Goal: Information Seeking & Learning: Compare options

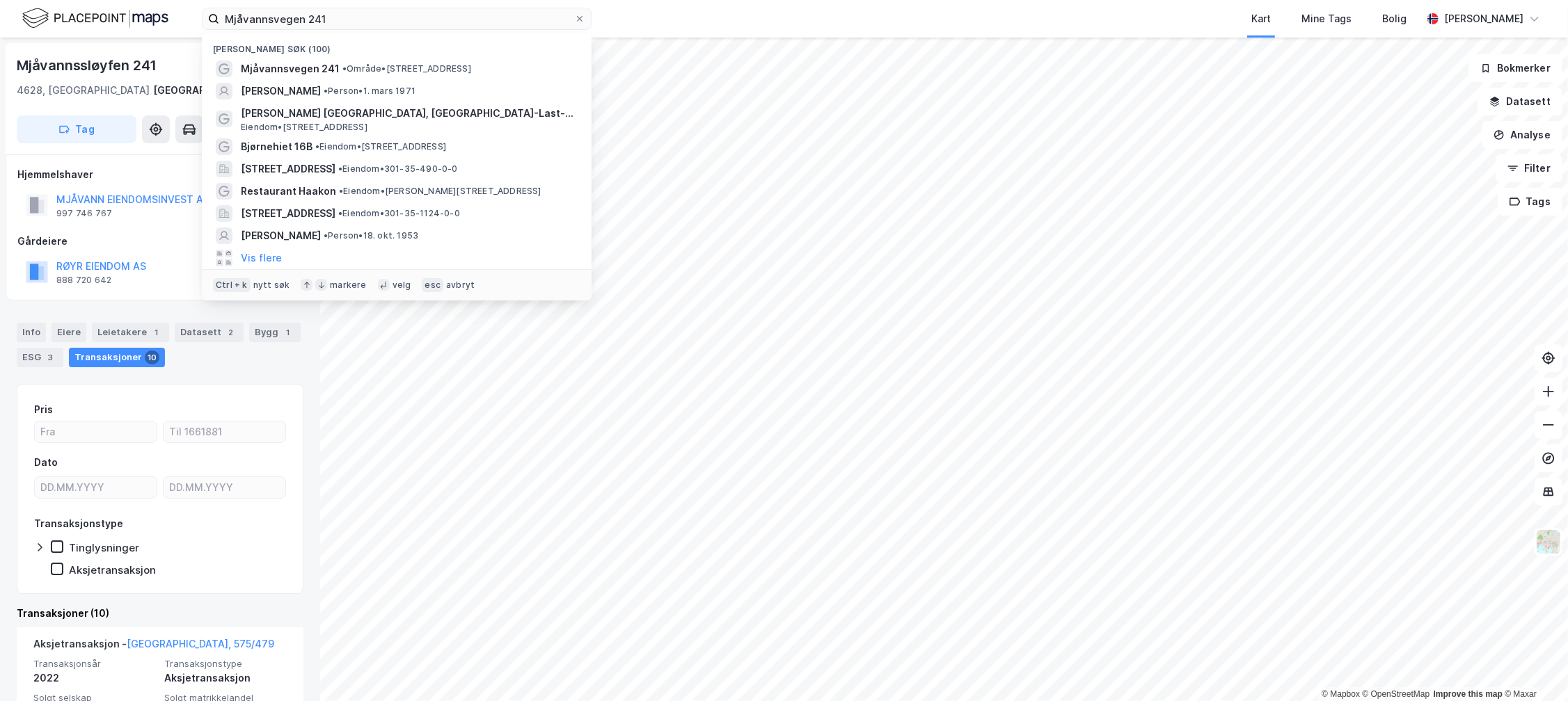
click at [258, 17] on input "Mjåvannsvegen 241" at bounding box center [396, 19] width 355 height 21
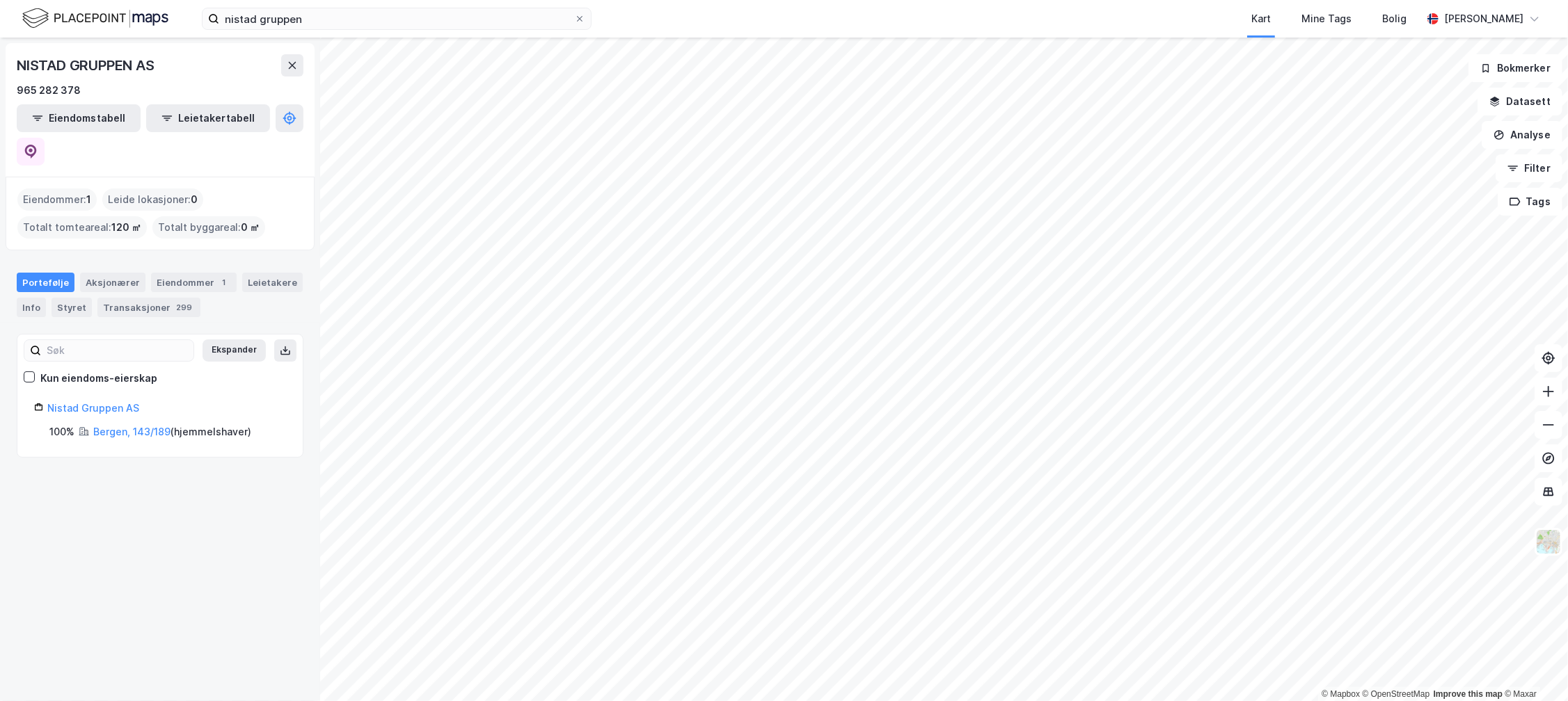
click at [345, 35] on div "nistad gruppen Kart Mine Tags Bolig [PERSON_NAME]" at bounding box center [784, 18] width 1568 height 37
click at [345, 25] on input "nistad gruppen" at bounding box center [396, 19] width 355 height 21
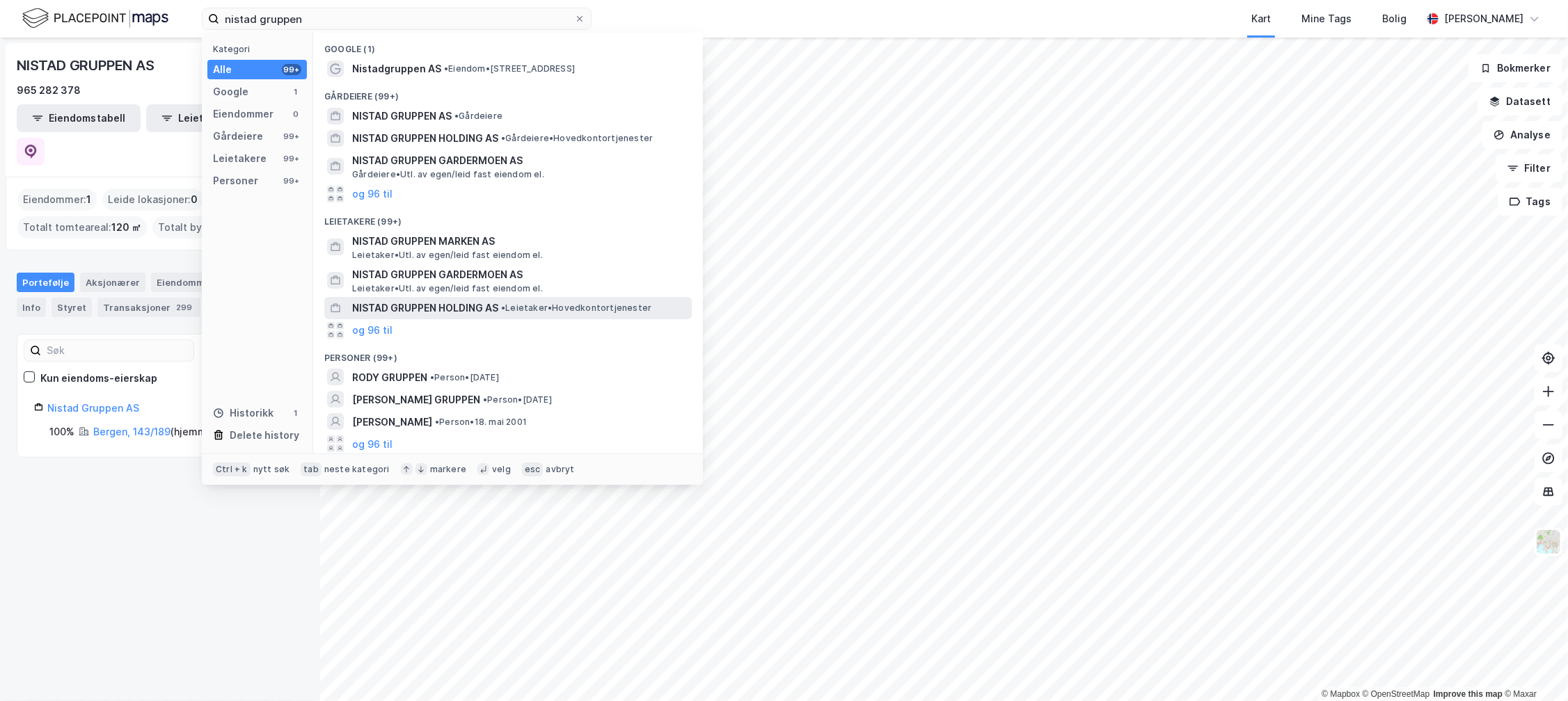
click at [415, 297] on div "NISTAD GRUPPEN HOLDING AS • Leietaker • Hovedkontortjenester" at bounding box center [508, 307] width 367 height 22
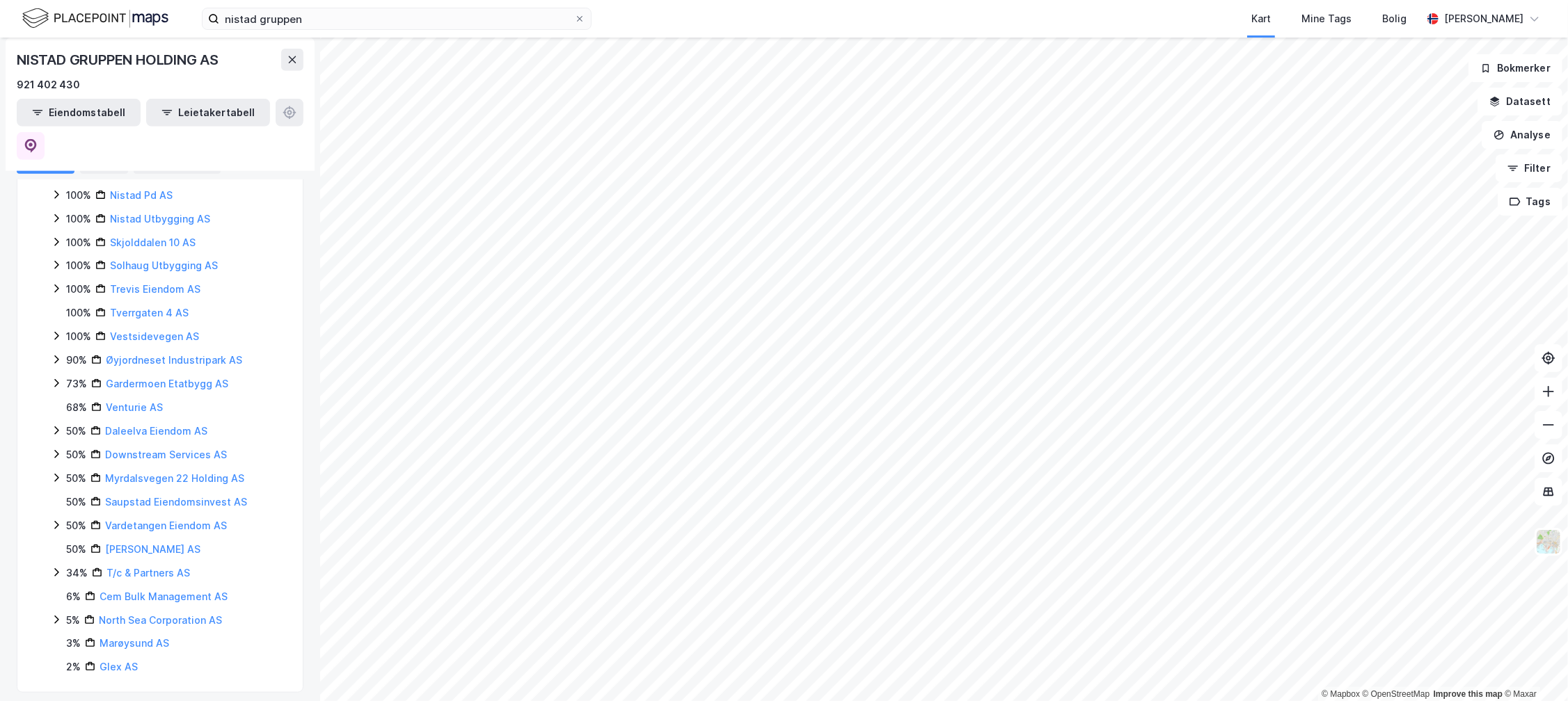
scroll to position [989, 0]
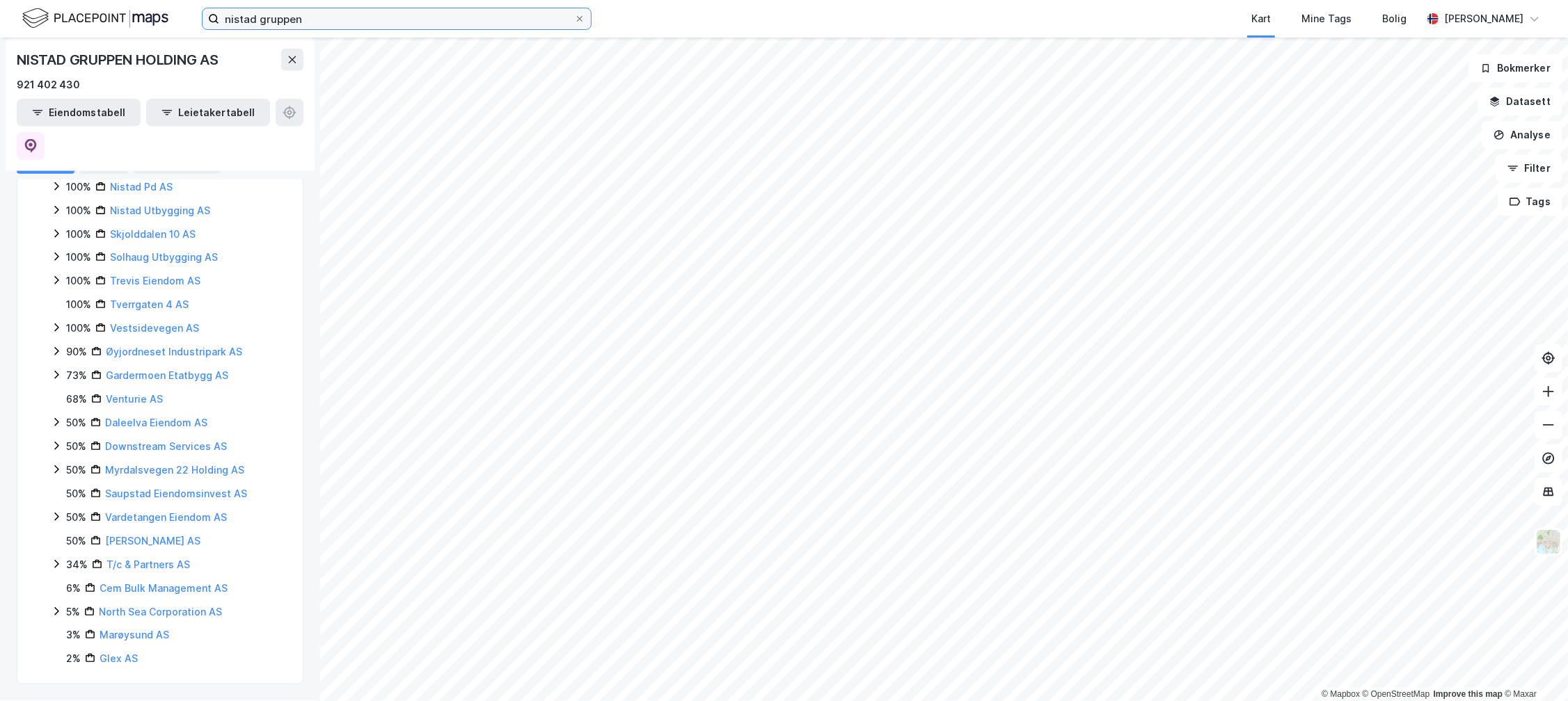
click at [380, 24] on input "nistad gruppen" at bounding box center [396, 19] width 355 height 21
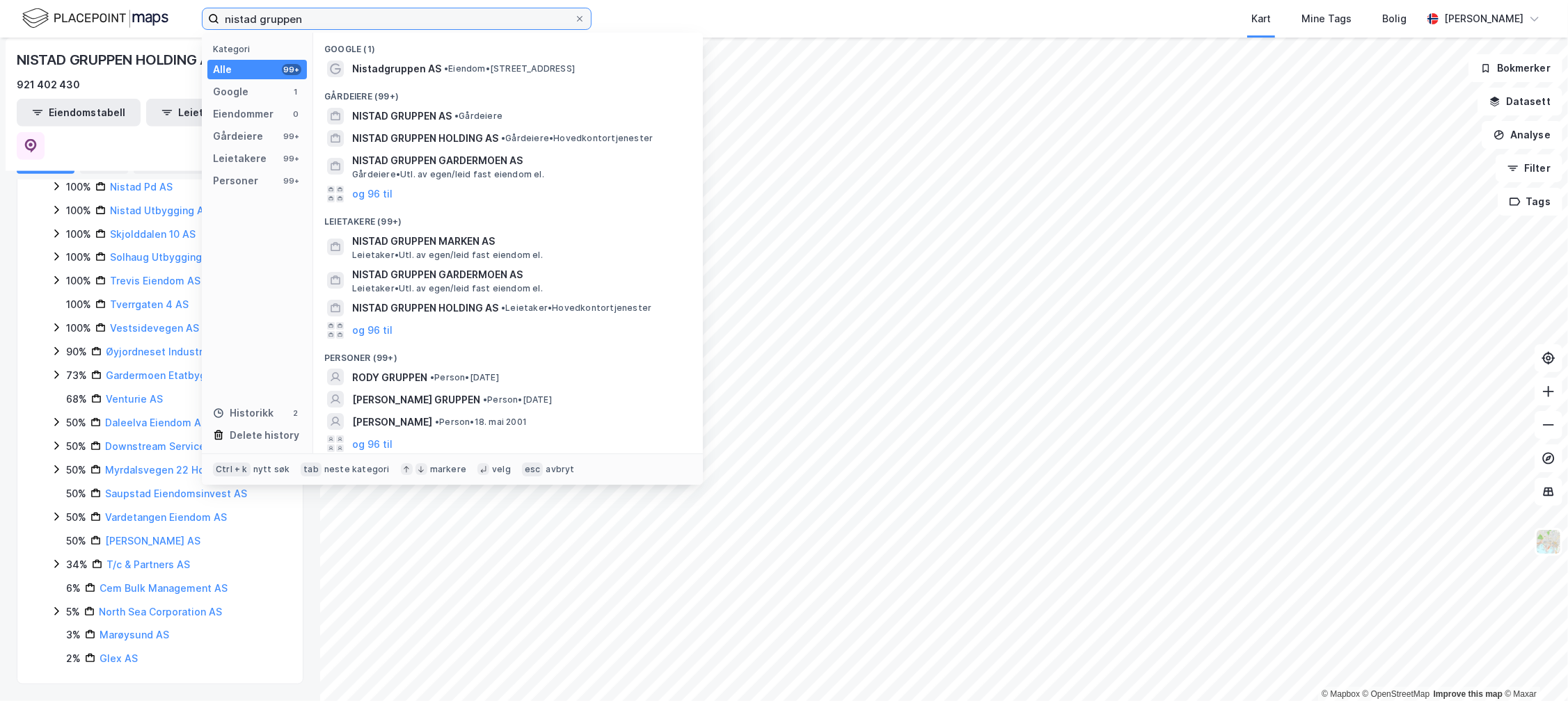
click at [380, 24] on input "nistad gruppen" at bounding box center [396, 19] width 355 height 21
paste input "Nistad Gruppen Holding AS"
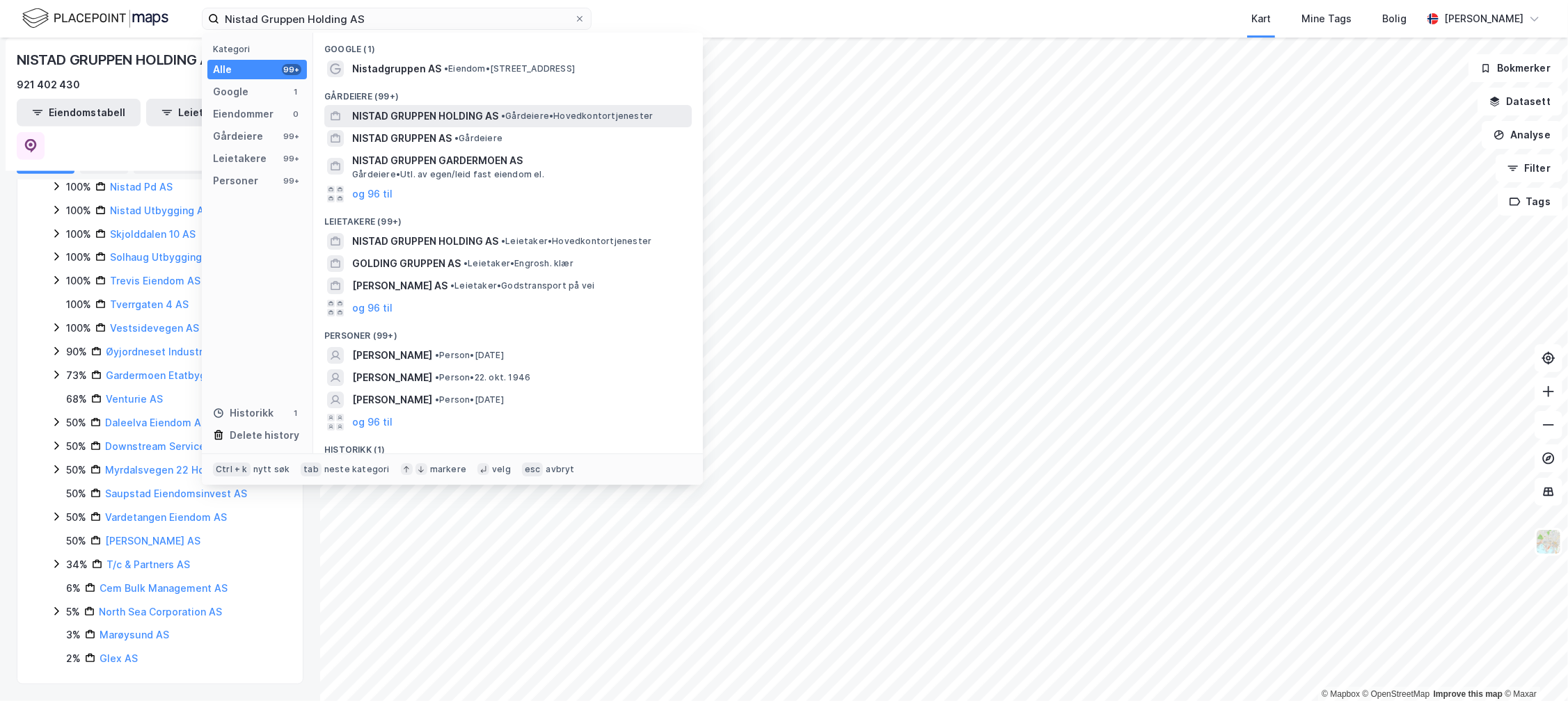
click at [480, 119] on span "NISTAD GRUPPEN HOLDING AS" at bounding box center [425, 115] width 146 height 16
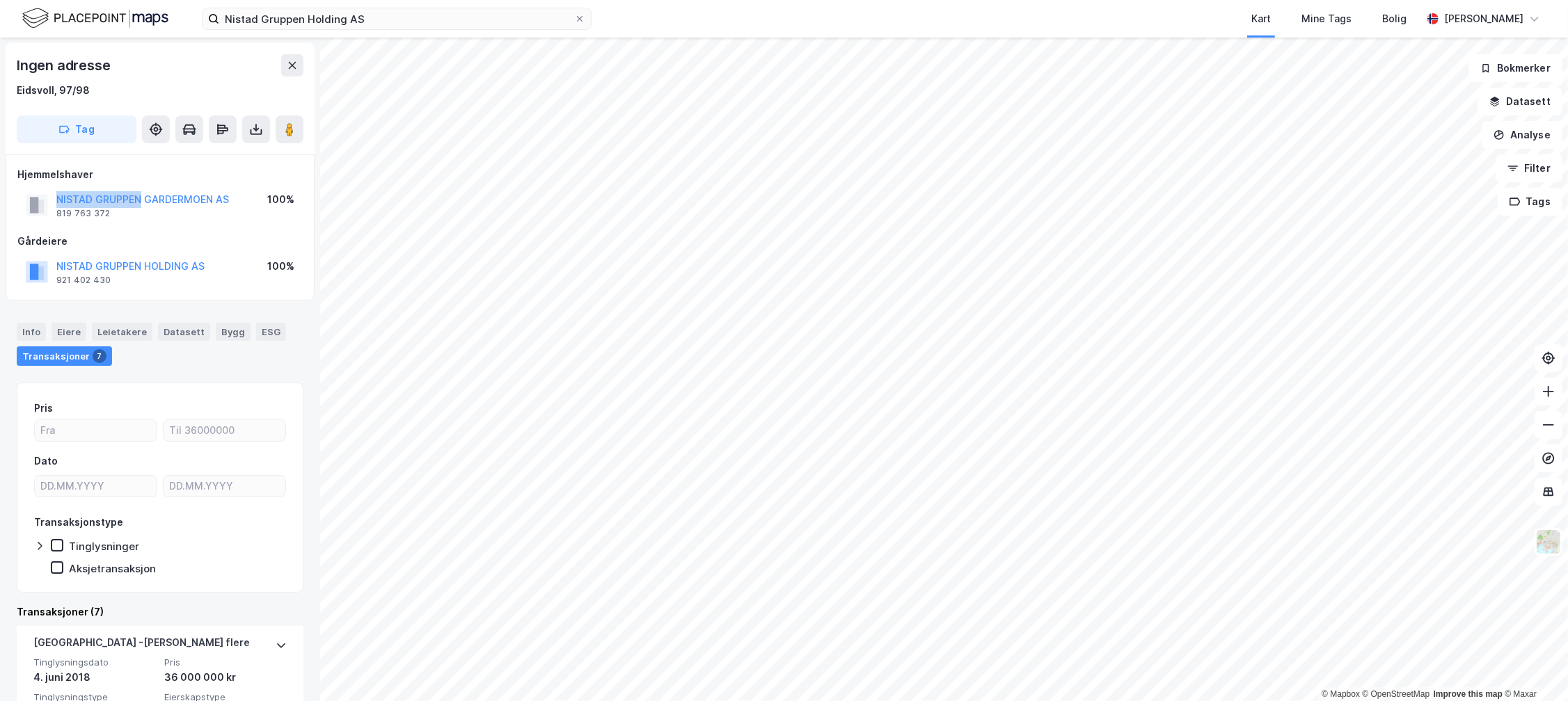
drag, startPoint x: 50, startPoint y: 198, endPoint x: 137, endPoint y: 205, distance: 87.3
click at [137, 205] on div "NISTAD GRUPPEN GARDERMOEN AS 819 763 372" at bounding box center [127, 205] width 203 height 28
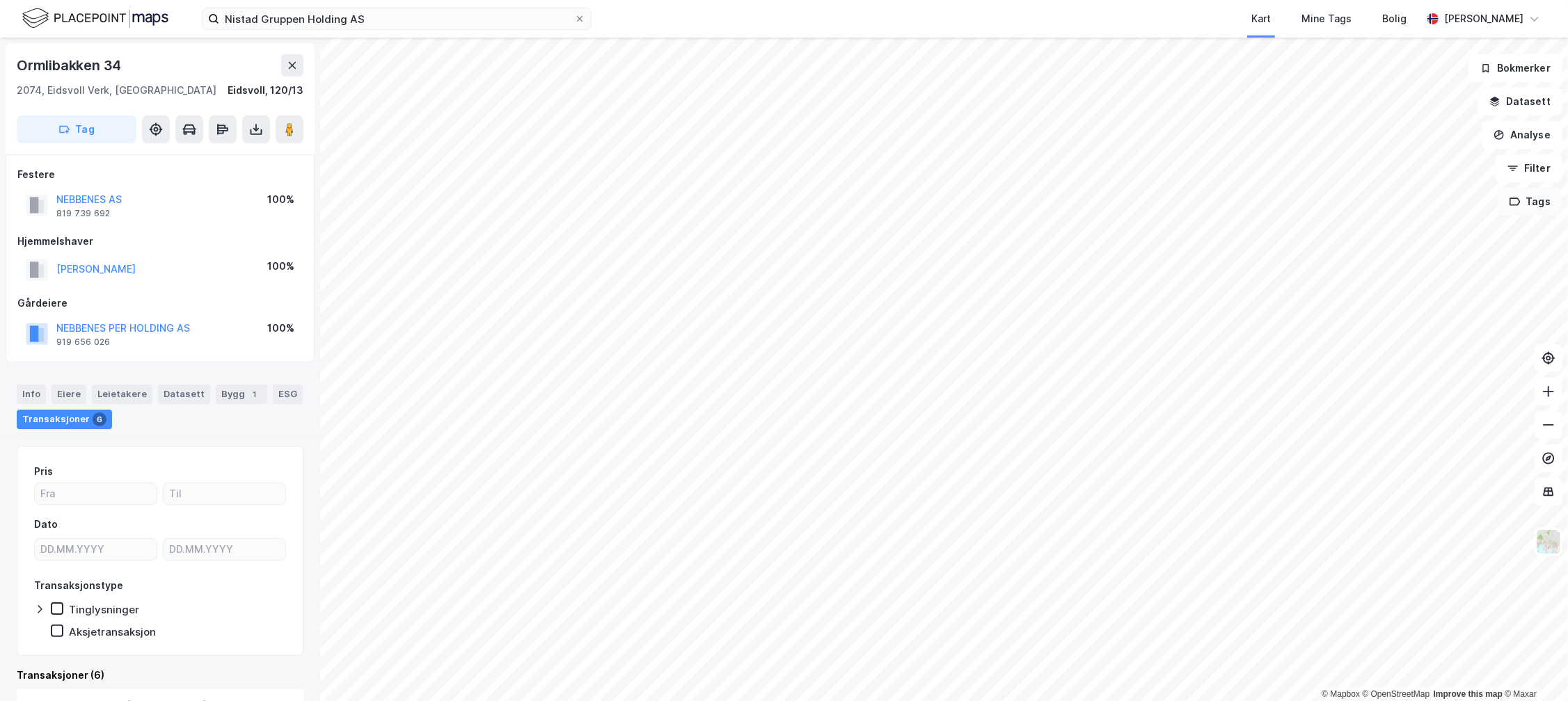
scroll to position [4, 0]
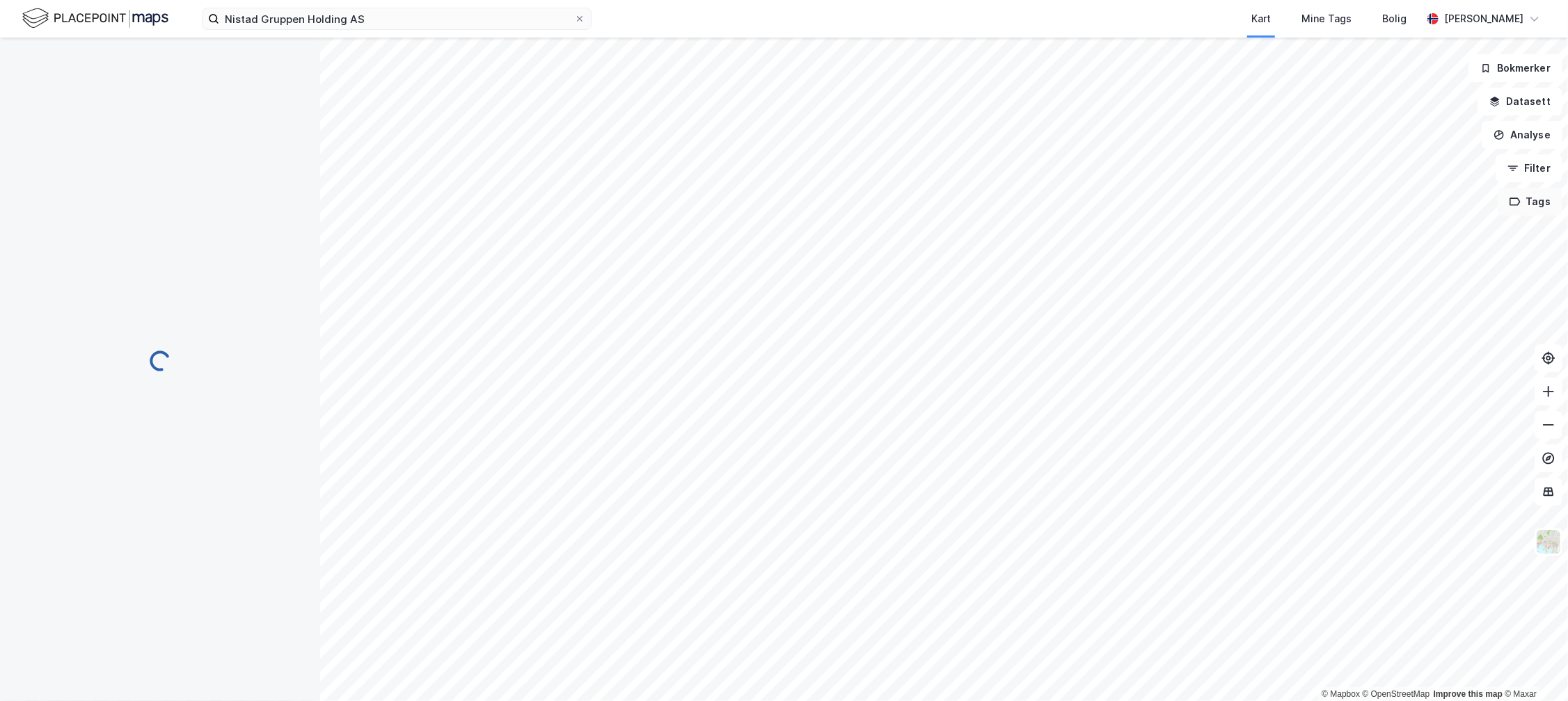
scroll to position [3, 0]
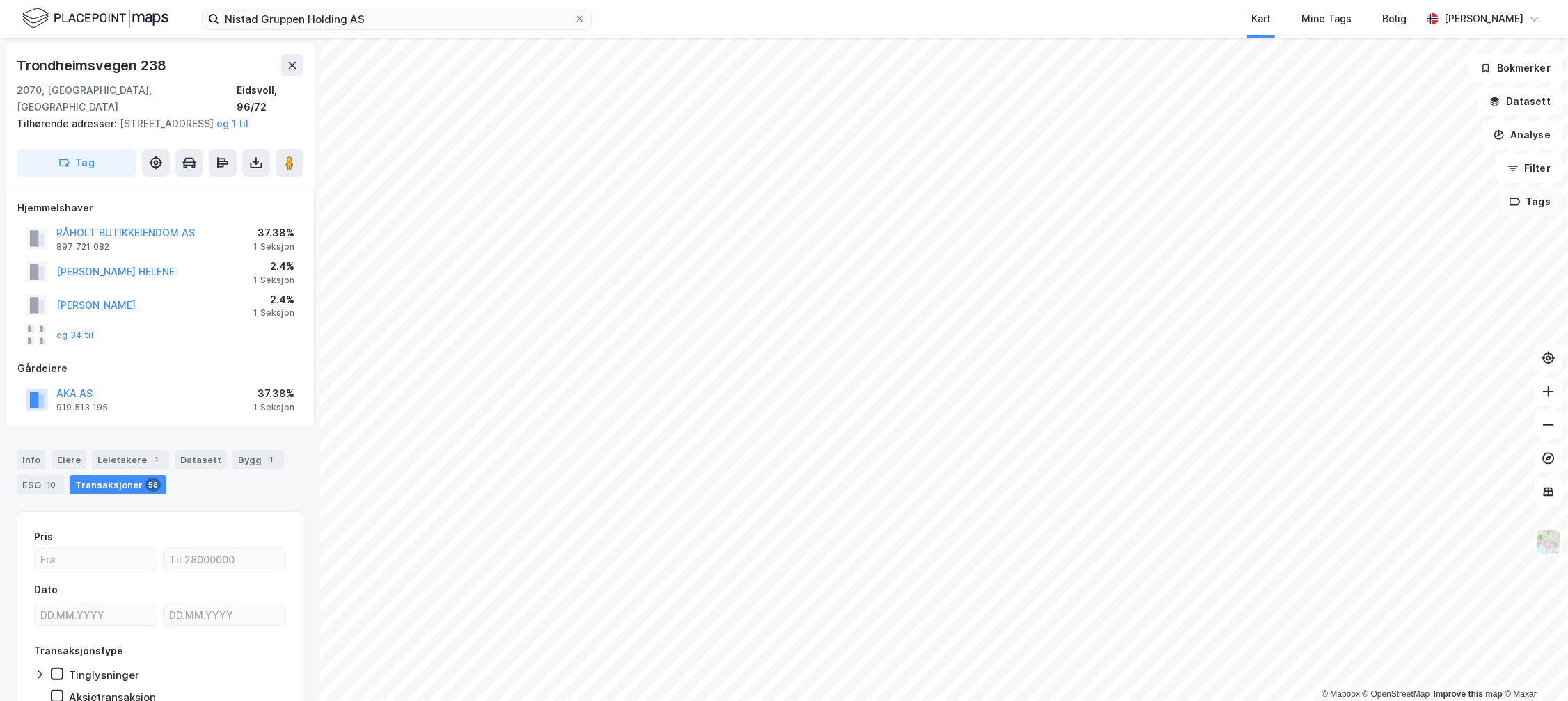
scroll to position [3, 0]
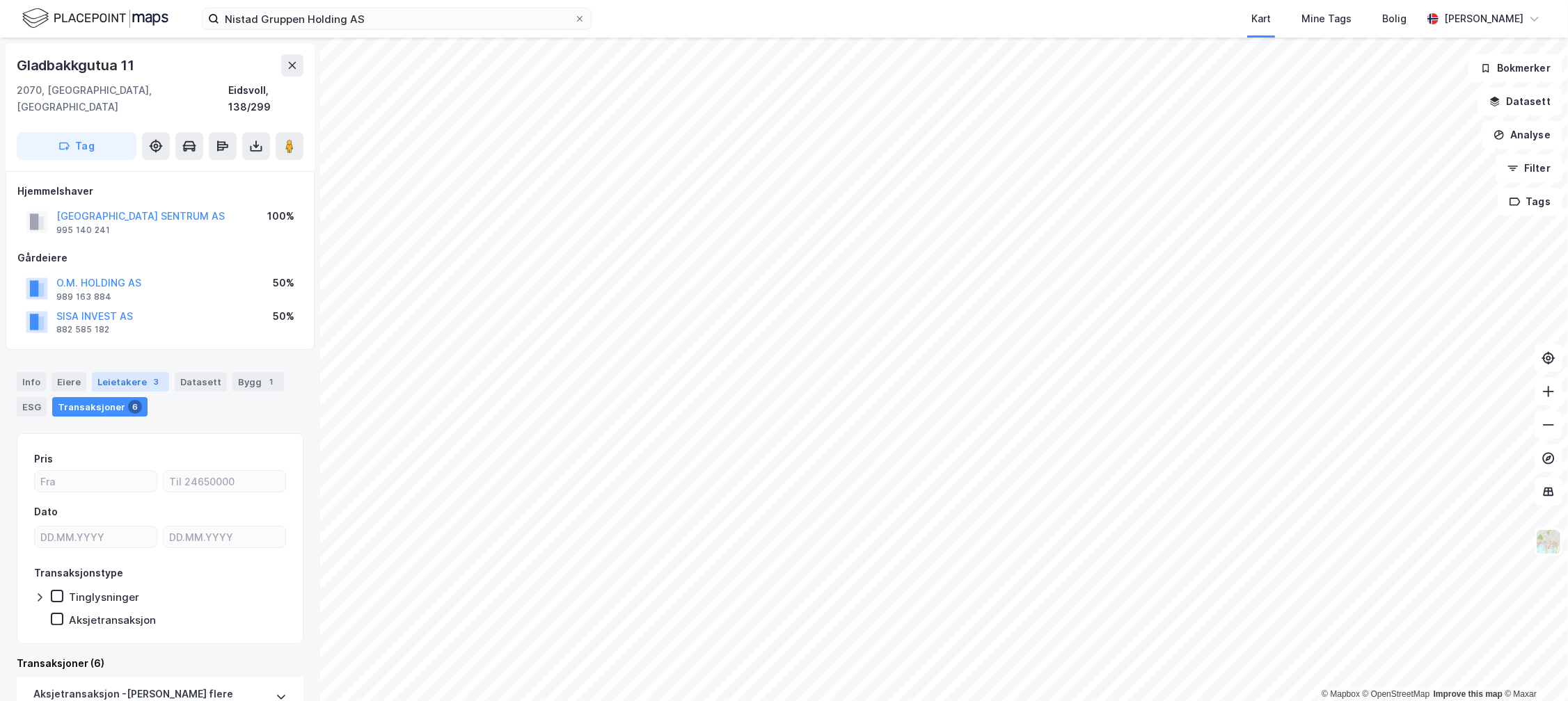
click at [131, 372] on div "Leietakere 3" at bounding box center [131, 381] width 77 height 19
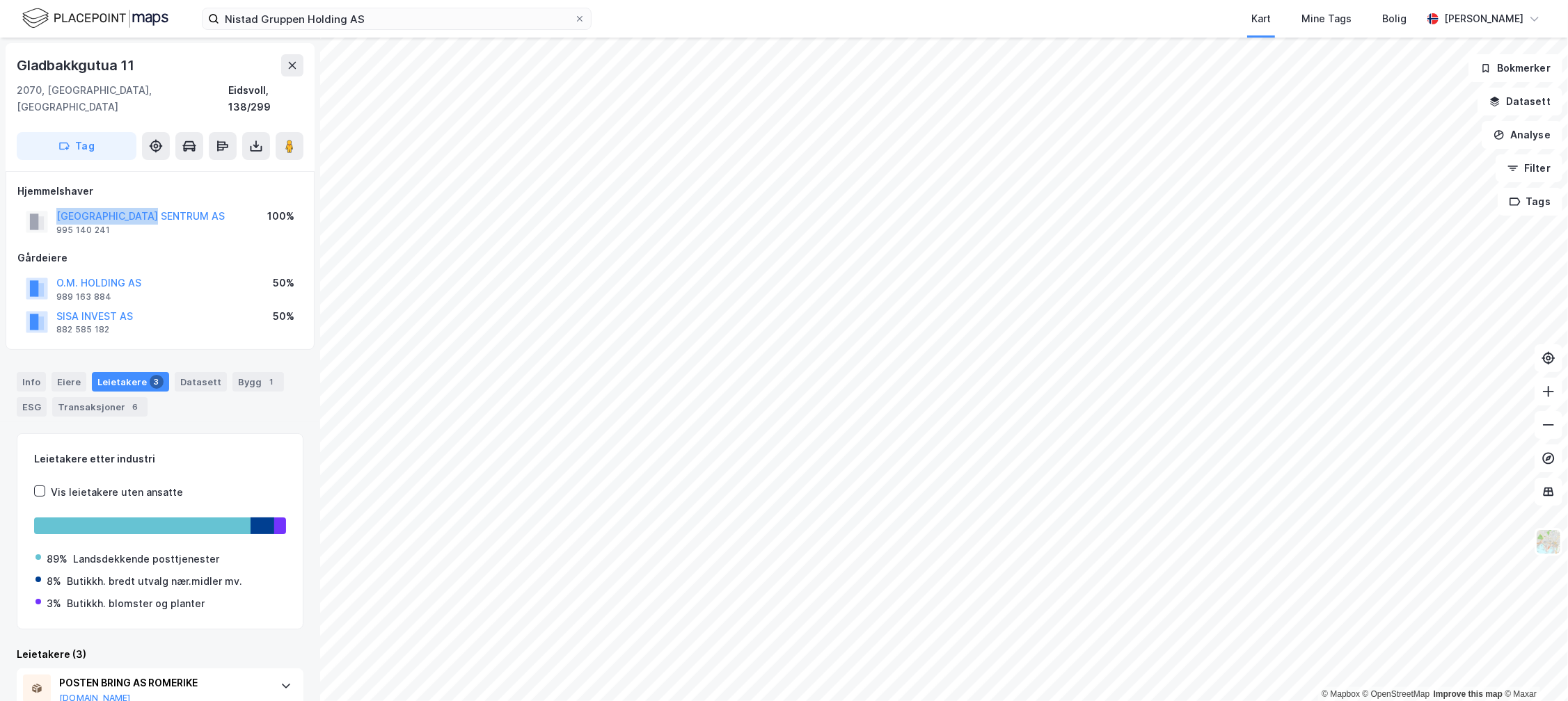
drag, startPoint x: 178, startPoint y: 205, endPoint x: 52, endPoint y: 201, distance: 126.1
click at [52, 205] on div "[GEOGRAPHIC_DATA] AS 995 140 241 100%" at bounding box center [159, 222] width 285 height 34
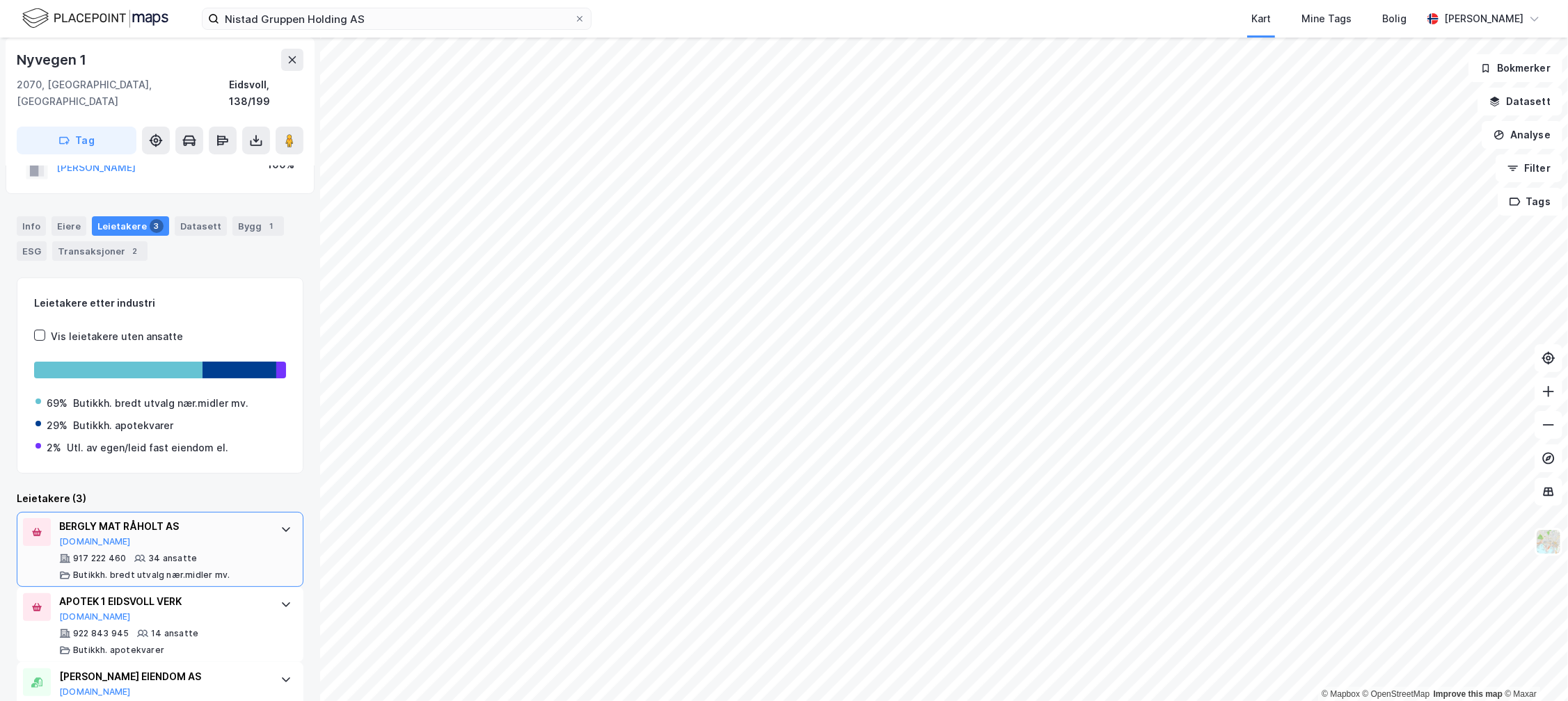
scroll to position [87, 0]
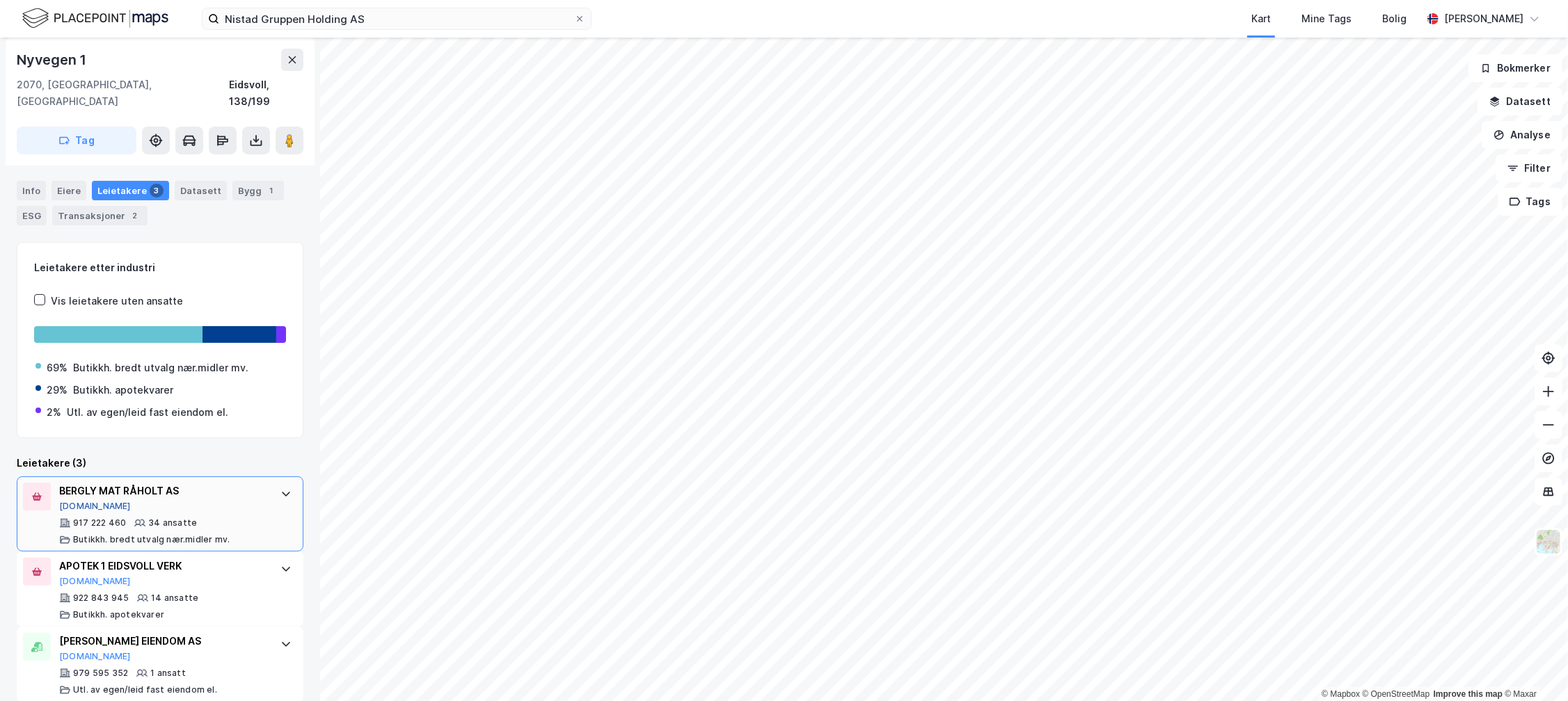
click at [77, 500] on button "[DOMAIN_NAME]" at bounding box center [95, 506] width 72 height 12
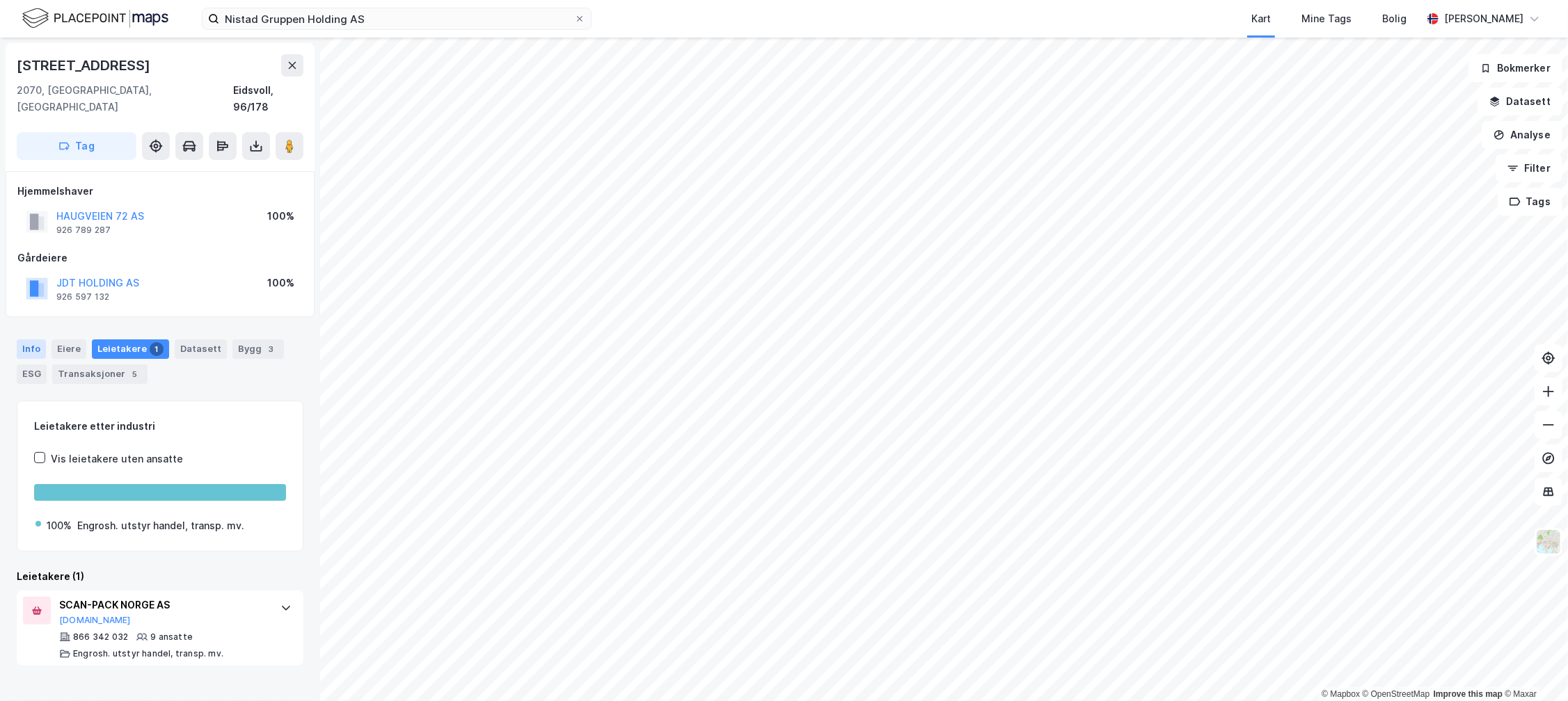
click at [31, 339] on div "Info" at bounding box center [31, 349] width 29 height 19
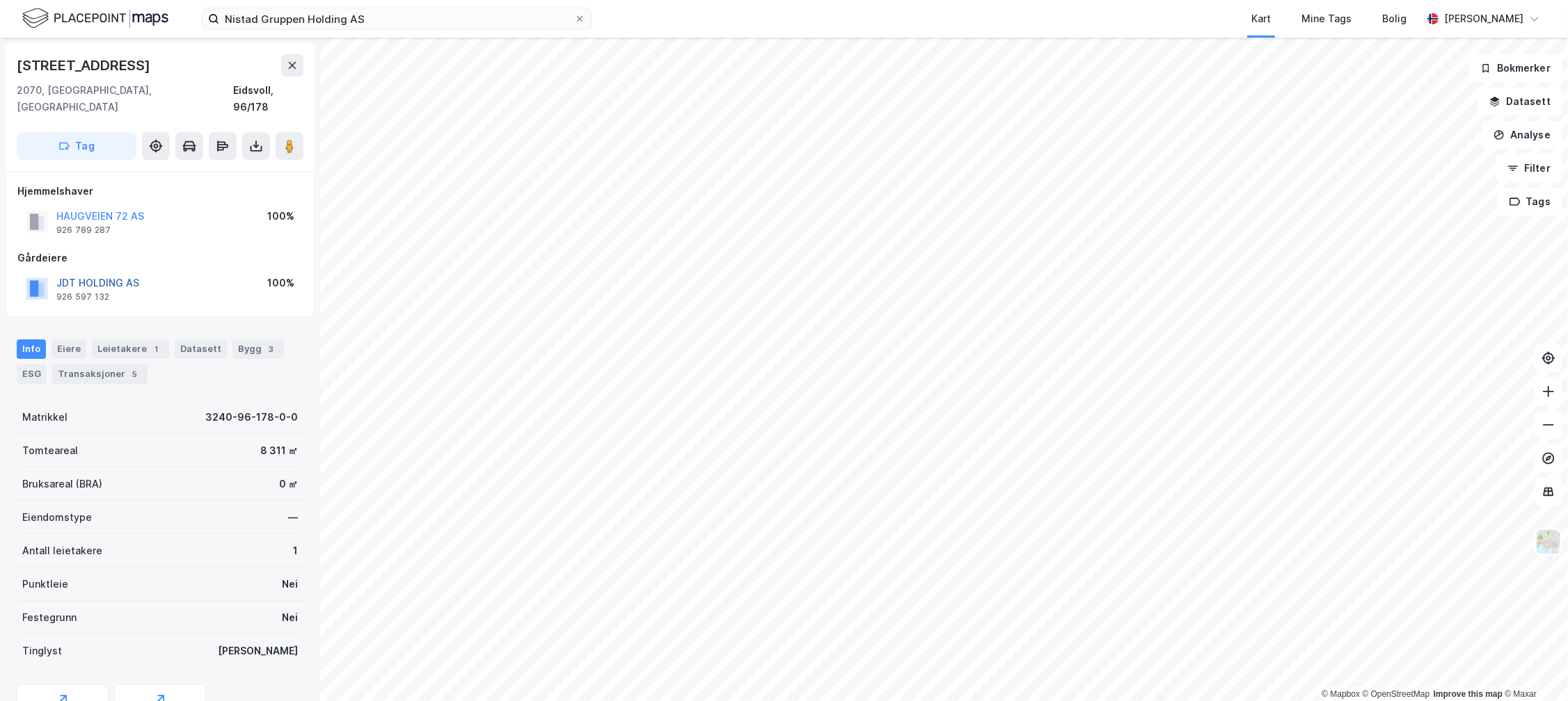
click at [0, 0] on button "JDT HOLDING AS" at bounding box center [0, 0] width 0 height 0
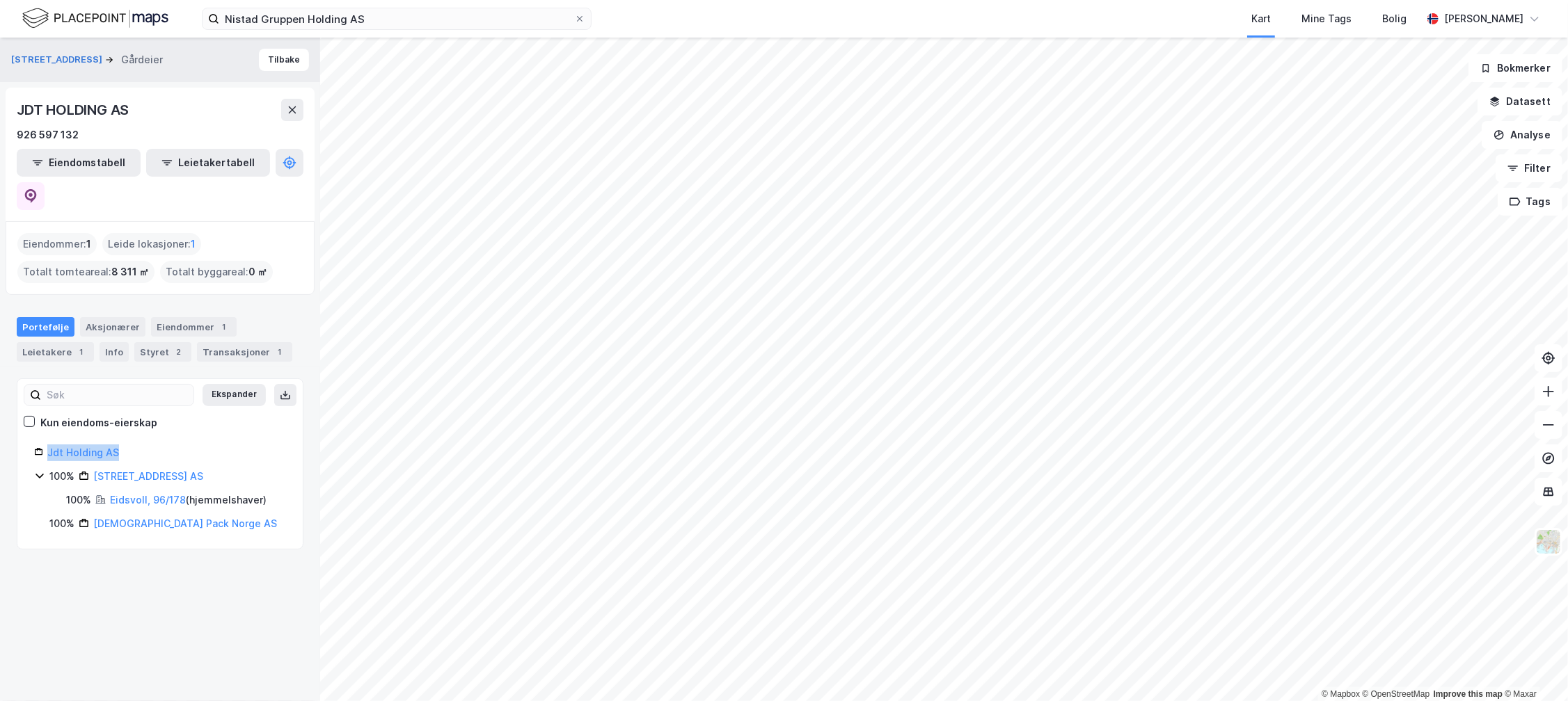
drag, startPoint x: 131, startPoint y: 415, endPoint x: 21, endPoint y: 415, distance: 110.0
click at [21, 445] on div "Jdt Holding AS 100% Haugveien 72 AS 100% Eidsvoll, 96/178 ( hjemmelshaver ) 100…" at bounding box center [159, 488] width 285 height 87
drag, startPoint x: 49, startPoint y: 415, endPoint x: 111, endPoint y: 378, distance: 72.2
click at [111, 396] on div "Ekspander Kun eiendoms-eierskap Jdt Holding AS 100% Haugveien 72 AS 100% Eidsvo…" at bounding box center [159, 464] width 252 height 136
click at [135, 409] on div "Ekspander Kun eiendoms-eierskap Jdt Holding AS 100% Haugveien 72 AS 100% Eidsvo…" at bounding box center [159, 464] width 252 height 136
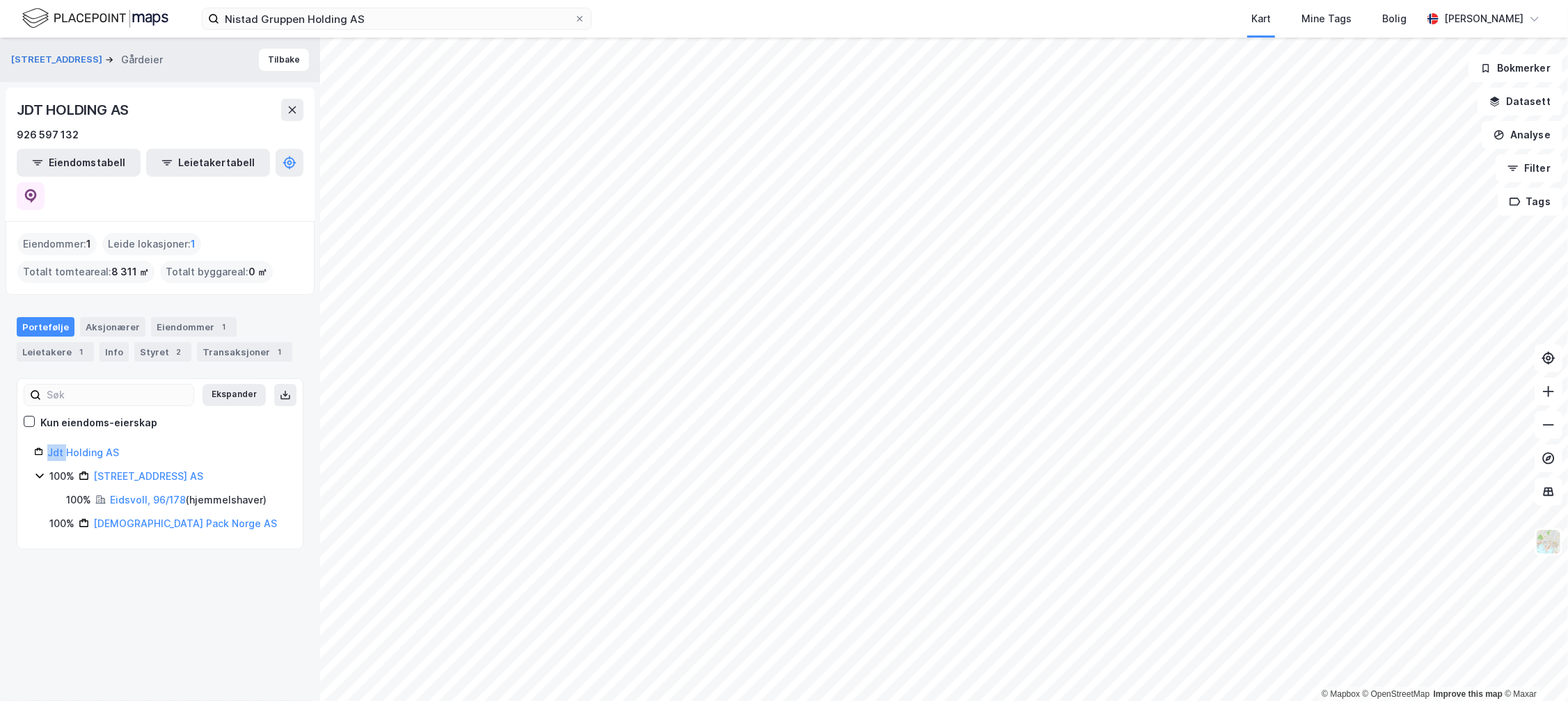
click at [135, 409] on div "Ekspander Kun eiendoms-eierskap Jdt Holding AS 100% Haugveien 72 AS 100% Eidsvo…" at bounding box center [159, 464] width 252 height 136
click at [135, 445] on div "Jdt Holding AS" at bounding box center [166, 452] width 238 height 16
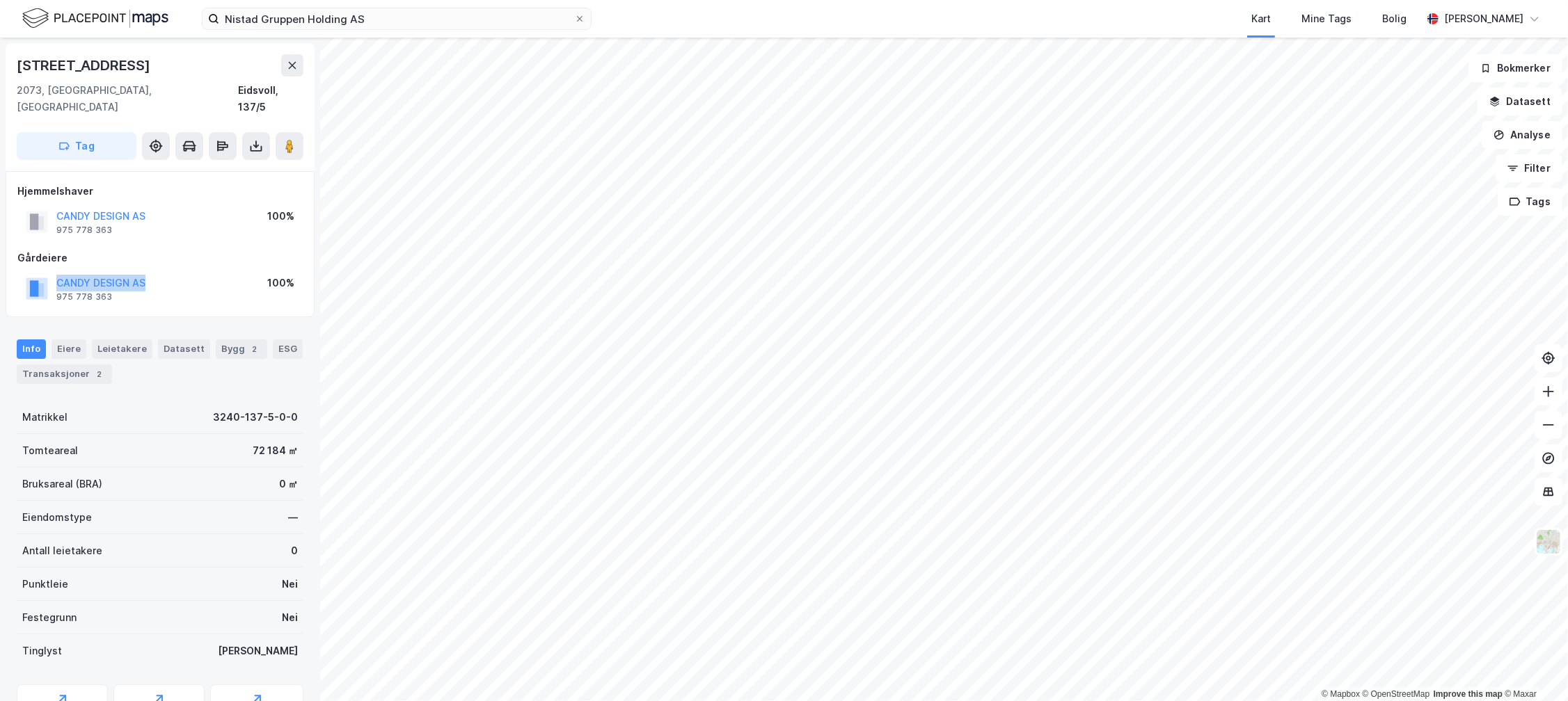
drag, startPoint x: 175, startPoint y: 267, endPoint x: 37, endPoint y: 258, distance: 138.3
click at [37, 272] on div "CANDY DESIGN AS 975 778 363 100%" at bounding box center [159, 288] width 285 height 34
drag, startPoint x: 188, startPoint y: 264, endPoint x: 44, endPoint y: 261, distance: 144.0
click at [44, 271] on div "LETO EIENDOM AS 919 077 794 100%" at bounding box center [159, 287] width 285 height 34
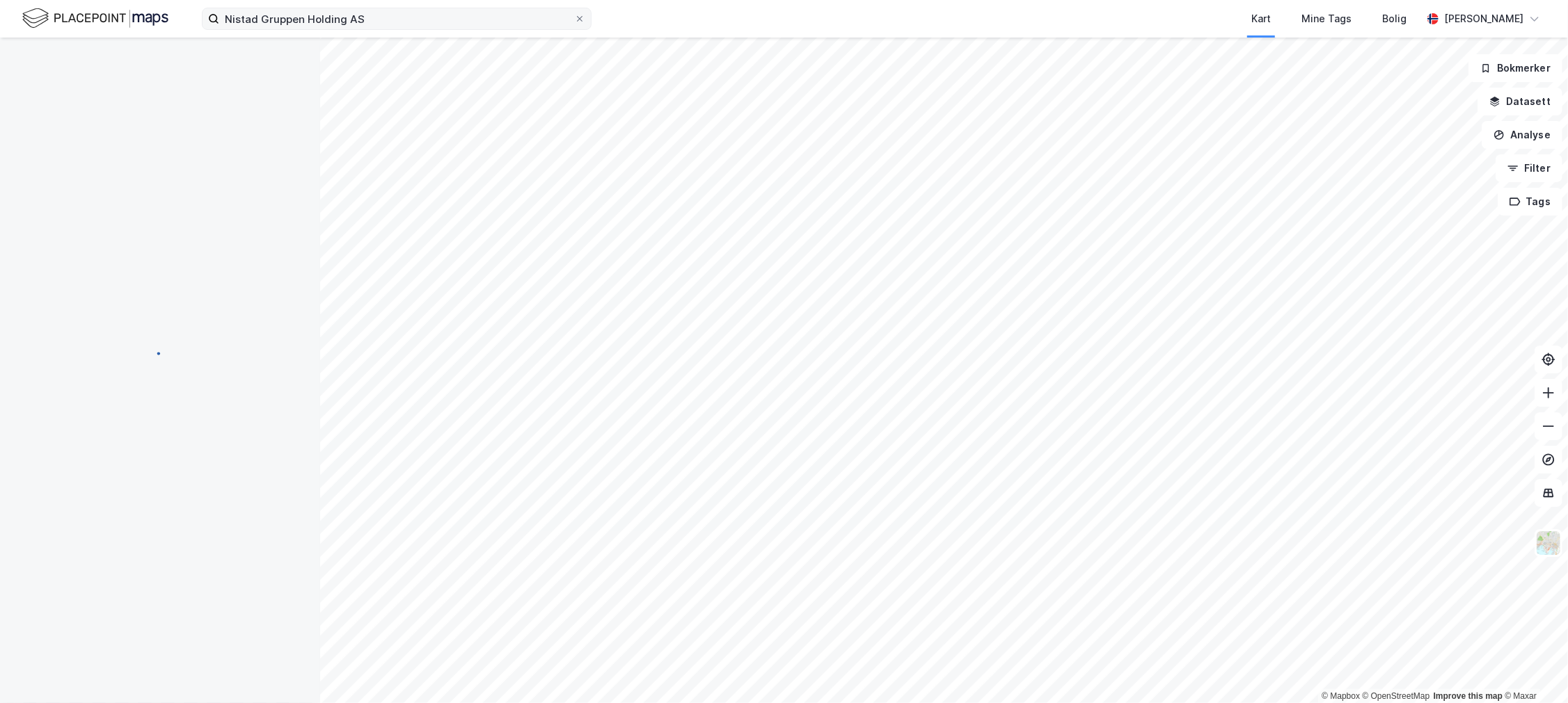
scroll to position [1, 0]
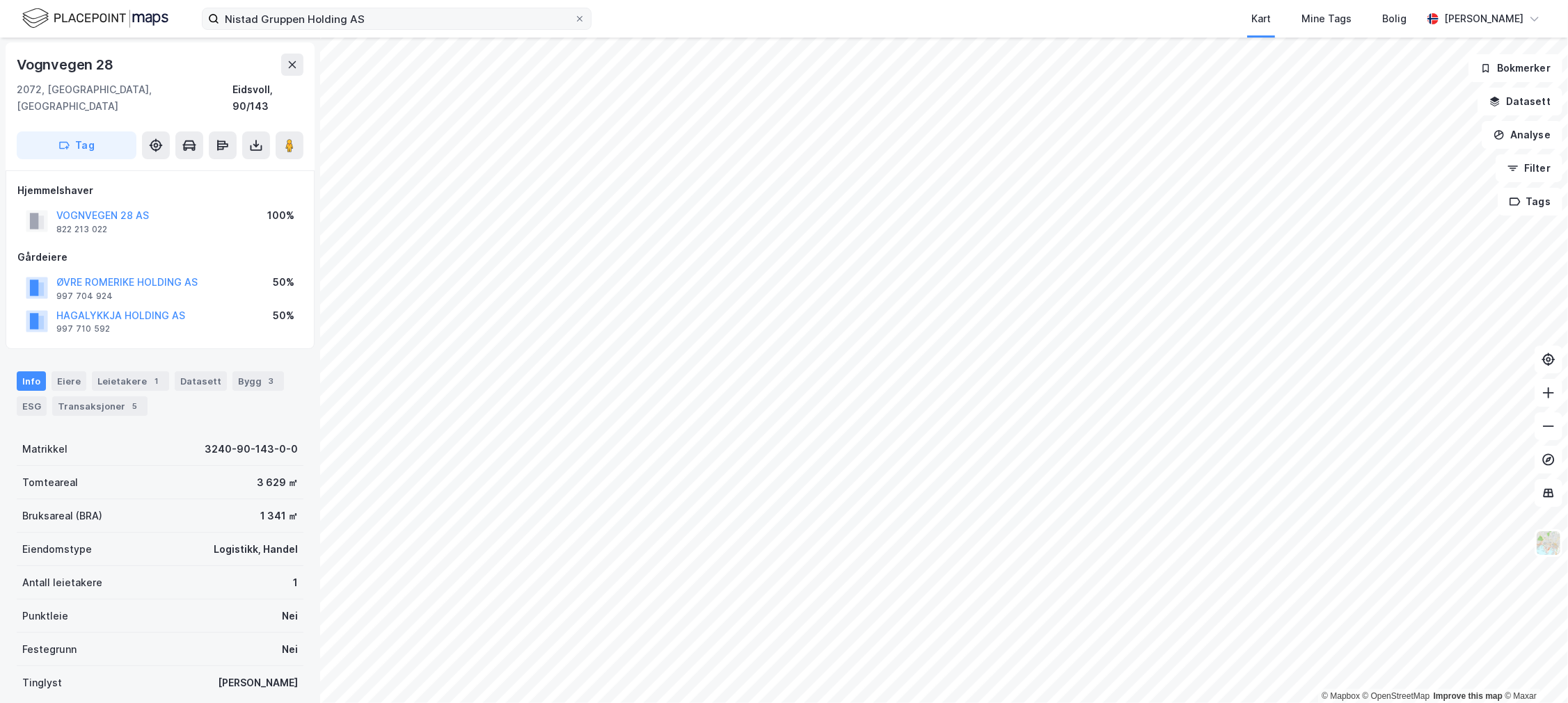
scroll to position [1, 0]
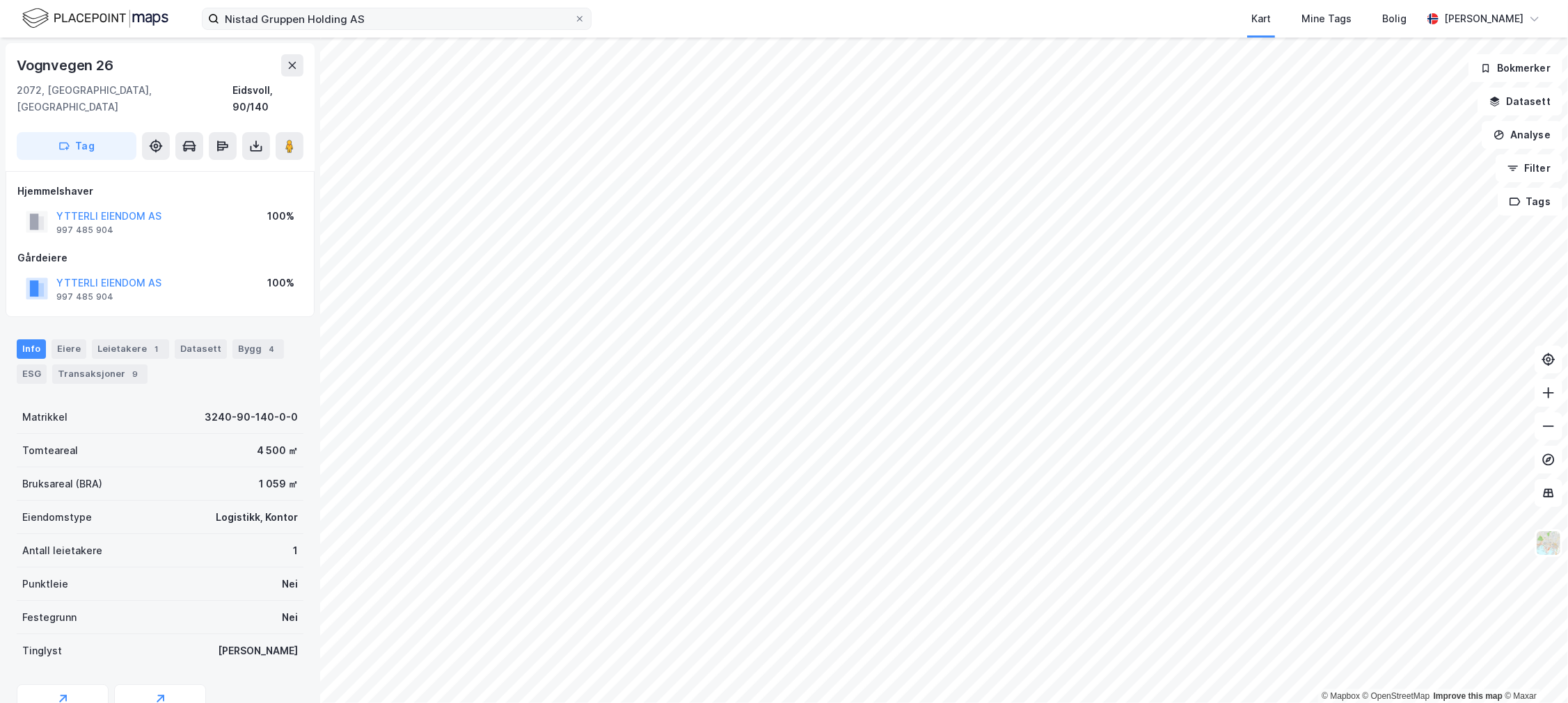
scroll to position [1, 0]
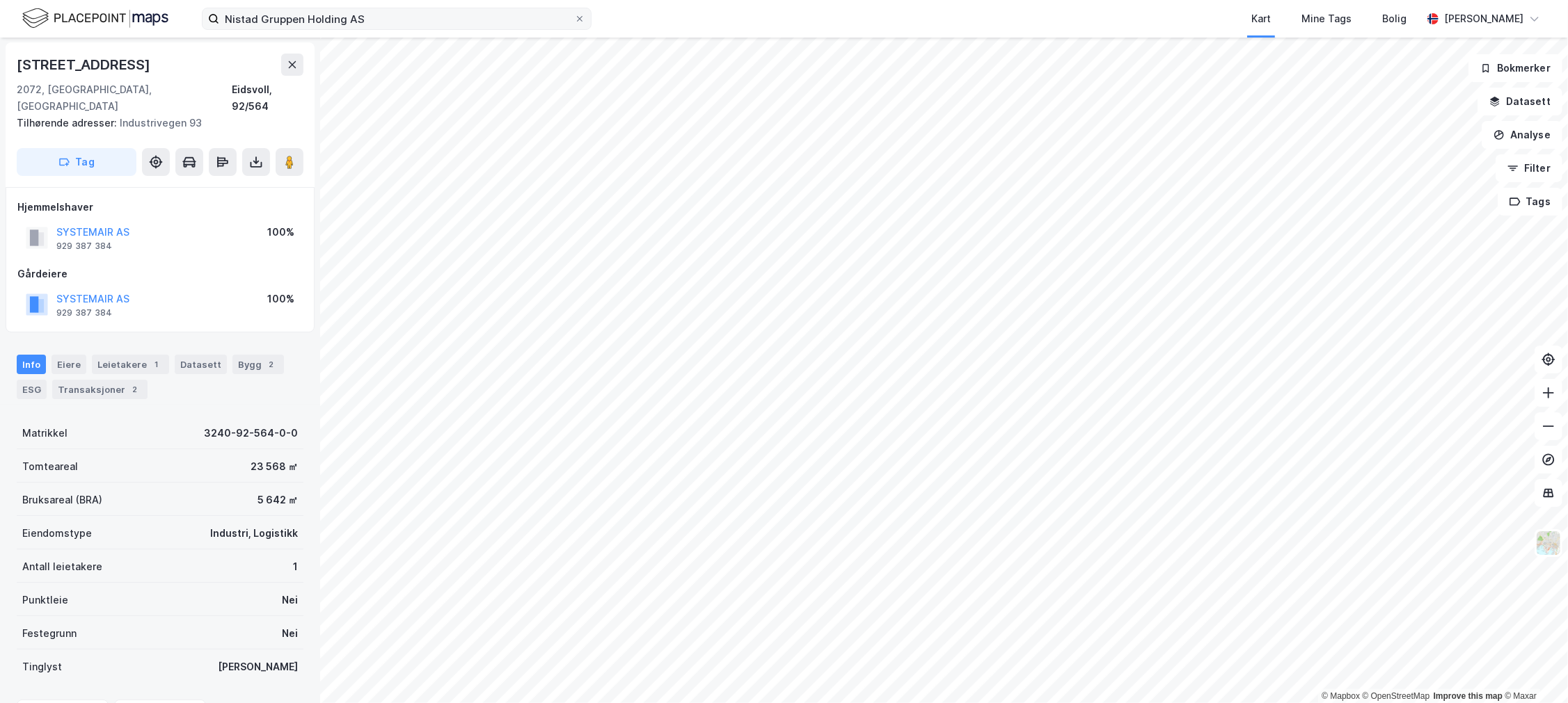
scroll to position [1, 0]
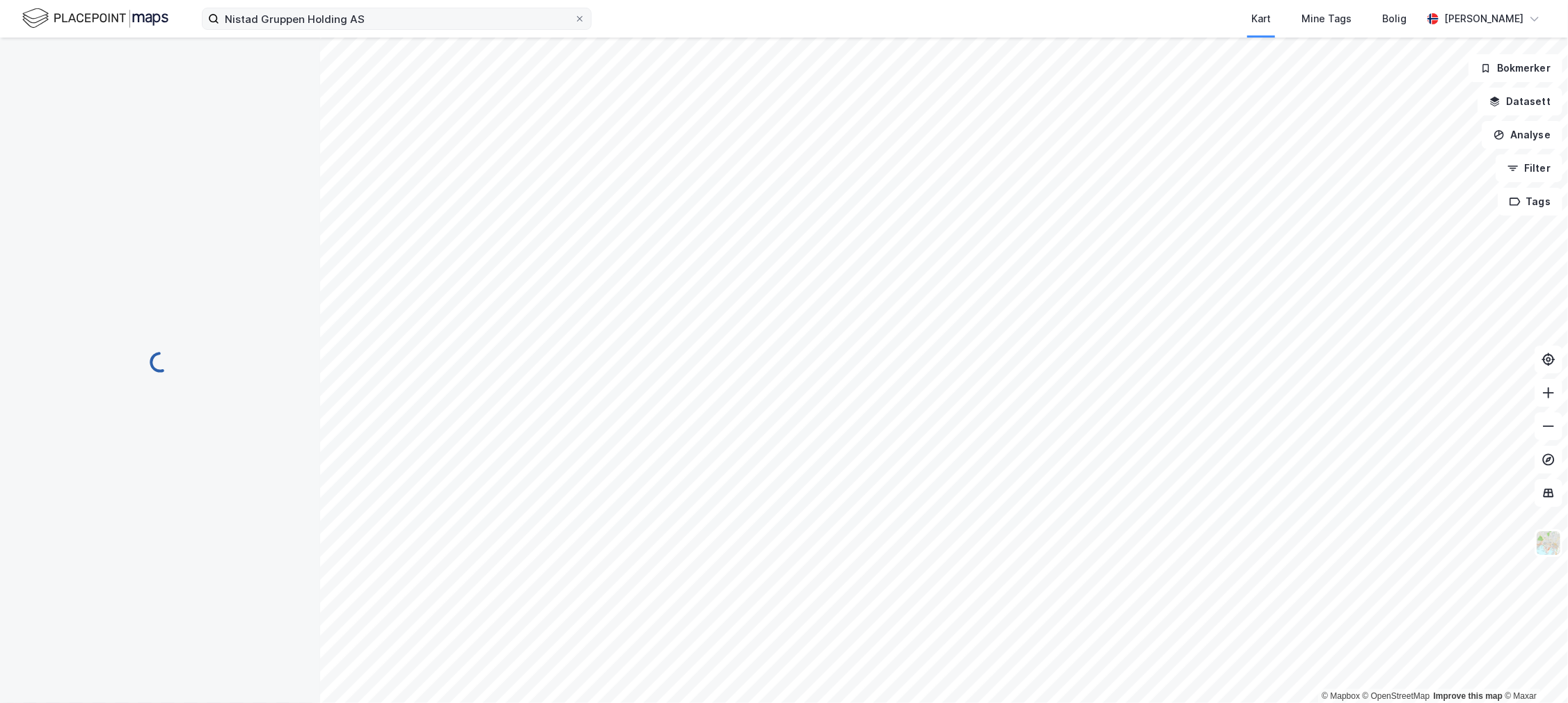
scroll to position [1, 0]
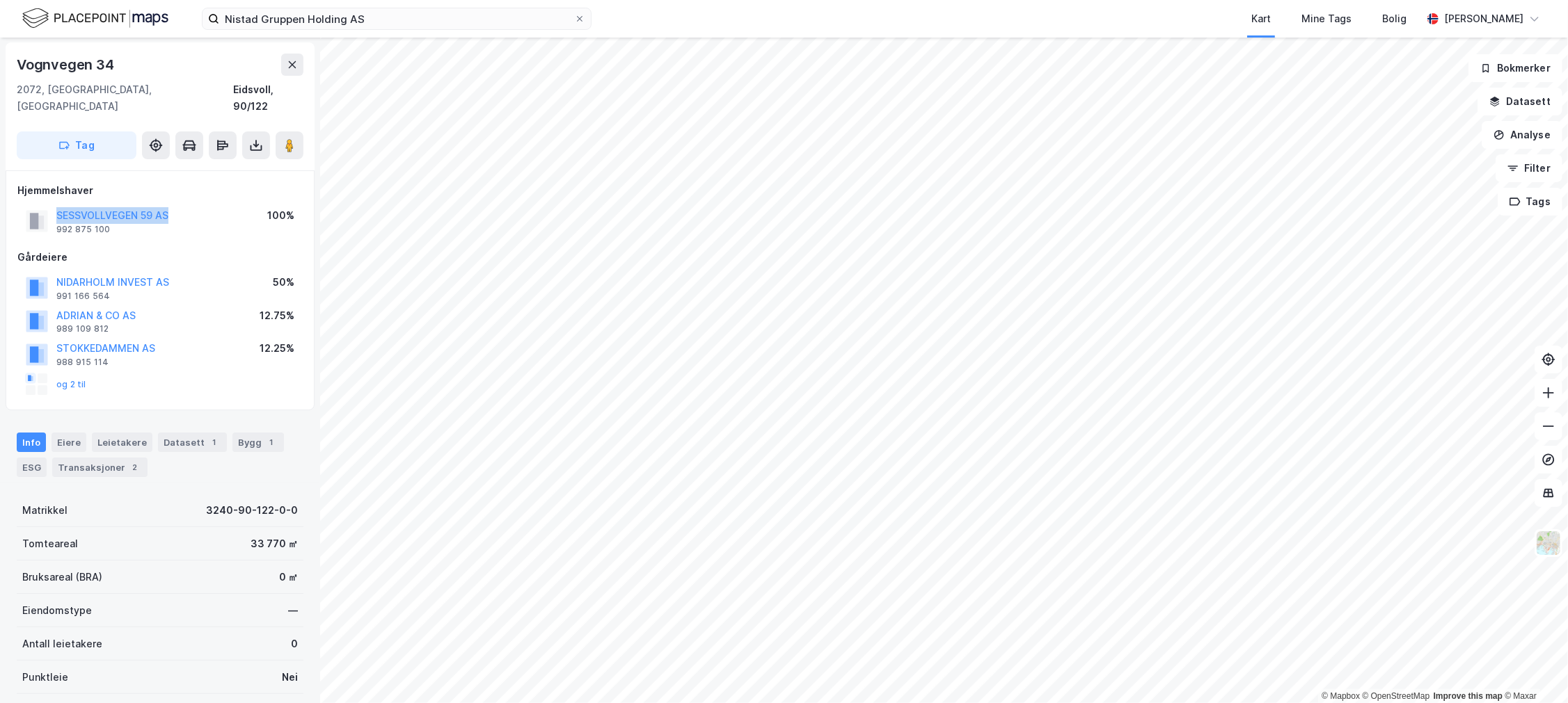
drag, startPoint x: 210, startPoint y: 196, endPoint x: 47, endPoint y: 202, distance: 163.1
click at [47, 205] on div "SESSVOLLVEGEN 59 AS 992 875 100 100%" at bounding box center [159, 221] width 285 height 34
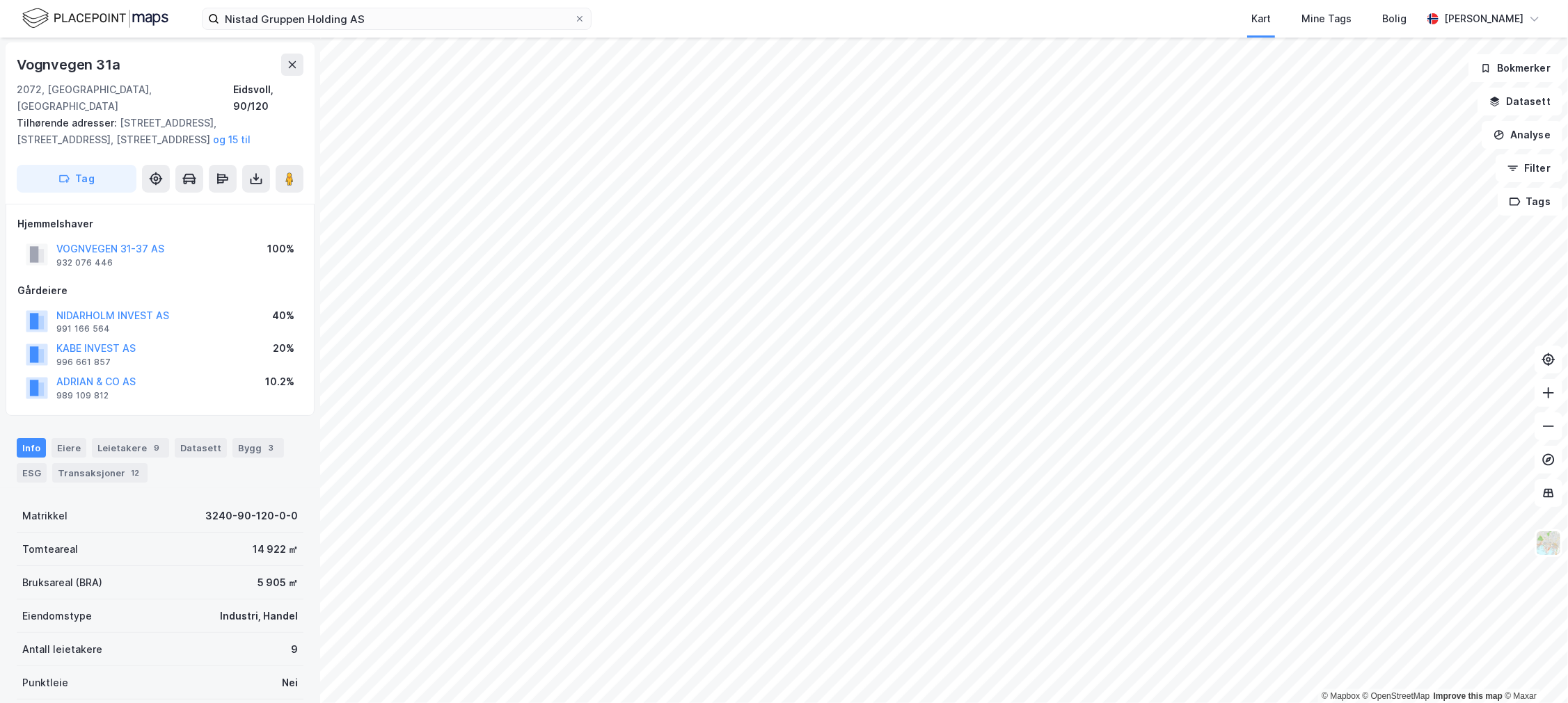
scroll to position [1, 0]
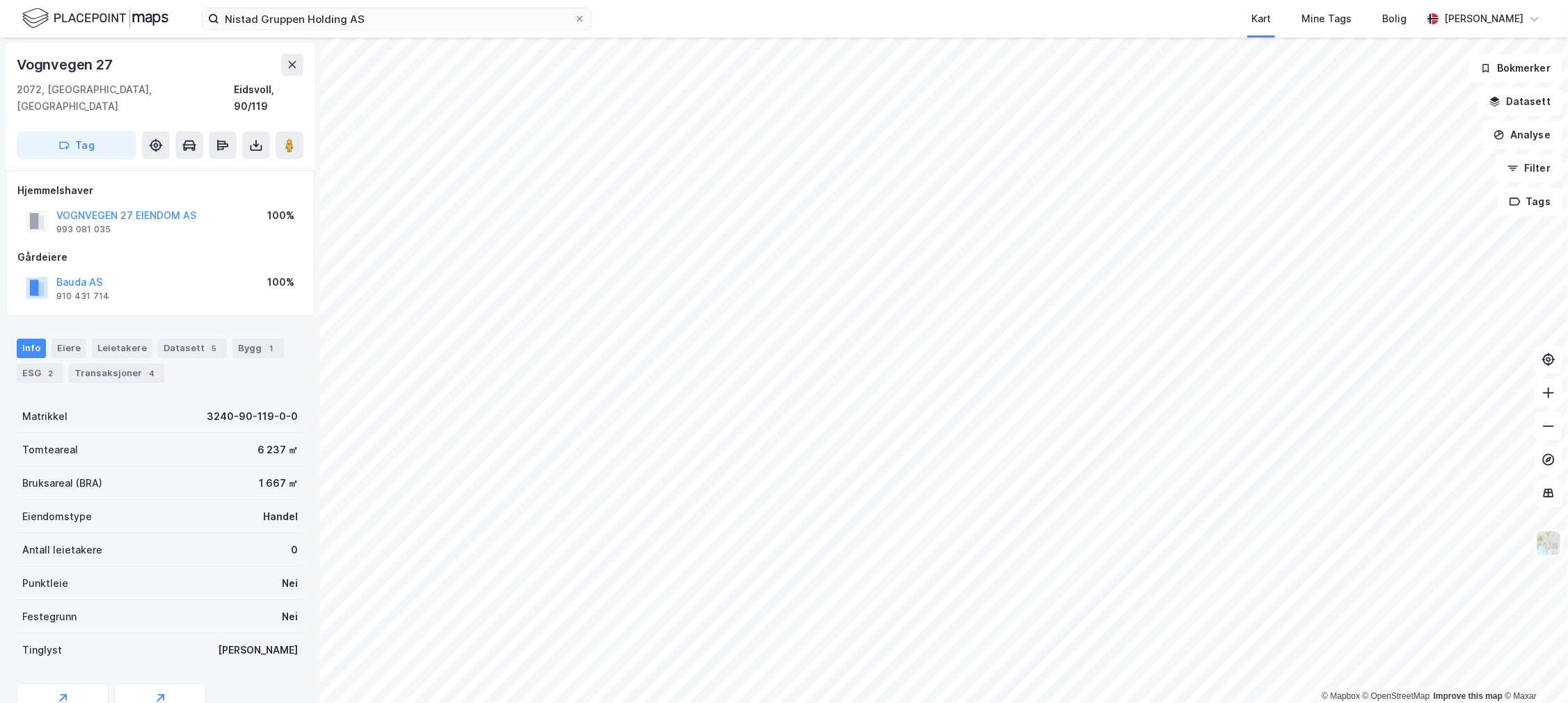
scroll to position [1, 0]
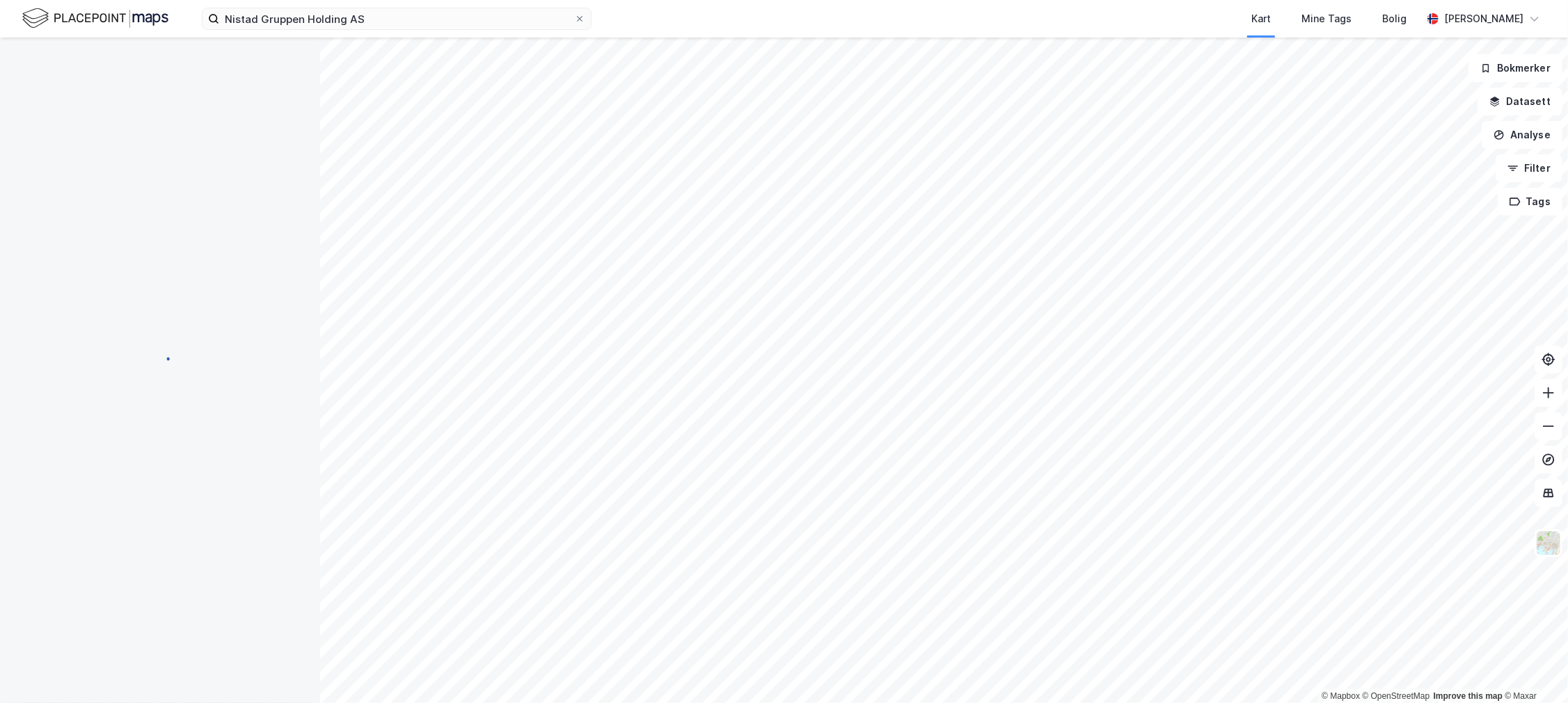
scroll to position [1, 0]
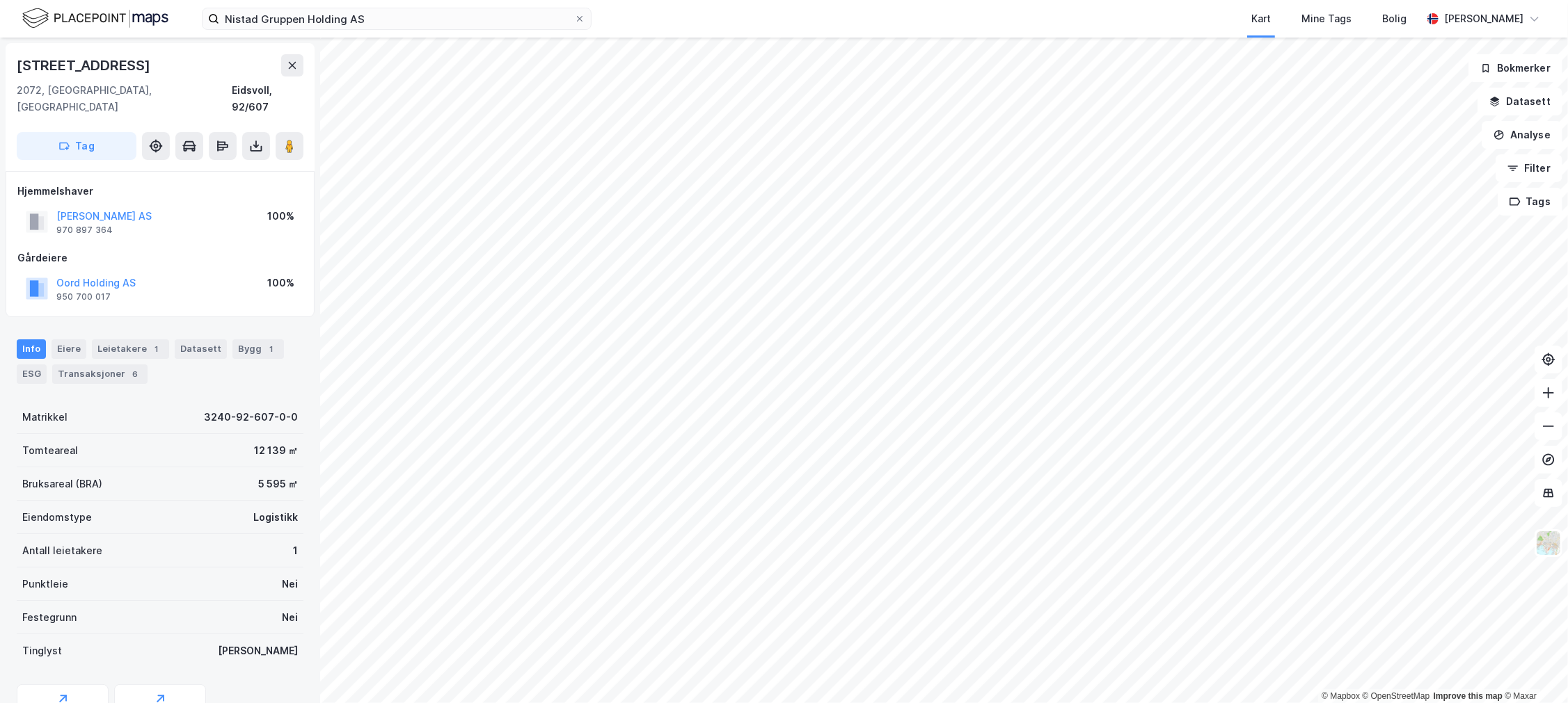
scroll to position [1, 0]
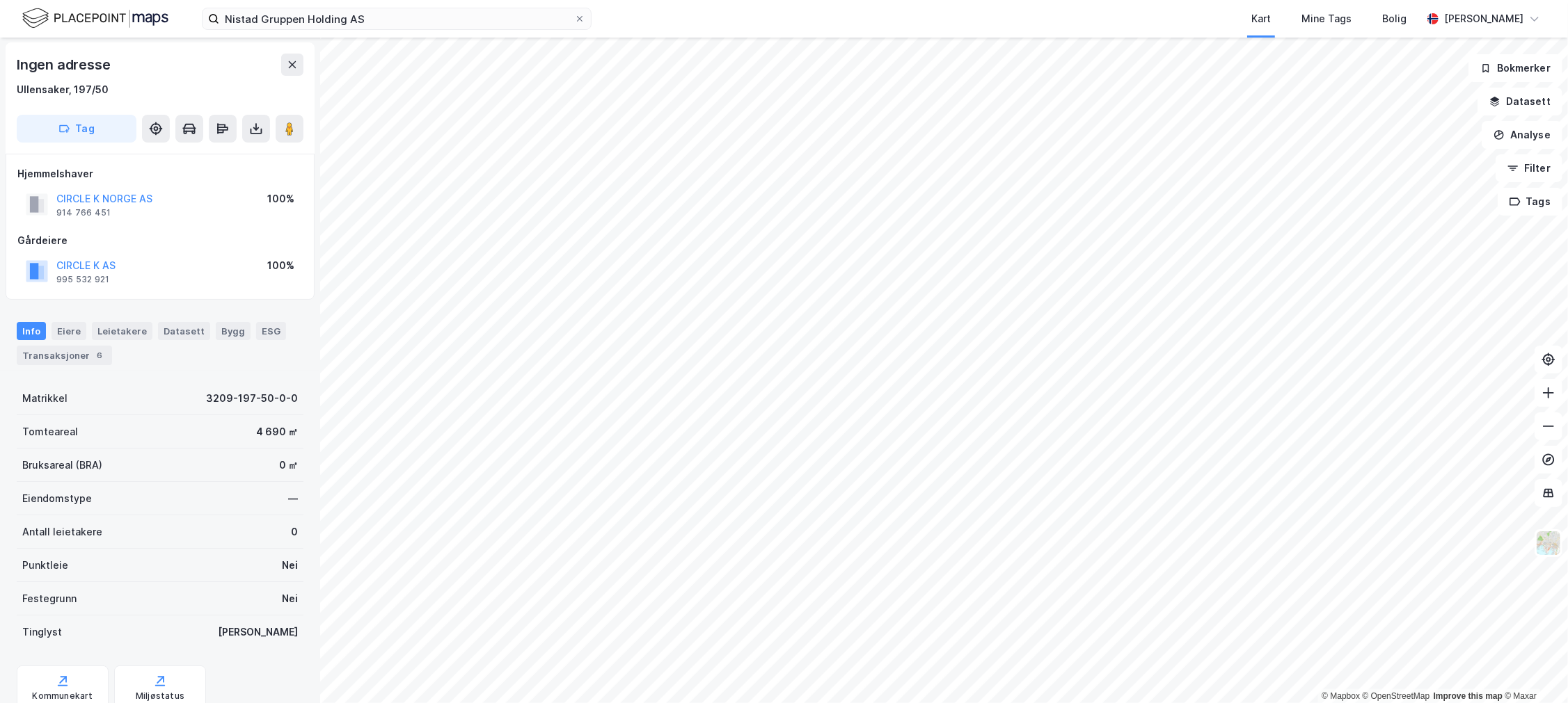
scroll to position [1, 0]
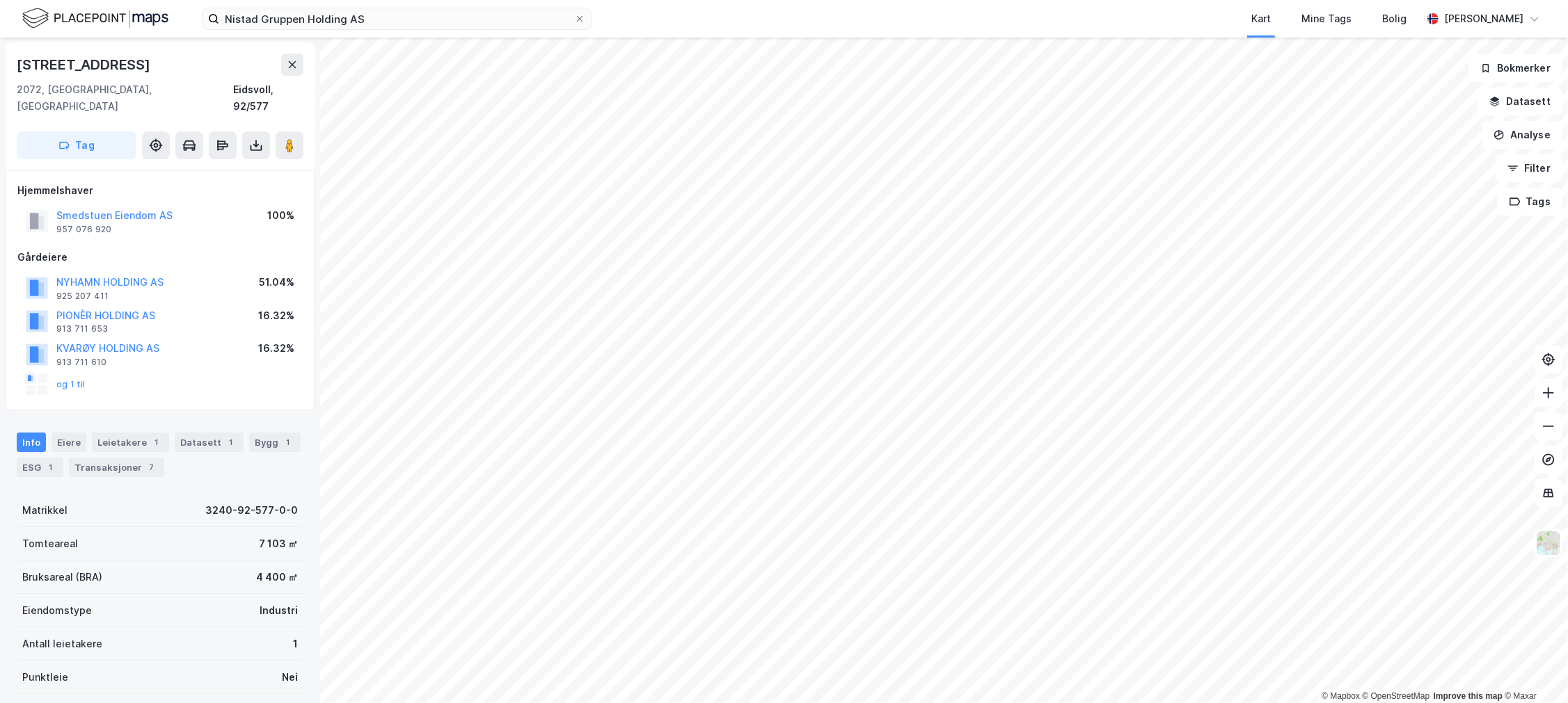
scroll to position [1, 0]
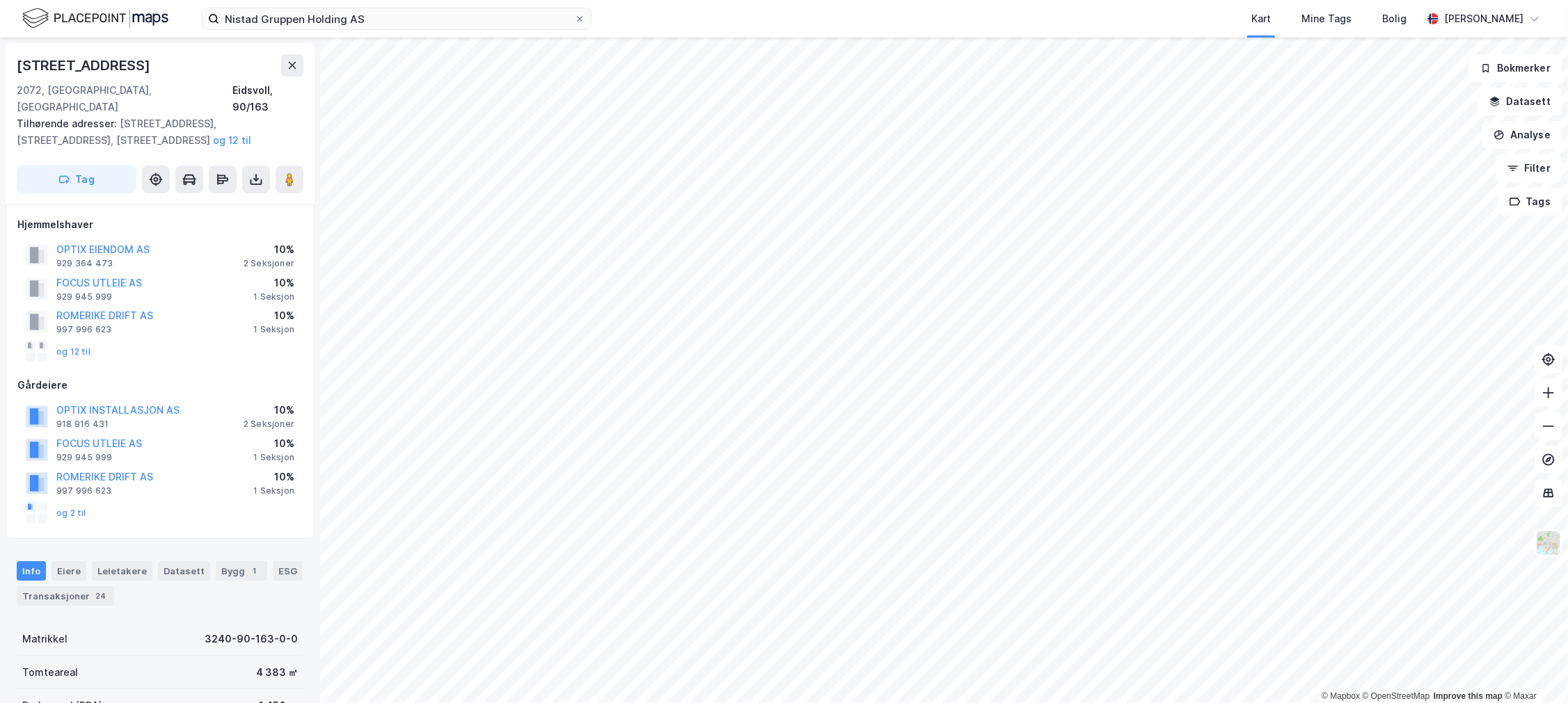
scroll to position [1, 0]
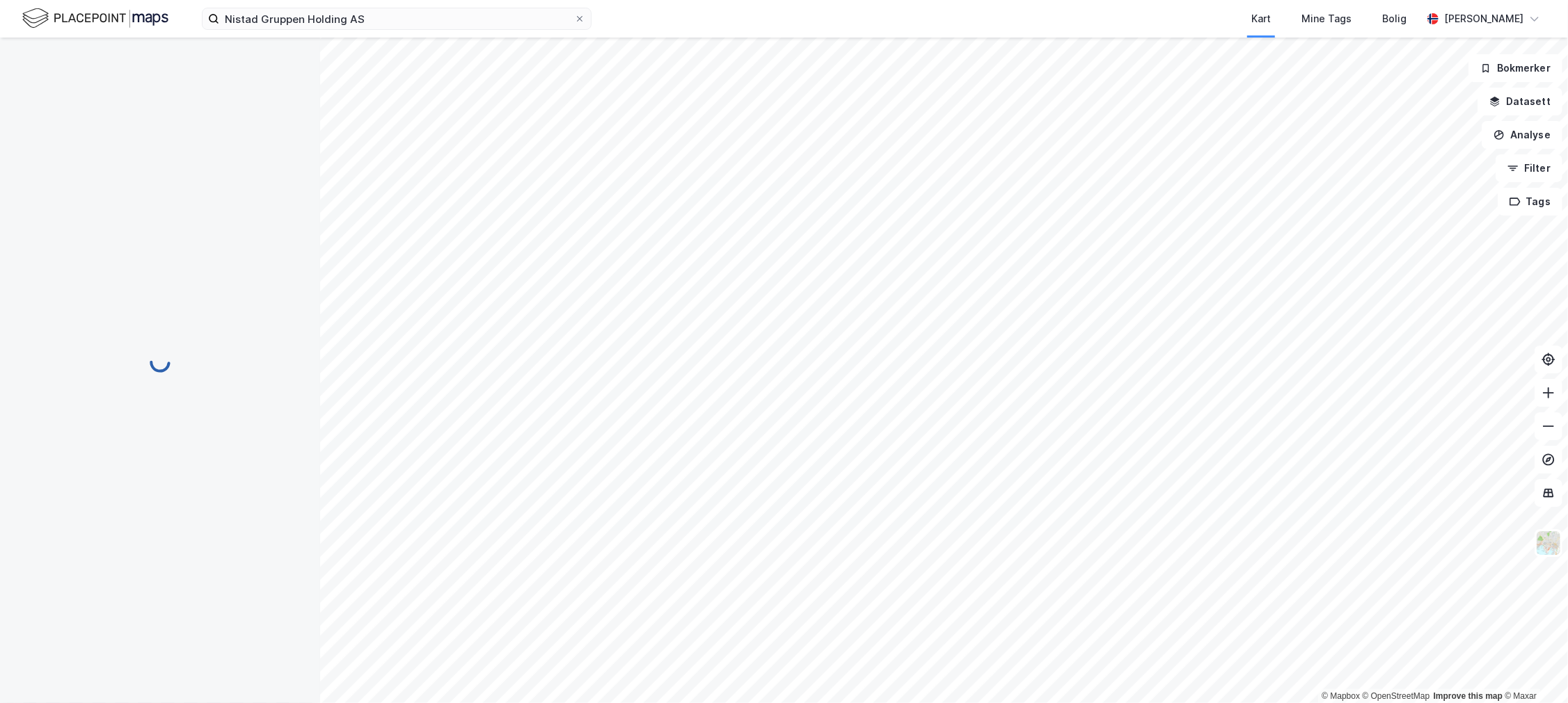
scroll to position [1, 0]
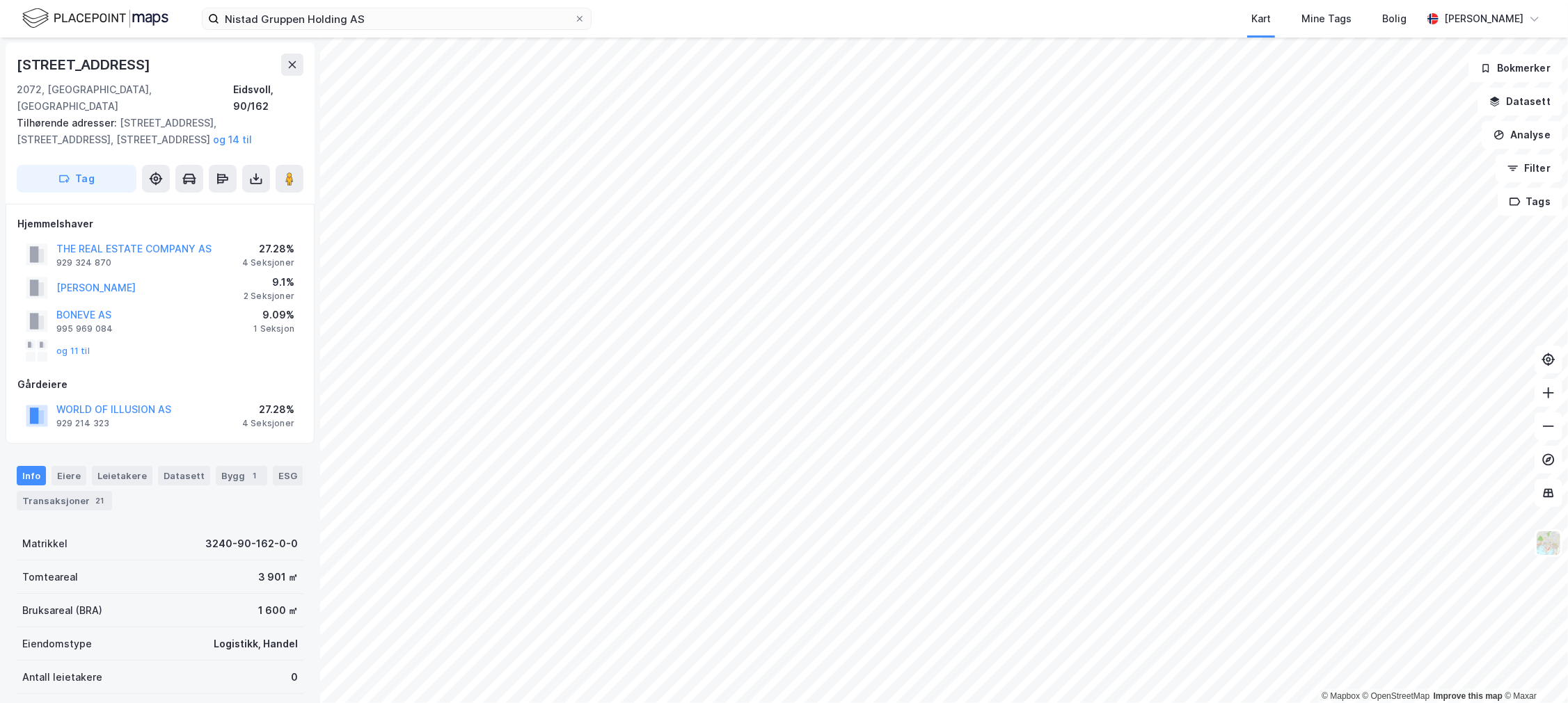
click at [847, 9] on div "Nistad Gruppen Holding AS Kart Mine Tags Bolig [PERSON_NAME] © Mapbox © OpenStr…" at bounding box center [784, 352] width 1568 height 703
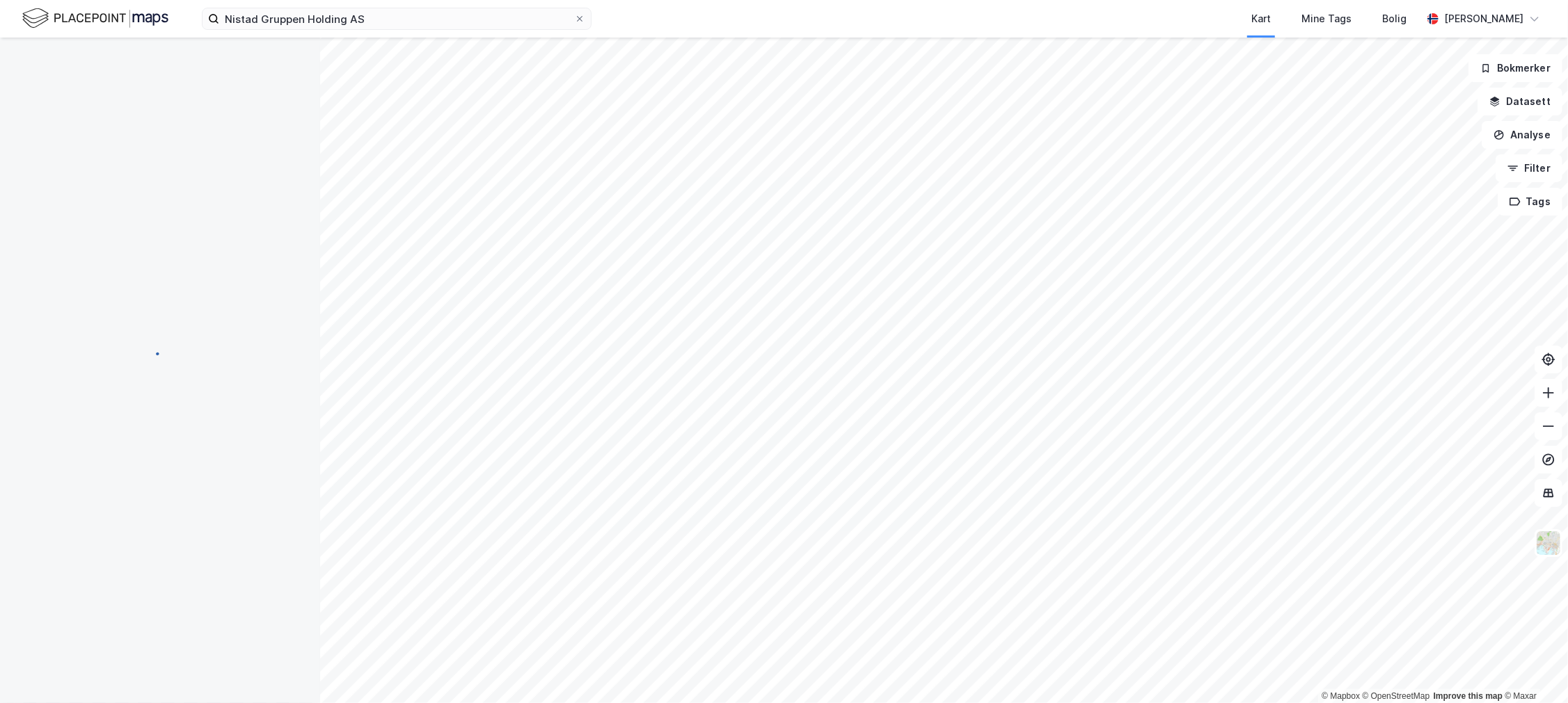
scroll to position [1, 0]
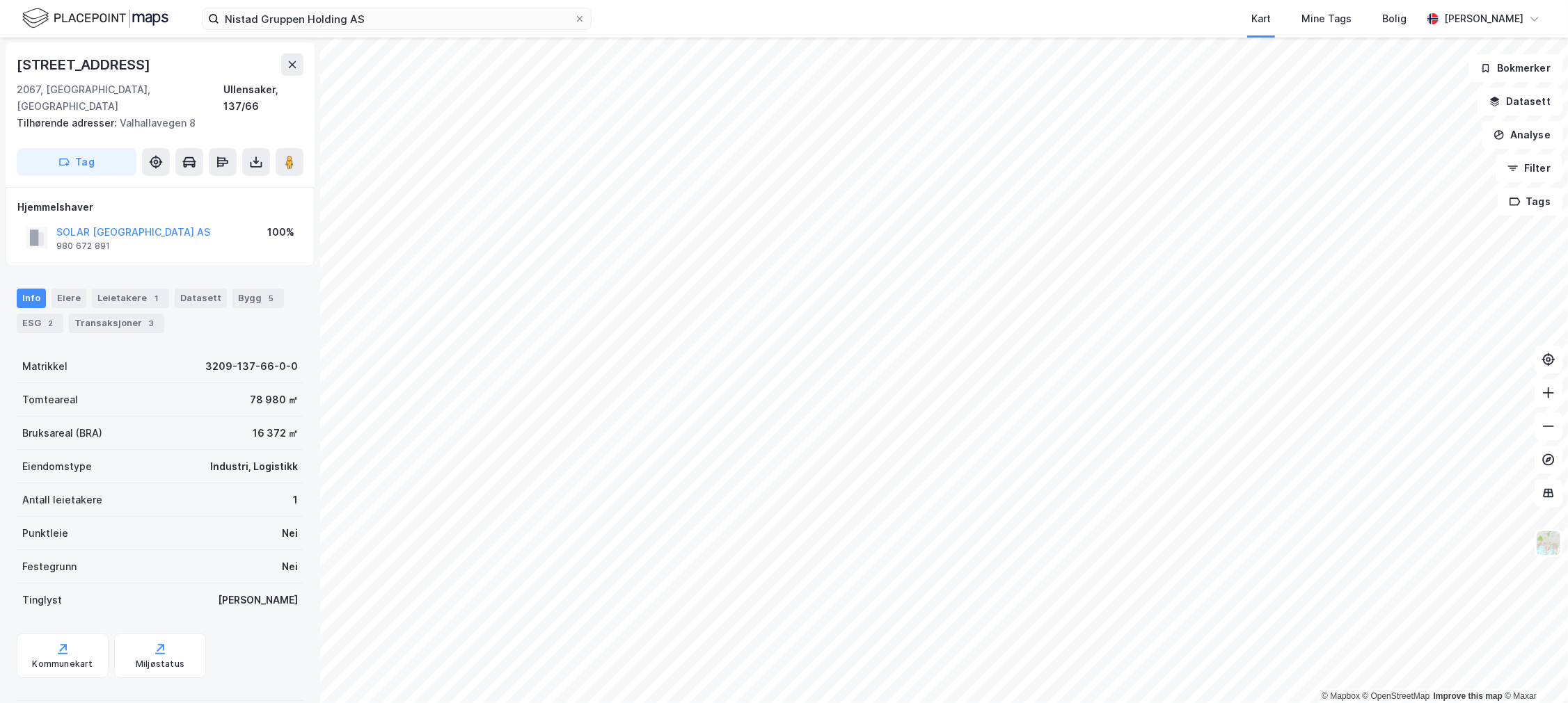
scroll to position [1, 0]
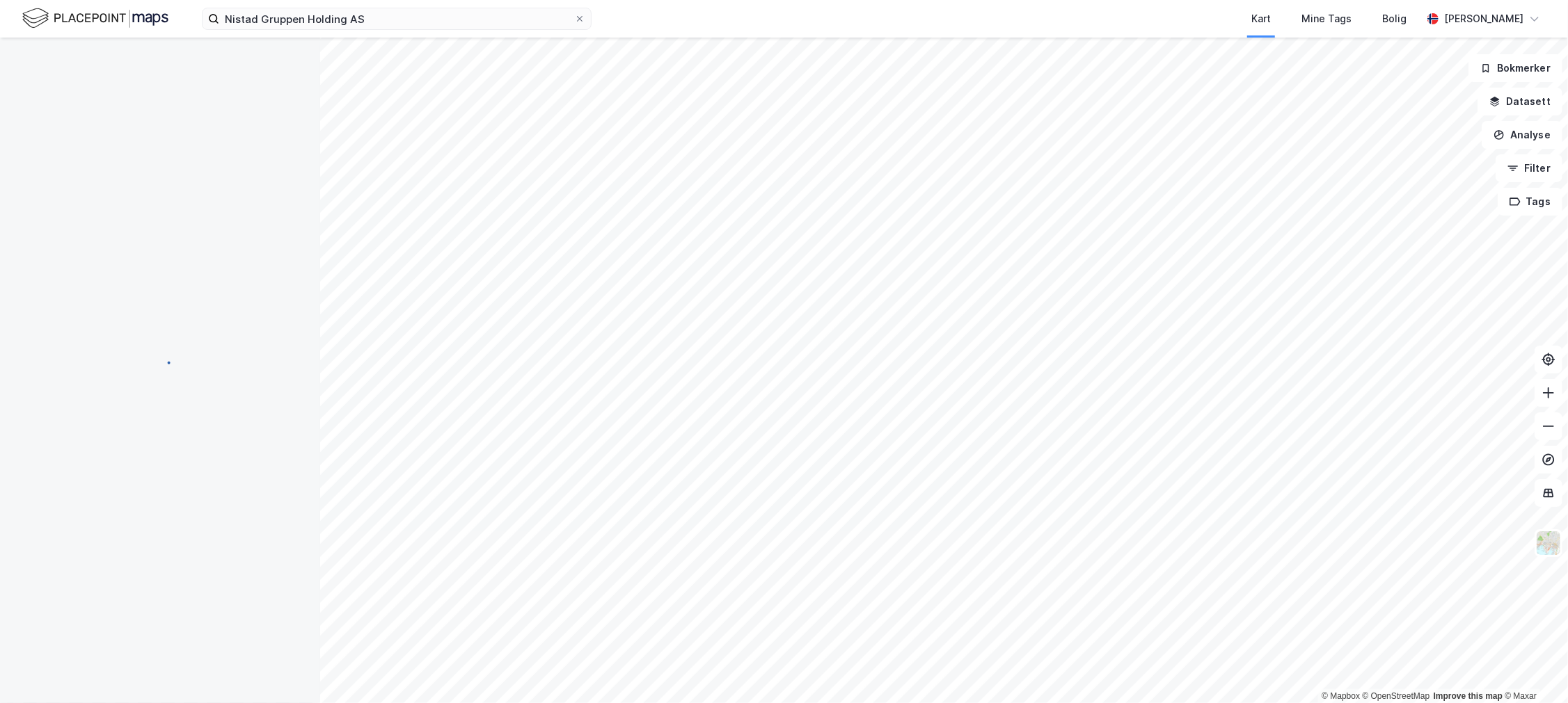
scroll to position [1, 0]
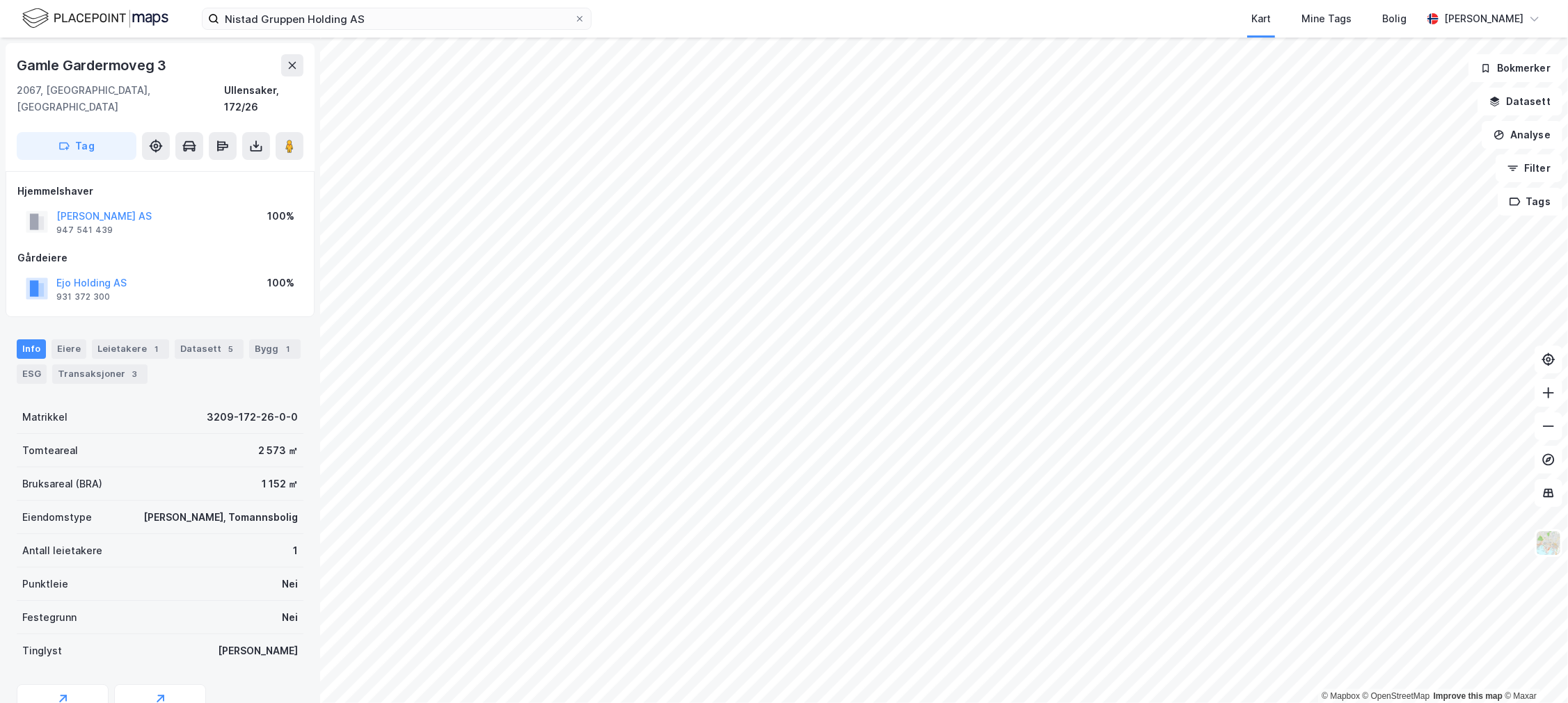
scroll to position [1, 0]
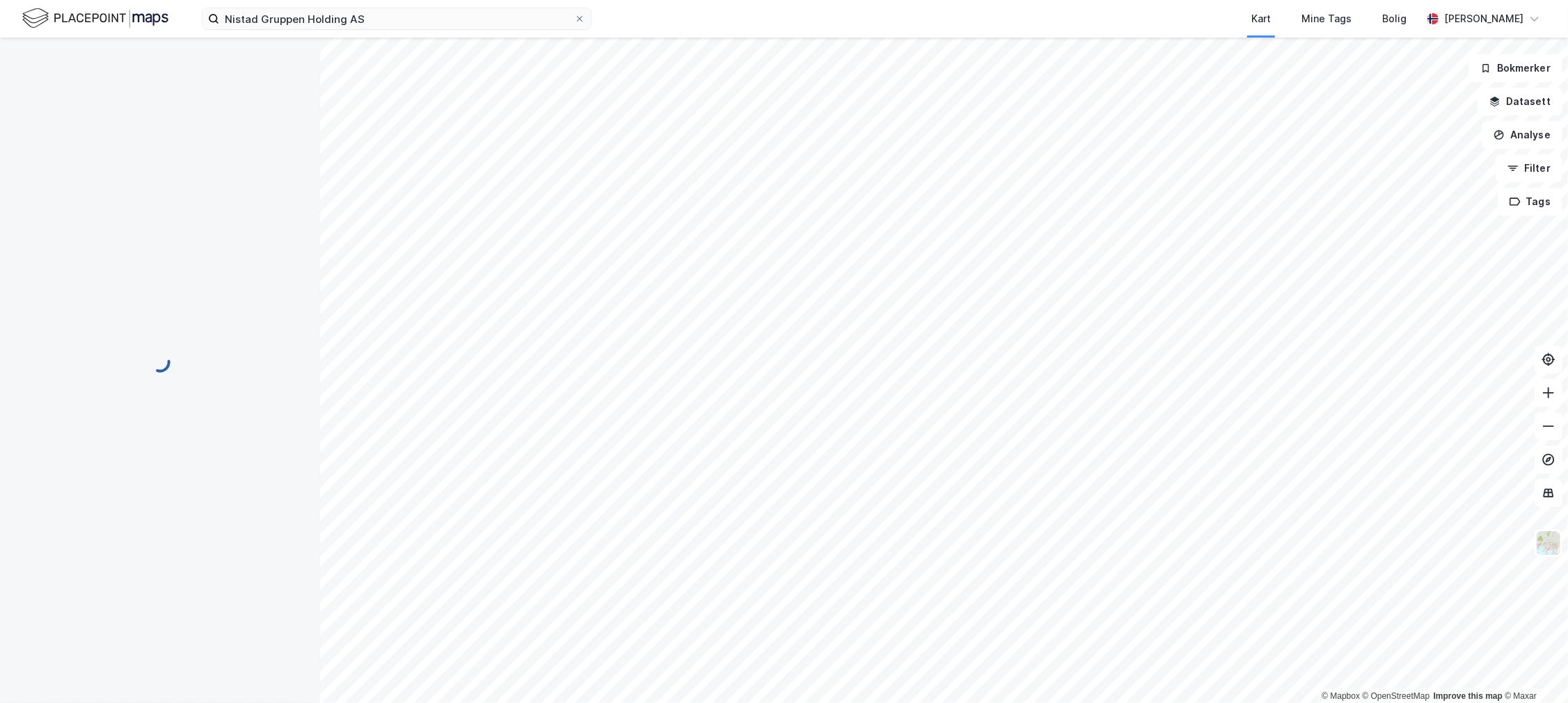
scroll to position [1, 0]
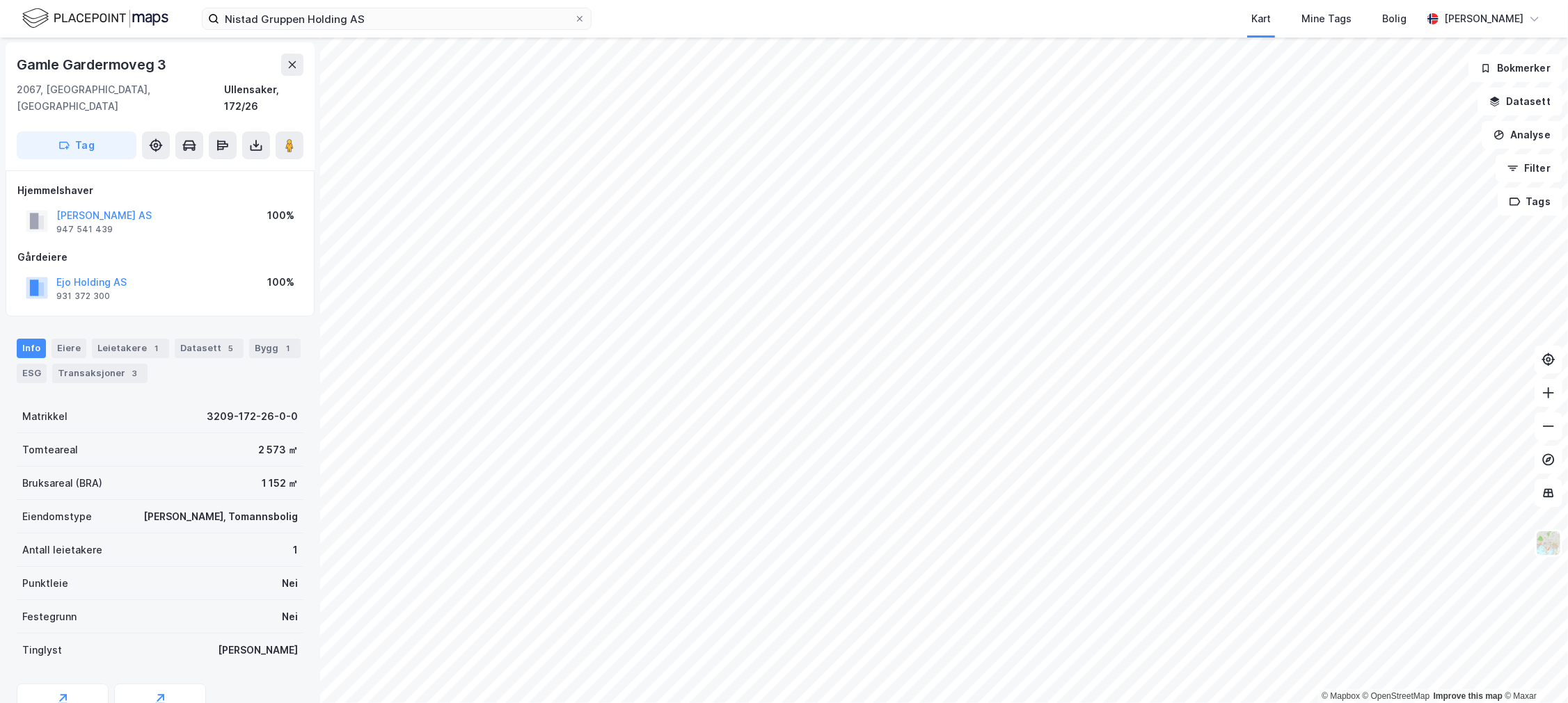
scroll to position [1, 0]
drag, startPoint x: 184, startPoint y: 184, endPoint x: 136, endPoint y: 200, distance: 50.6
click at [136, 200] on div "Hjemmelshaver [PERSON_NAME] AS 947 541 439 100%" at bounding box center [159, 210] width 285 height 56
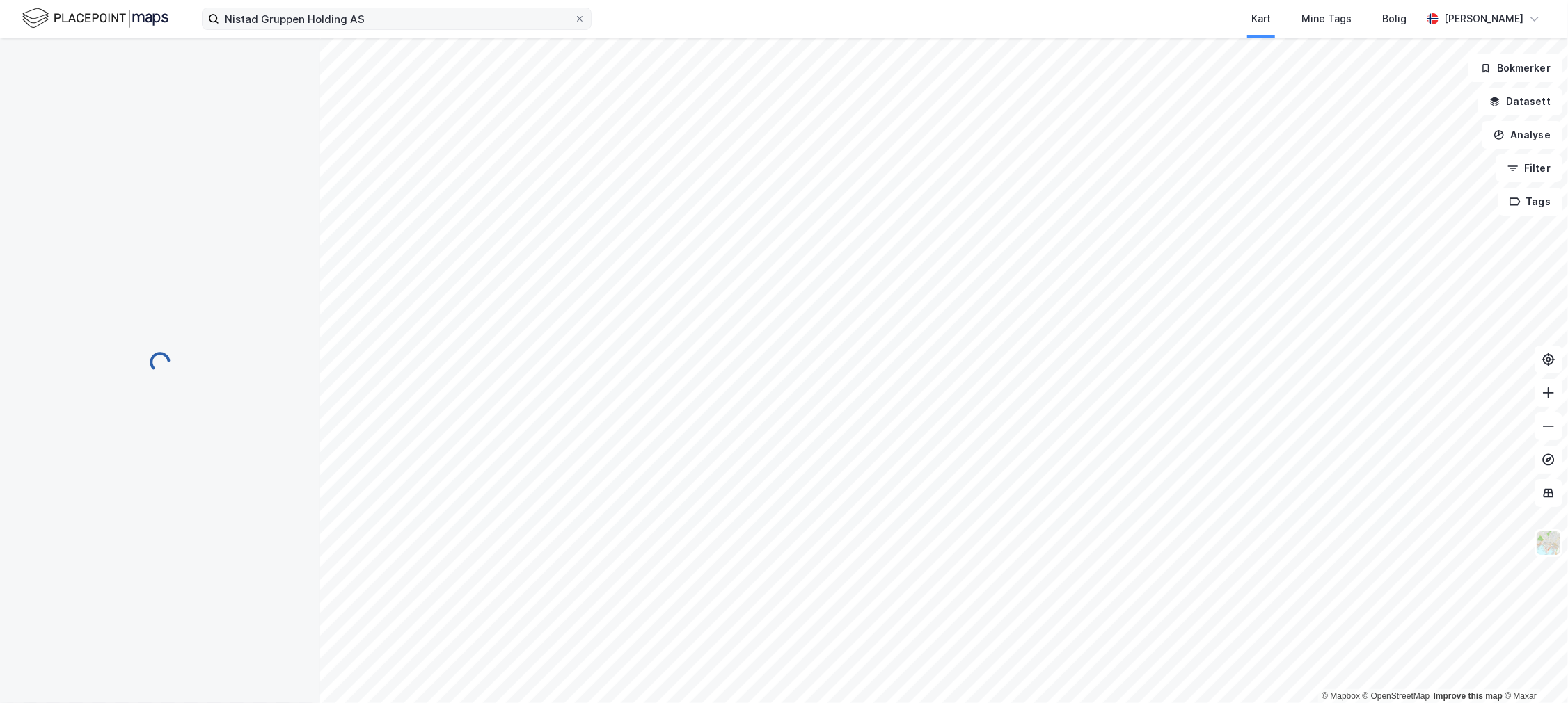
scroll to position [1, 0]
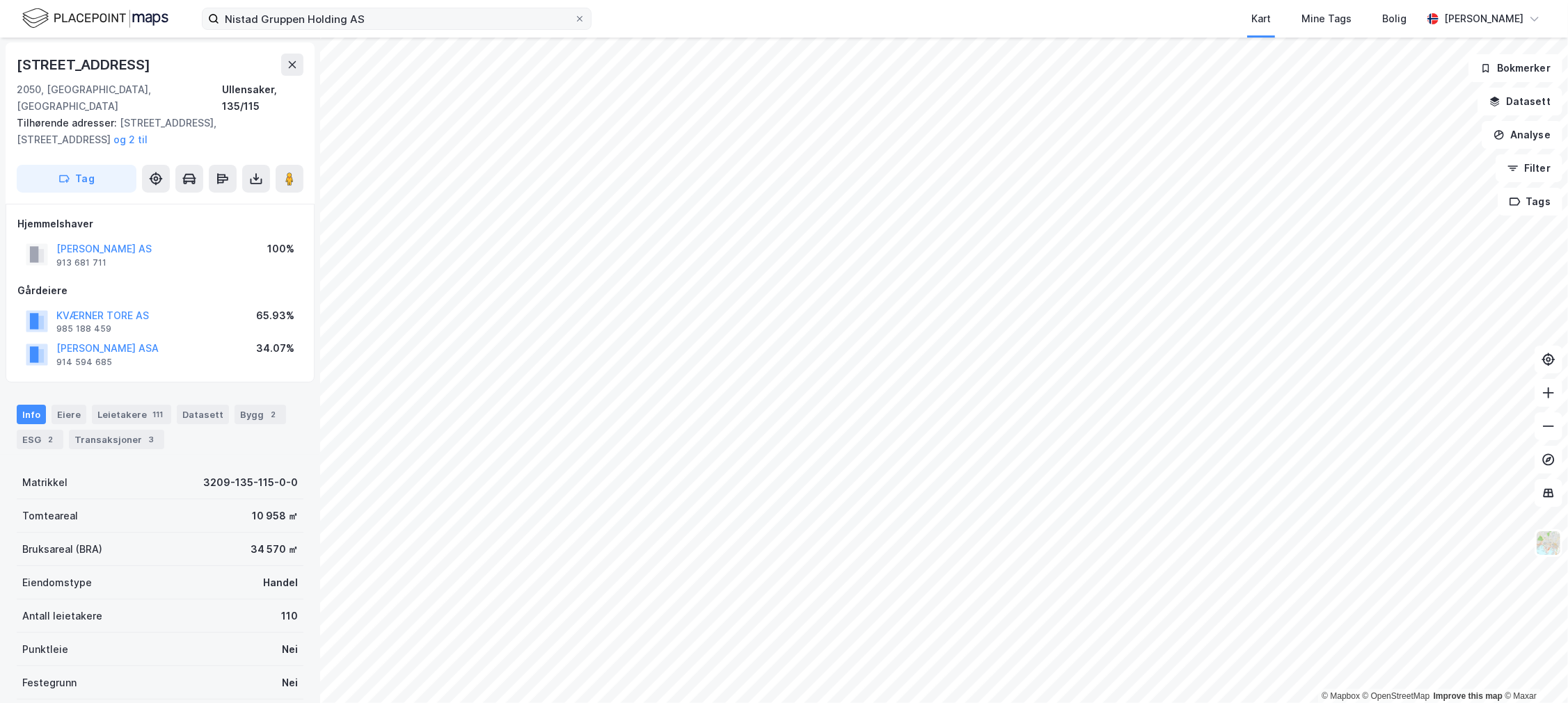
scroll to position [1, 0]
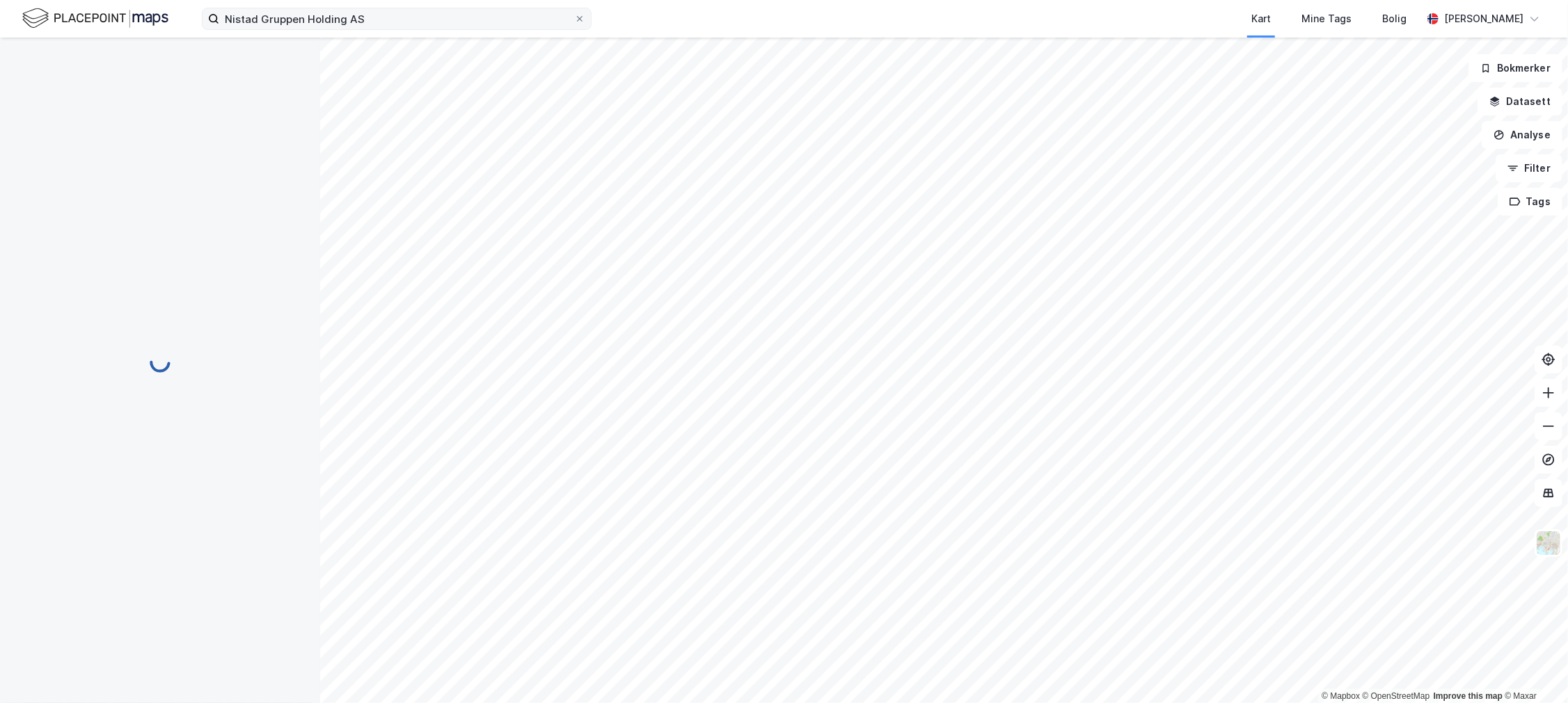
scroll to position [1, 0]
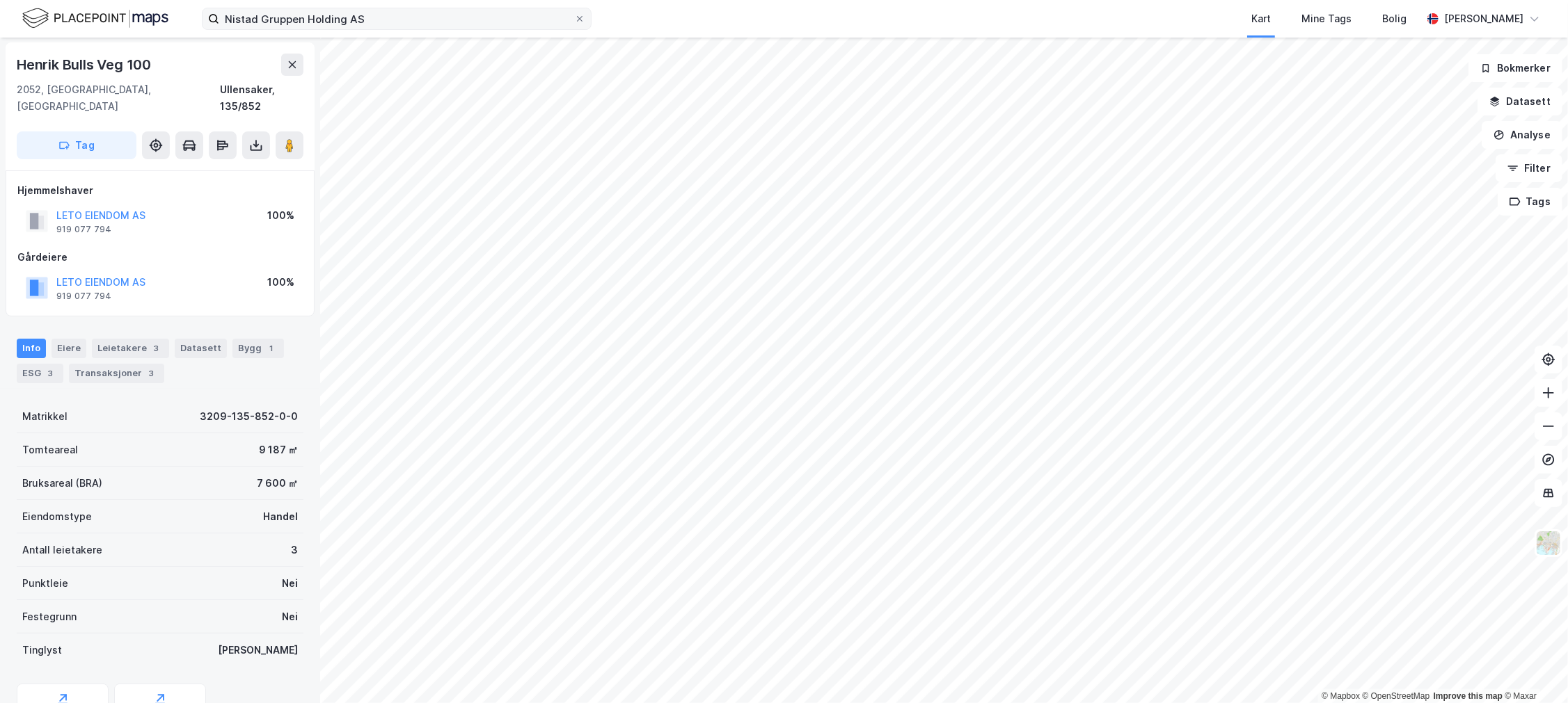
scroll to position [1, 0]
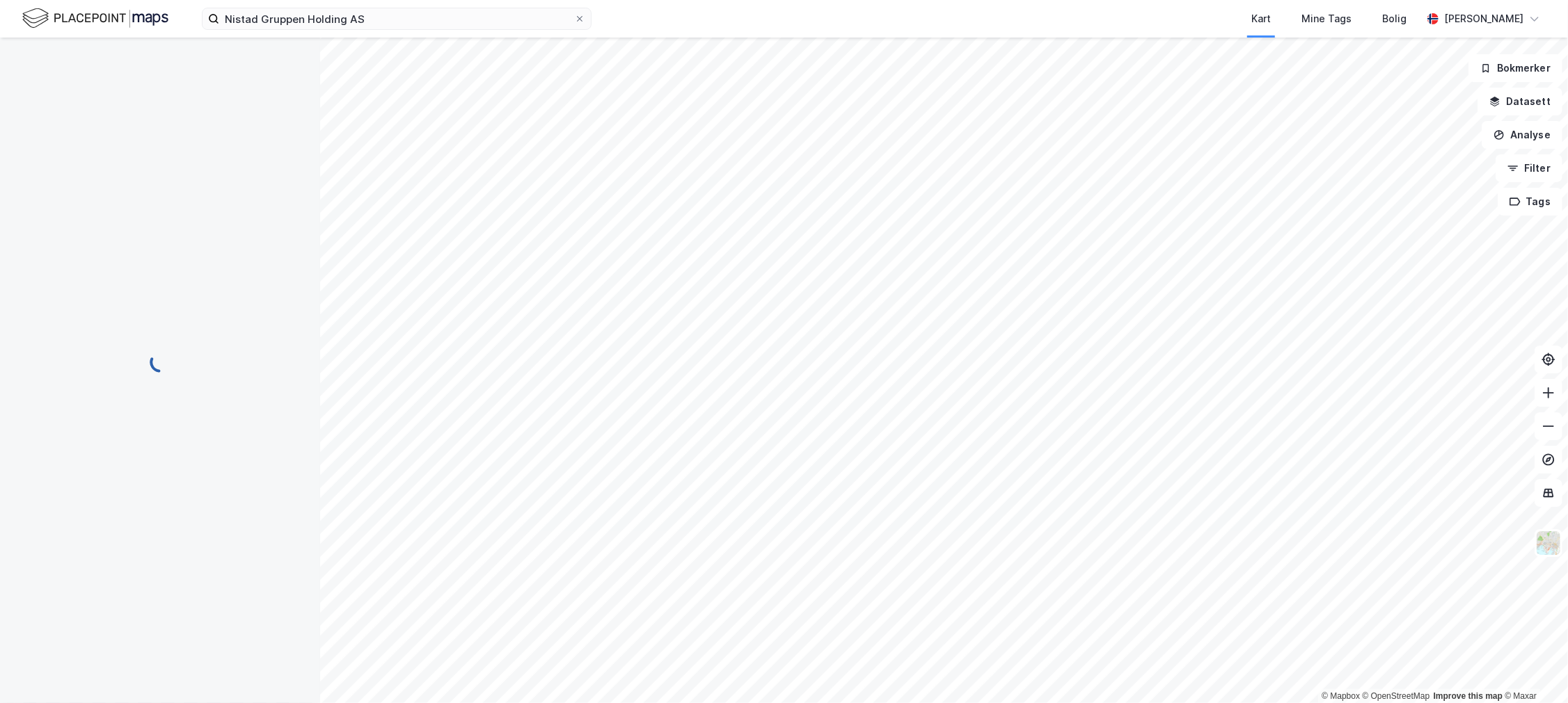
scroll to position [1, 0]
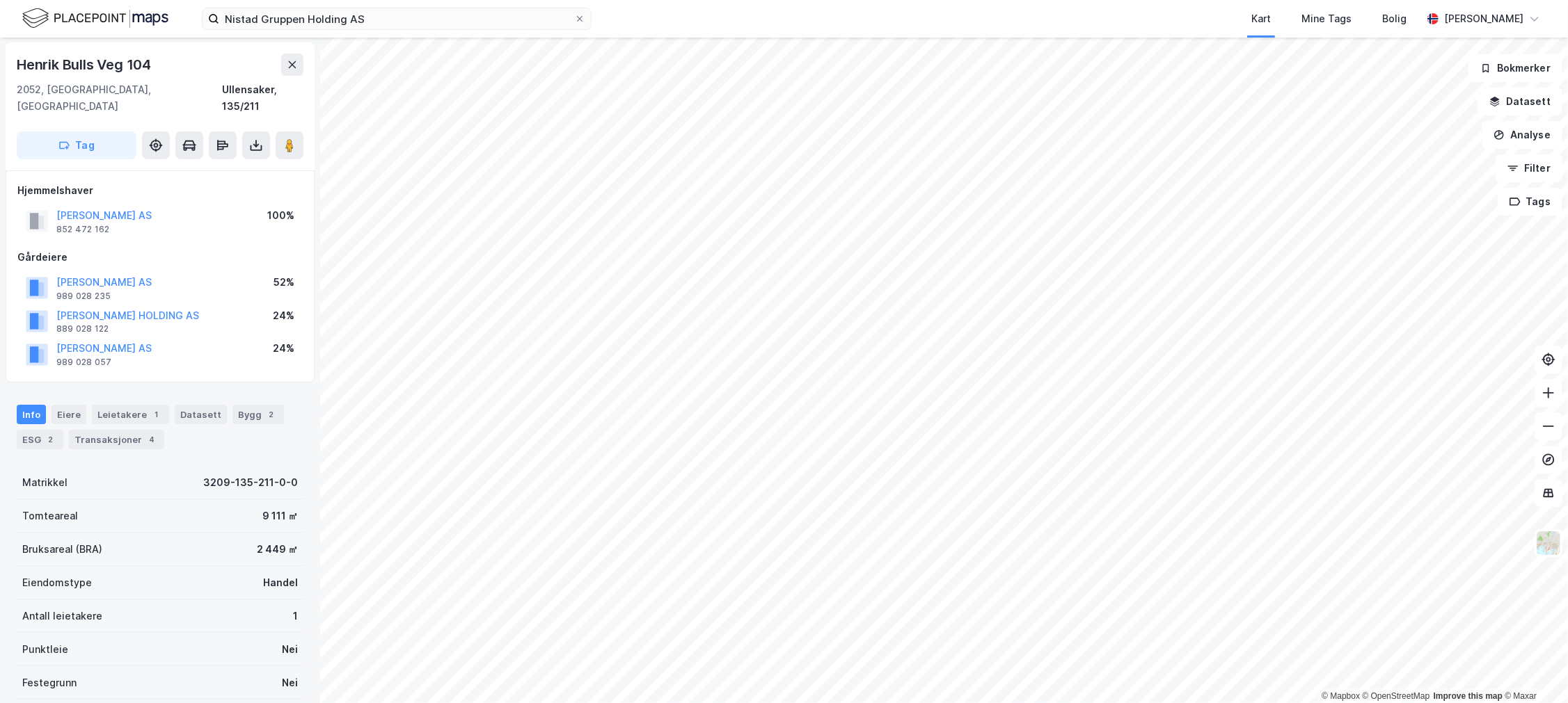
scroll to position [1, 0]
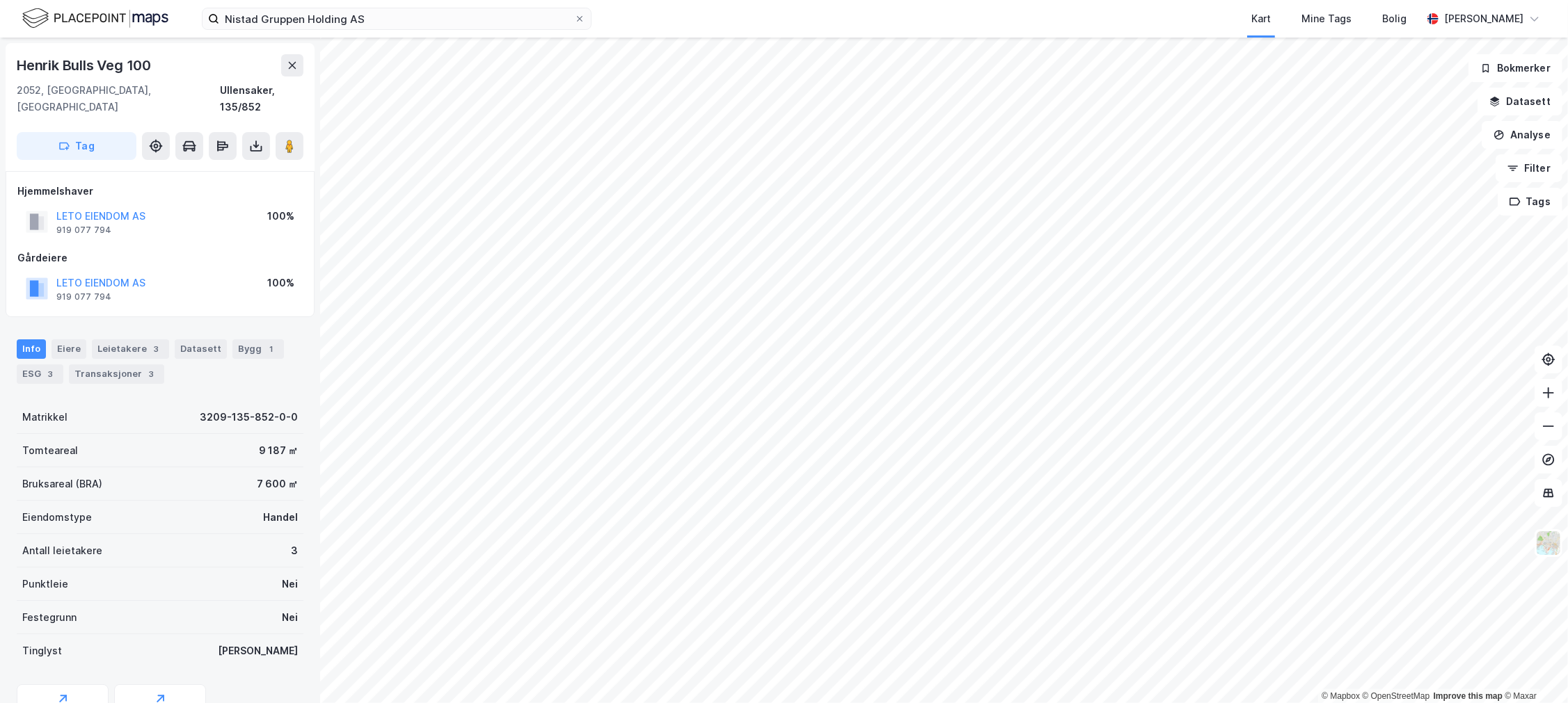
scroll to position [1, 0]
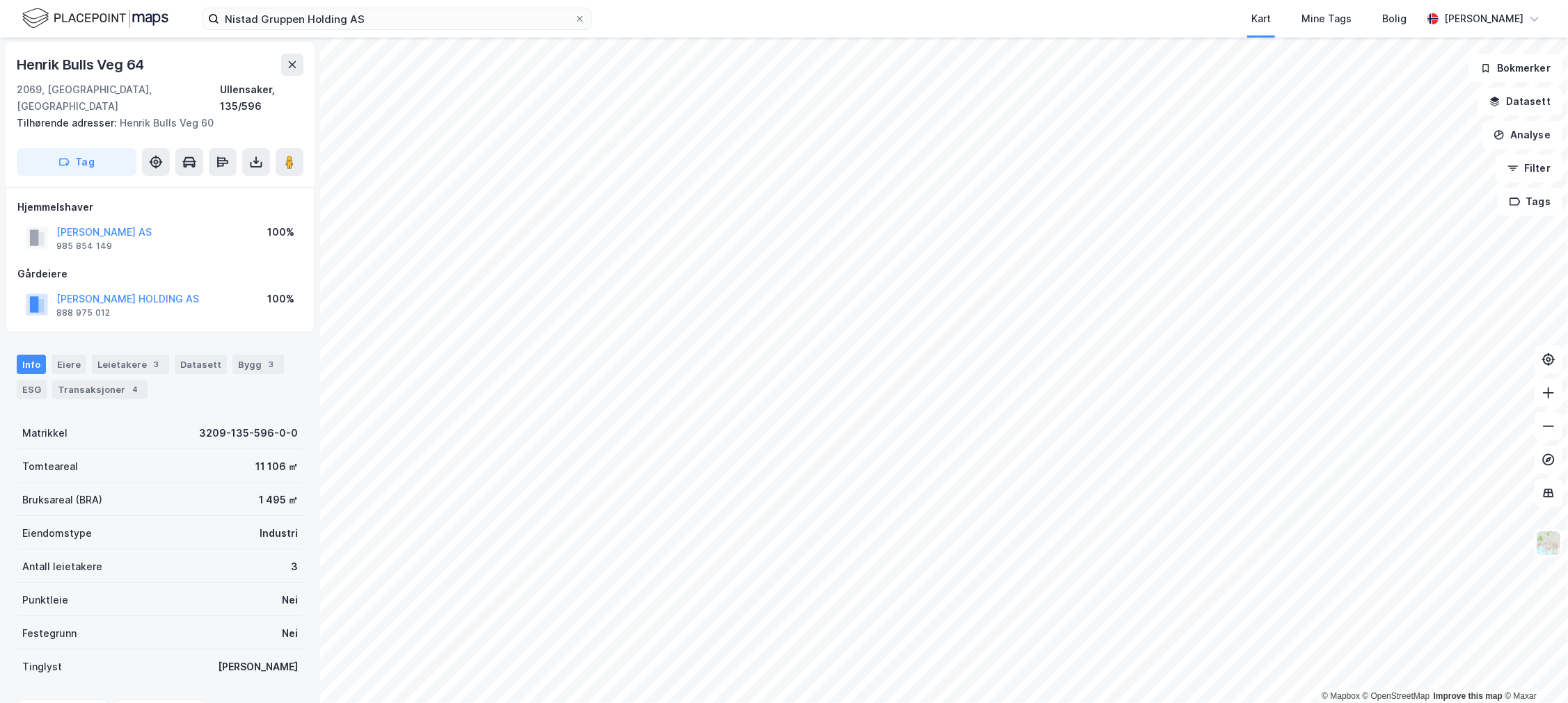
scroll to position [1, 0]
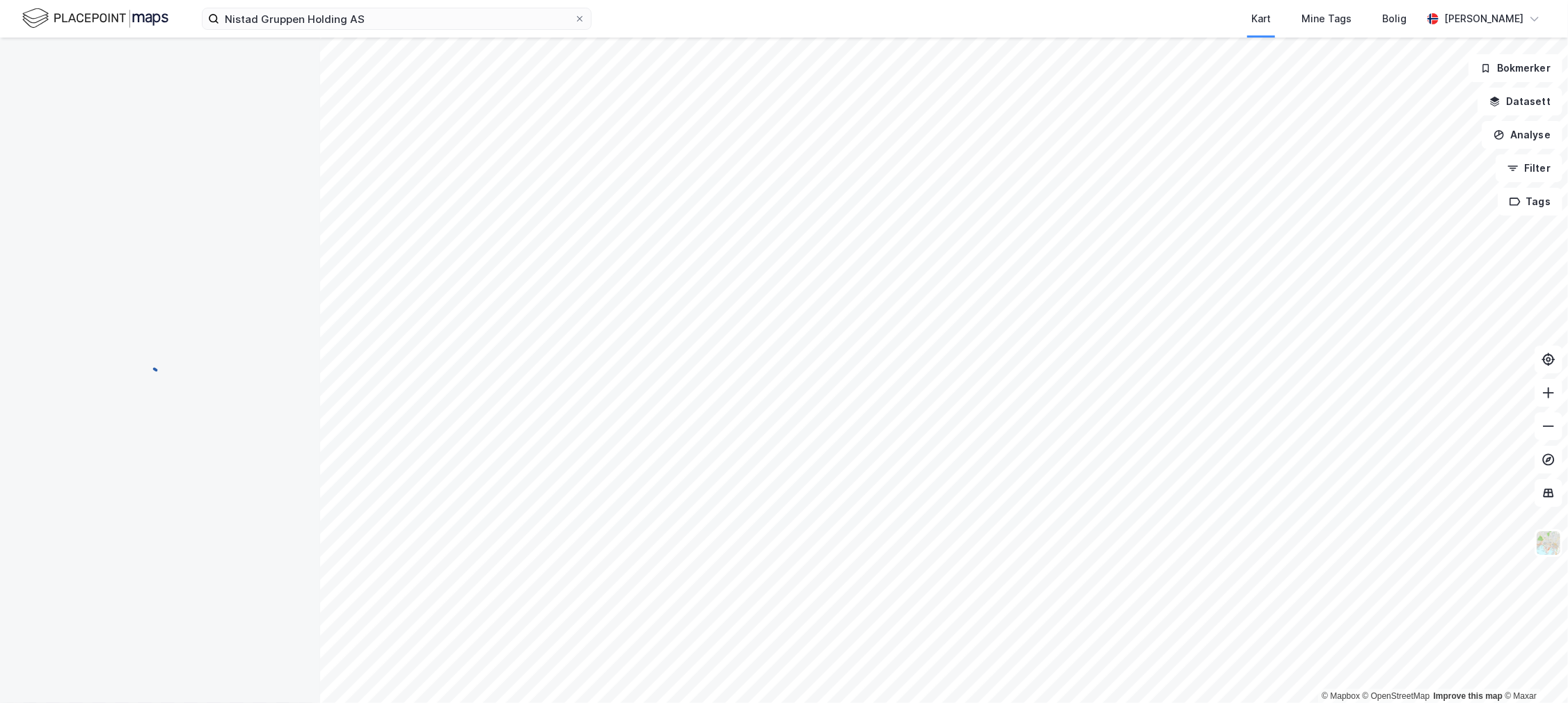
scroll to position [1, 0]
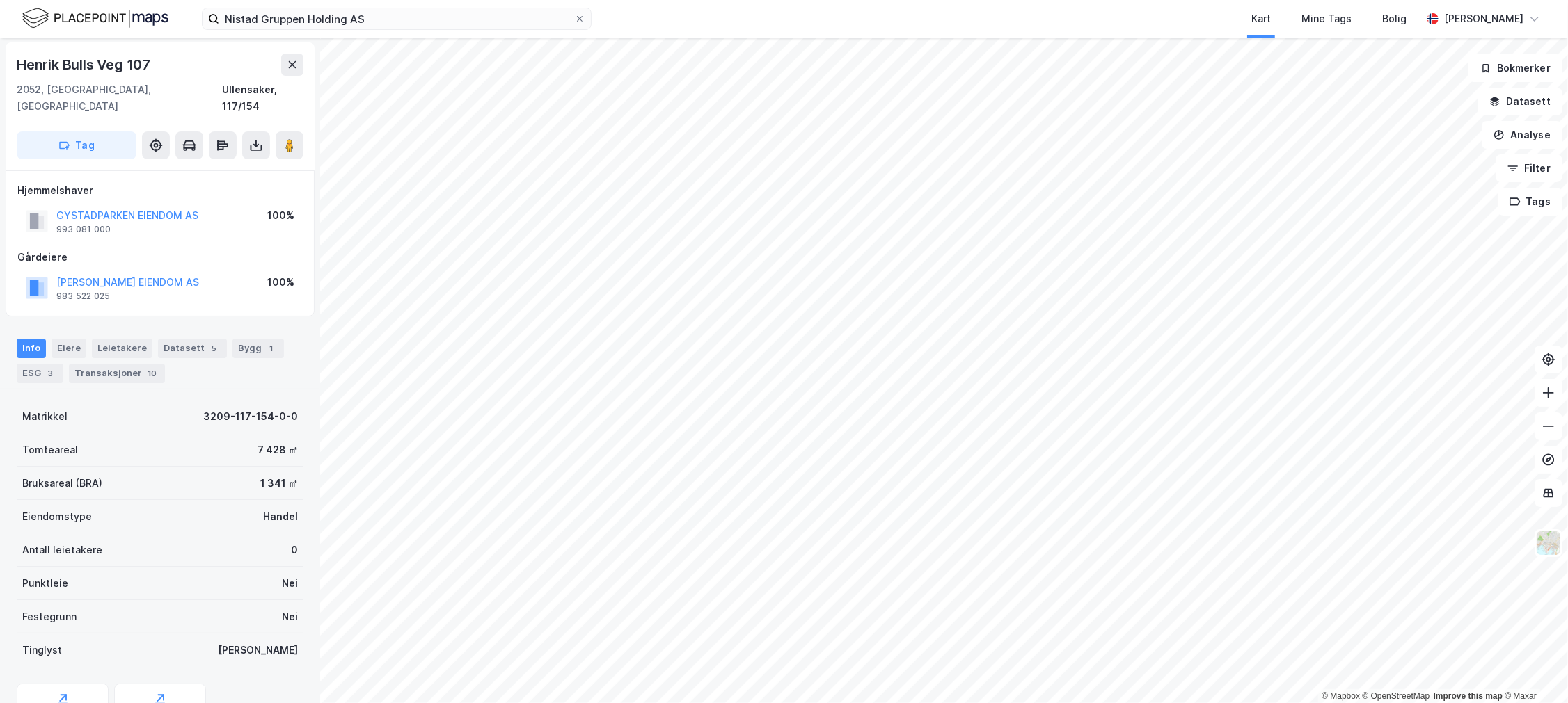
scroll to position [1, 0]
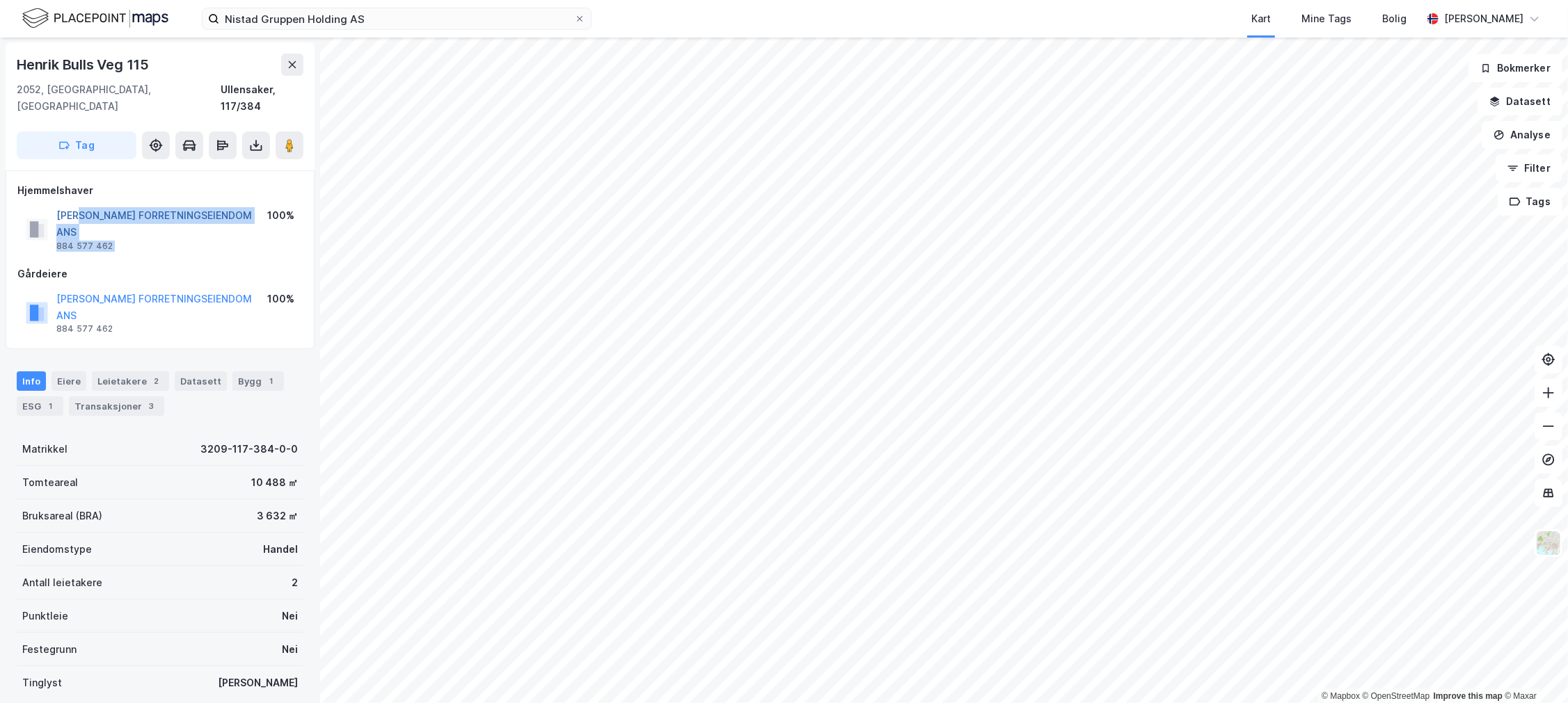
drag, startPoint x: 258, startPoint y: 193, endPoint x: 78, endPoint y: 193, distance: 180.0
click at [78, 205] on div "[PERSON_NAME] FORRETNINGSEIENDOM ANS 884 577 462 100%" at bounding box center [159, 230] width 285 height 50
click at [102, 397] on div "Transaksjoner 3" at bounding box center [116, 406] width 95 height 19
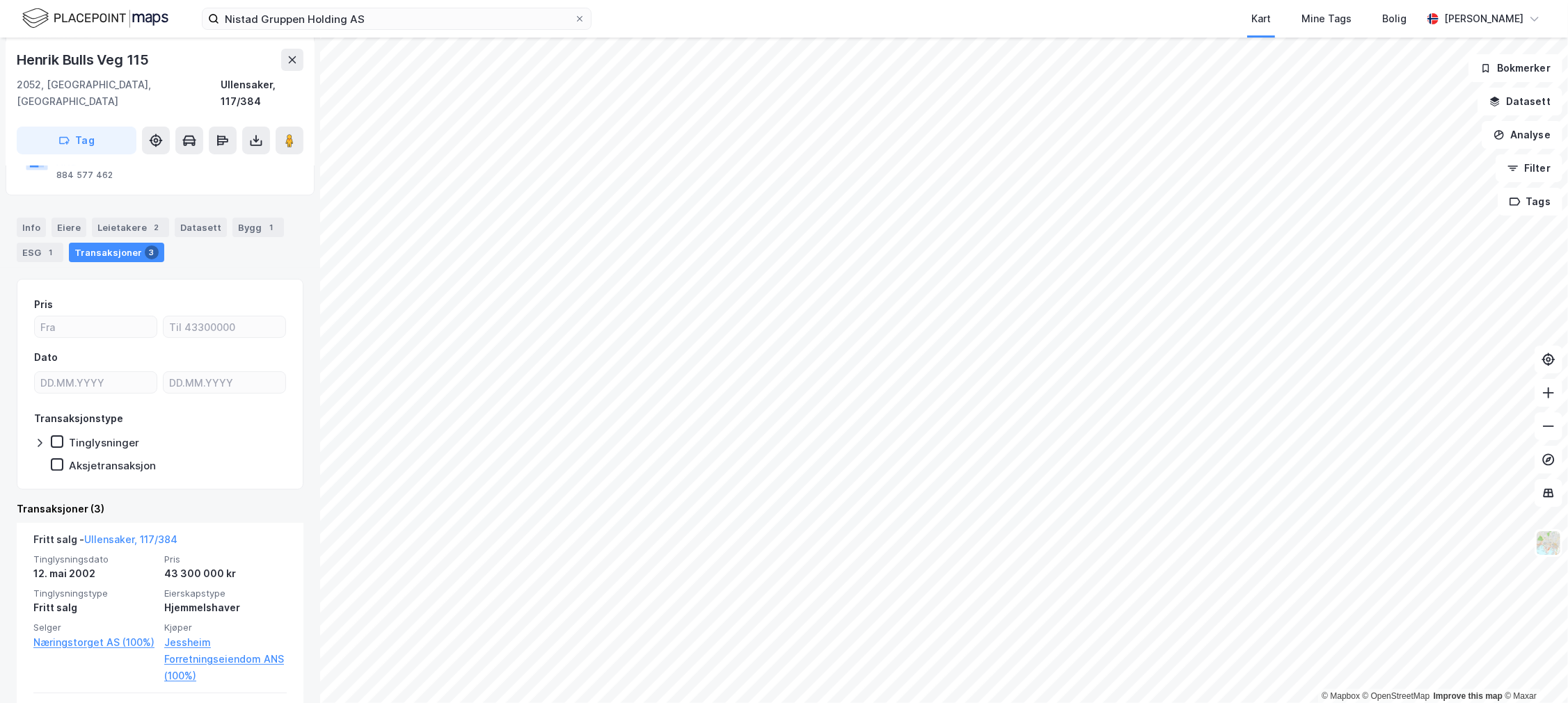
scroll to position [231, 0]
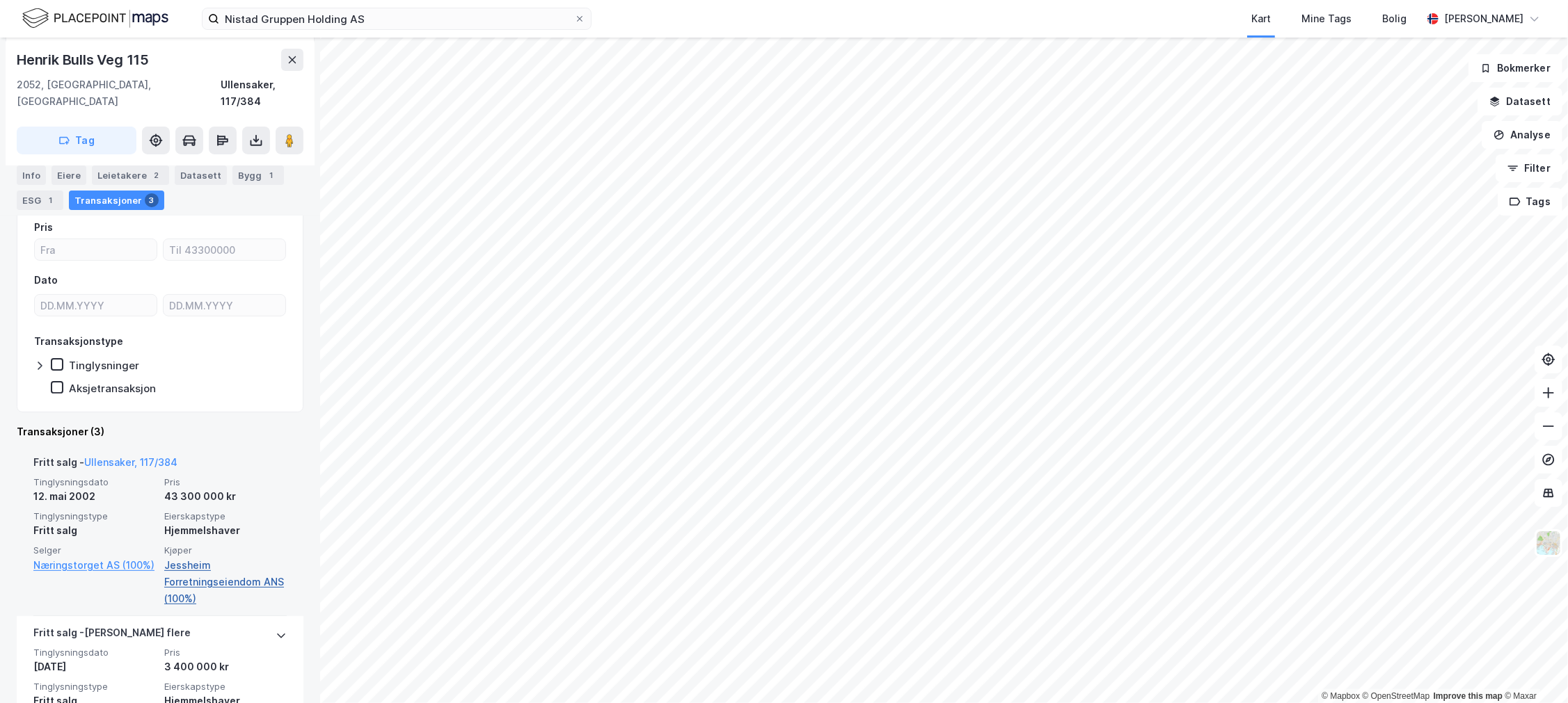
click at [230, 557] on link "Jessheim Forretningseiendom ANS (100%)" at bounding box center [225, 582] width 122 height 50
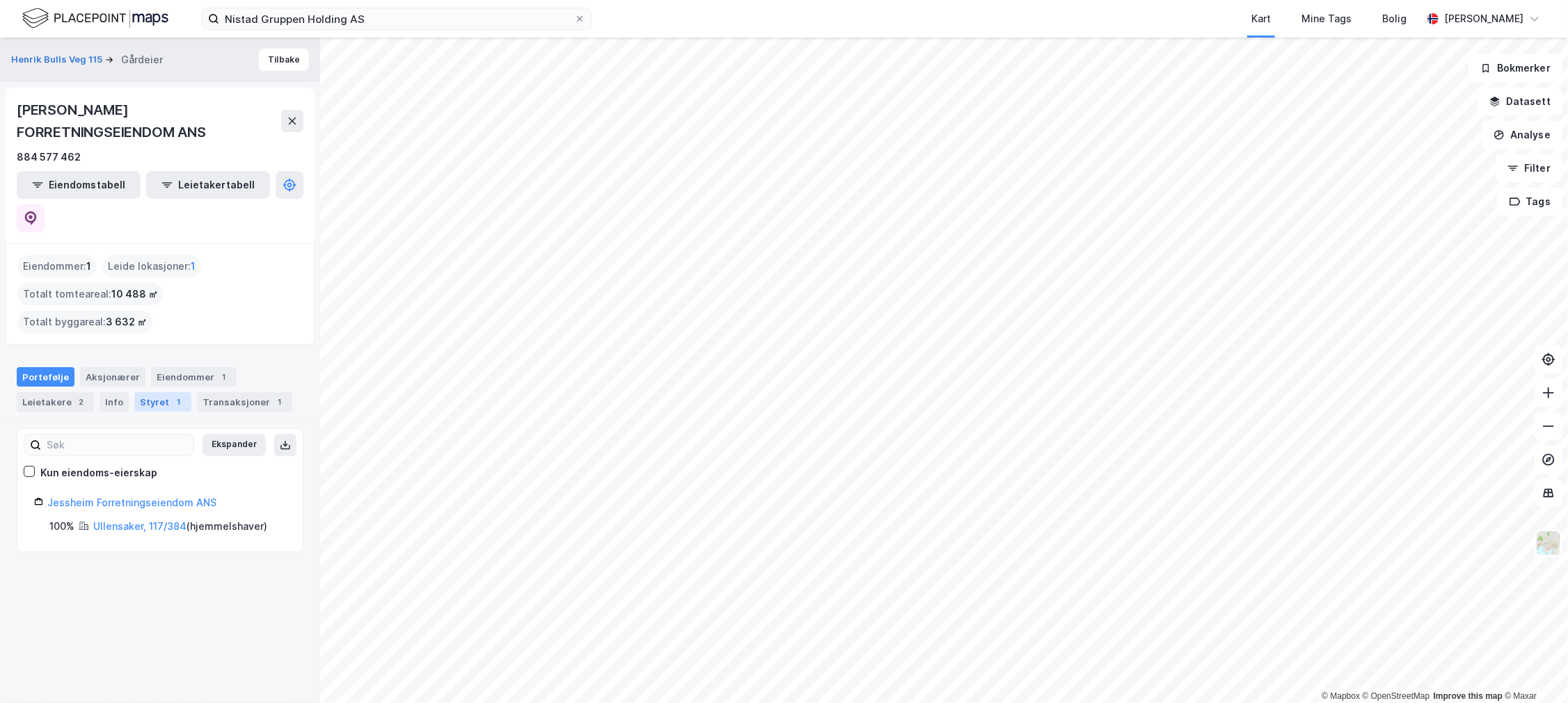
click at [135, 392] on div "Styret 1" at bounding box center [162, 401] width 57 height 19
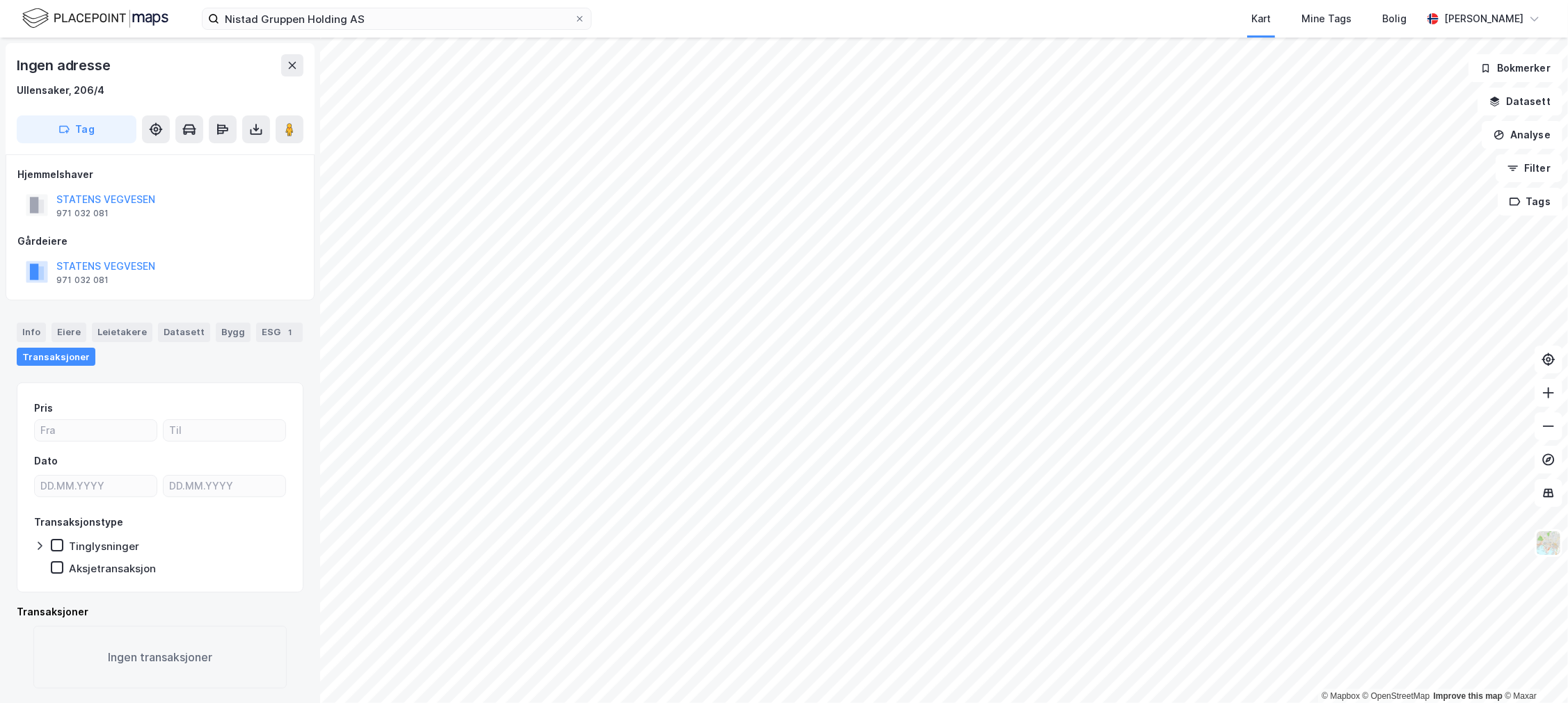
scroll to position [2, 0]
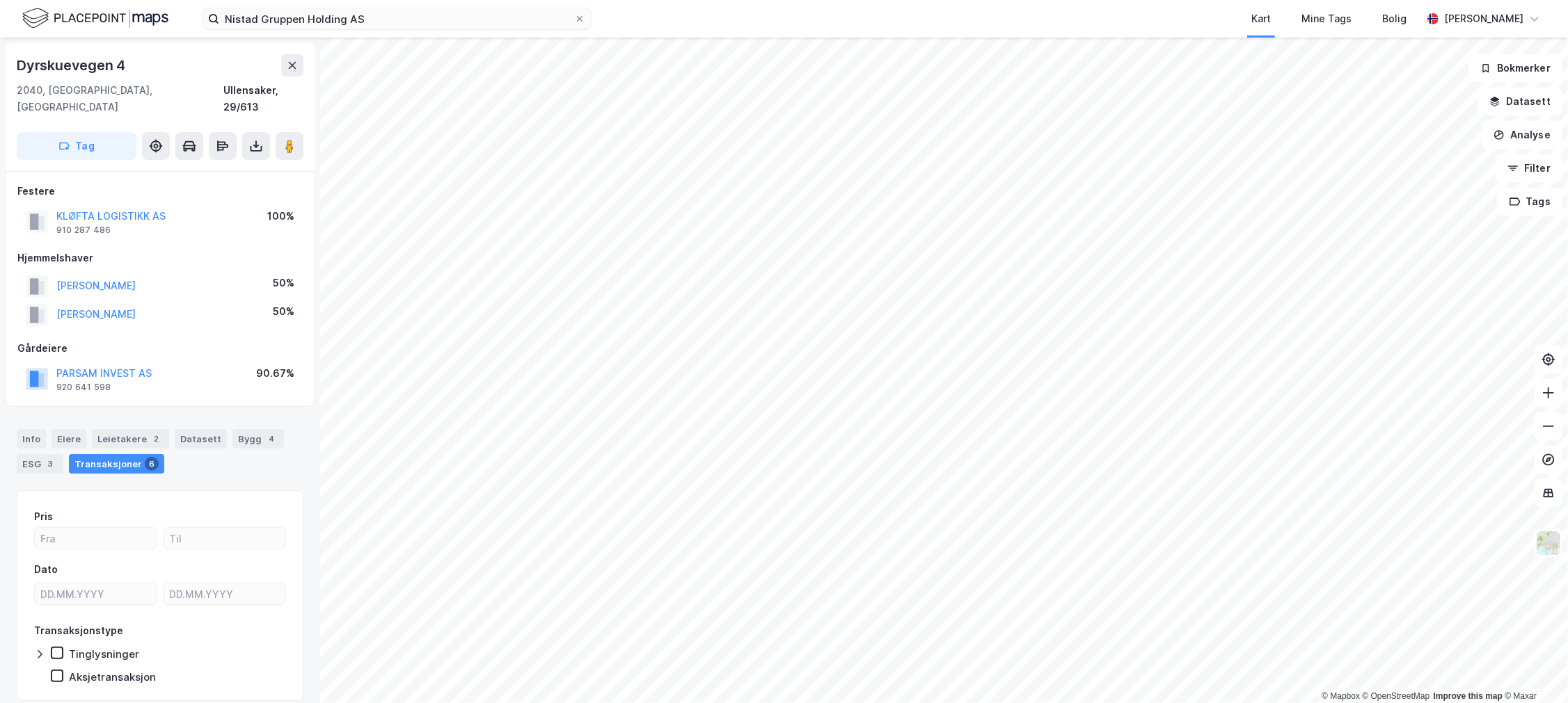
scroll to position [2, 0]
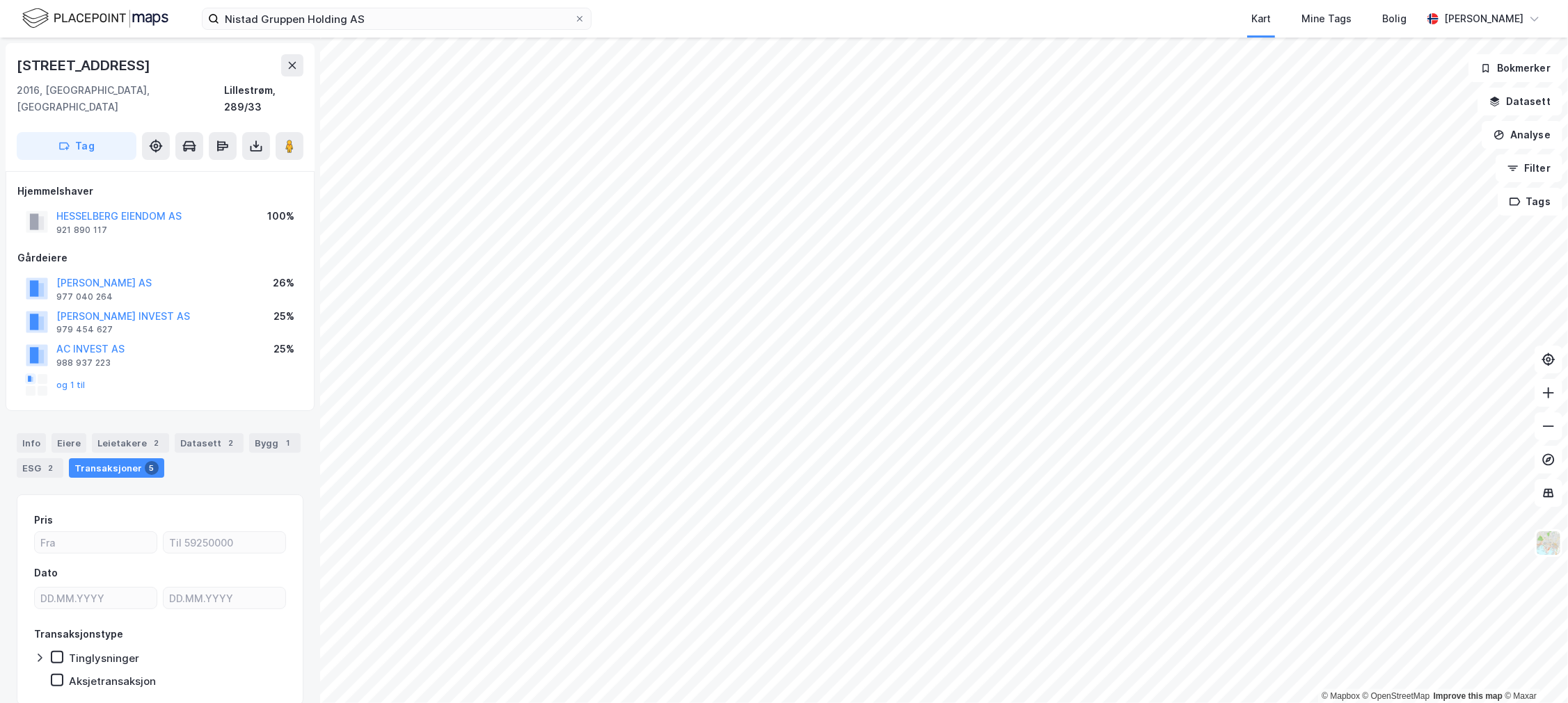
scroll to position [2, 0]
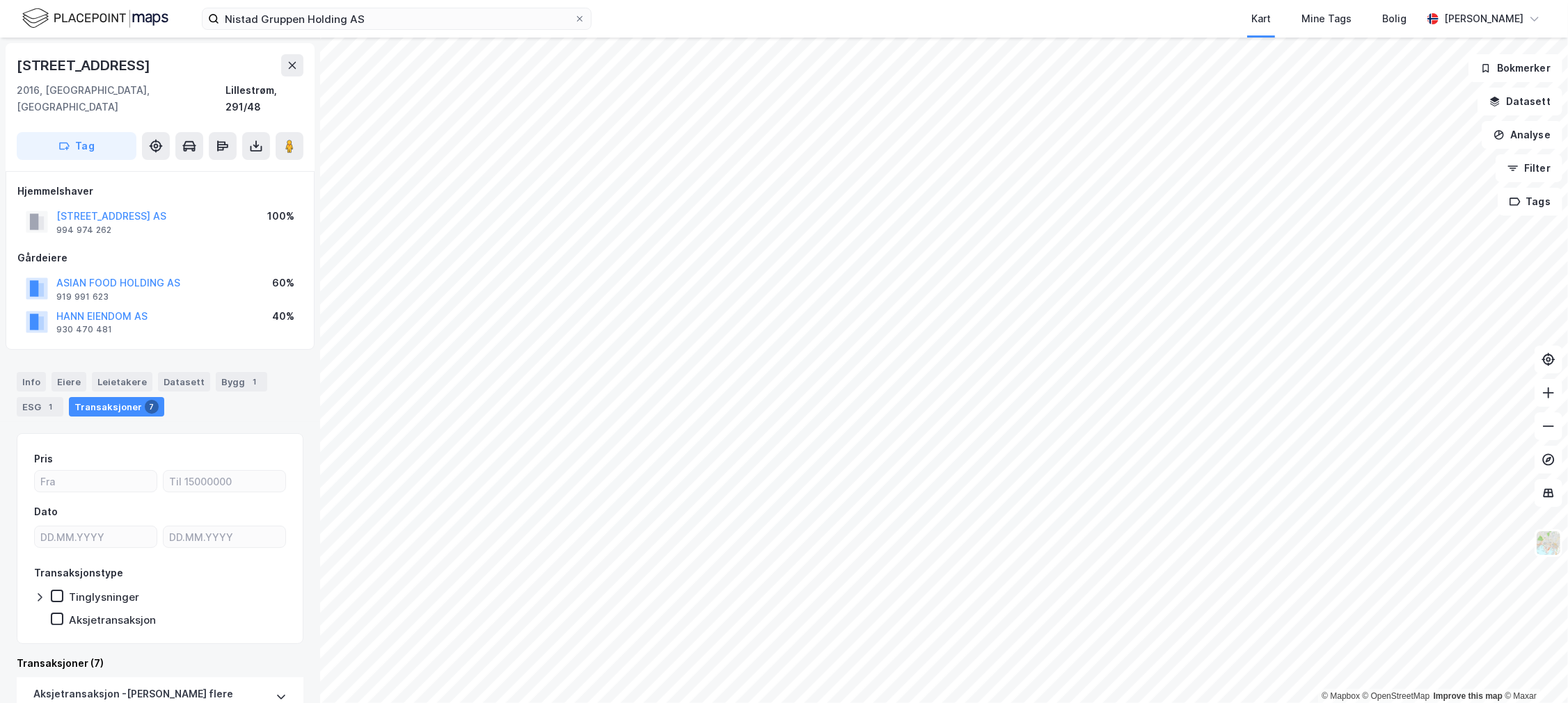
drag, startPoint x: 185, startPoint y: 196, endPoint x: 47, endPoint y: 207, distance: 138.4
click at [47, 207] on div "LINDEBERGVEIEN 10 AS 994 974 262 100%" at bounding box center [159, 222] width 285 height 34
drag, startPoint x: 60, startPoint y: 206, endPoint x: 191, endPoint y: 203, distance: 131.0
click at [190, 206] on div "LINDEBERGVEIEN 10 AS 994 974 262 100%" at bounding box center [159, 222] width 285 height 34
drag, startPoint x: 191, startPoint y: 203, endPoint x: 86, endPoint y: 200, distance: 105.0
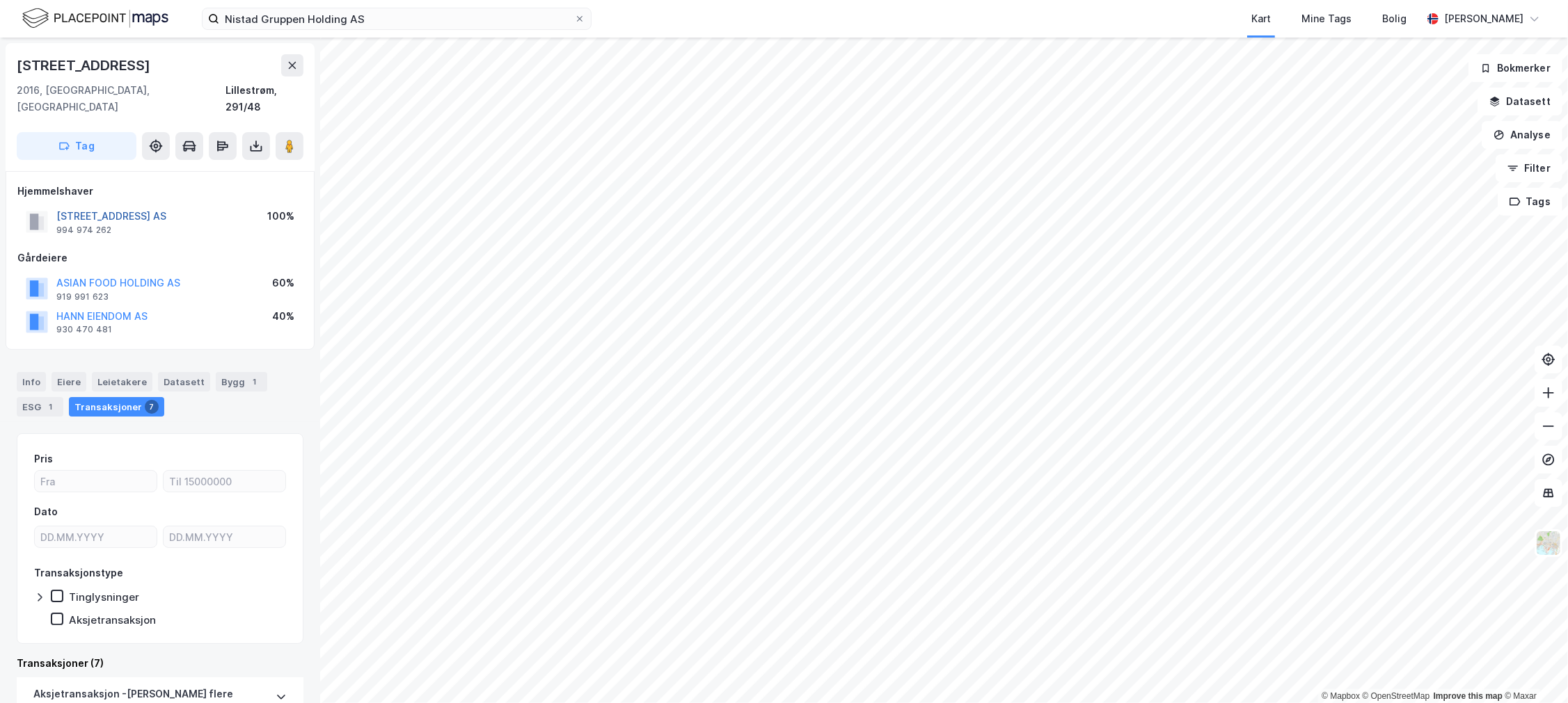
click at [51, 208] on div "LINDEBERGVEIEN 10 AS 994 974 262 100%" at bounding box center [159, 222] width 285 height 34
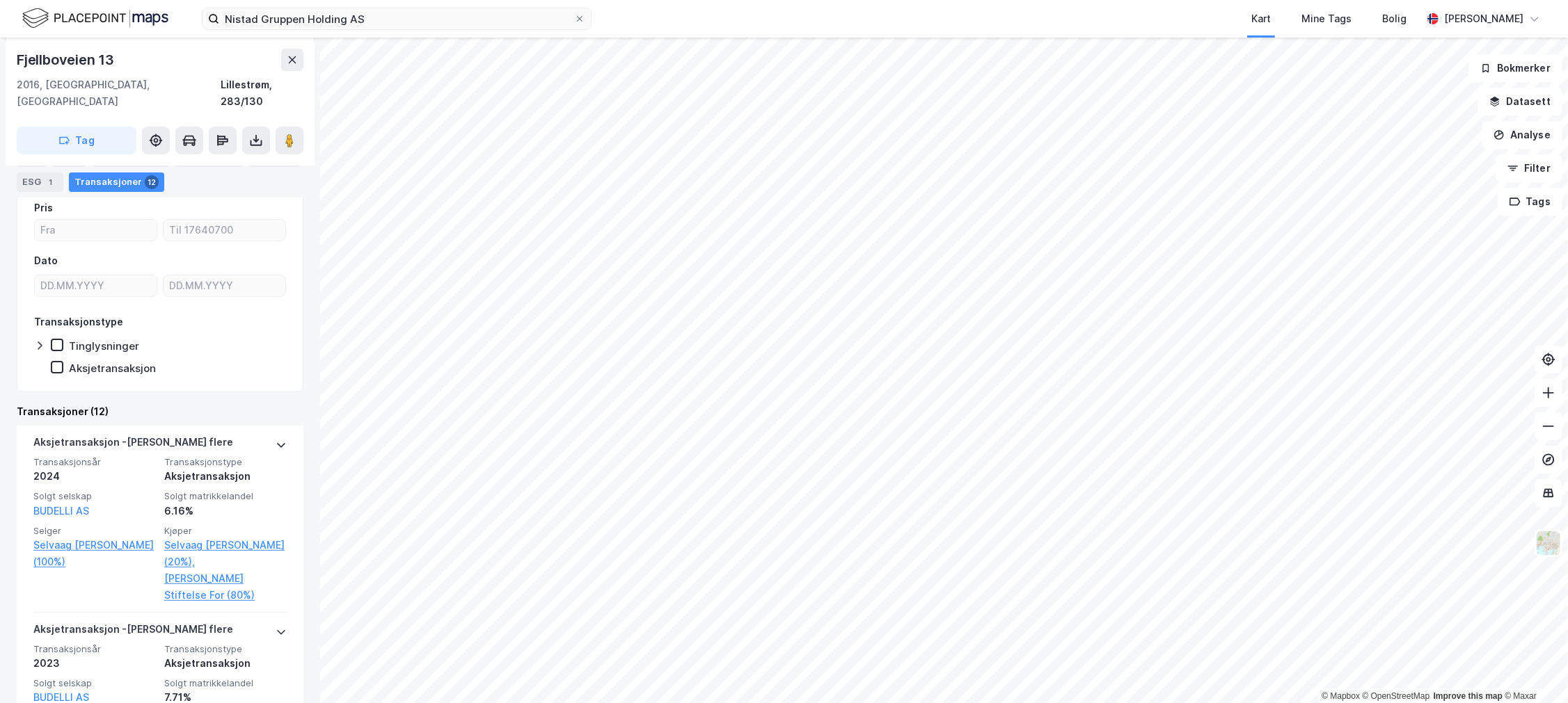
scroll to position [231, 0]
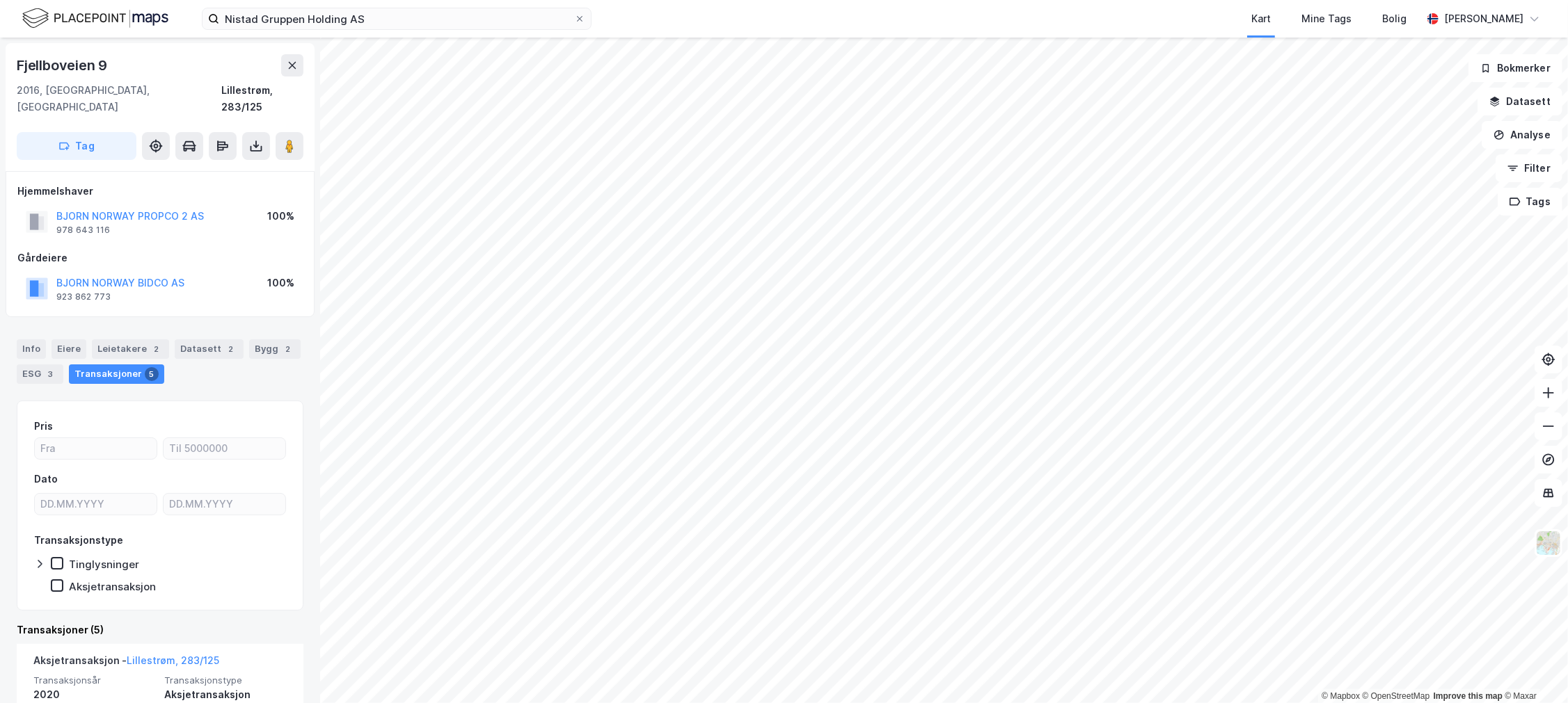
scroll to position [155, 0]
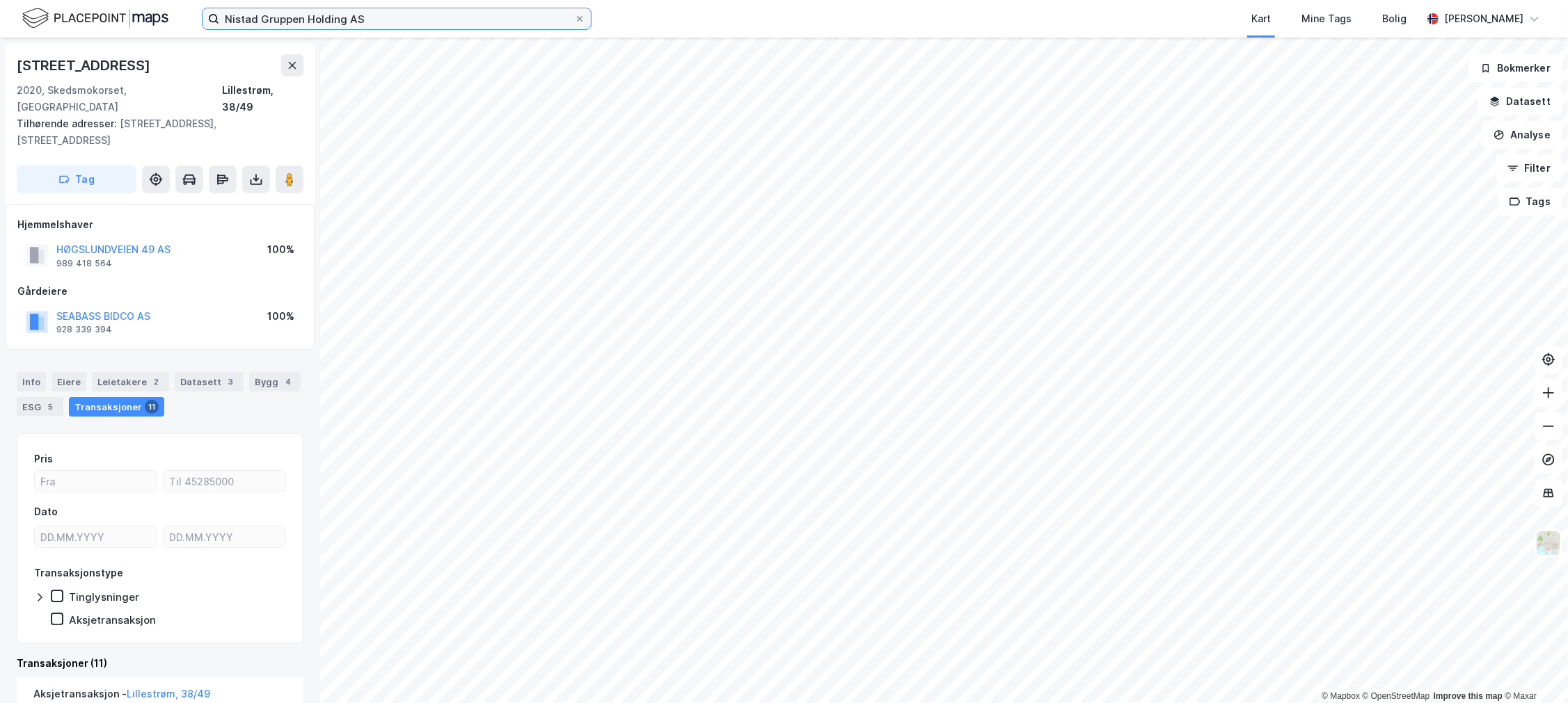
click at [295, 21] on input "Nistad Gruppen Holding AS" at bounding box center [396, 19] width 355 height 21
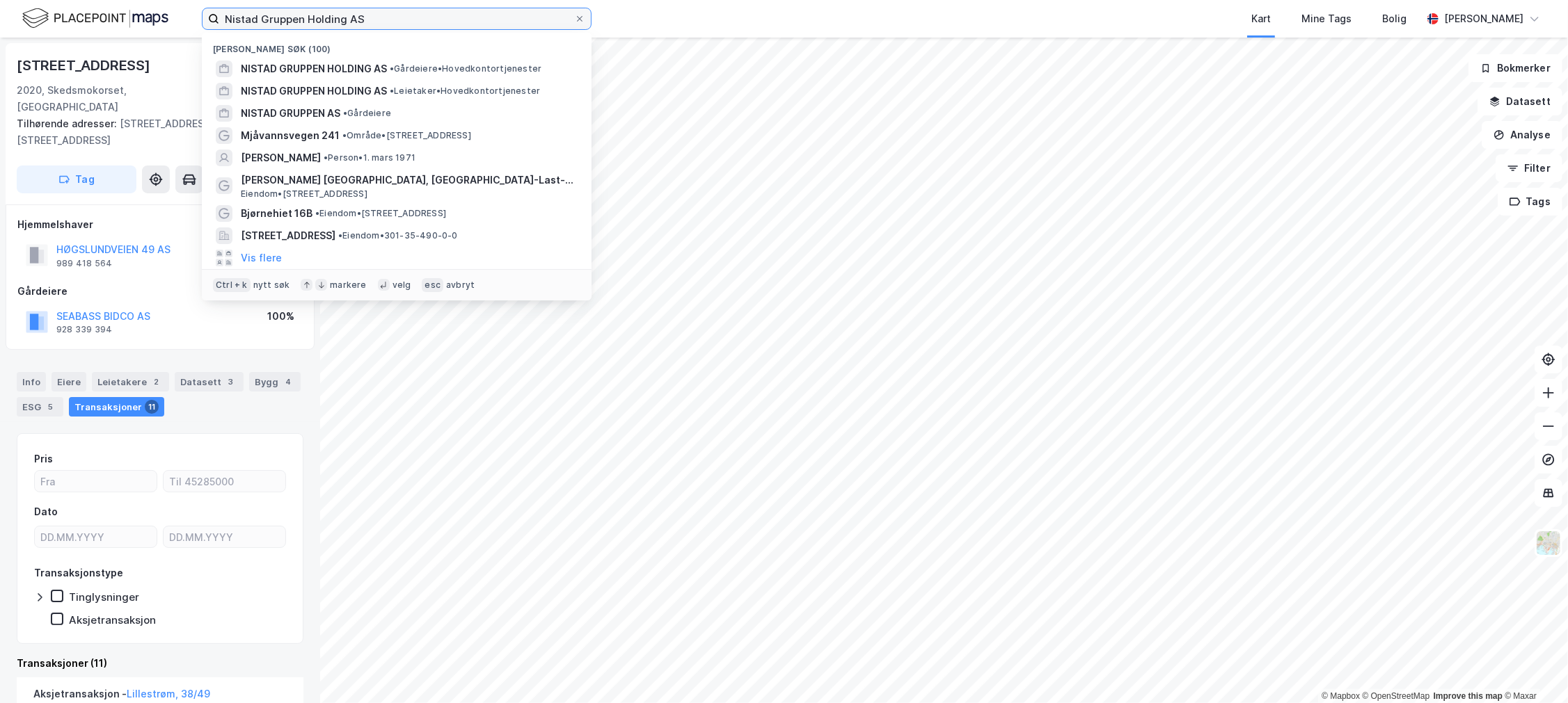
click at [295, 21] on input "Nistad Gruppen Holding AS" at bounding box center [396, 19] width 355 height 21
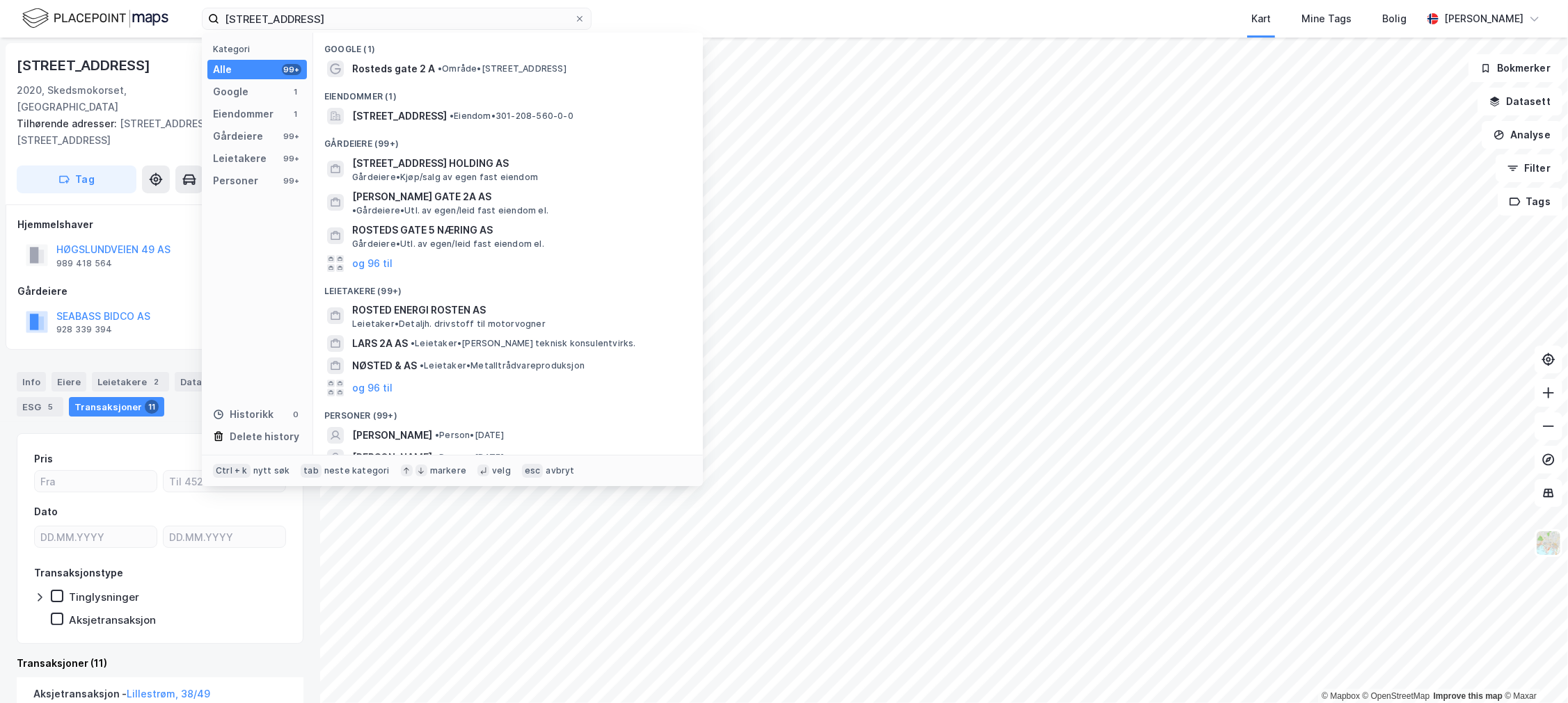
click at [352, 101] on div "Eiendommer (1)" at bounding box center [508, 92] width 390 height 25
click at [360, 115] on span "[STREET_ADDRESS]" at bounding box center [399, 115] width 94 height 16
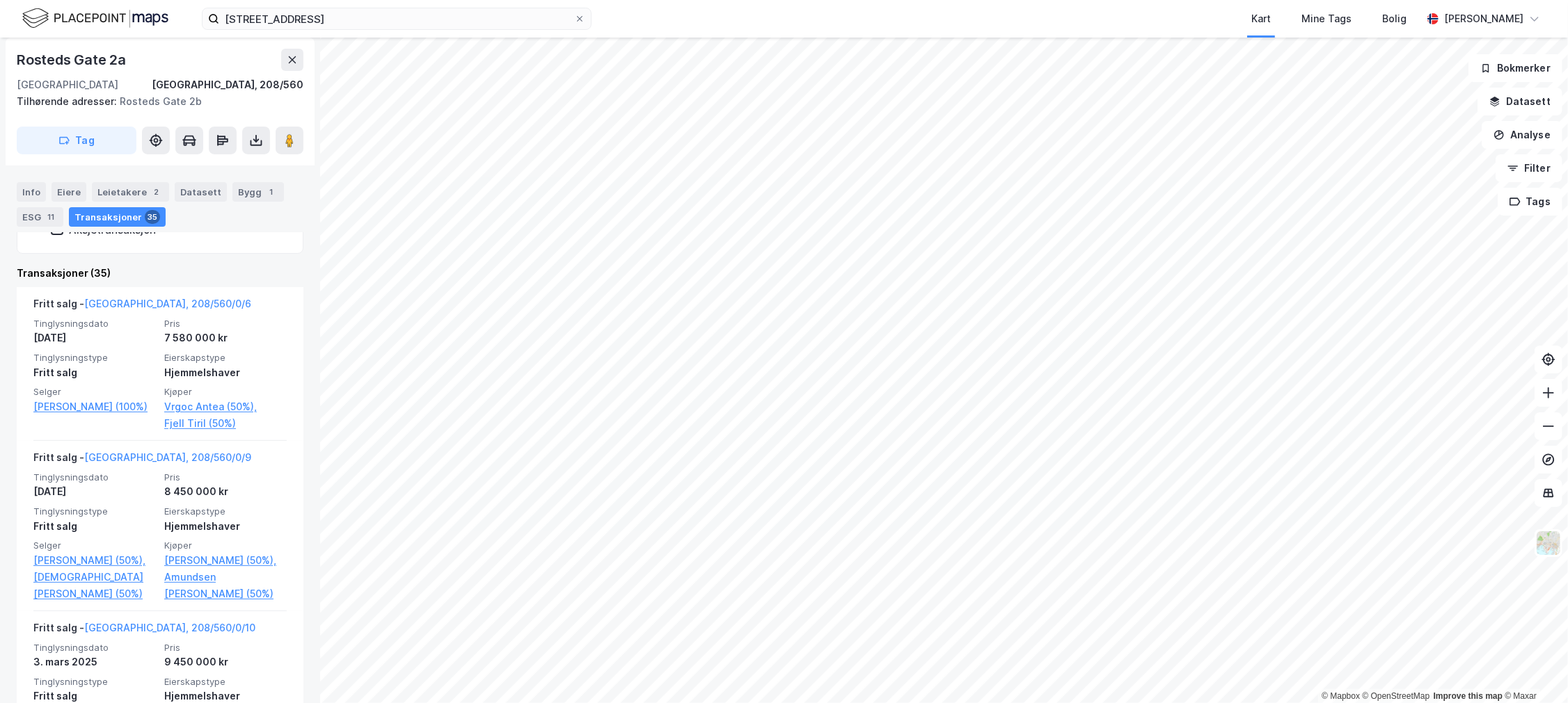
scroll to position [386, 0]
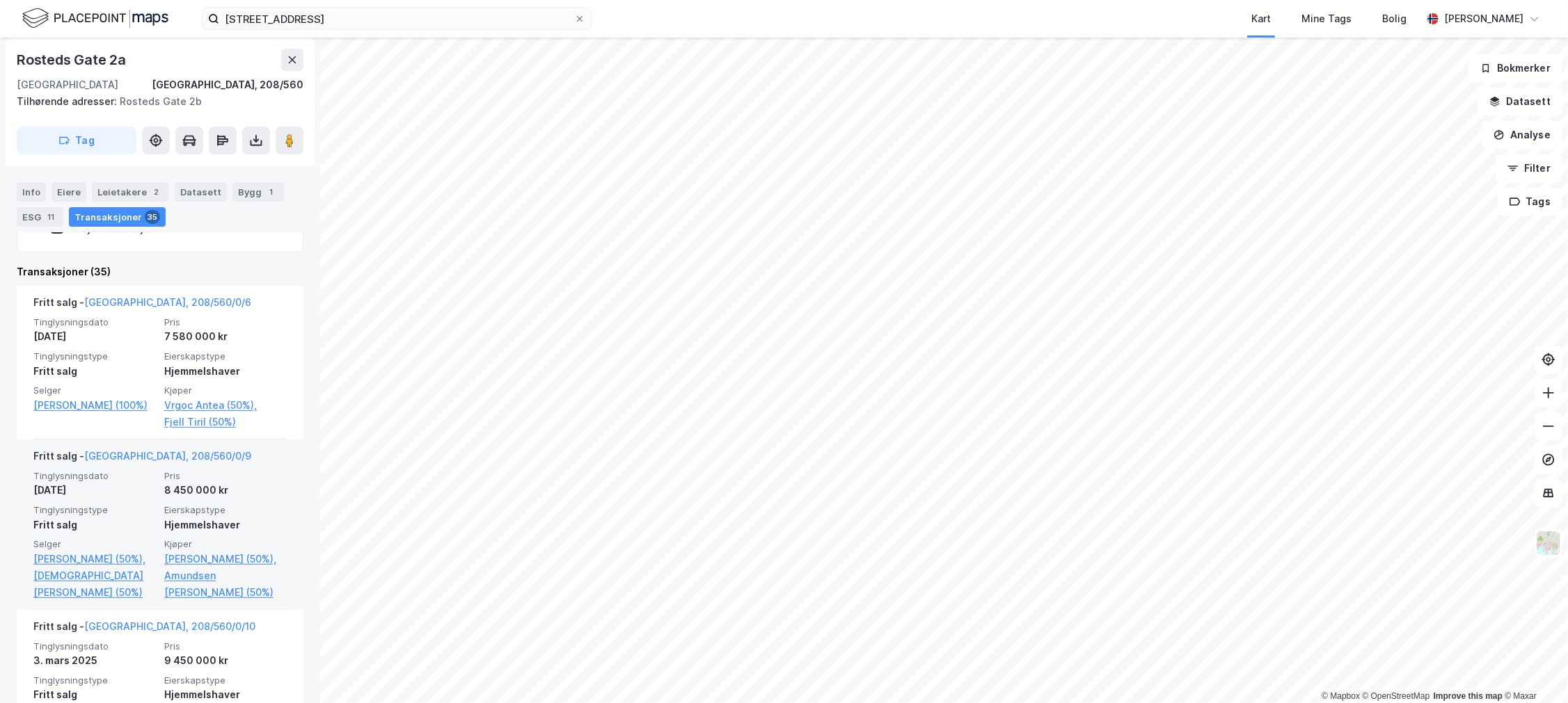
click at [108, 504] on span "Tinglysningstype" at bounding box center [94, 510] width 122 height 12
click at [181, 198] on div "Datasett" at bounding box center [201, 192] width 52 height 19
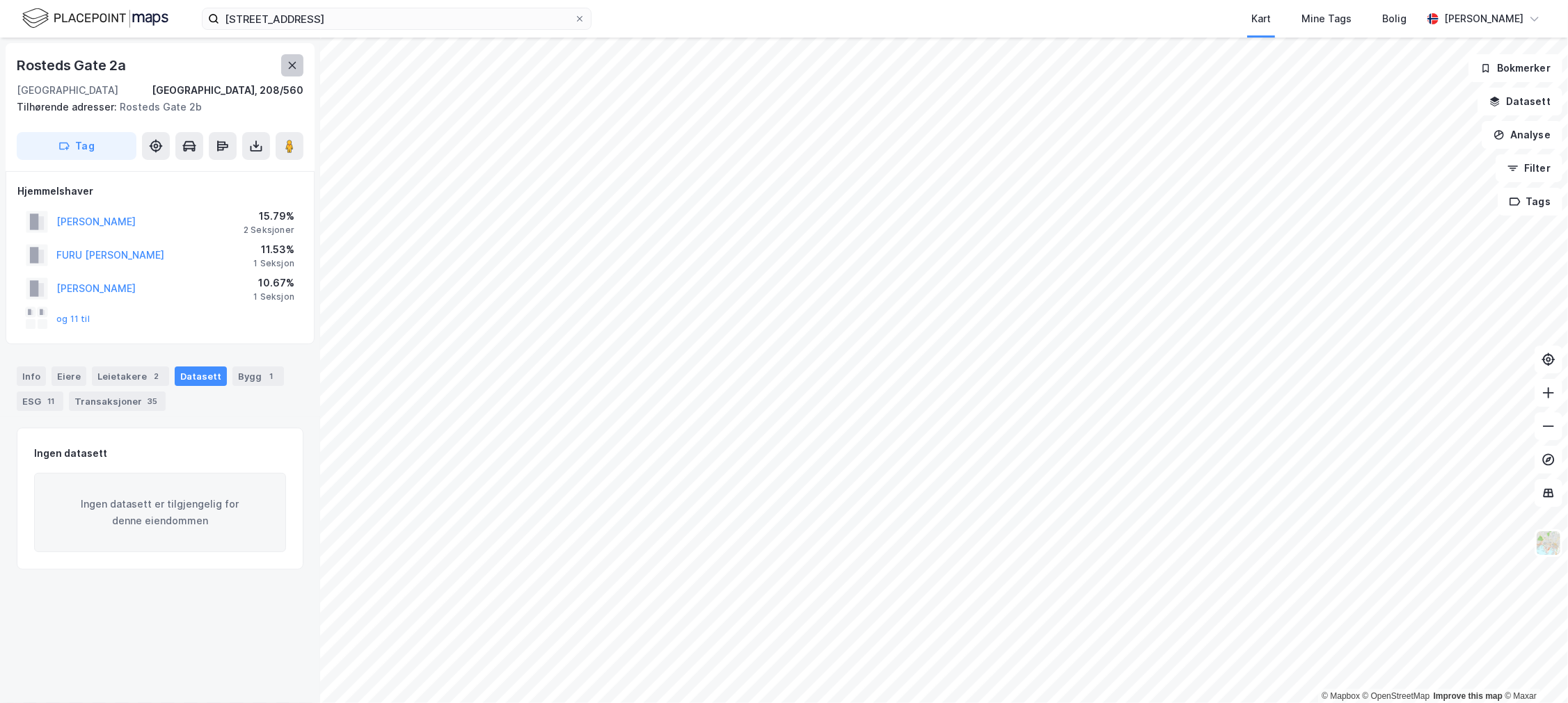
click at [285, 68] on button at bounding box center [292, 64] width 22 height 22
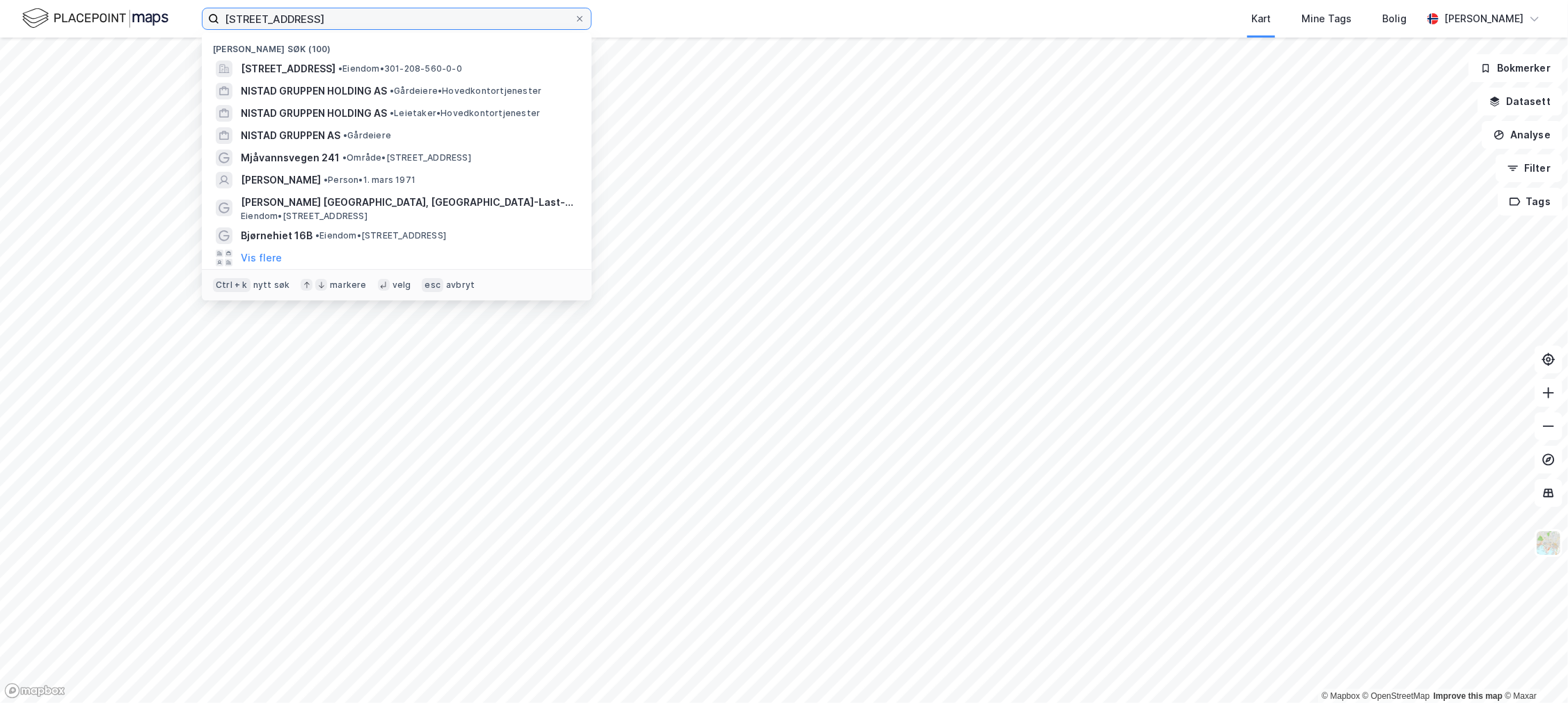
click at [270, 24] on input "[STREET_ADDRESS]" at bounding box center [396, 19] width 355 height 21
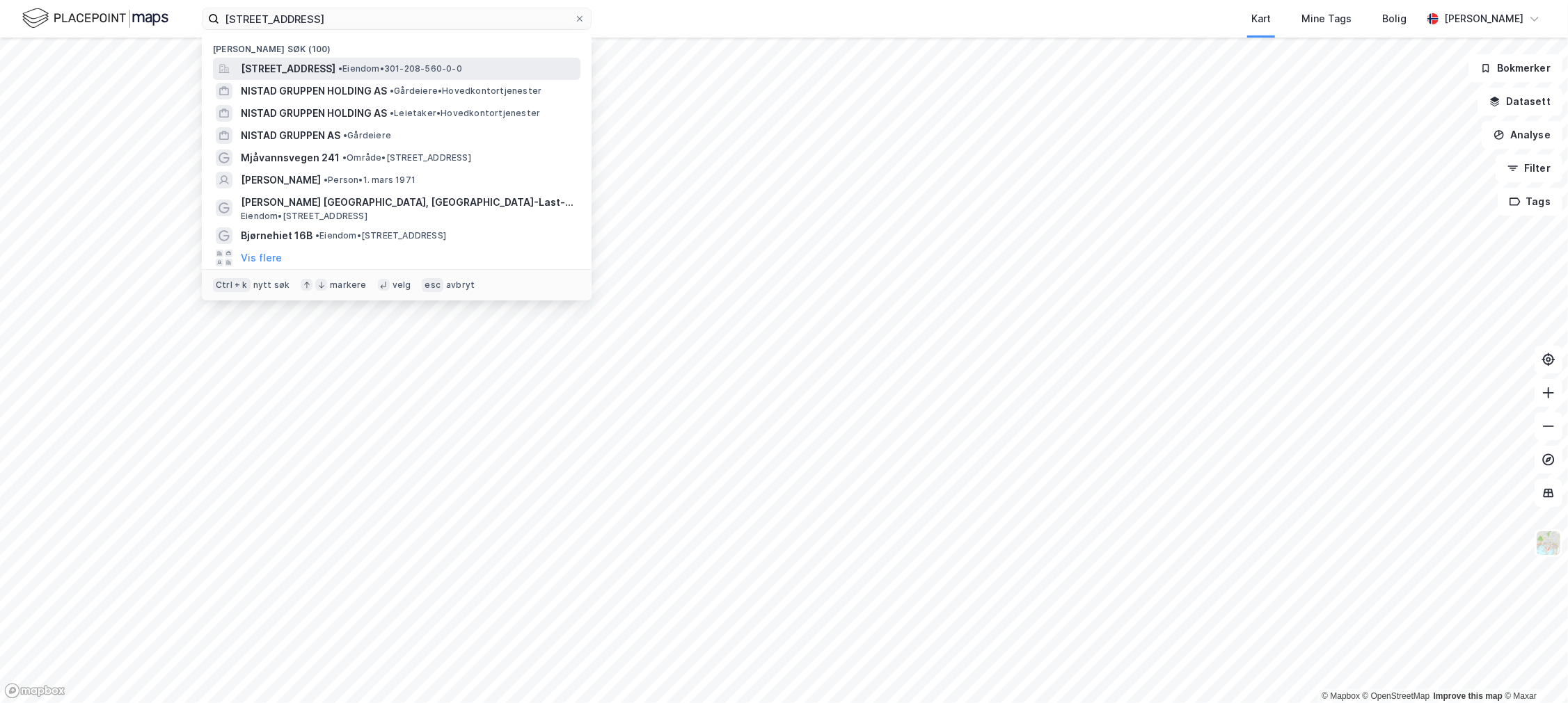
click at [274, 65] on span "[STREET_ADDRESS]" at bounding box center [288, 68] width 94 height 16
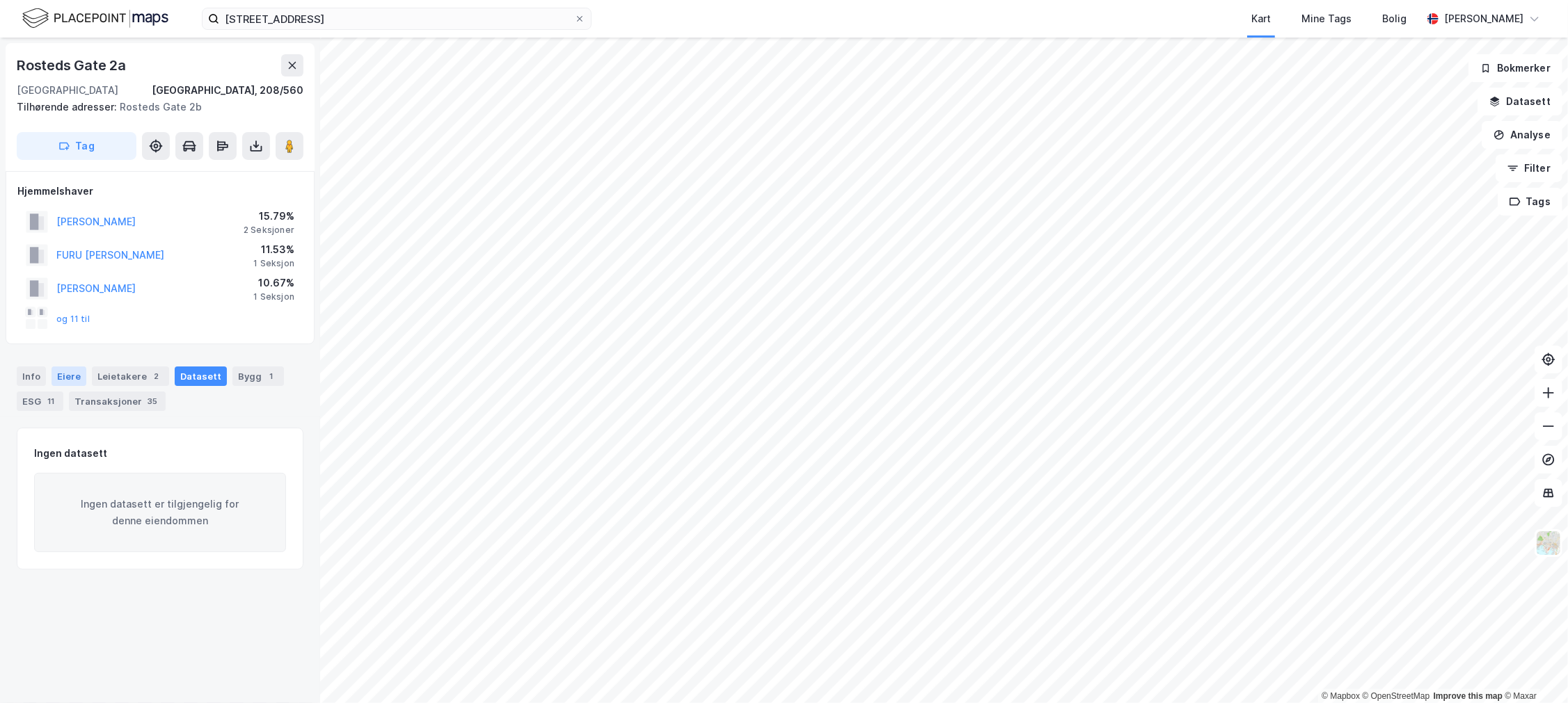
click at [72, 378] on div "Eiere" at bounding box center [69, 376] width 35 height 19
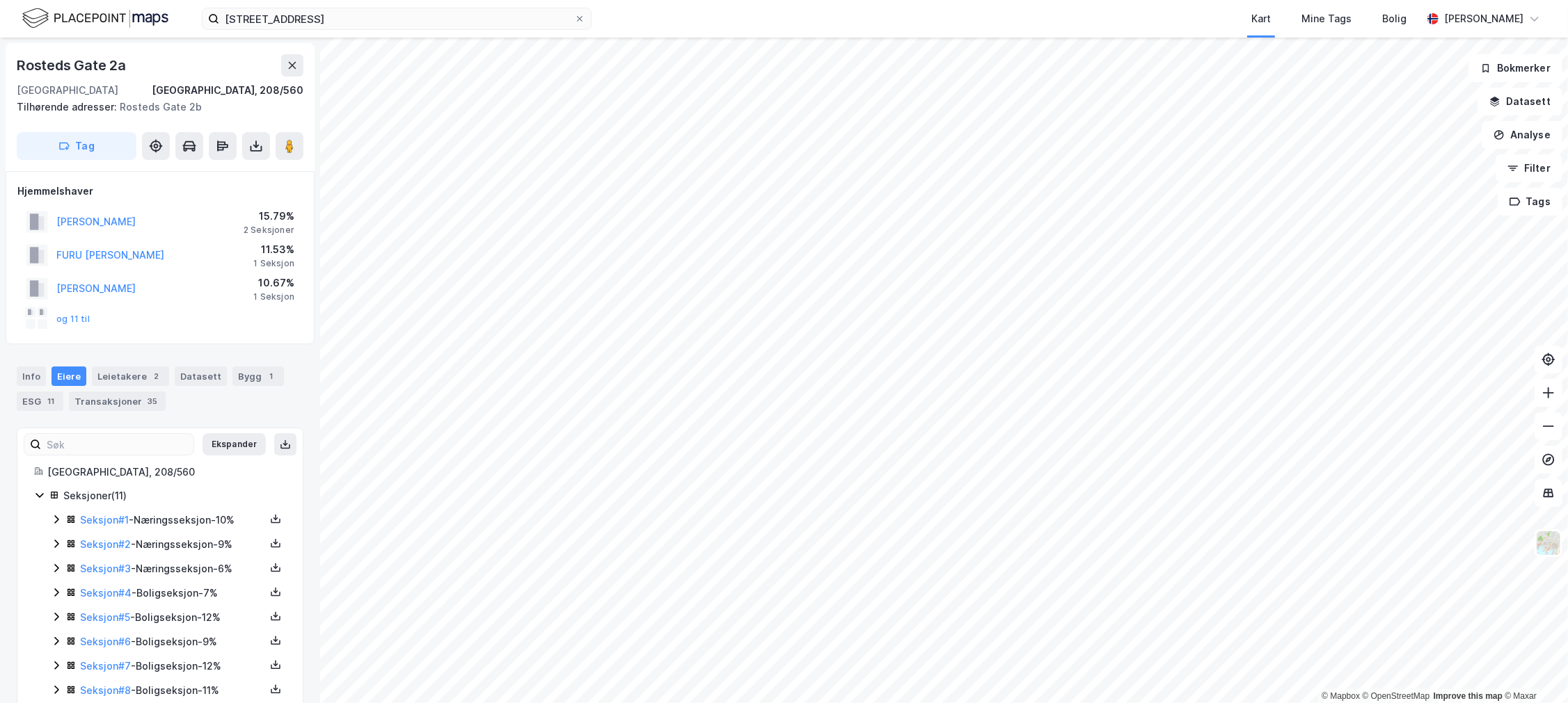
scroll to position [107, 0]
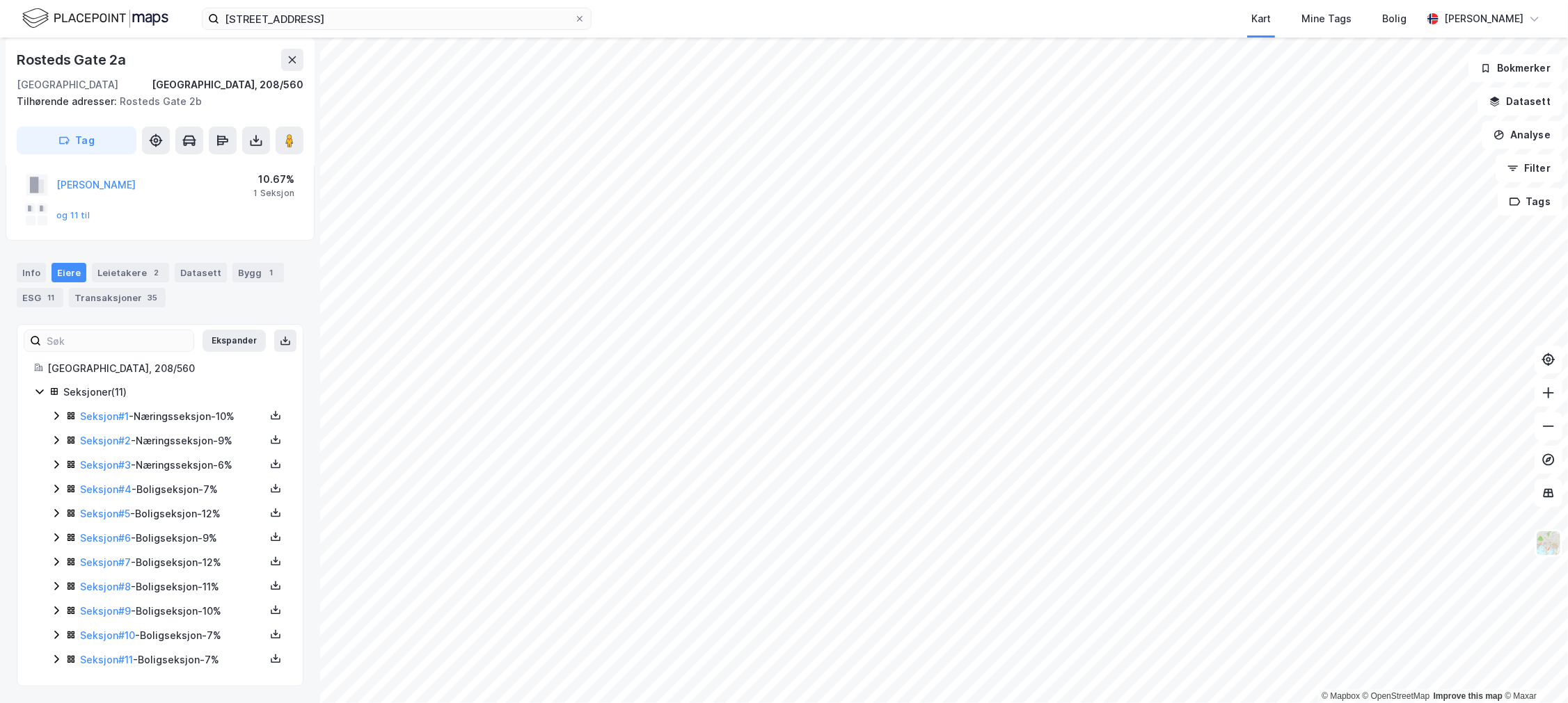
click at [57, 629] on icon at bounding box center [57, 635] width 12 height 12
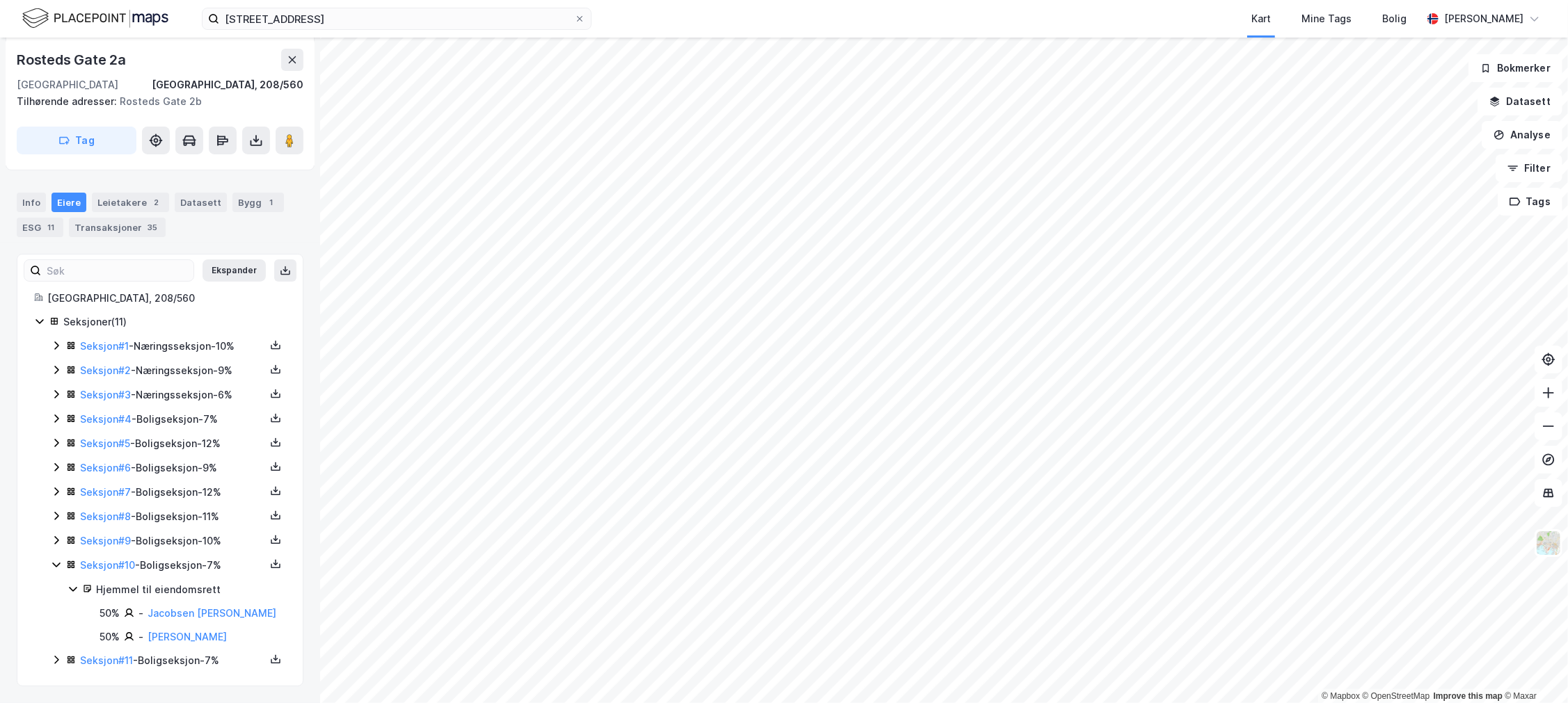
click at [56, 567] on icon at bounding box center [57, 565] width 12 height 12
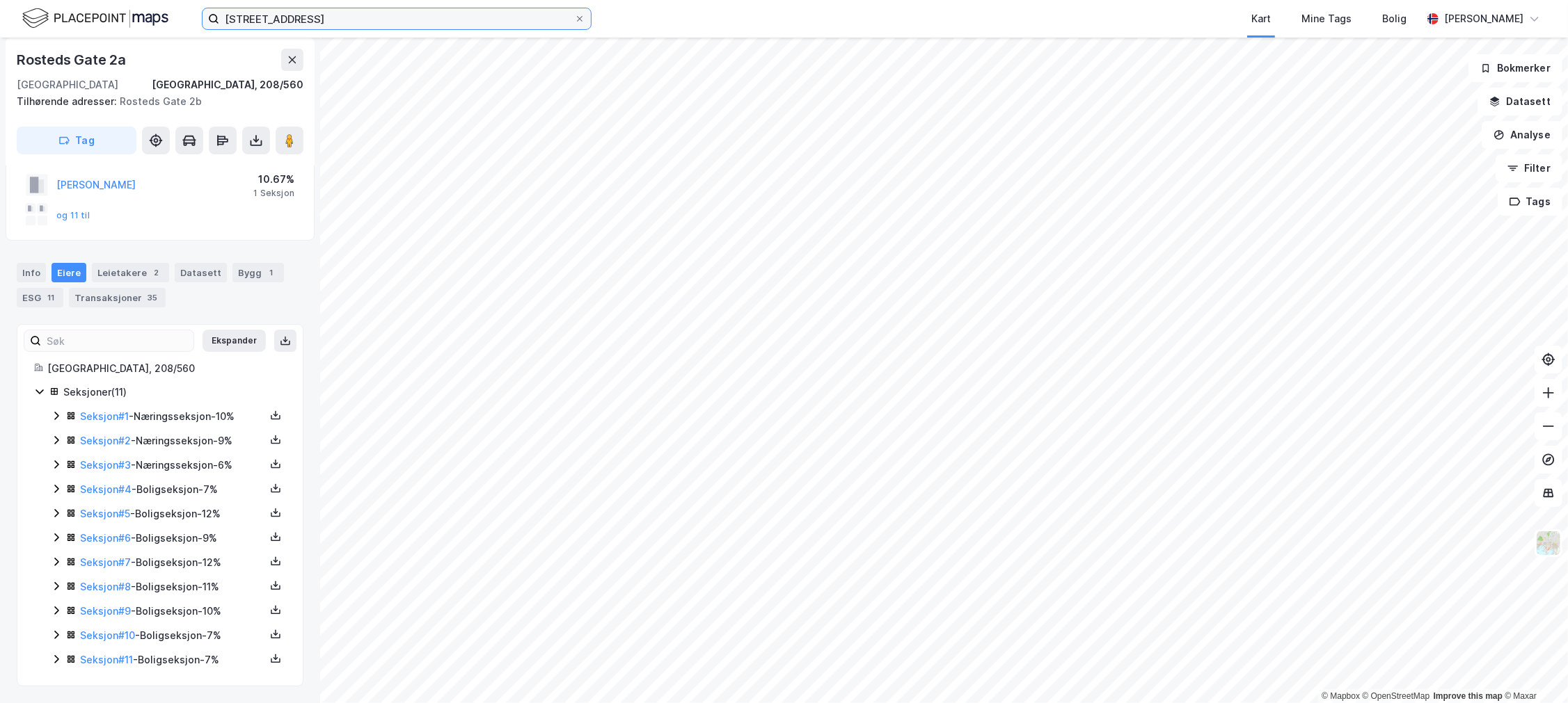
click at [238, 15] on input "[STREET_ADDRESS]" at bounding box center [396, 19] width 355 height 21
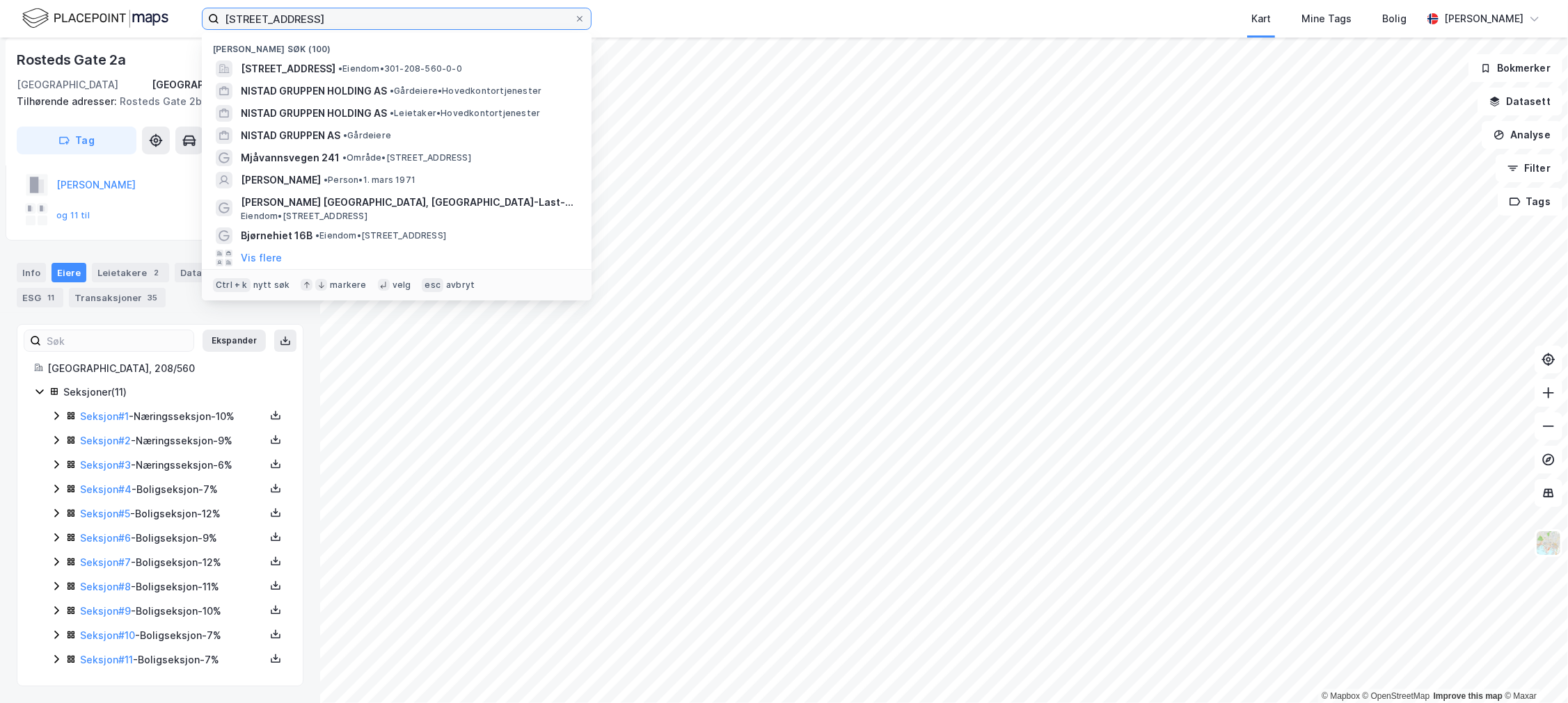
click at [238, 15] on input "[STREET_ADDRESS]" at bounding box center [396, 19] width 355 height 21
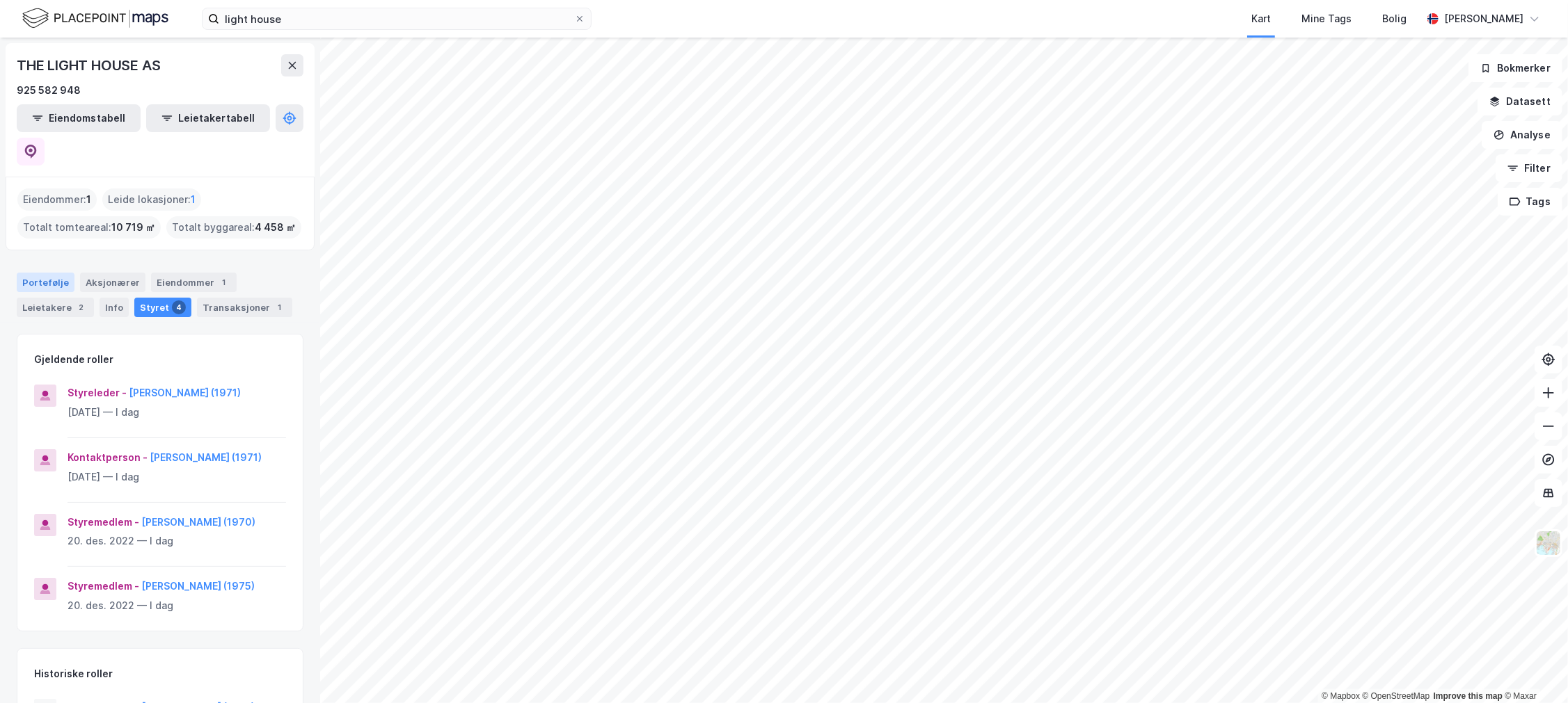
click at [31, 273] on div "Portefølje" at bounding box center [45, 282] width 58 height 19
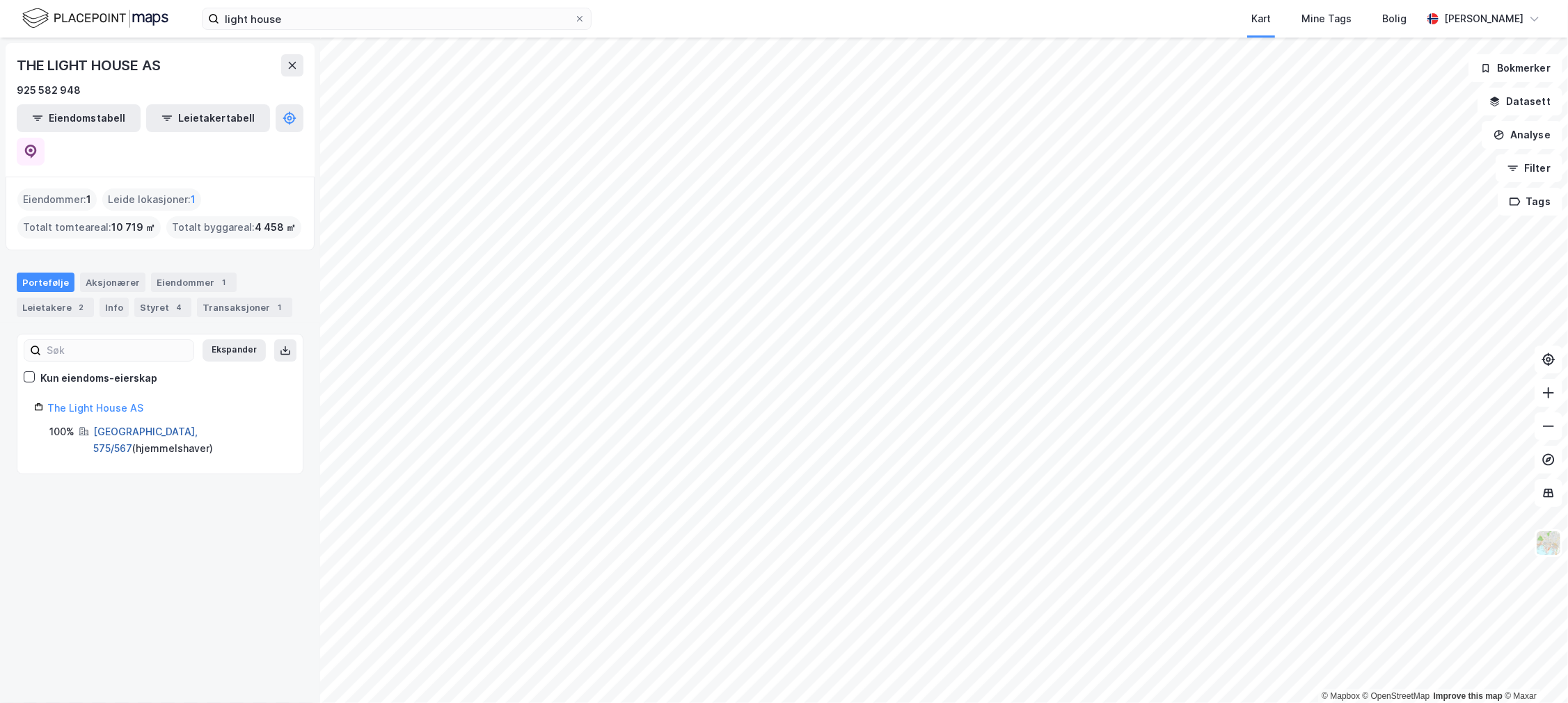
click at [116, 425] on link "[GEOGRAPHIC_DATA], 575/567" at bounding box center [145, 440] width 105 height 29
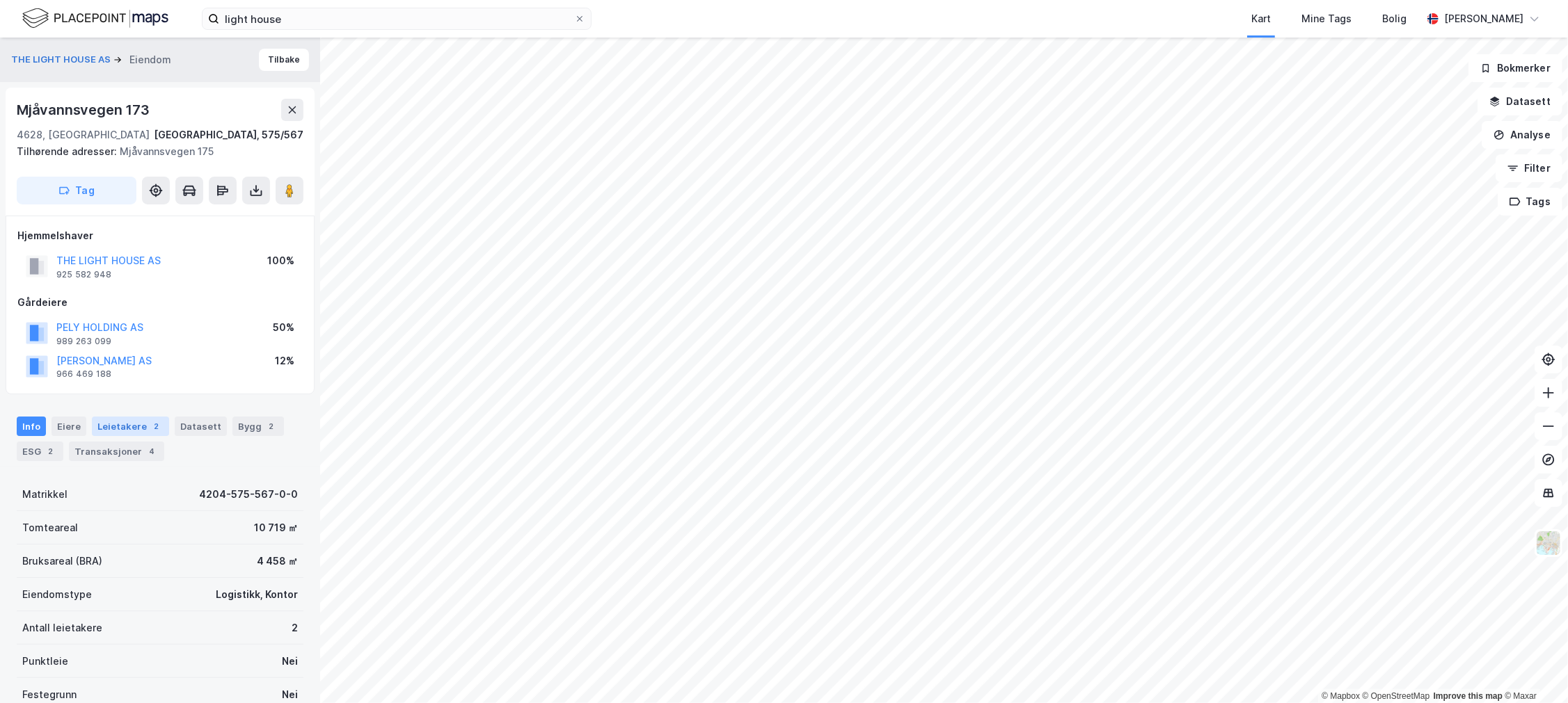
click at [141, 433] on div "Leietakere 2" at bounding box center [131, 426] width 77 height 19
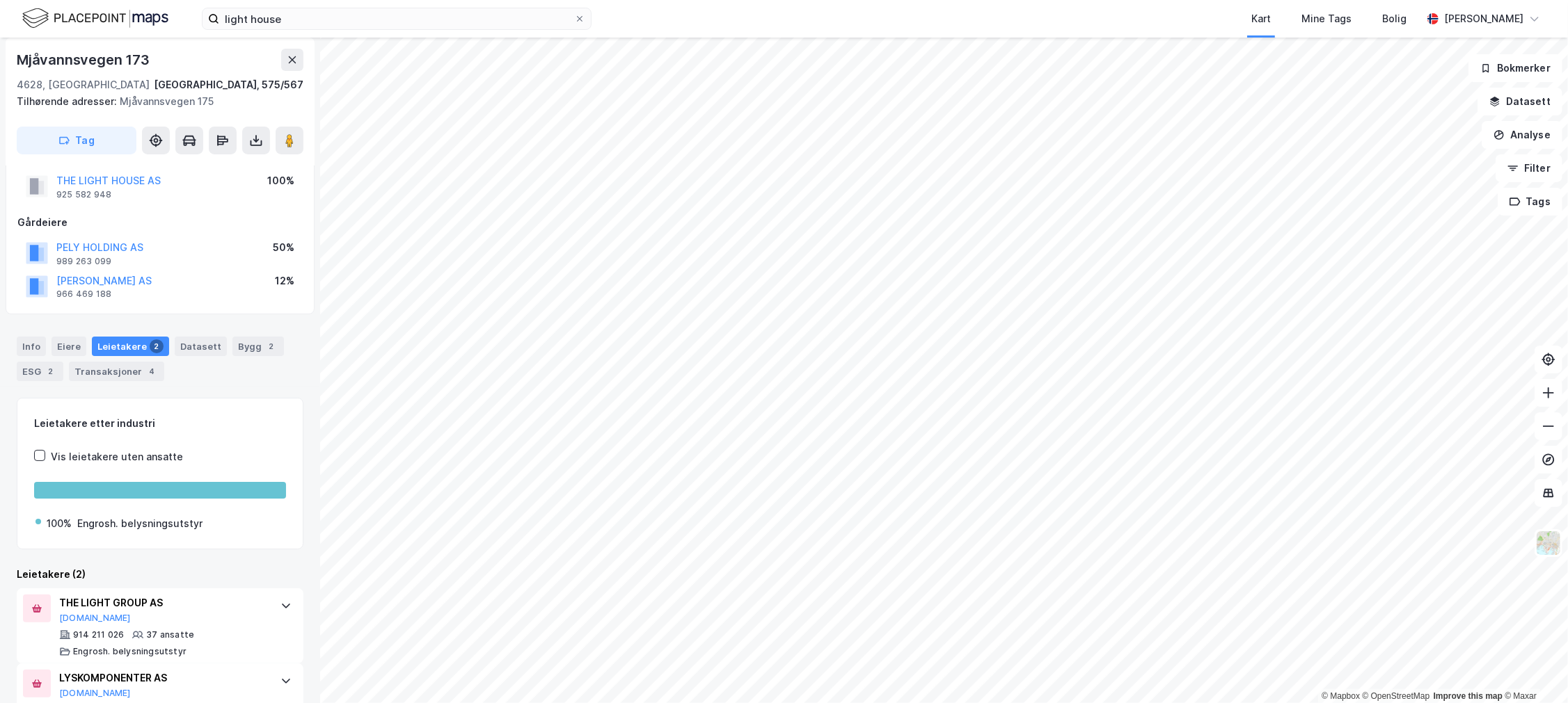
scroll to position [133, 0]
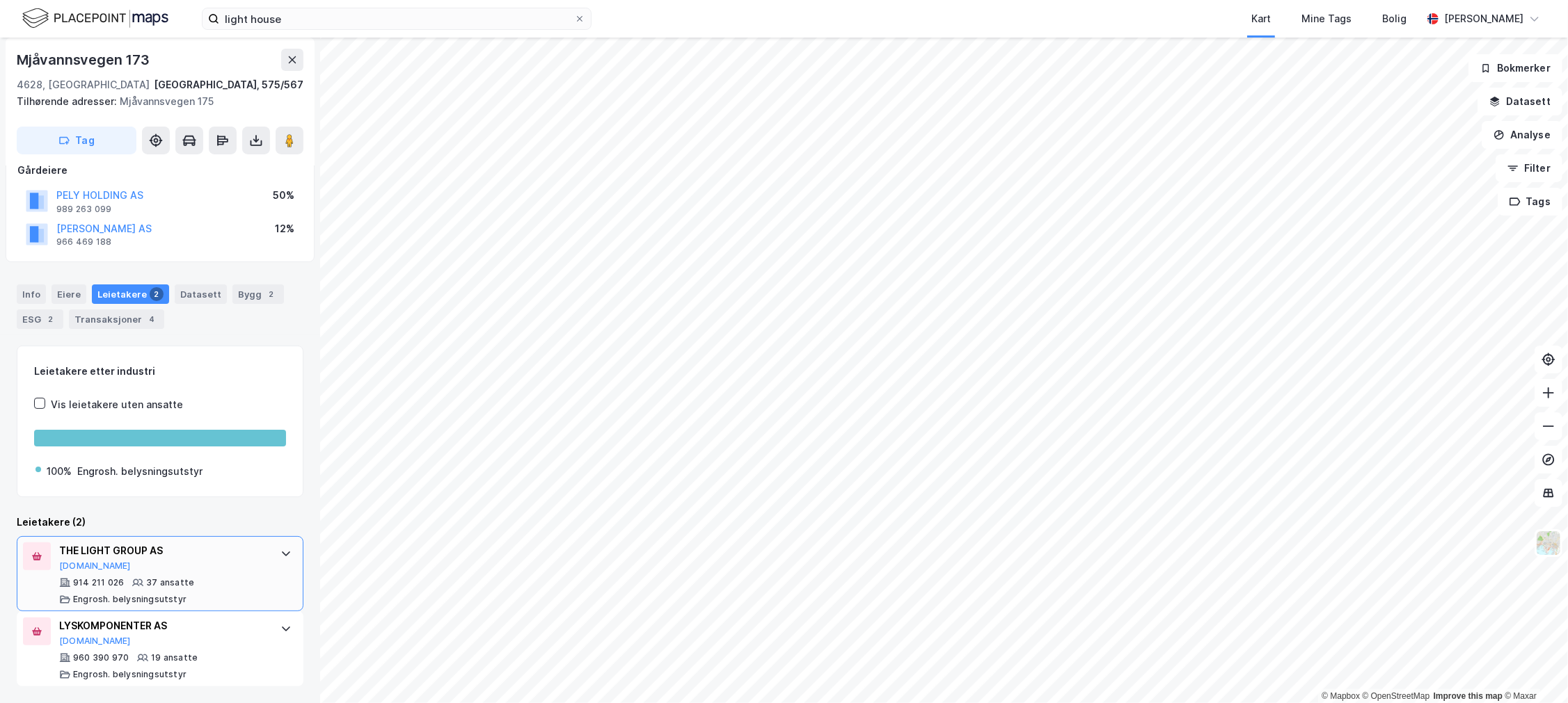
click at [161, 579] on div "37 ansatte" at bounding box center [170, 583] width 48 height 12
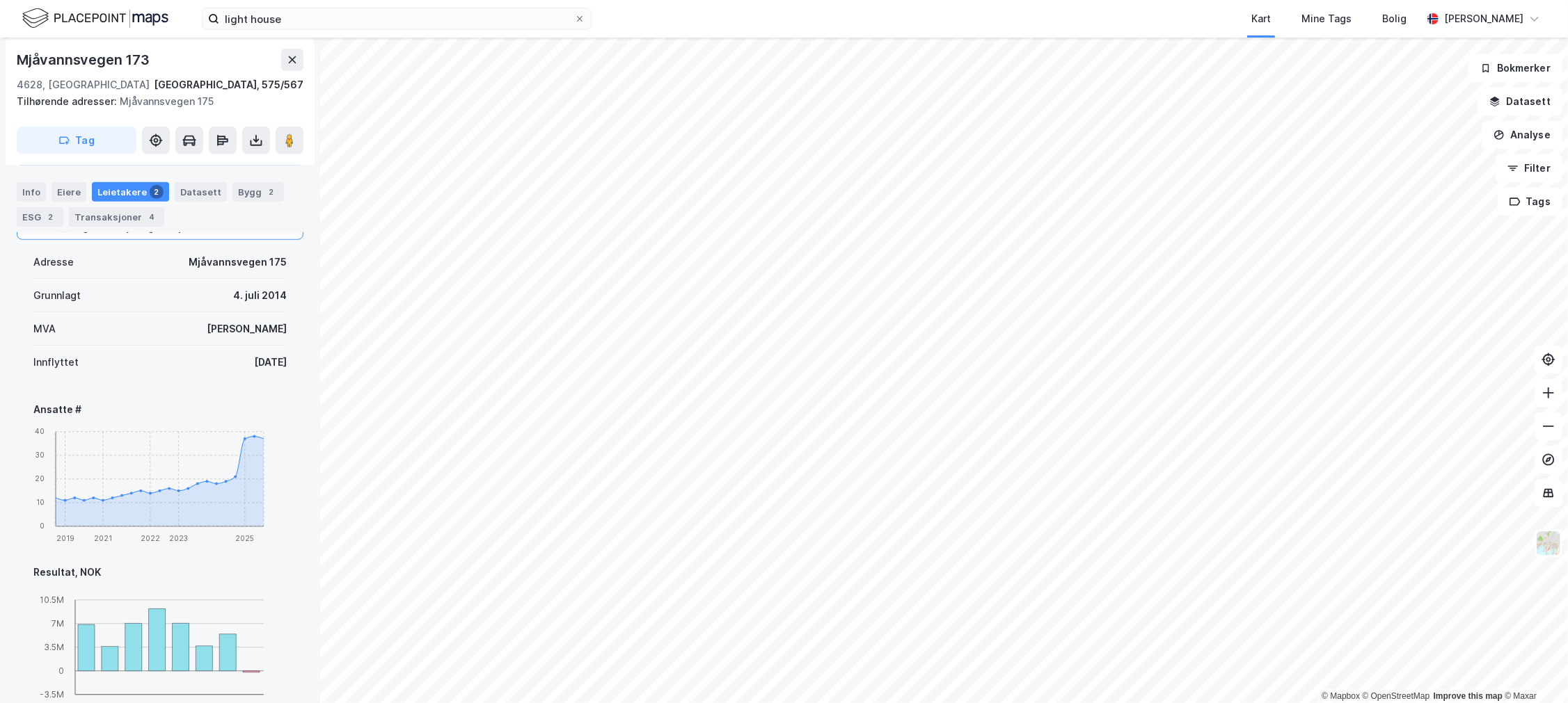
scroll to position [519, 0]
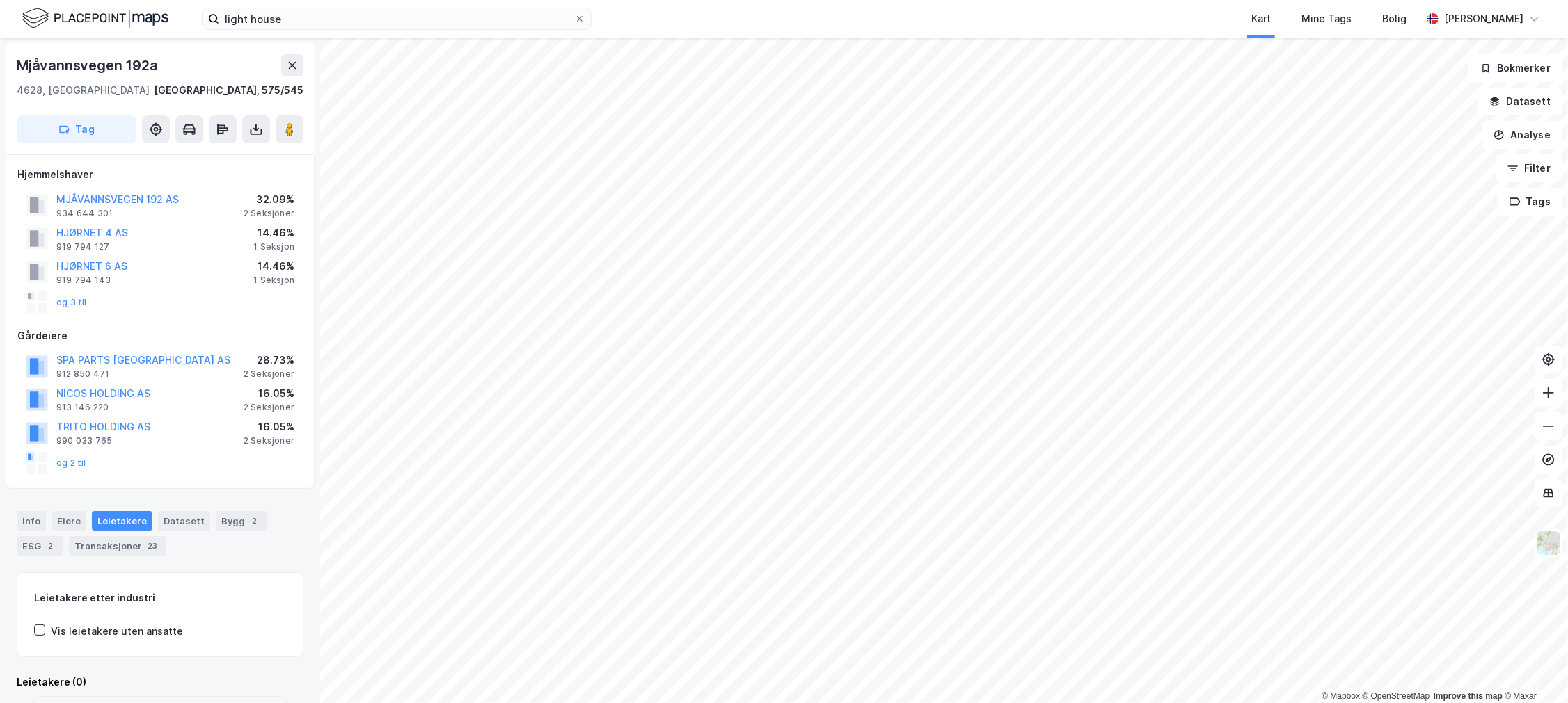
scroll to position [1, 0]
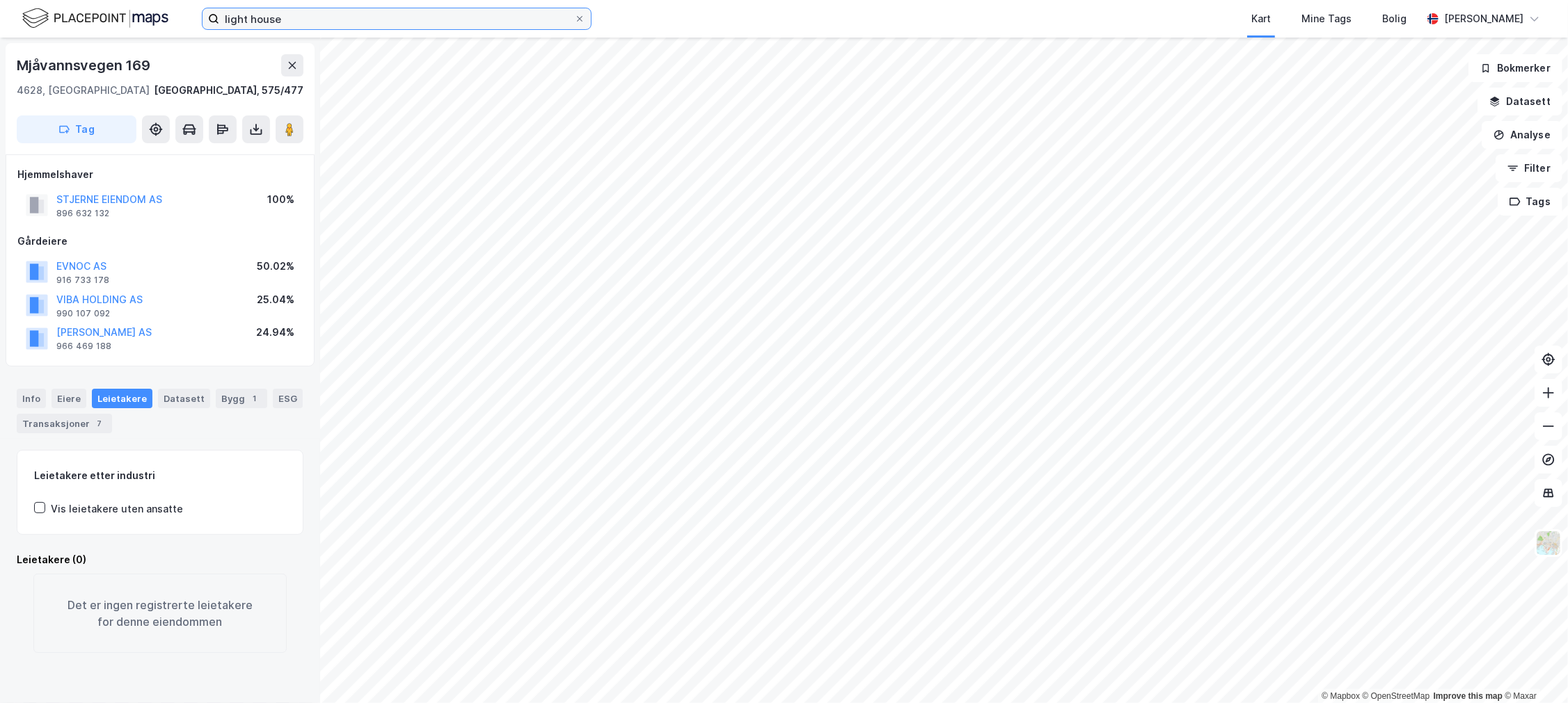
click at [363, 25] on input "light house" at bounding box center [396, 19] width 355 height 21
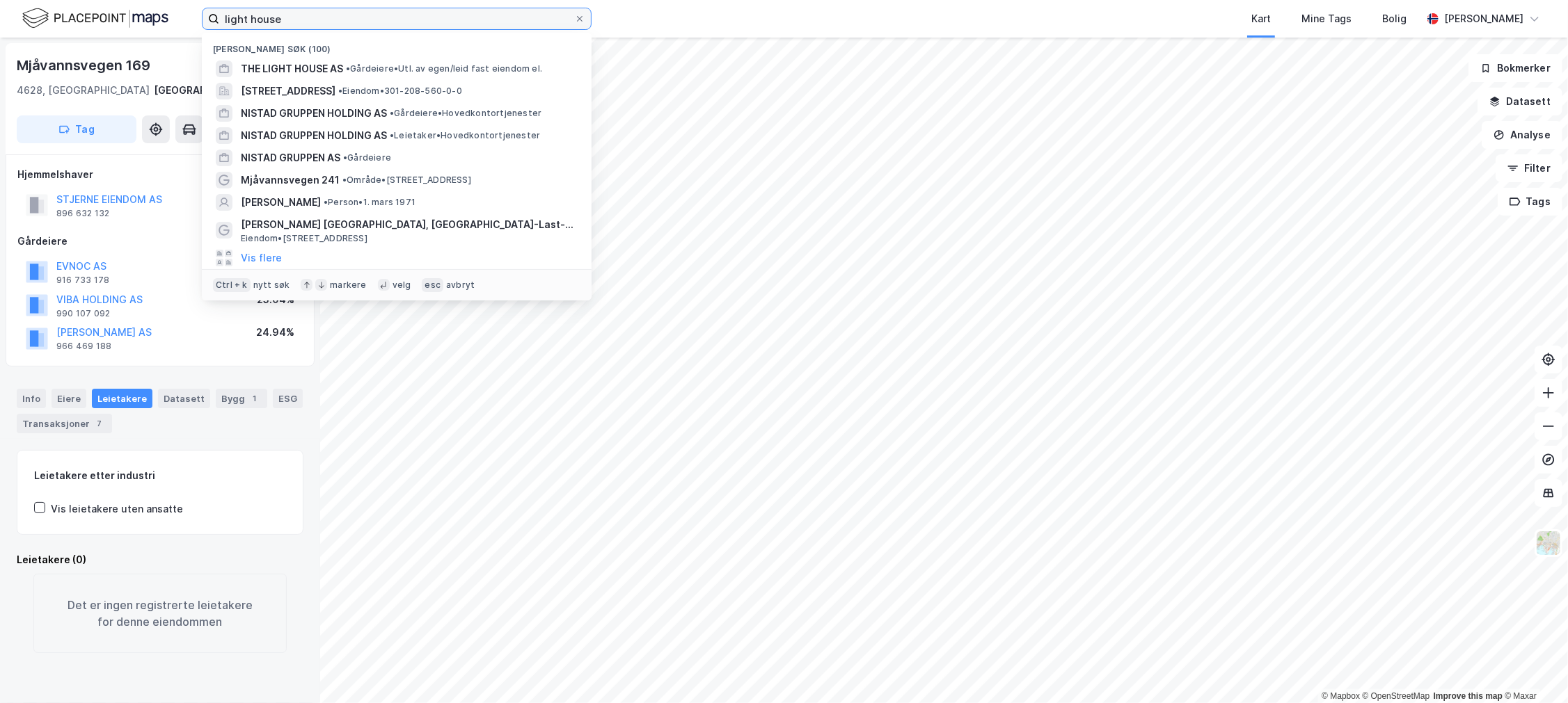
click at [363, 25] on input "light house" at bounding box center [396, 19] width 355 height 21
click at [357, 21] on input "light house" at bounding box center [396, 19] width 355 height 21
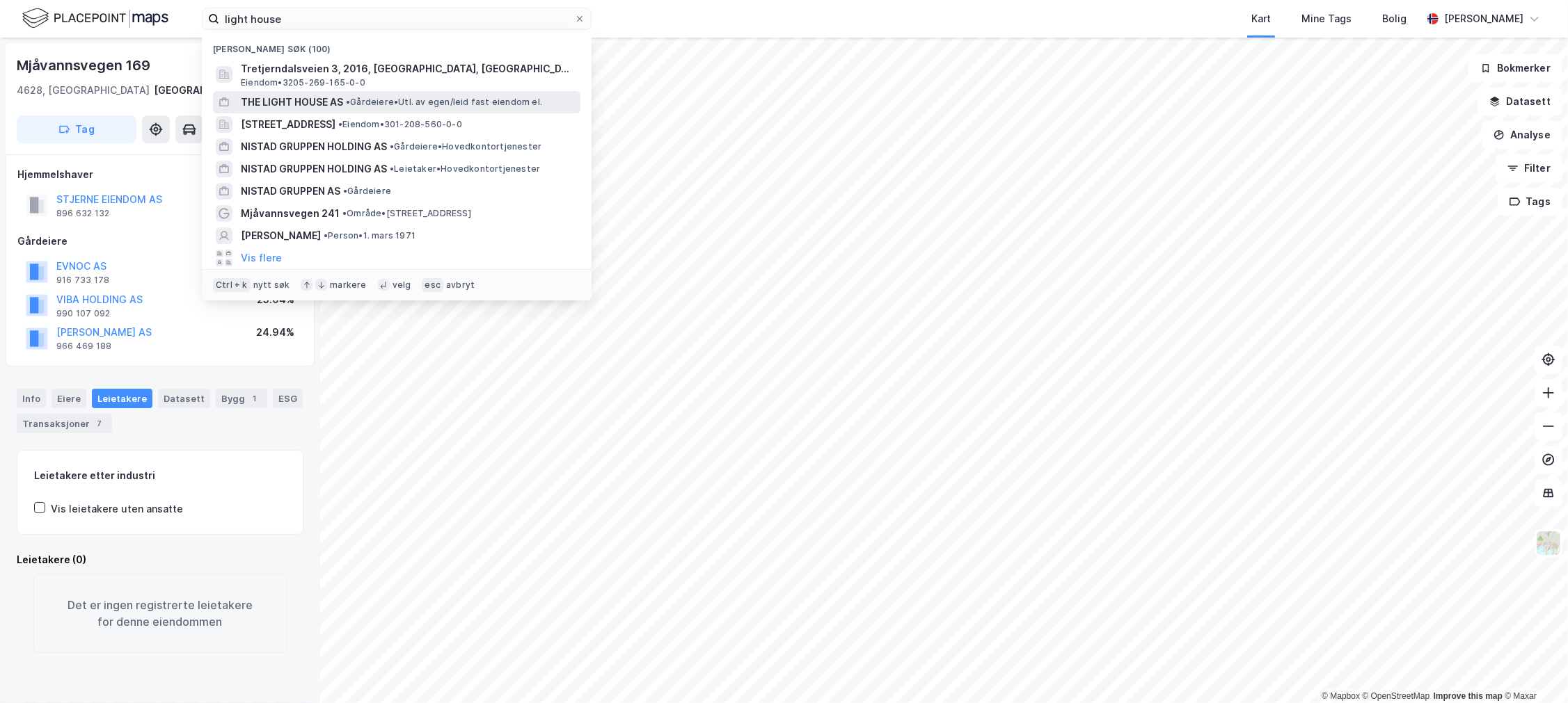
click at [330, 102] on span "THE LIGHT HOUSE AS" at bounding box center [292, 102] width 102 height 16
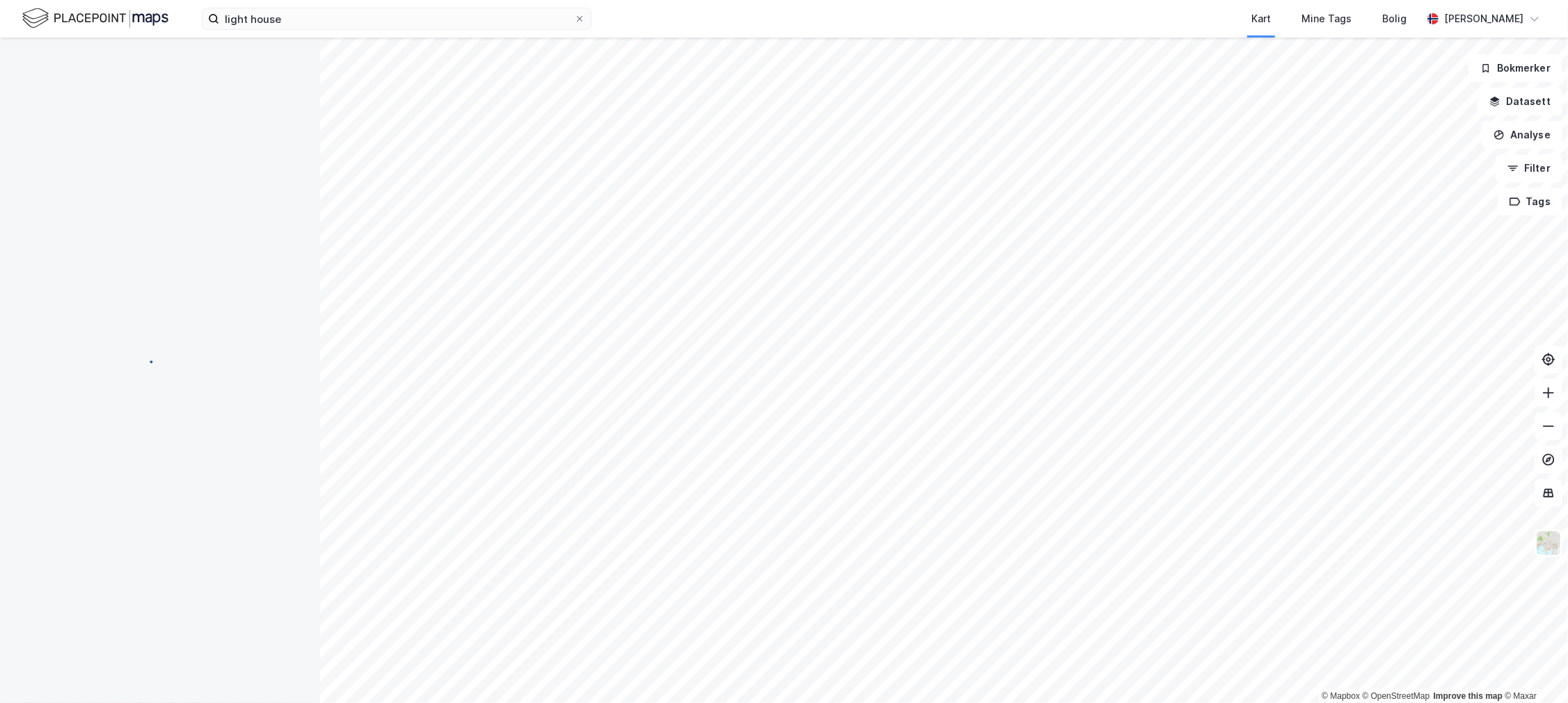
scroll to position [1, 0]
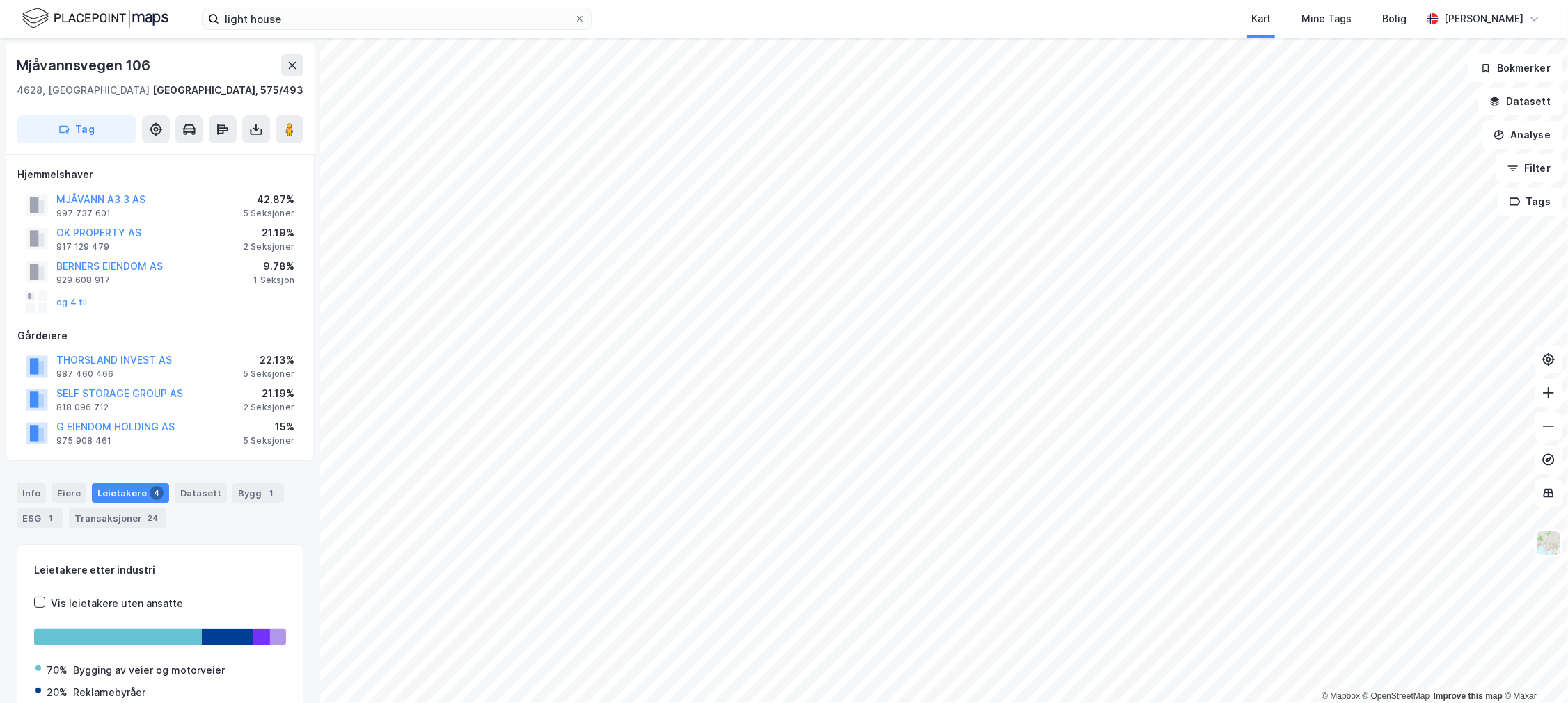
scroll to position [1, 0]
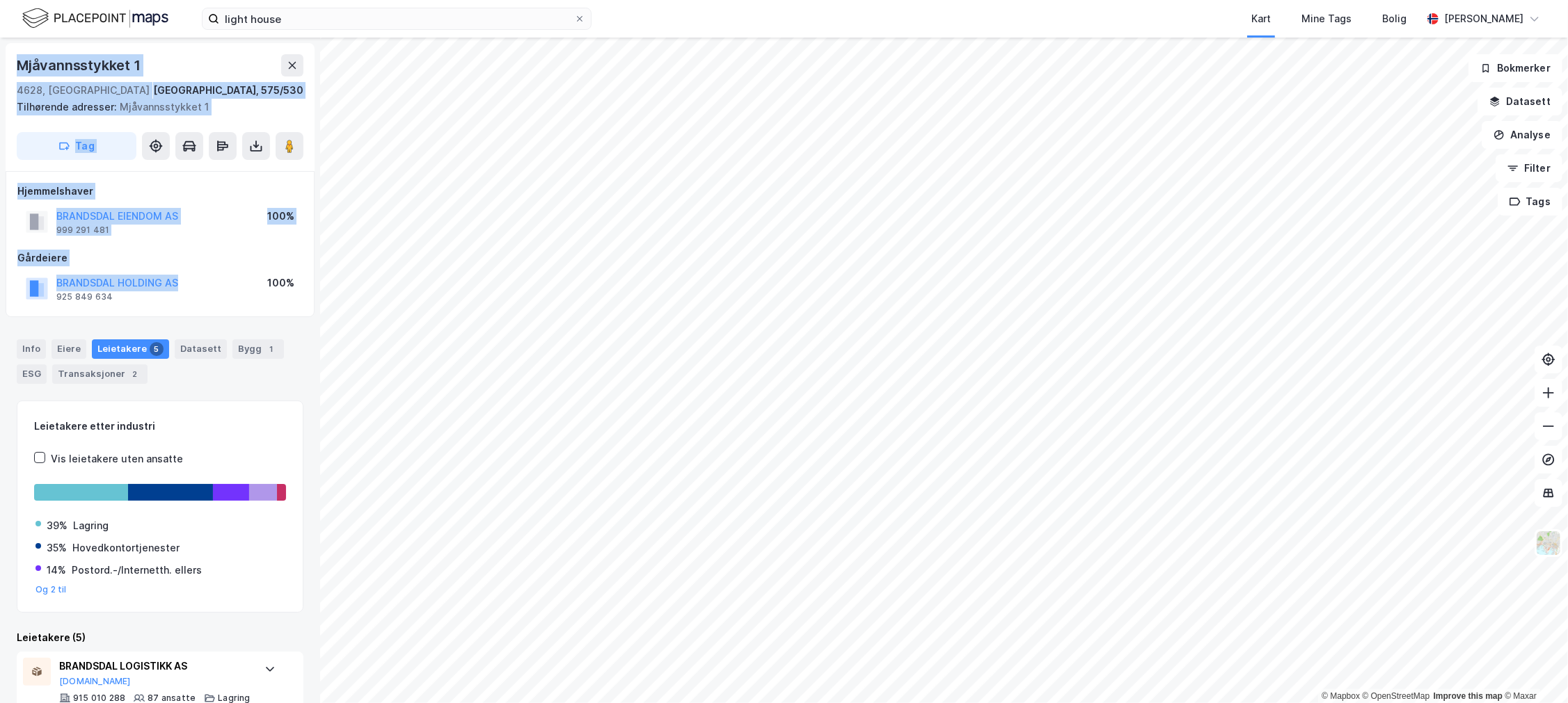
drag, startPoint x: 174, startPoint y: 283, endPoint x: -3, endPoint y: 286, distance: 177.0
click at [0, 286] on html "light house Kart Mine Tags Bolig [PERSON_NAME] © Mapbox © OpenStreetMap Improve…" at bounding box center [784, 352] width 1568 height 703
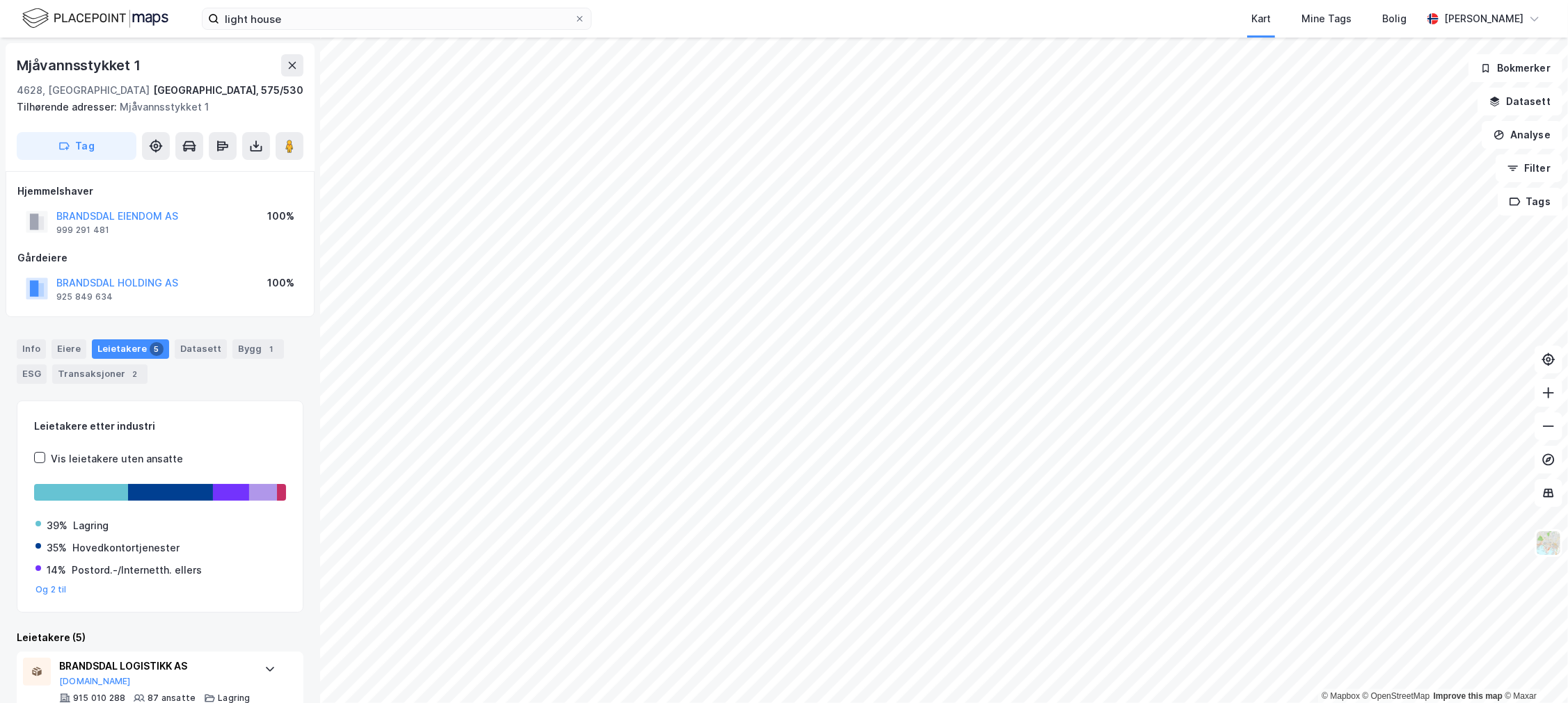
click at [10, 320] on div "Mjåvannsstykket 1 4628, [GEOGRAPHIC_DATA], [GEOGRAPHIC_DATA] [GEOGRAPHIC_DATA],…" at bounding box center [159, 370] width 320 height 666
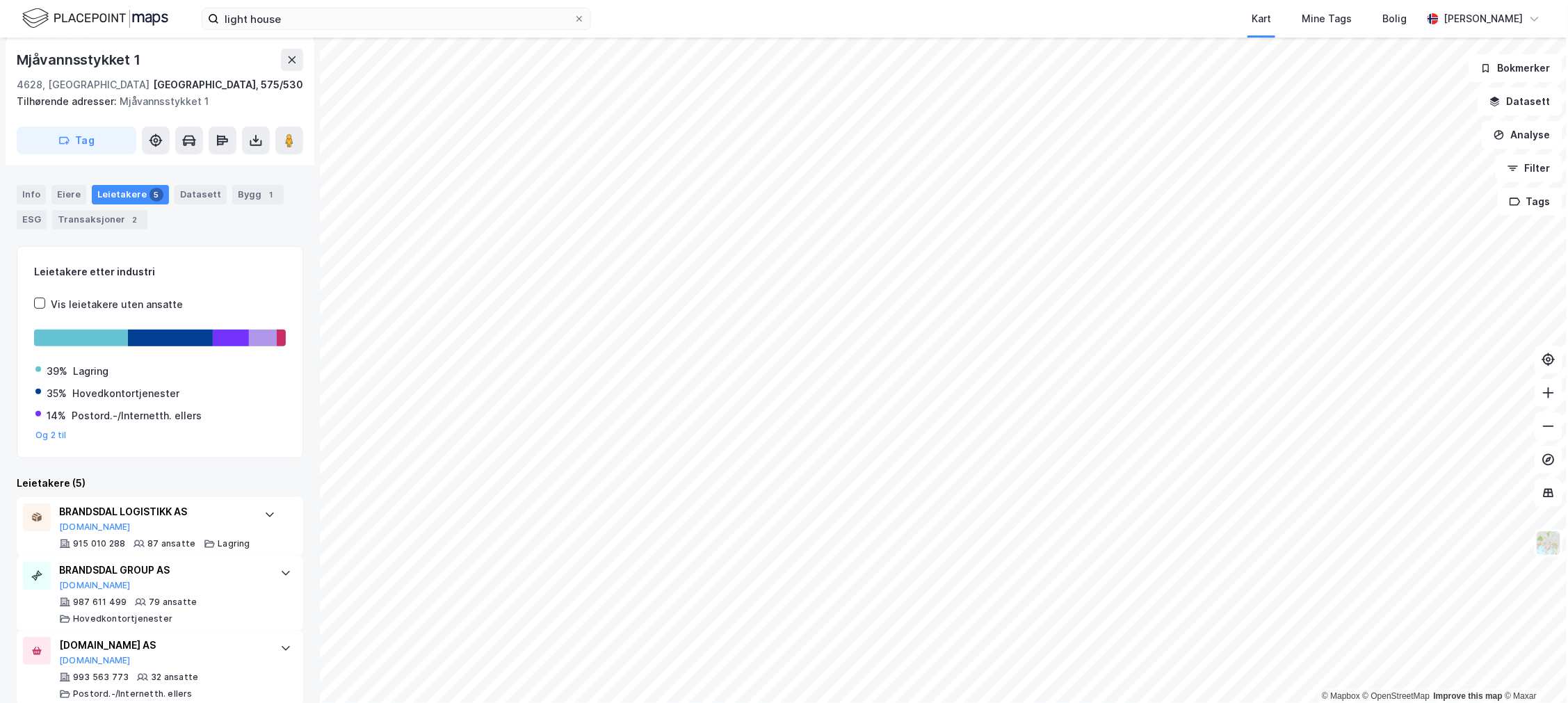
scroll to position [155, 0]
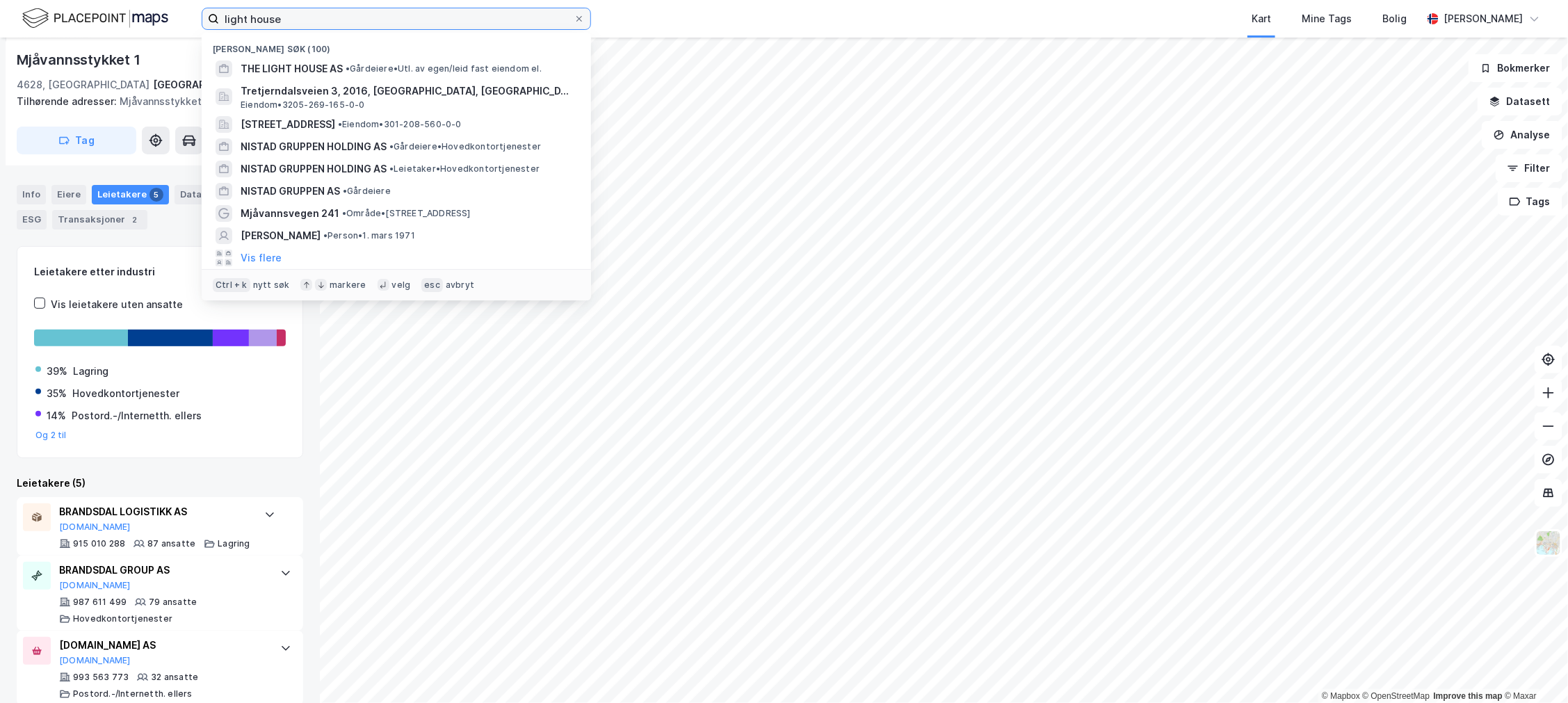
click at [269, 16] on input "light house" at bounding box center [396, 19] width 354 height 21
paste input "Ivar [STREET_ADDRESS]"
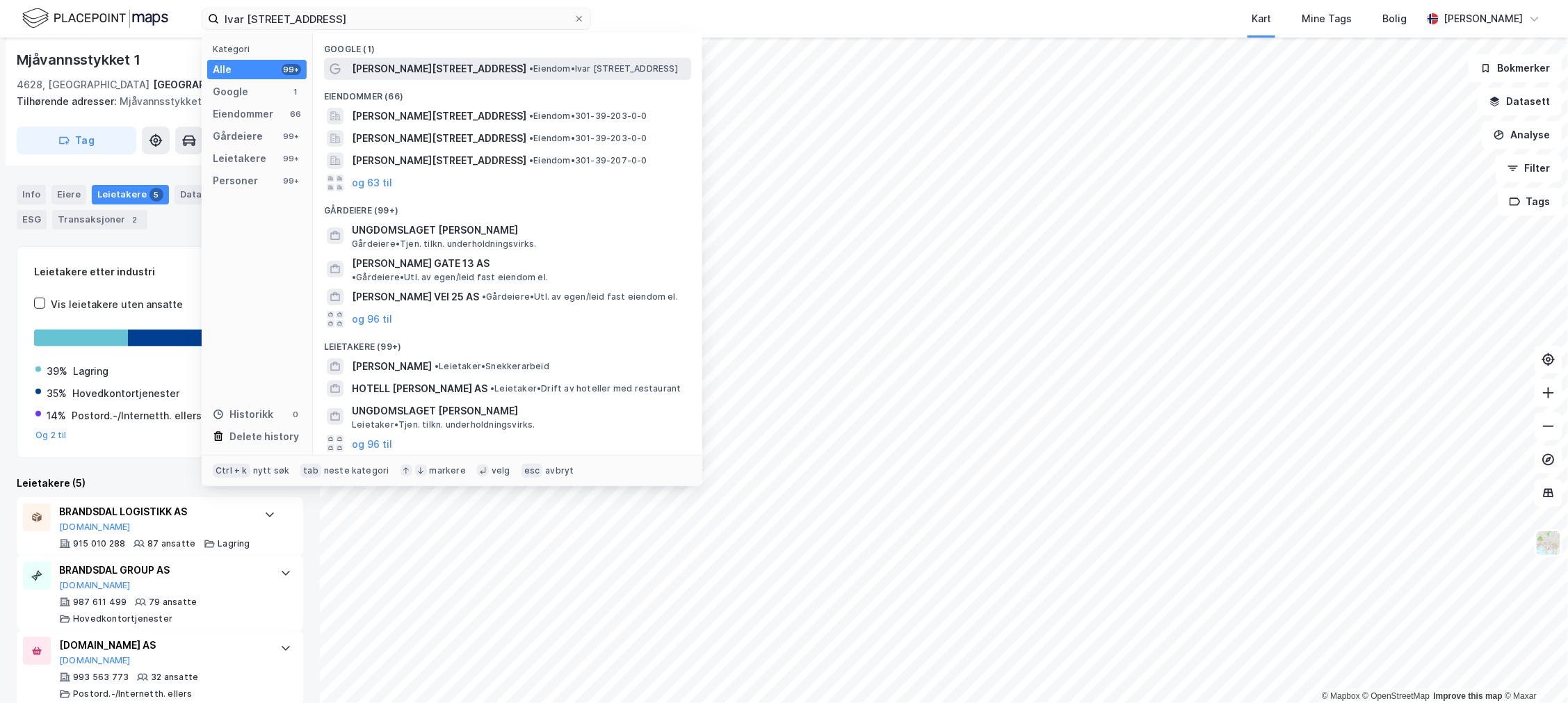
click at [581, 66] on span "• Eiendom • [PERSON_NAME][STREET_ADDRESS]" at bounding box center [603, 69] width 149 height 12
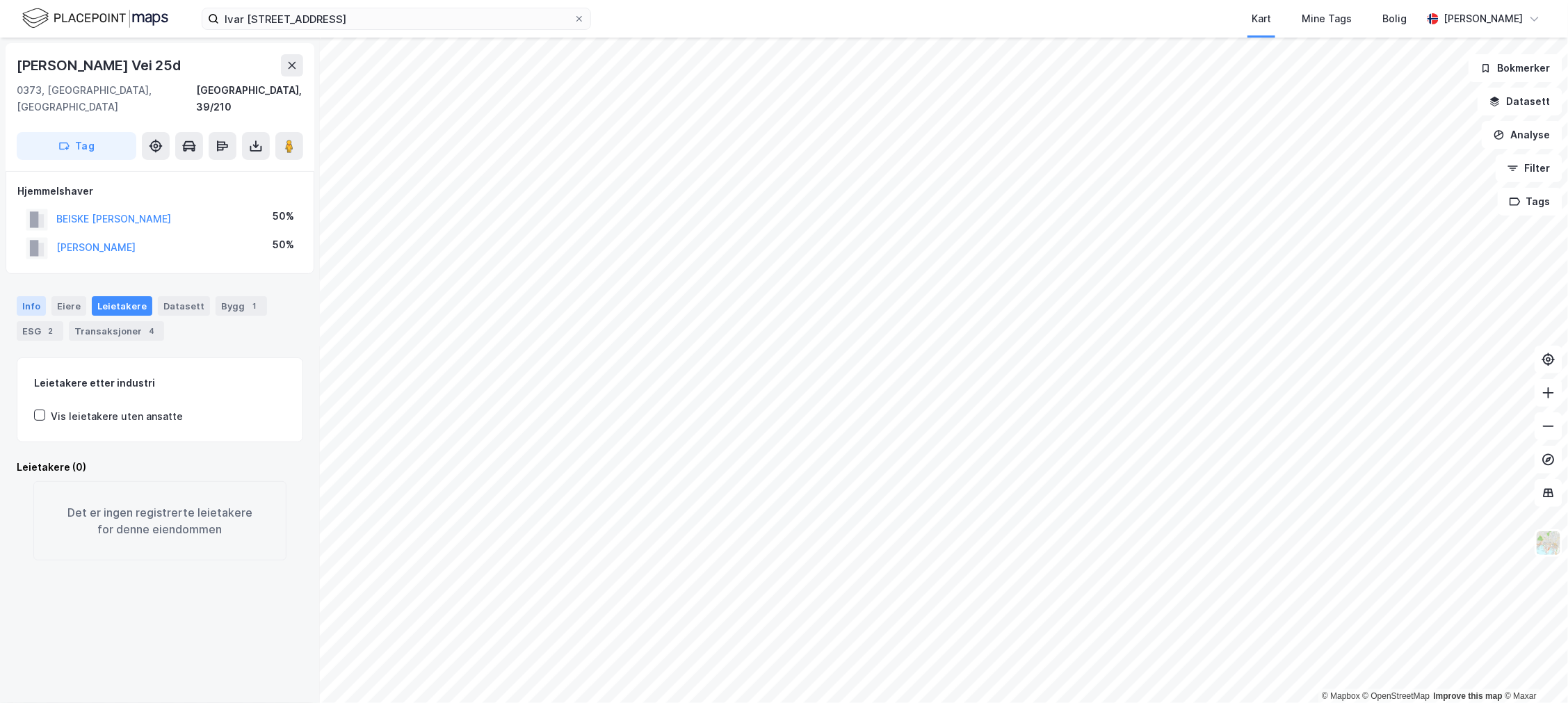
click at [31, 297] on div "Info" at bounding box center [31, 306] width 29 height 19
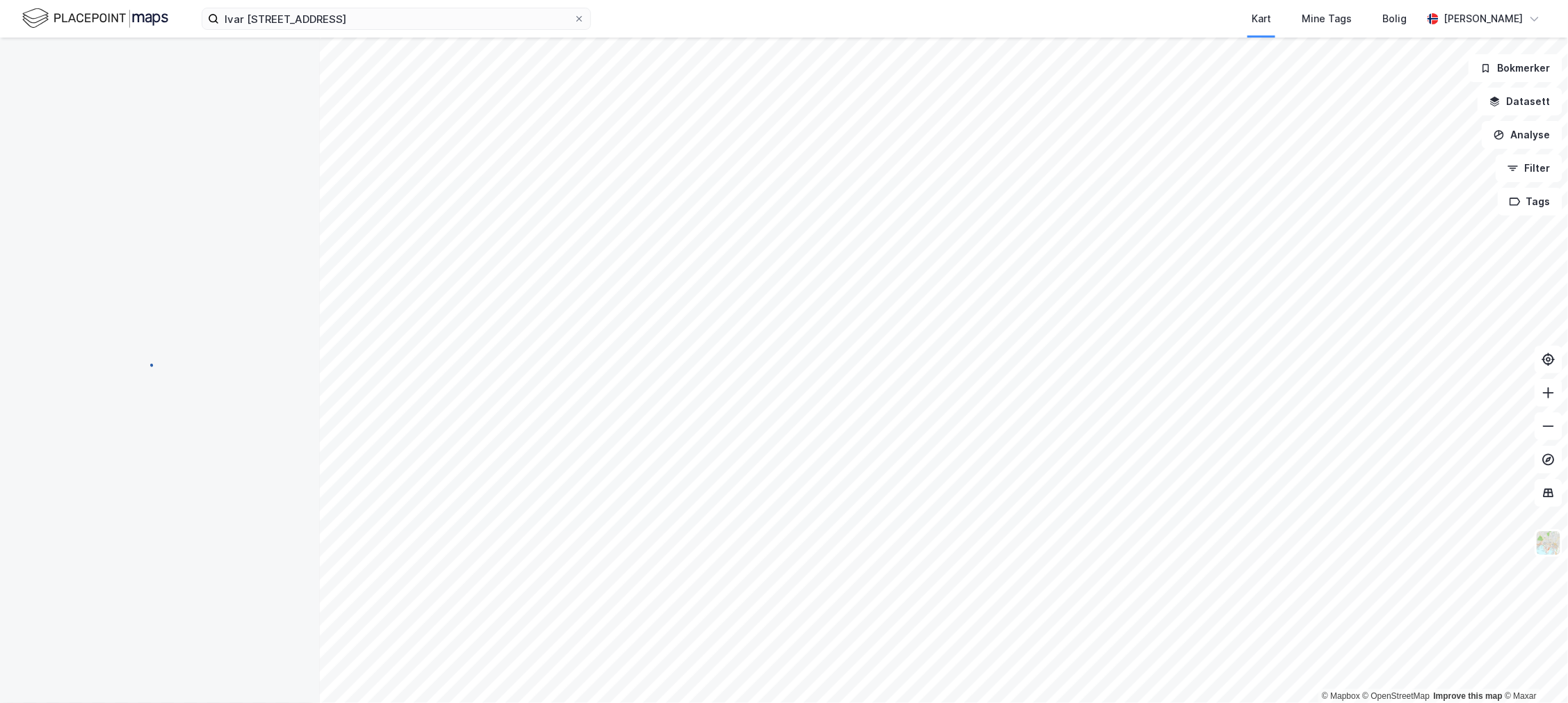
scroll to position [67, 0]
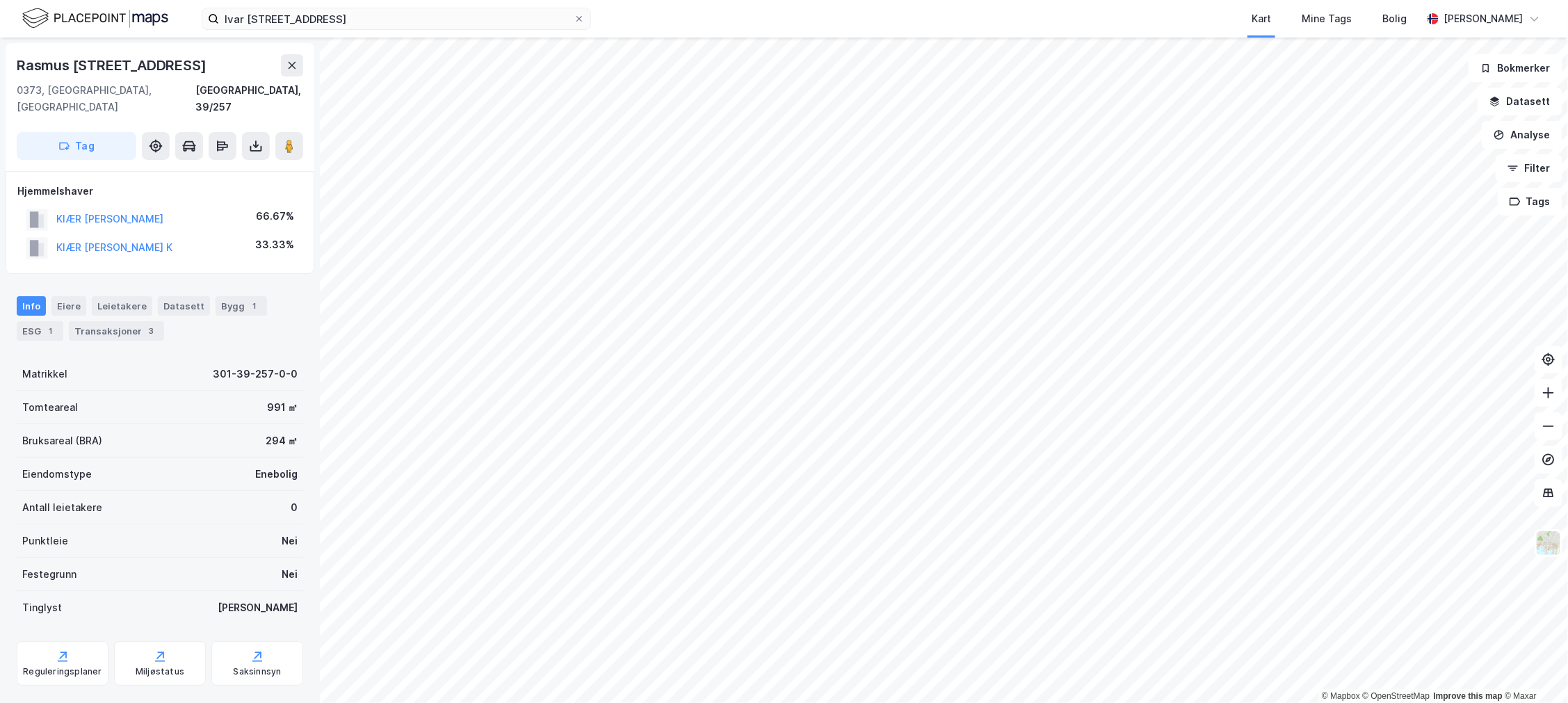
scroll to position [2, 0]
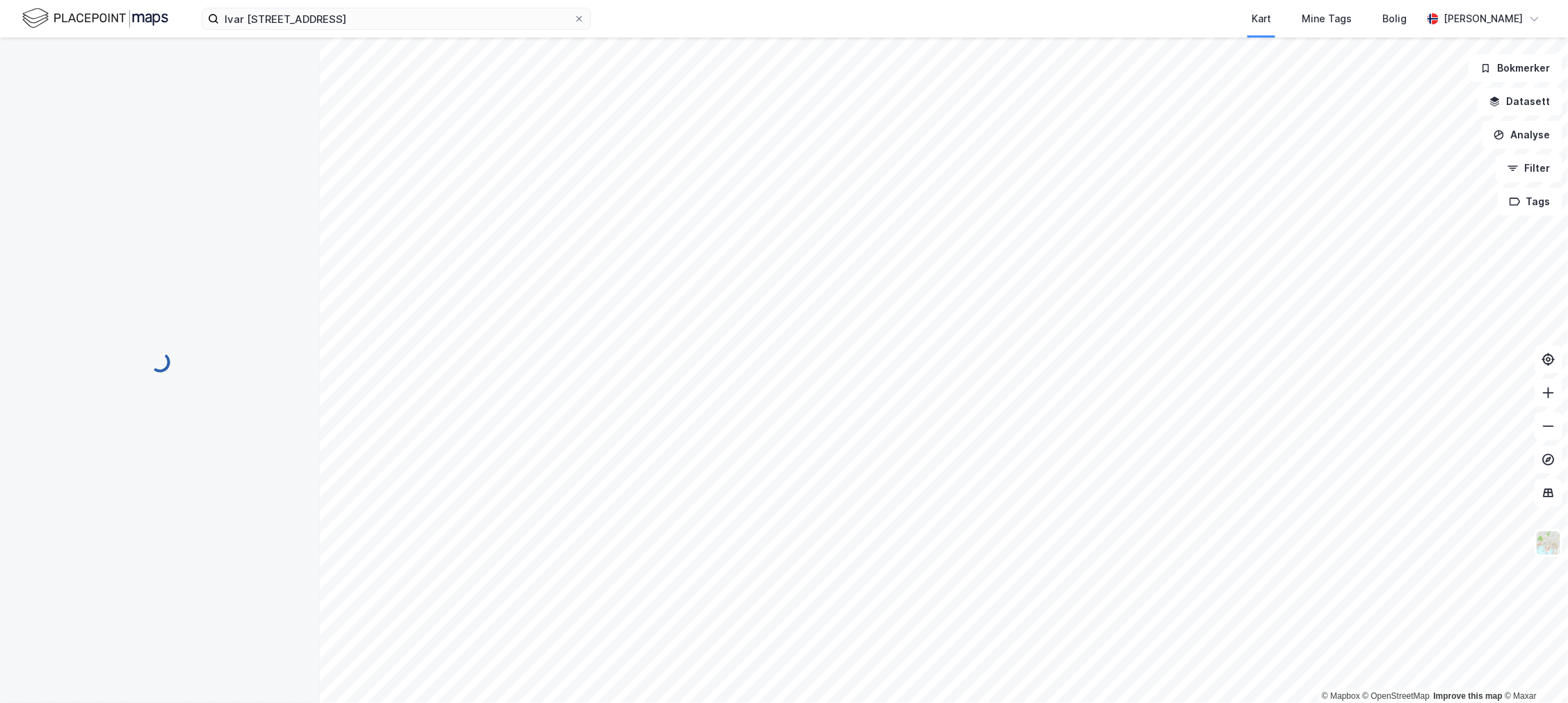
scroll to position [2, 0]
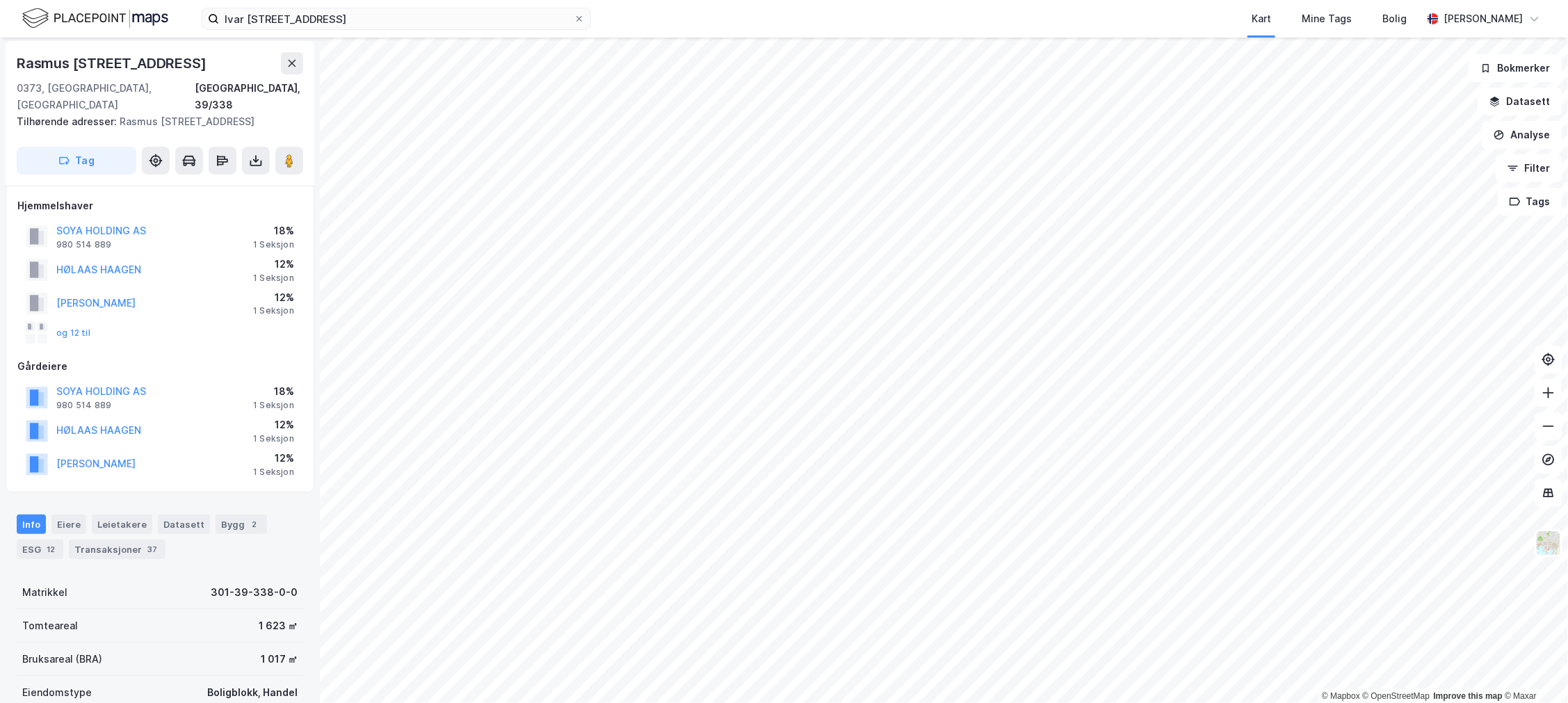
scroll to position [2, 0]
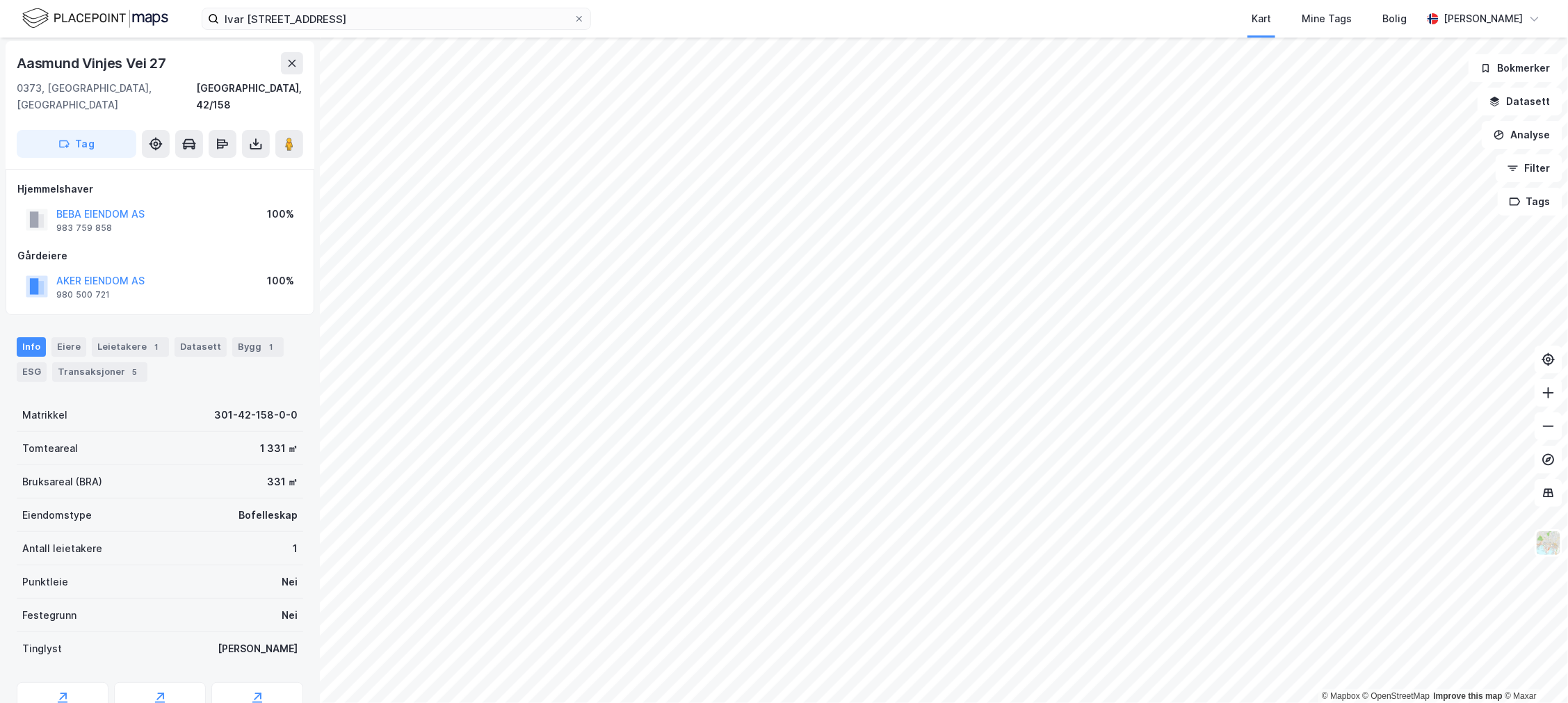
scroll to position [2, 0]
click at [140, 337] on div "Leietakere 1" at bounding box center [131, 347] width 77 height 19
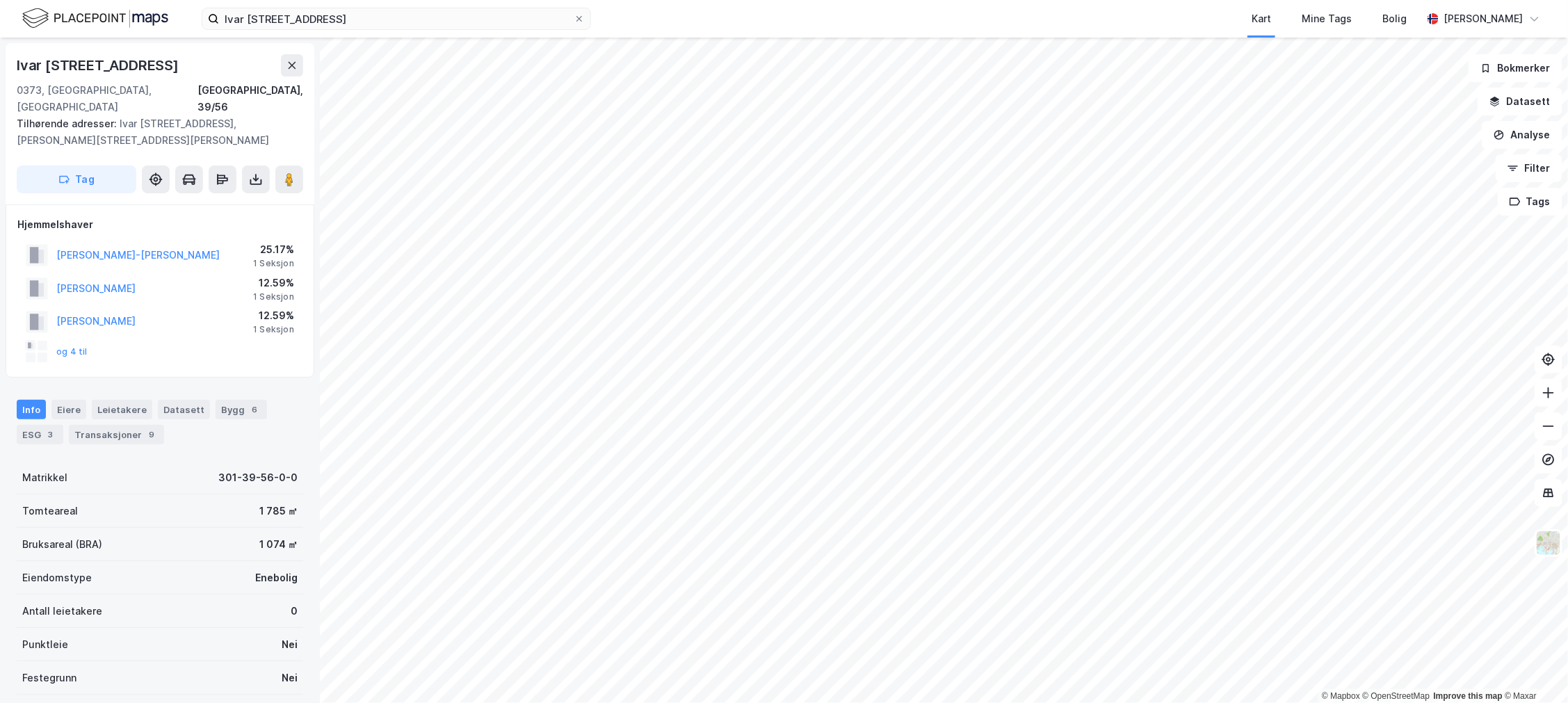
scroll to position [2, 0]
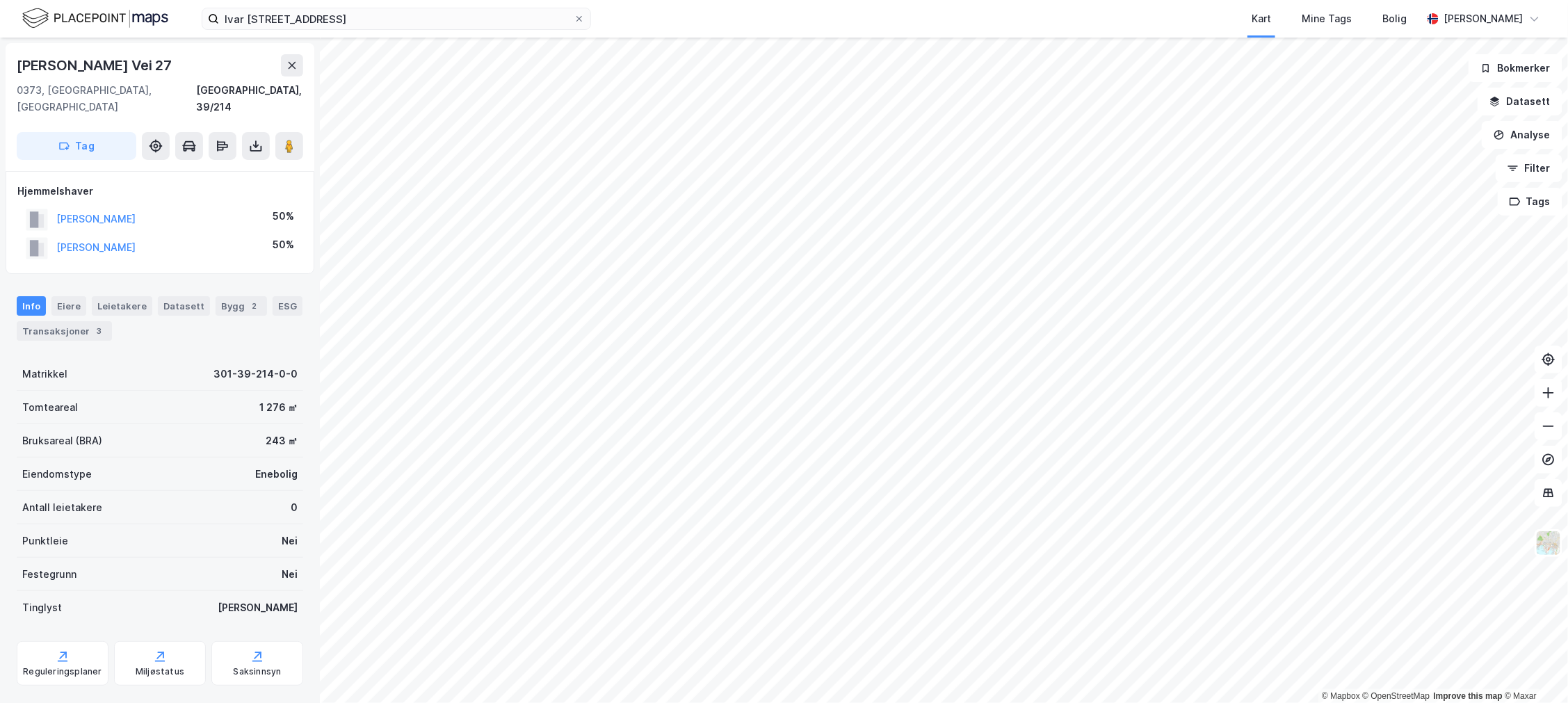
scroll to position [2, 0]
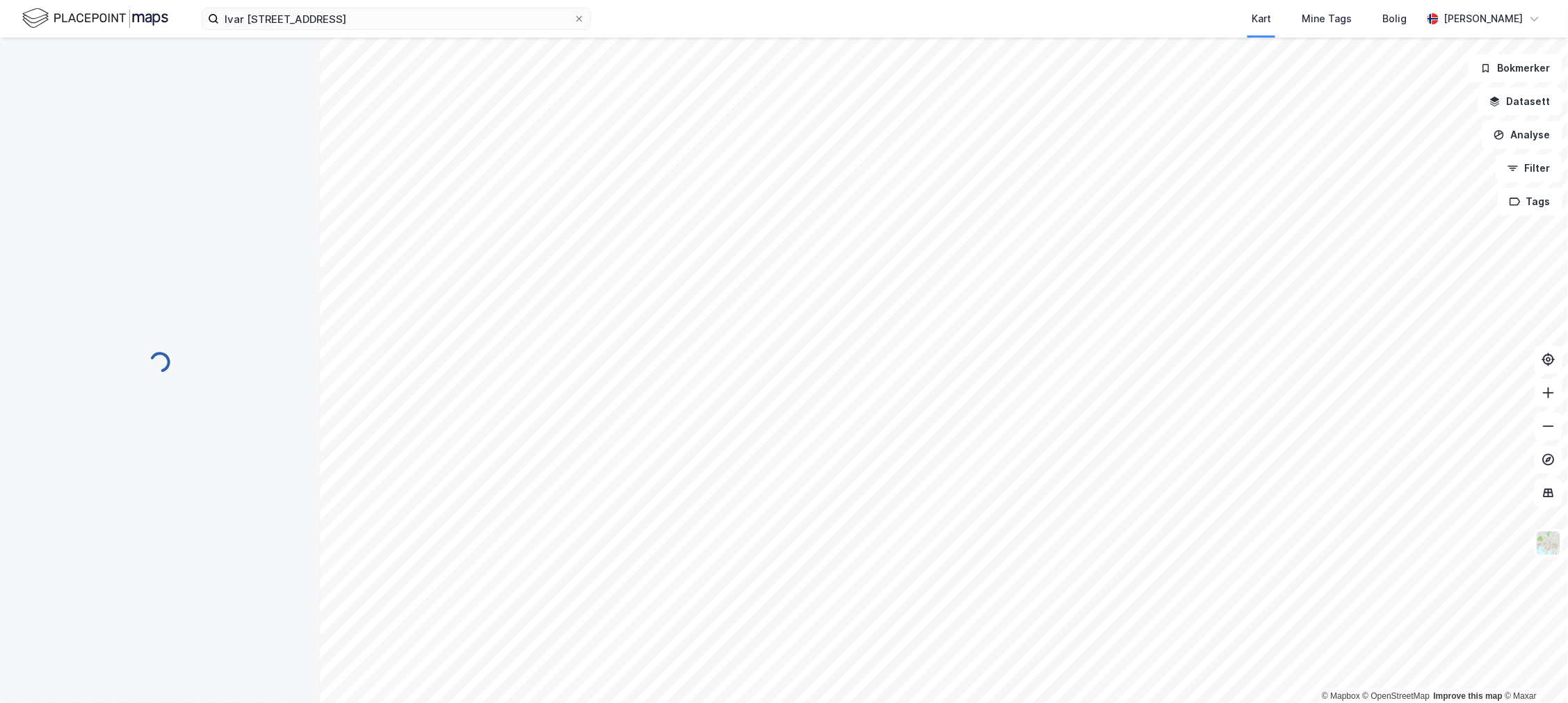
scroll to position [2, 0]
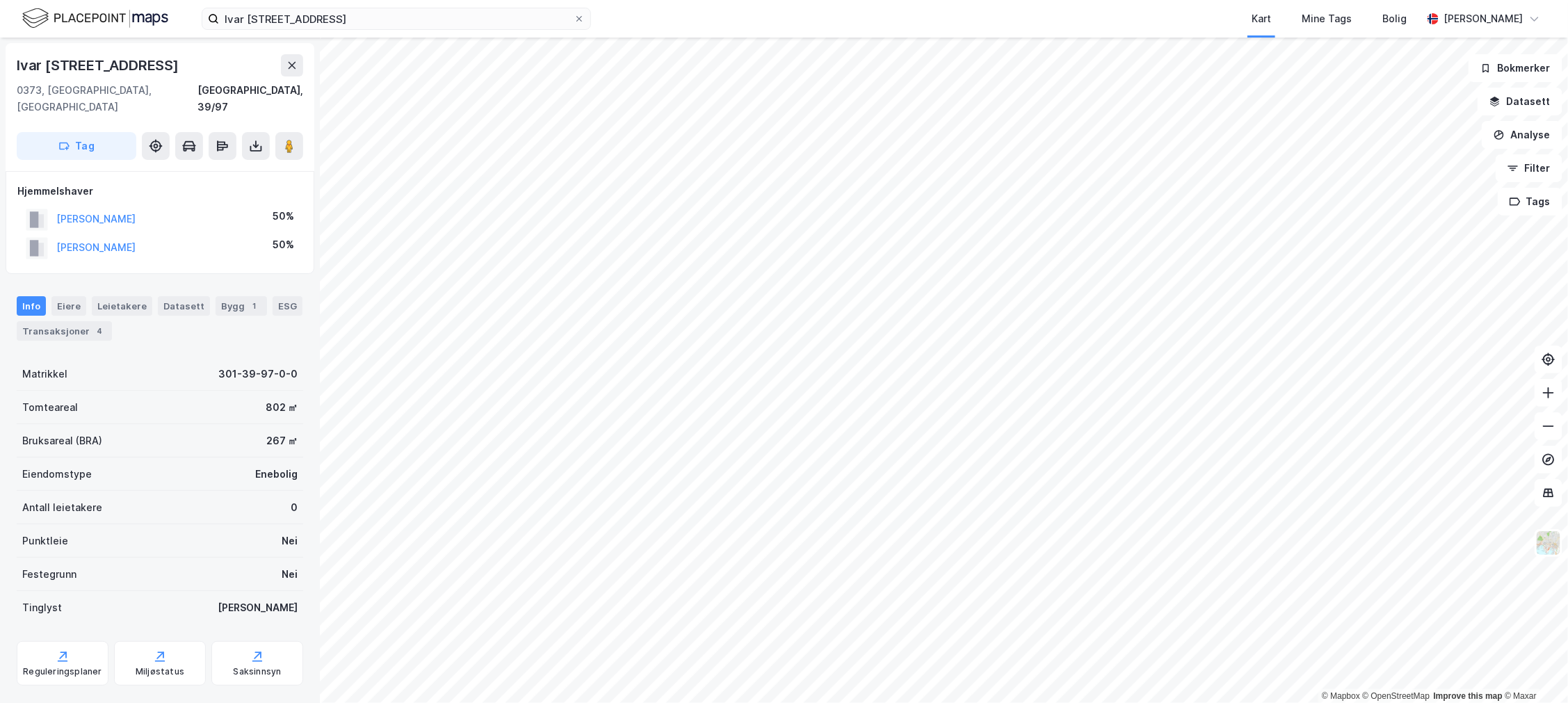
scroll to position [2, 0]
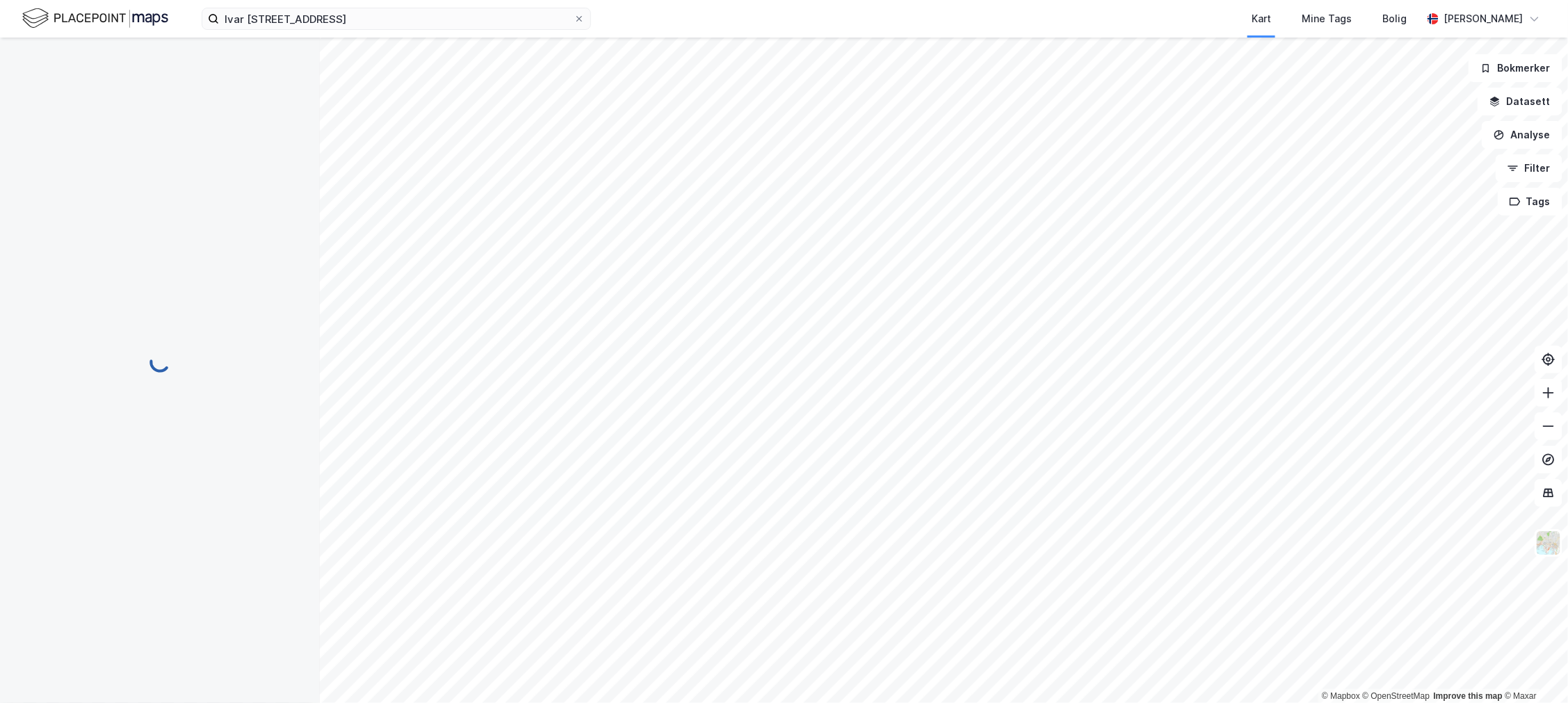
scroll to position [2, 0]
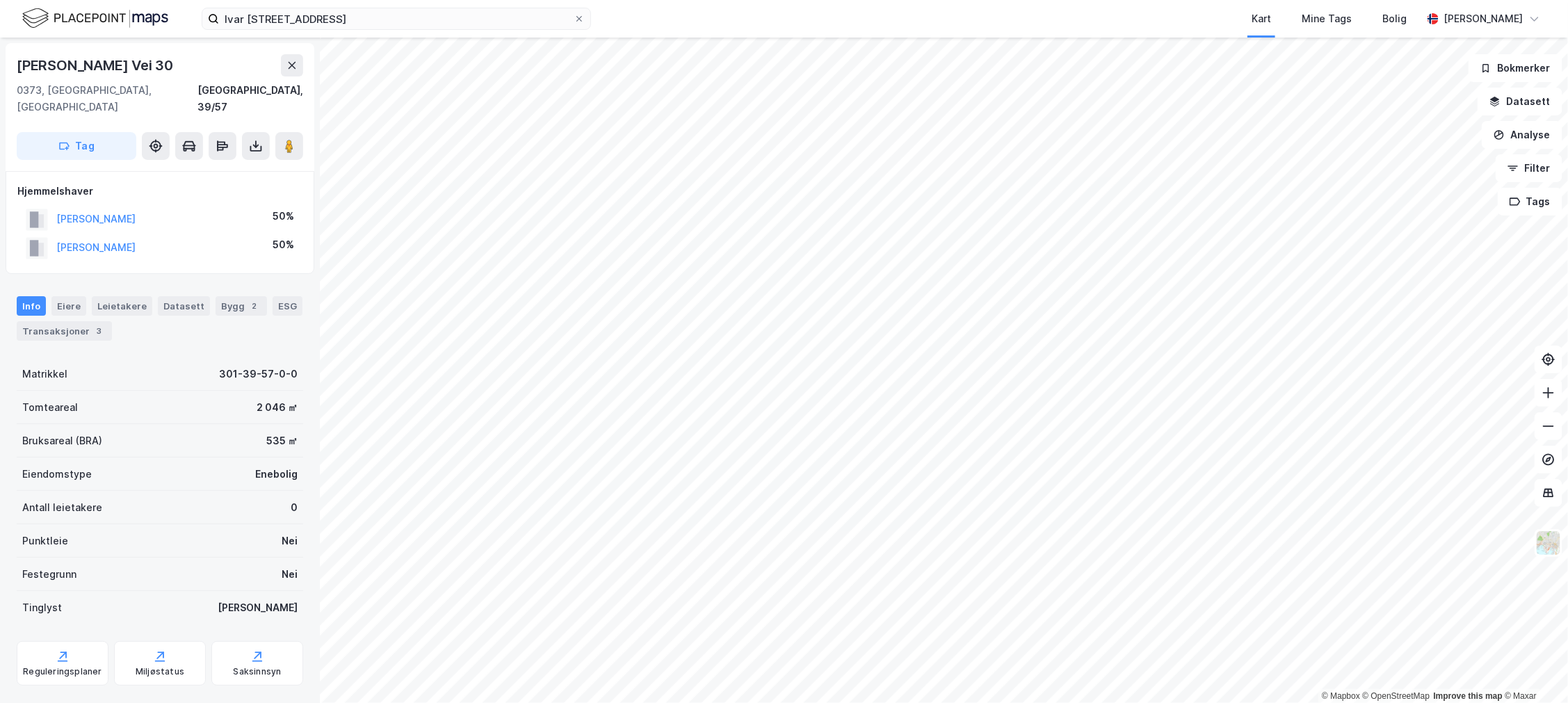
scroll to position [2, 0]
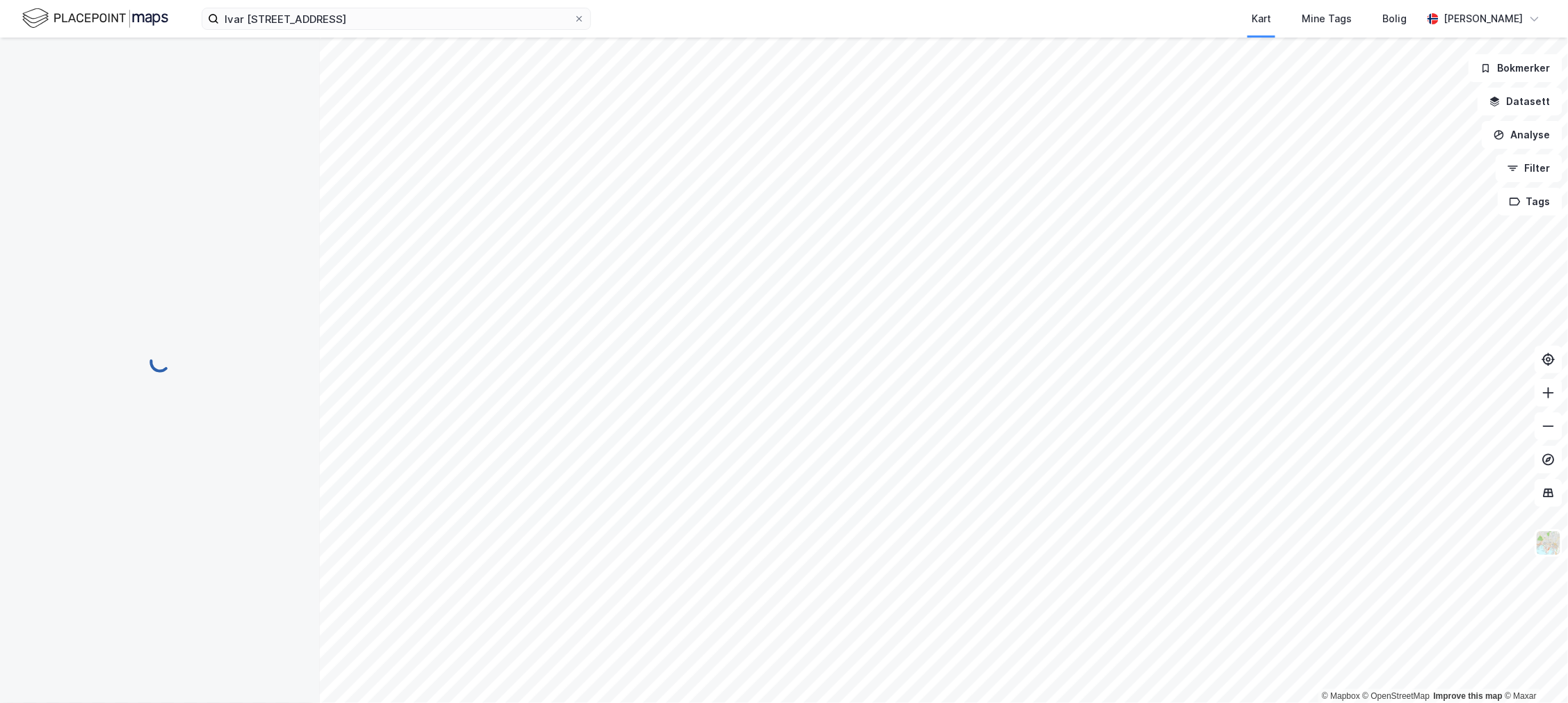
scroll to position [2, 0]
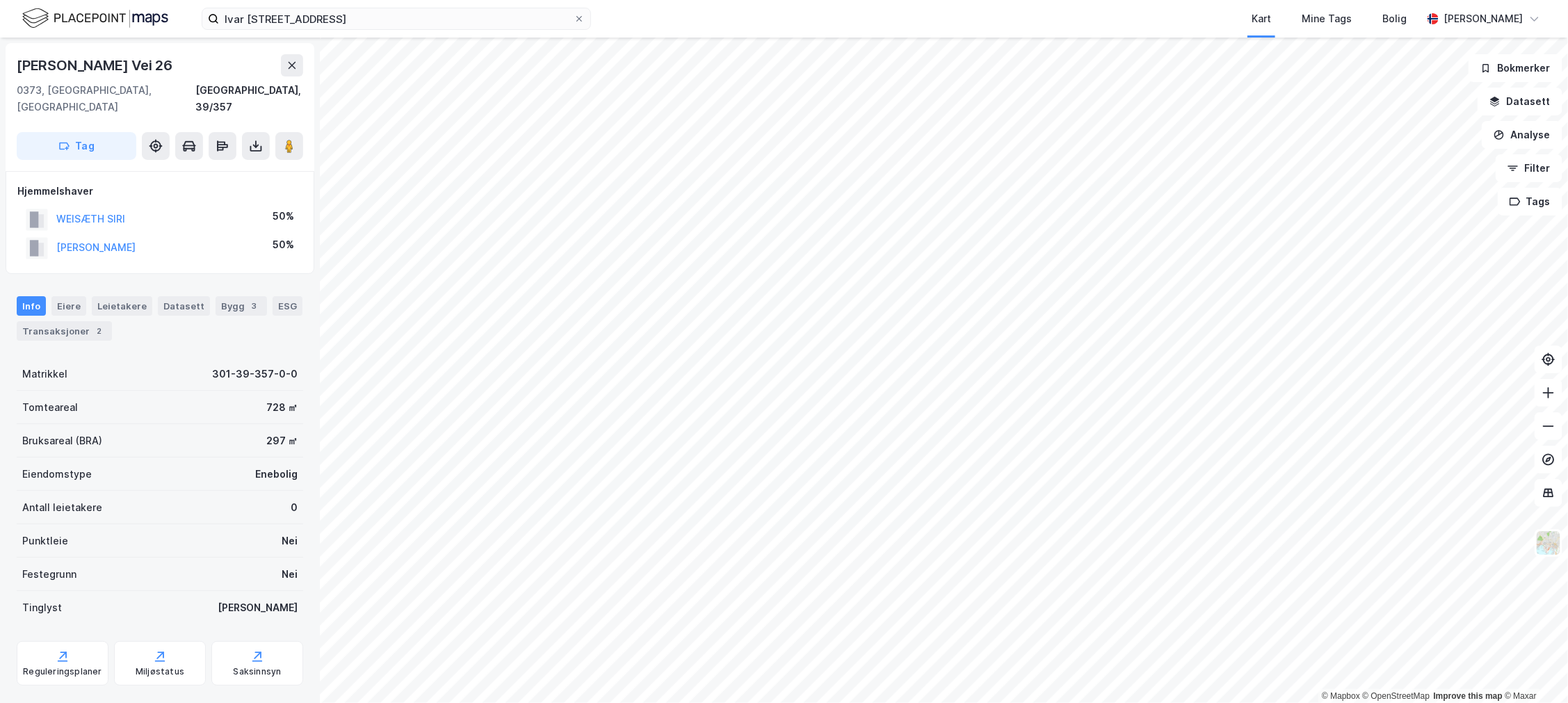
scroll to position [2, 0]
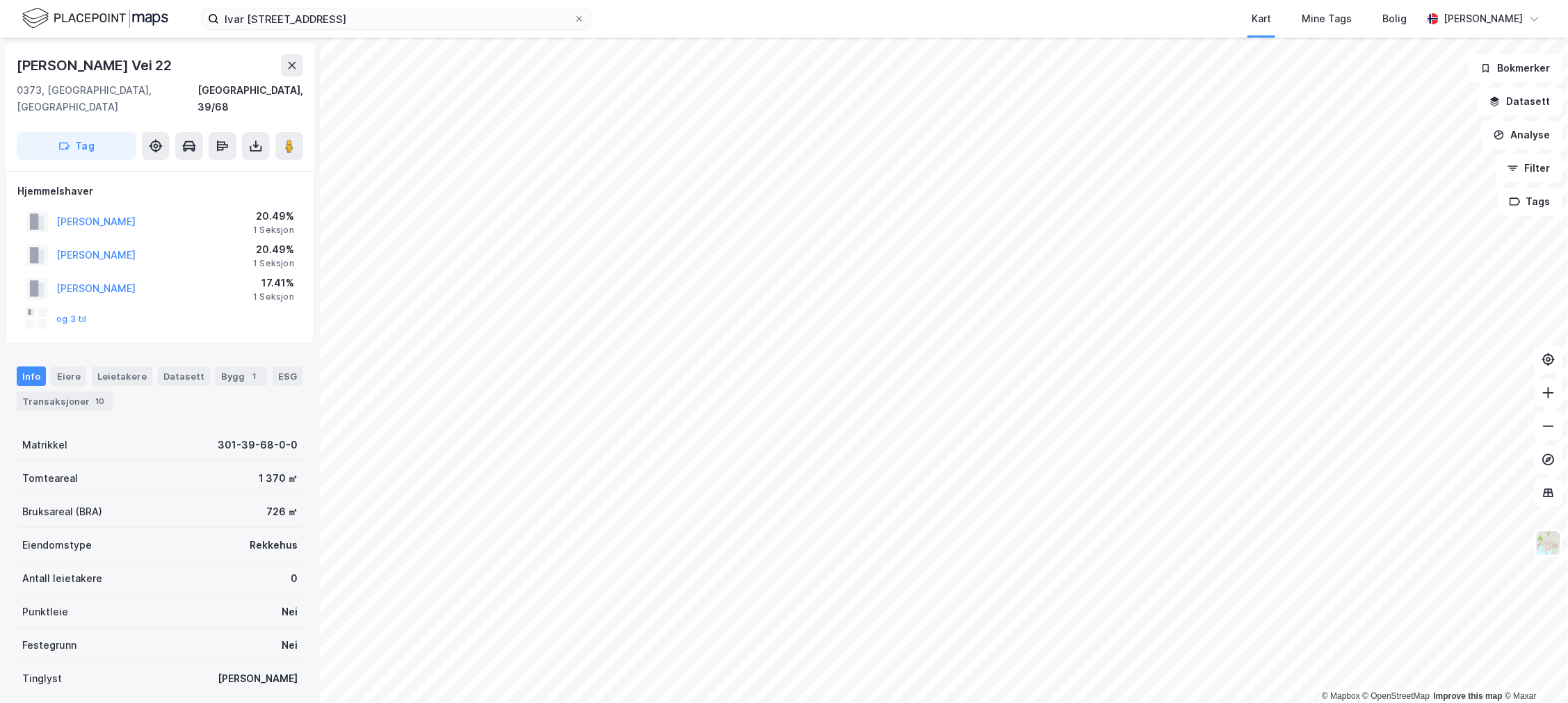
scroll to position [2, 0]
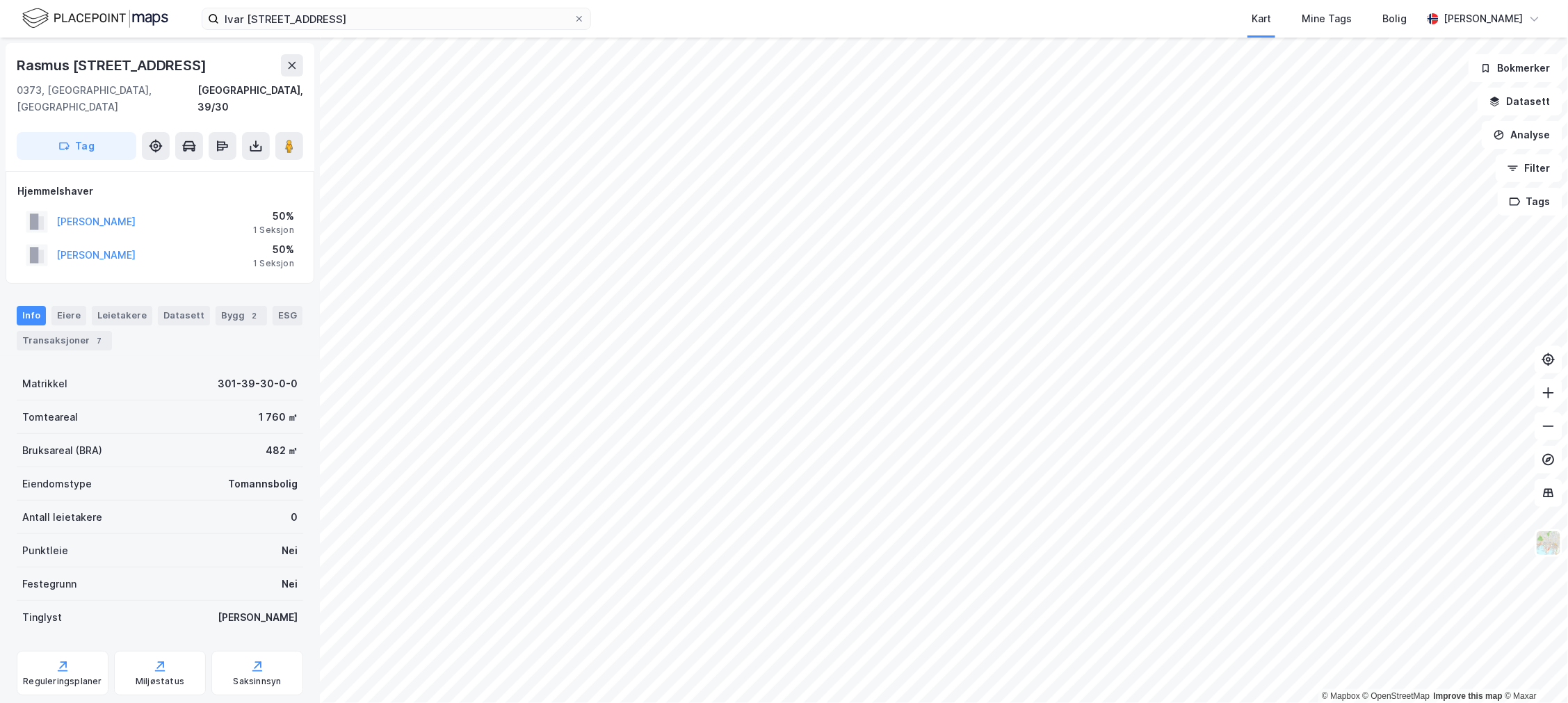
scroll to position [2, 0]
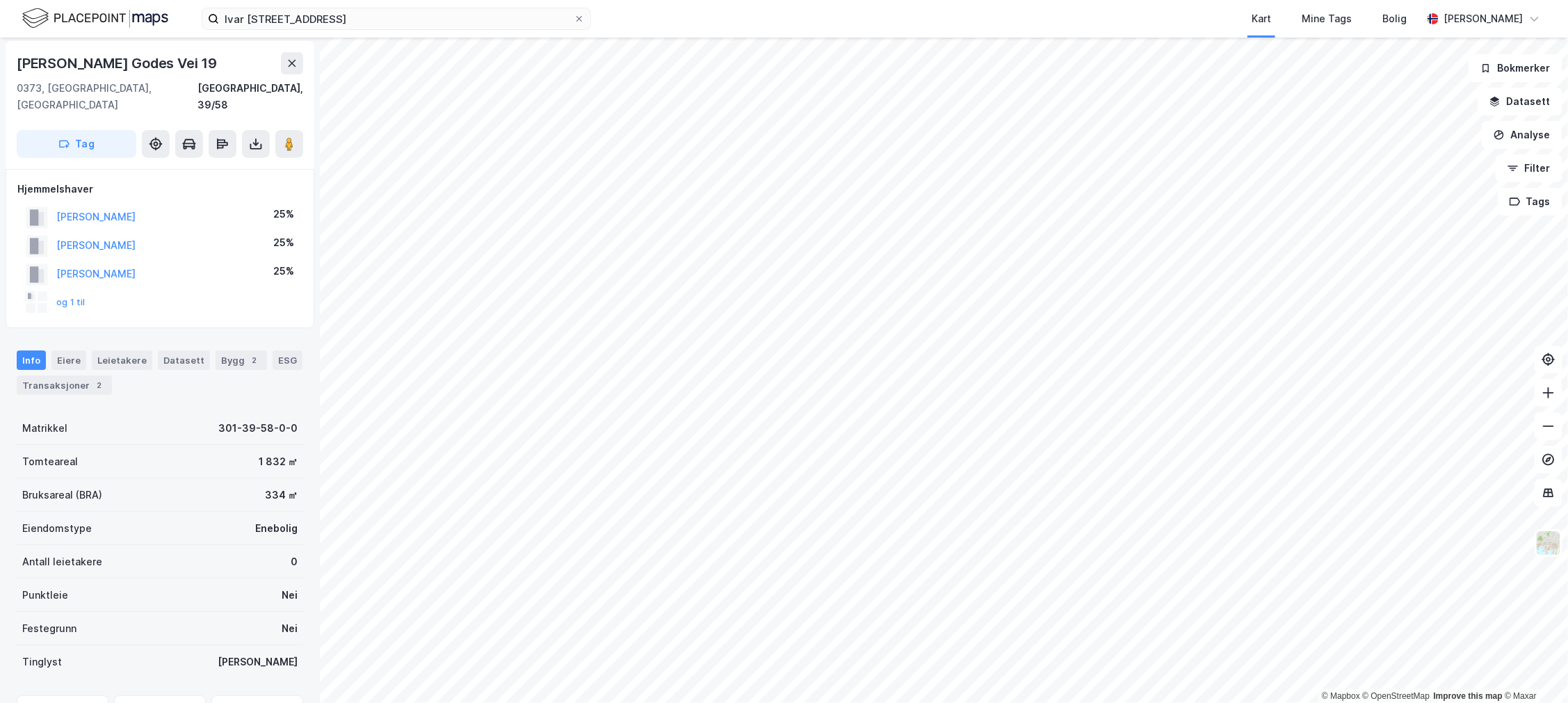
scroll to position [2, 0]
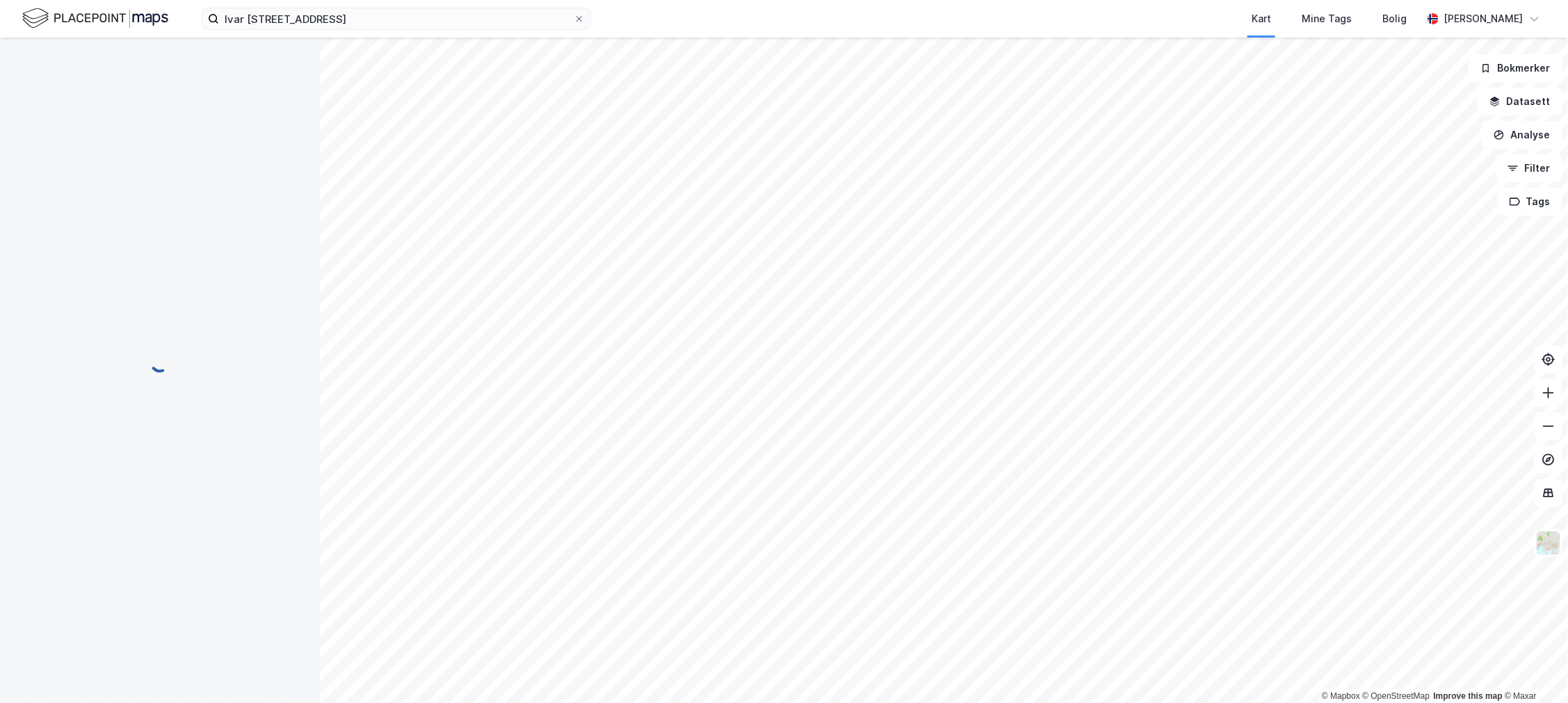
scroll to position [2, 0]
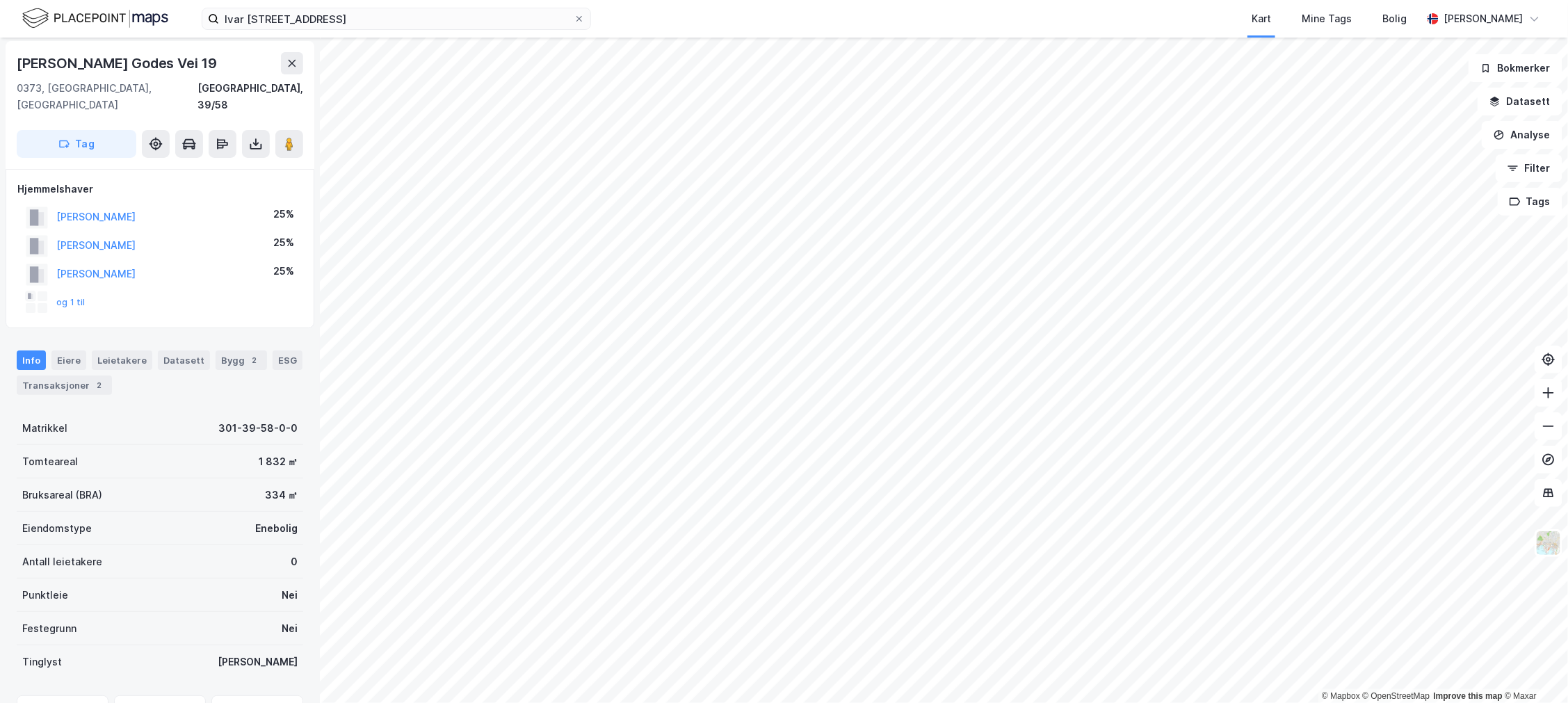
scroll to position [2, 0]
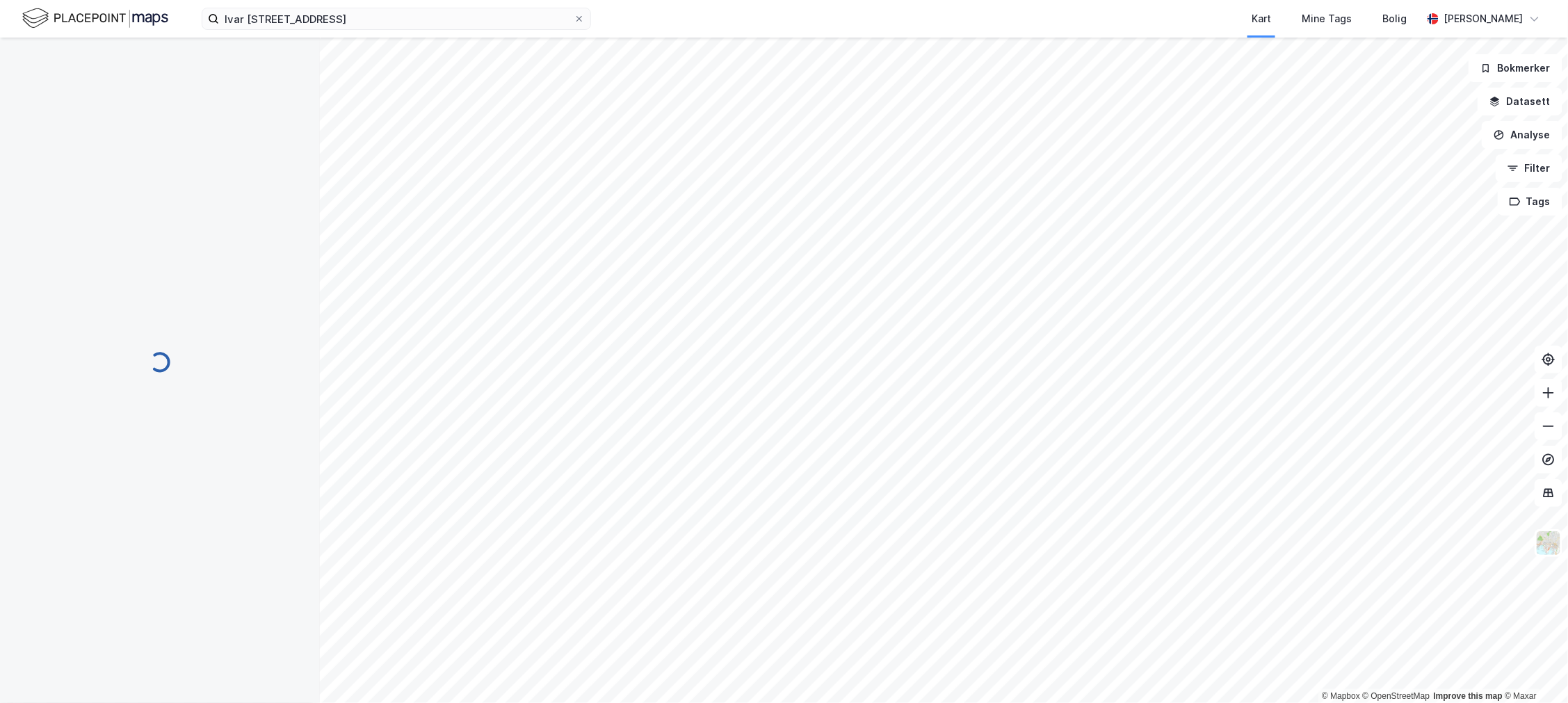
scroll to position [2, 0]
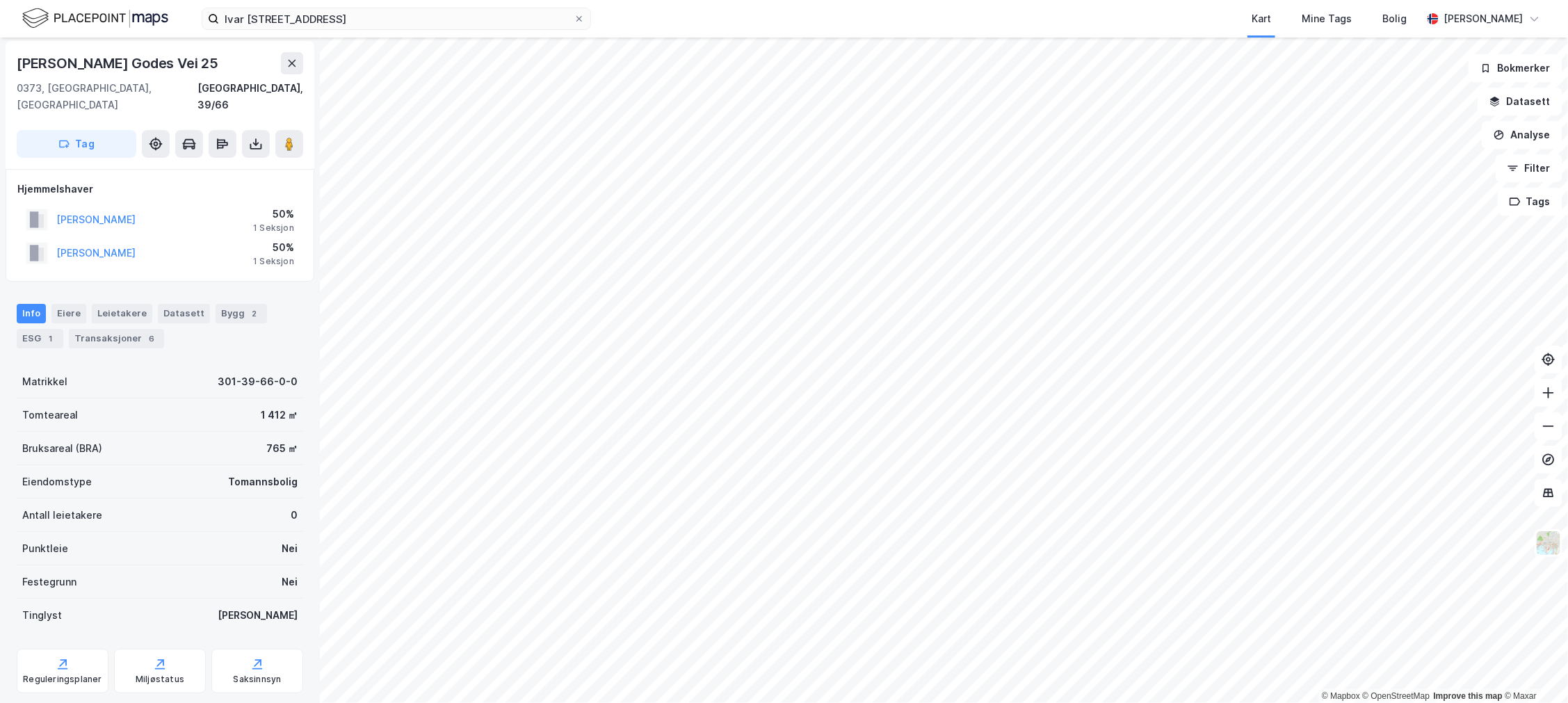
scroll to position [2, 0]
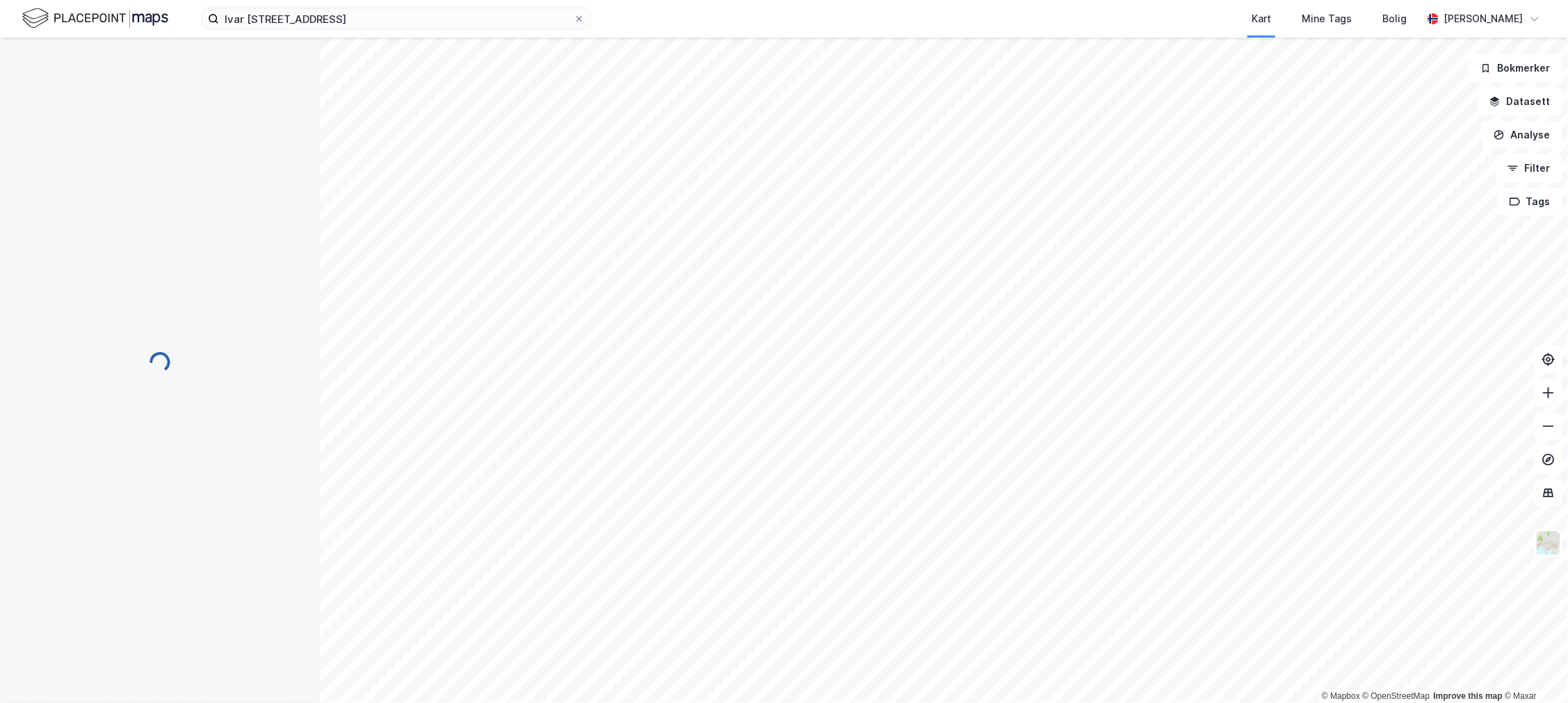
scroll to position [2, 0]
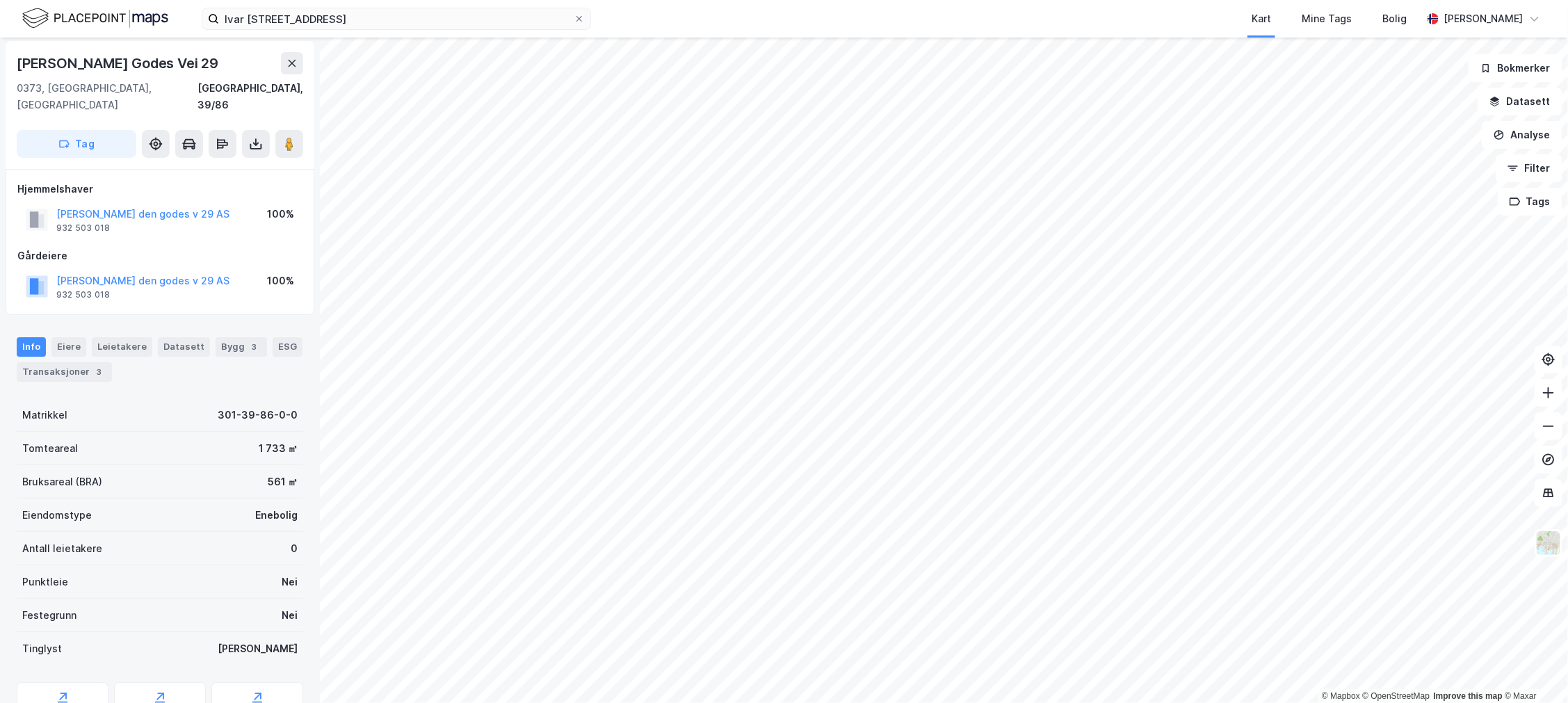
scroll to position [2, 0]
drag, startPoint x: 207, startPoint y: 206, endPoint x: 56, endPoint y: 202, distance: 151.1
click at [17, 203] on div "[PERSON_NAME] den godes v 29 AS 932 503 018 100%" at bounding box center [159, 219] width 285 height 34
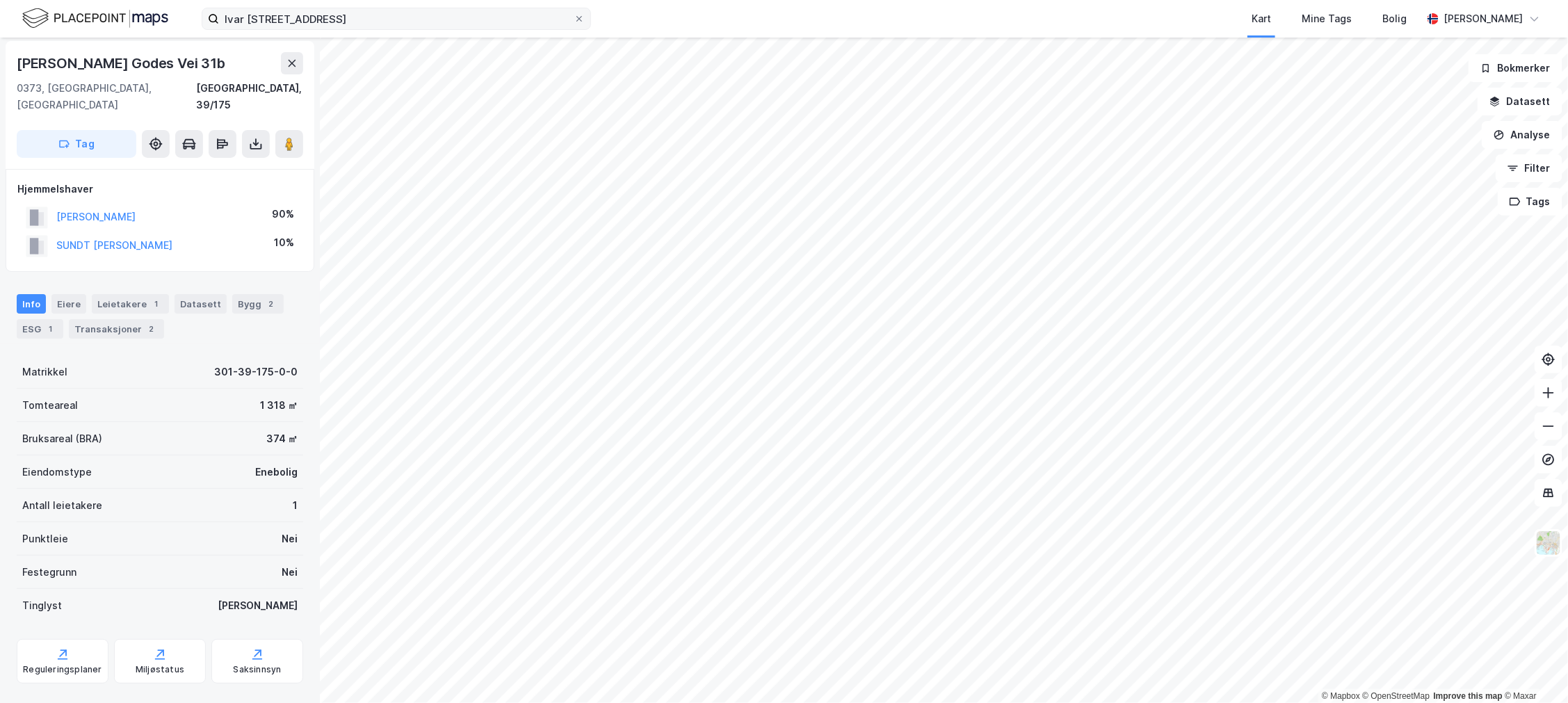
scroll to position [2, 0]
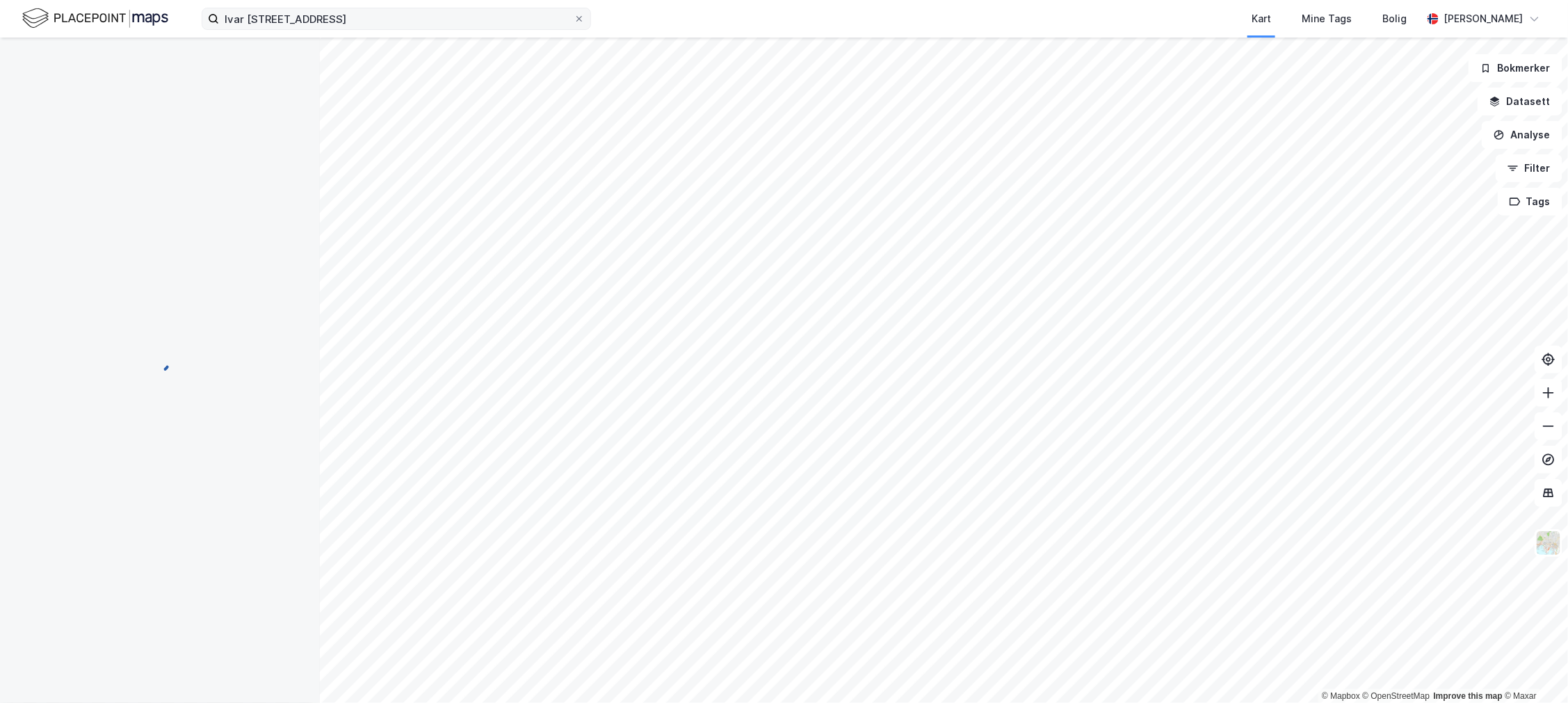
scroll to position [2, 0]
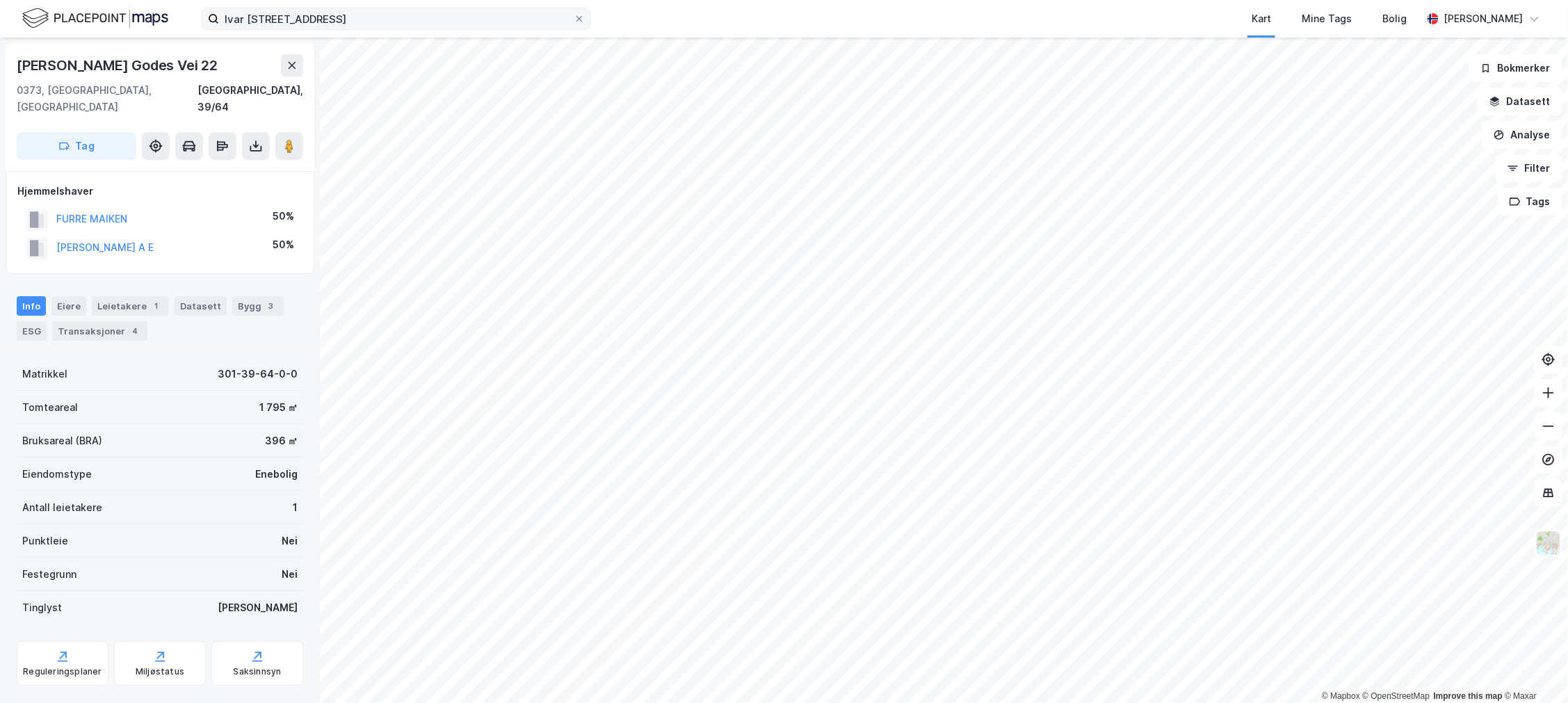
scroll to position [2, 0]
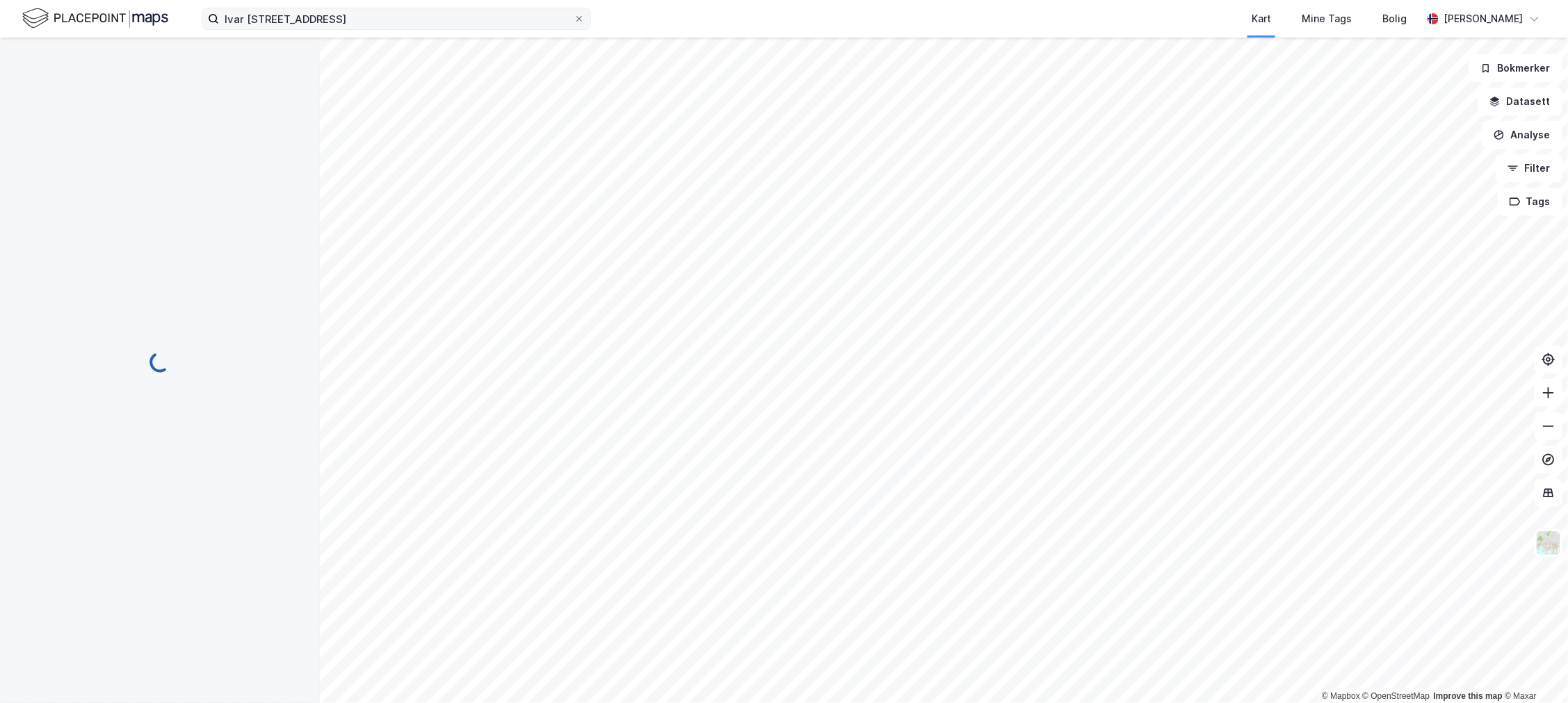
scroll to position [2, 0]
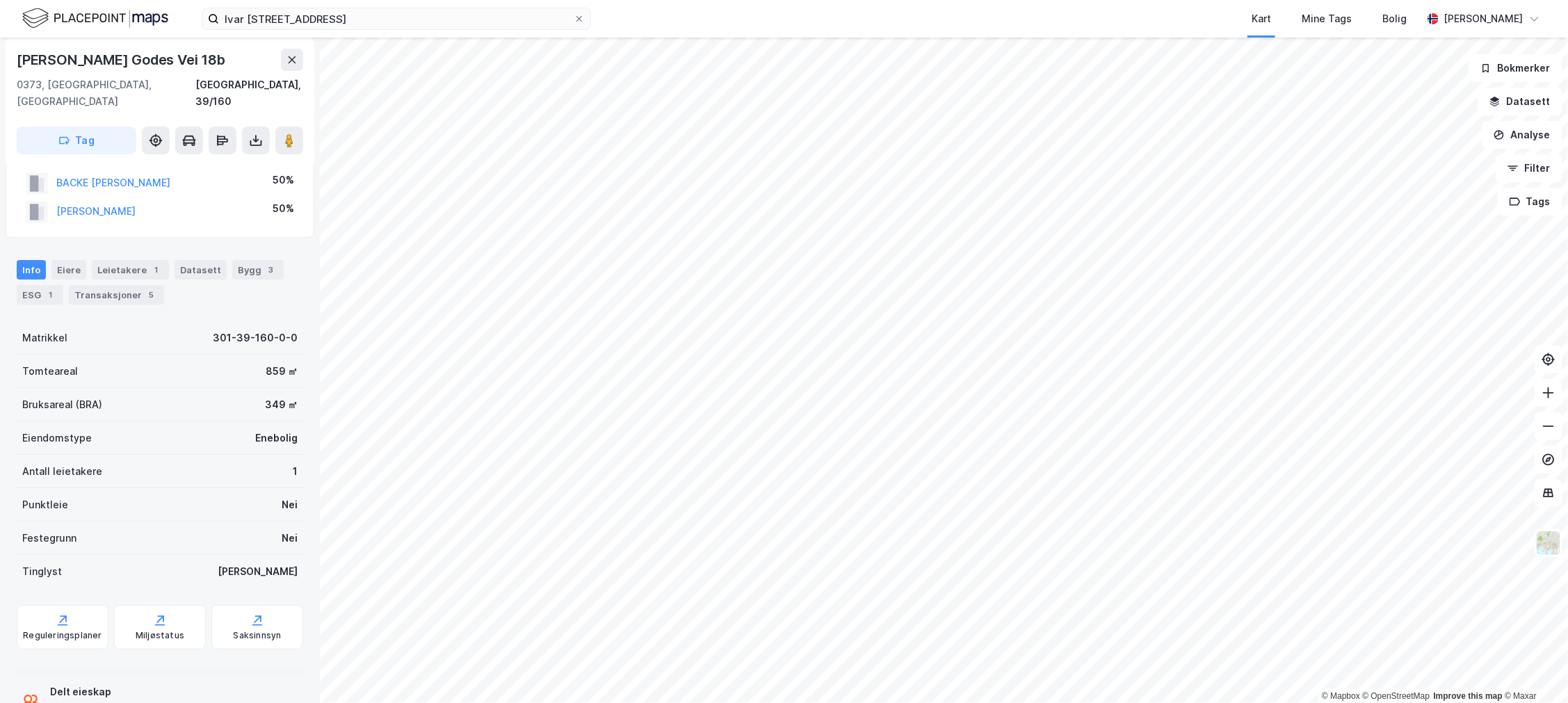
scroll to position [67, 0]
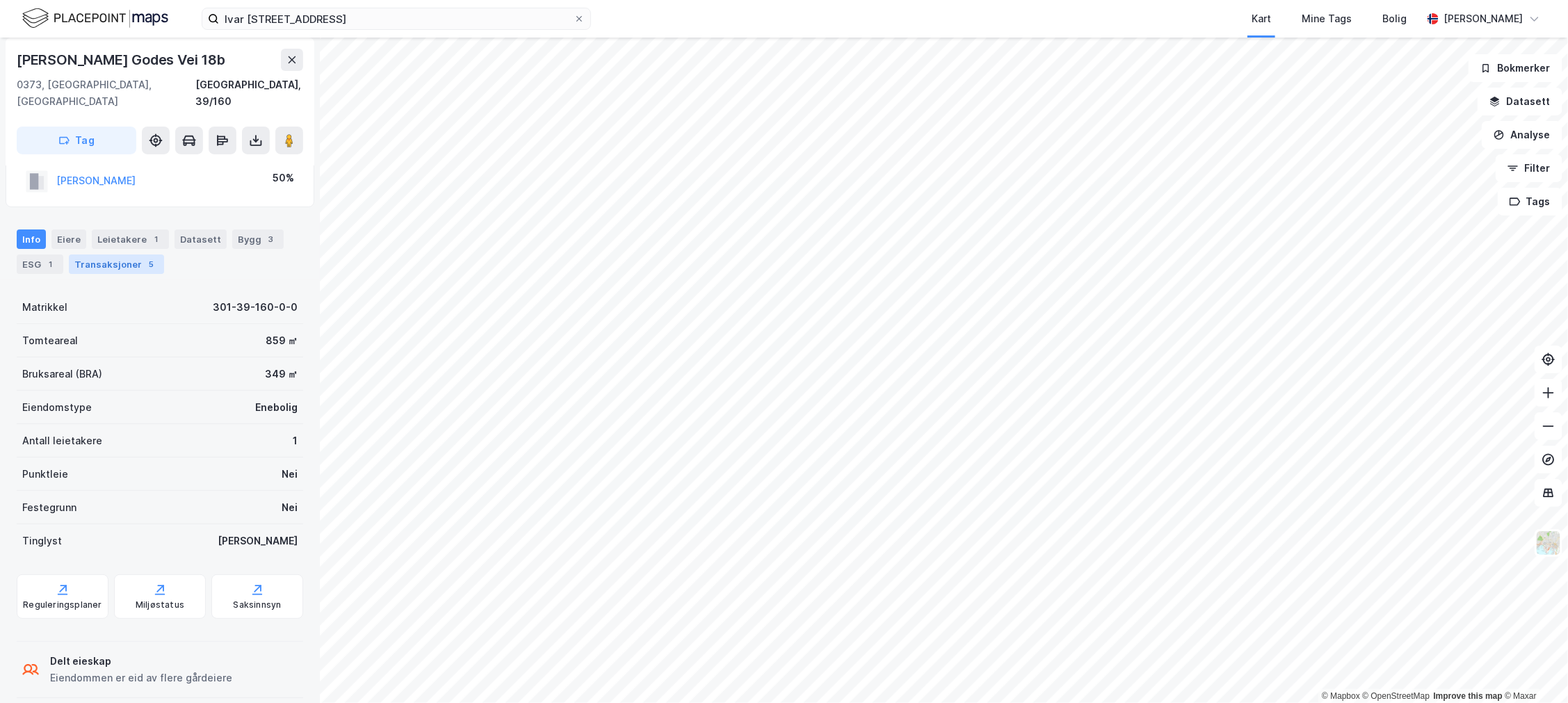
click at [145, 257] on div "5" at bounding box center [152, 264] width 13 height 13
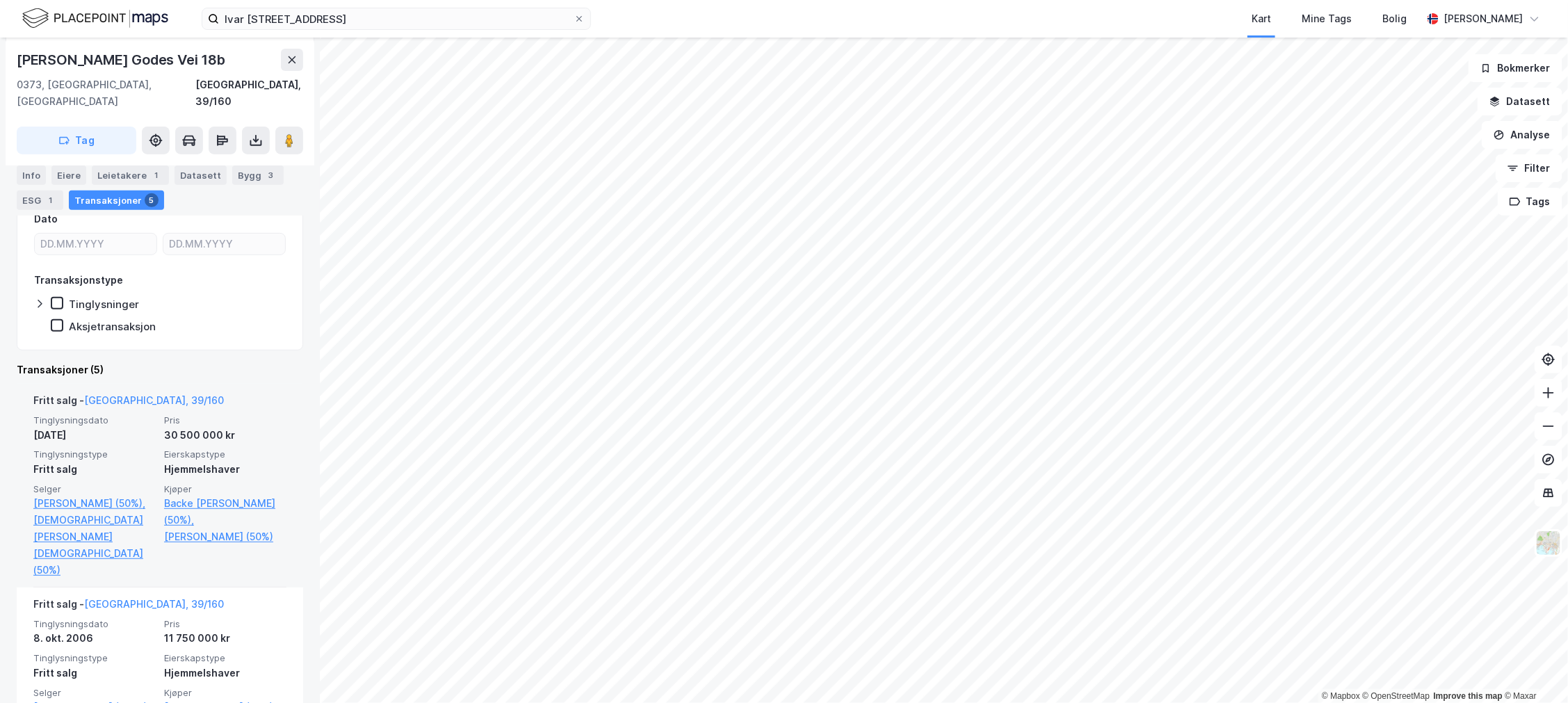
scroll to position [231, 0]
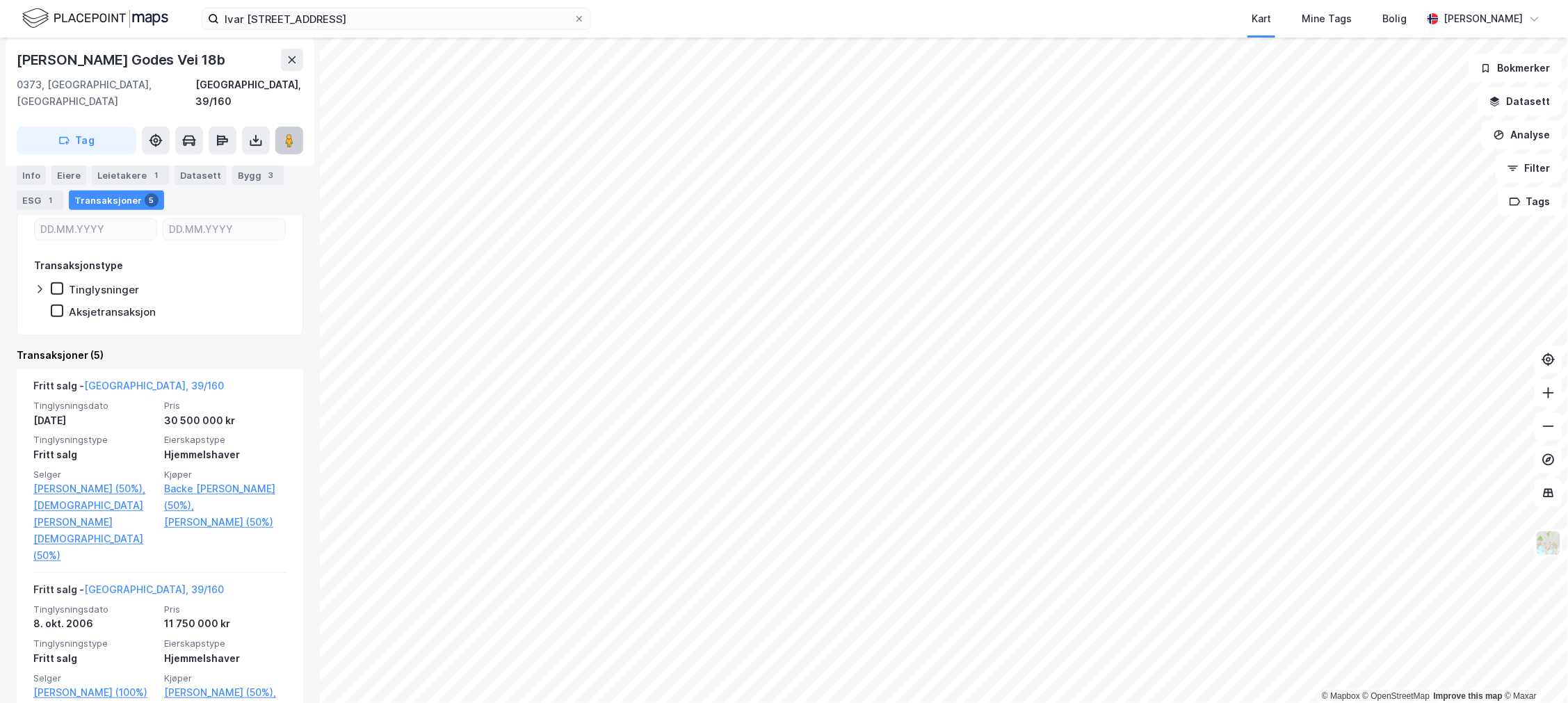
click at [283, 133] on icon at bounding box center [289, 140] width 13 height 13
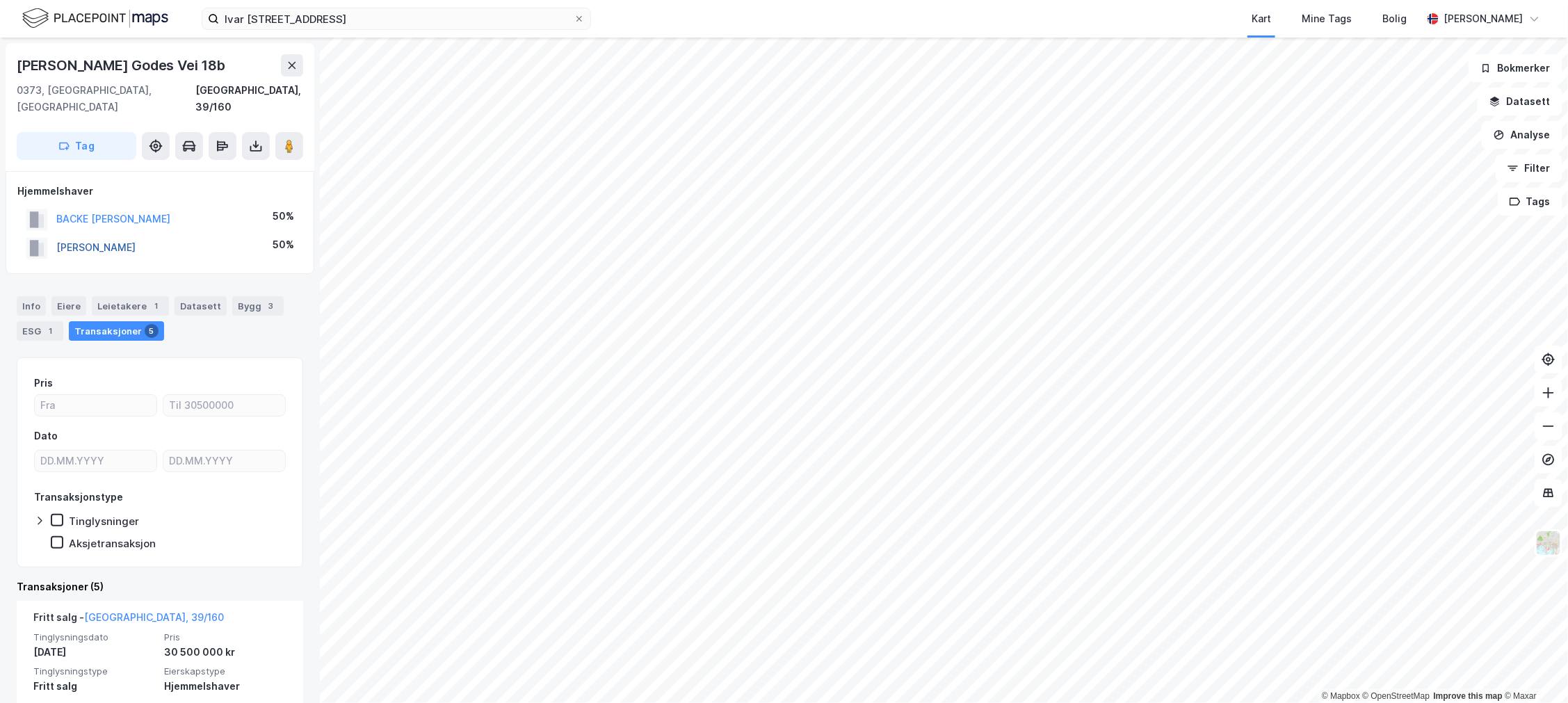
click at [0, 0] on button "[PERSON_NAME]" at bounding box center [0, 0] width 0 height 0
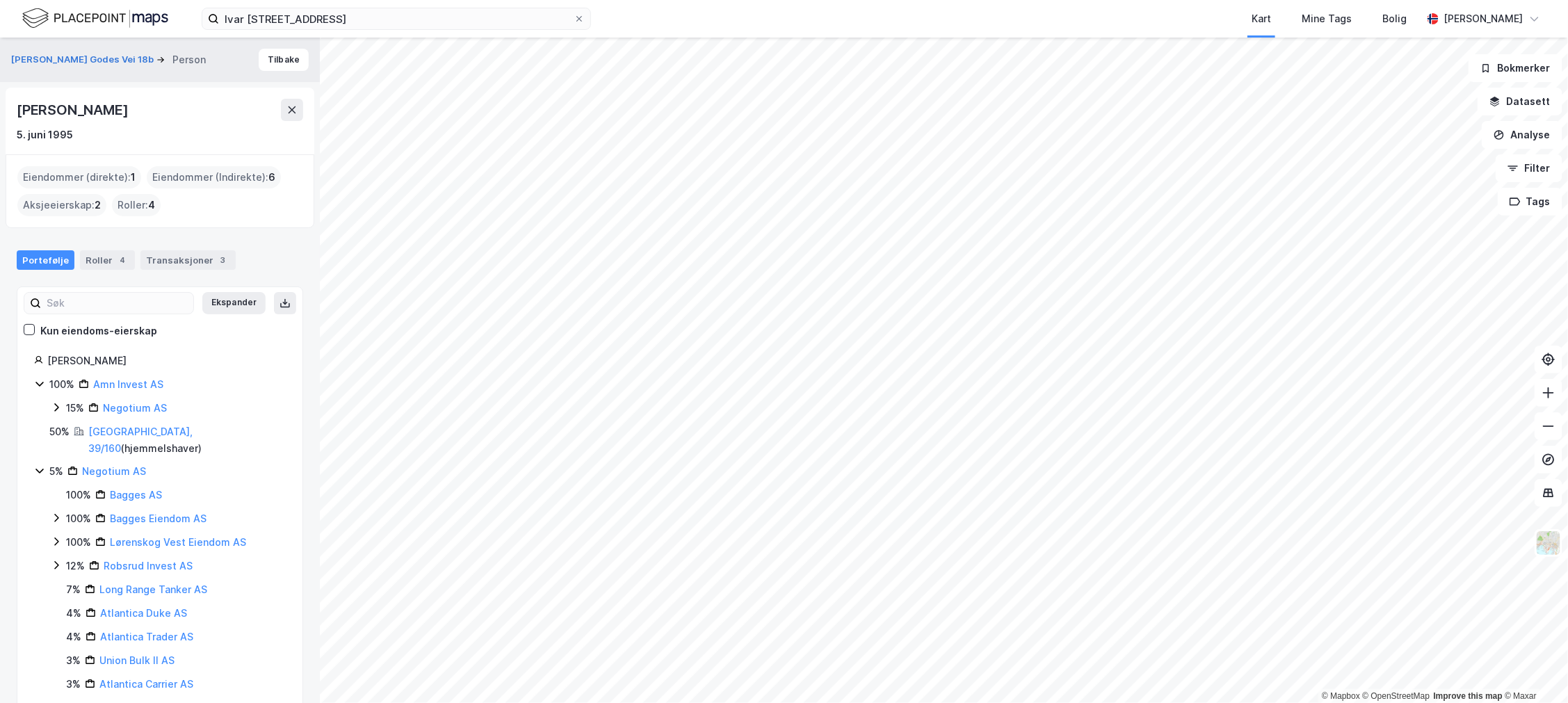
click at [131, 116] on div "[PERSON_NAME]" at bounding box center [73, 109] width 114 height 22
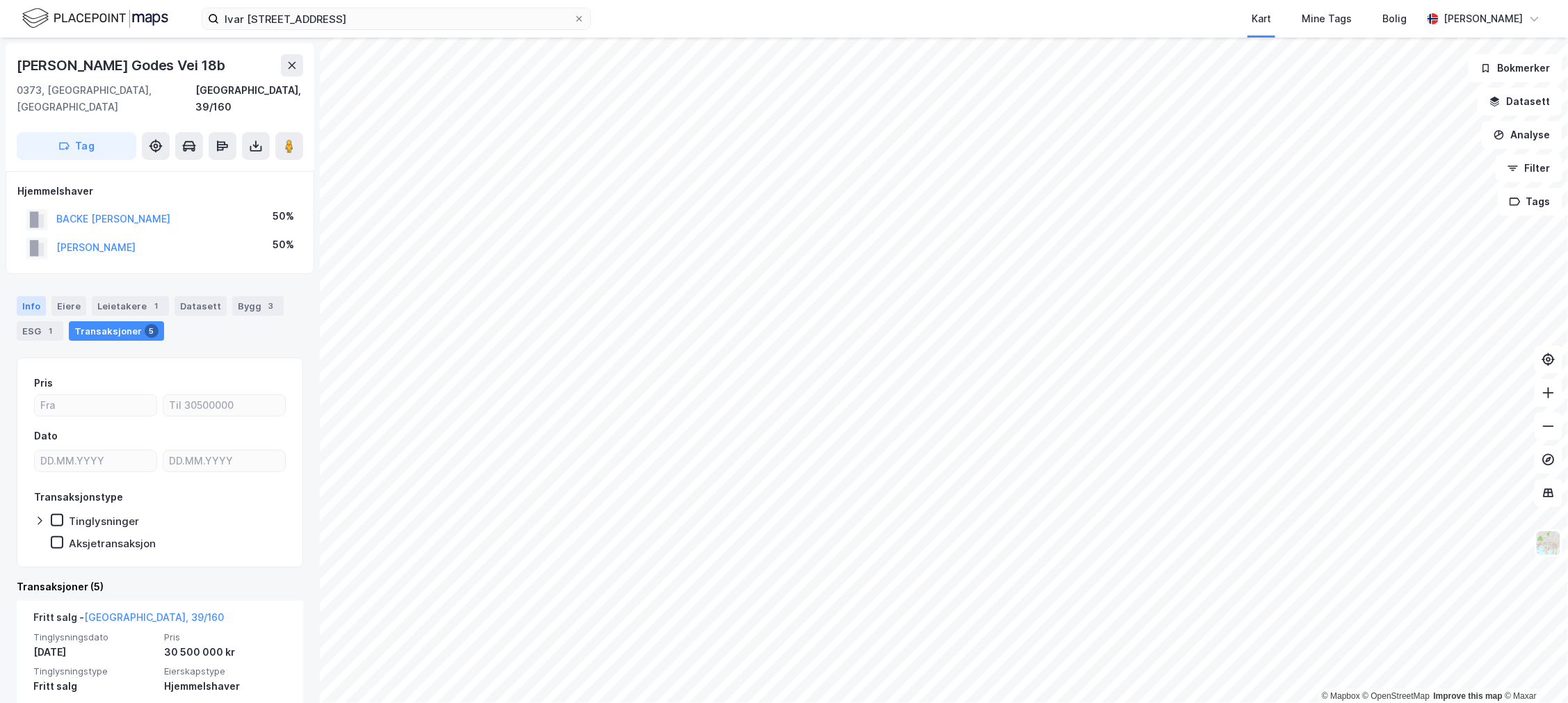
click at [38, 297] on div "Info" at bounding box center [31, 306] width 29 height 19
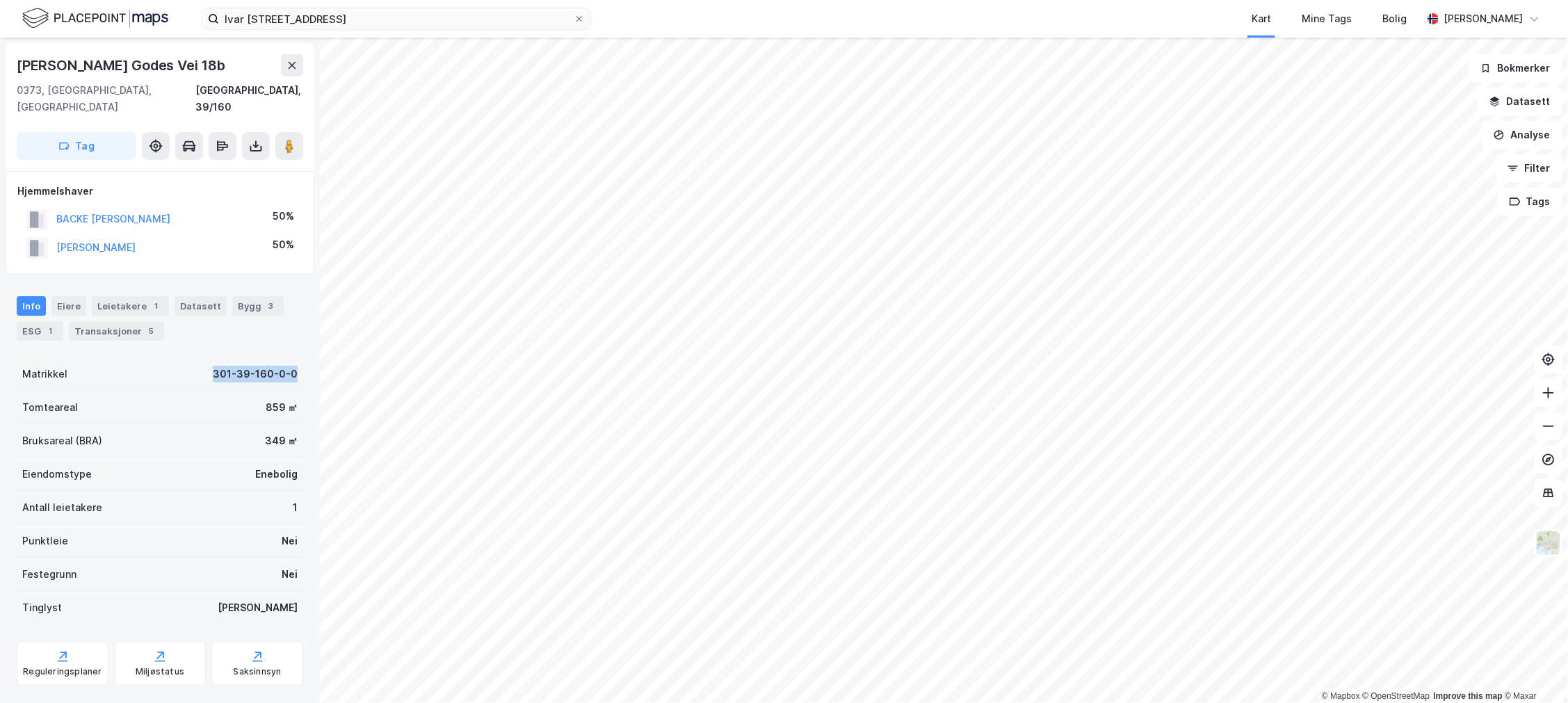
drag, startPoint x: 302, startPoint y: 365, endPoint x: 174, endPoint y: 355, distance: 128.4
click at [174, 355] on div "Haakon Den Godes Vei 18b 0373, [GEOGRAPHIC_DATA], [GEOGRAPHIC_DATA], 39/160 Tag…" at bounding box center [159, 370] width 320 height 666
click at [174, 357] on div "Matrikkel 301-39-160-0-0" at bounding box center [159, 374] width 286 height 34
click at [175, 357] on div "Matrikkel 301-39-160-0-0" at bounding box center [159, 374] width 286 height 34
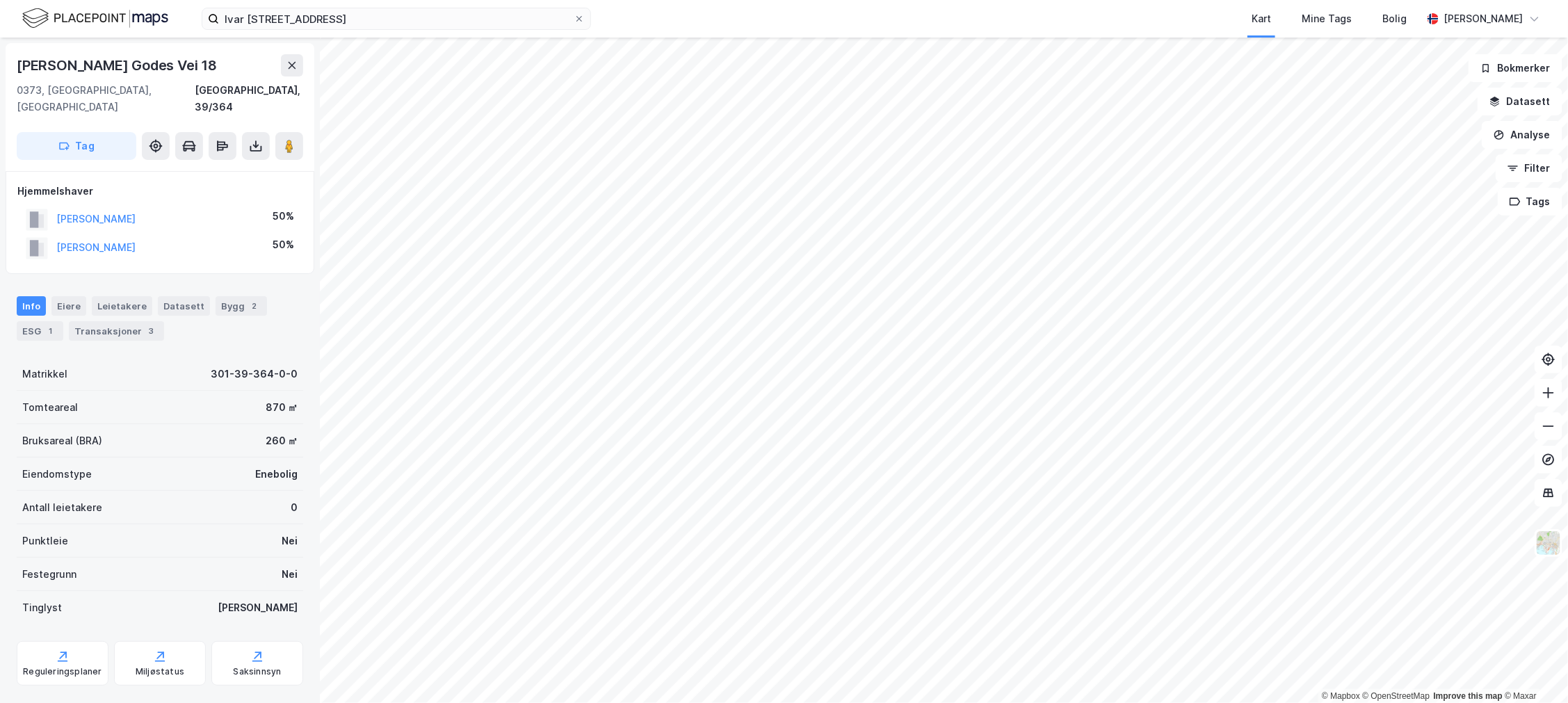
scroll to position [67, 0]
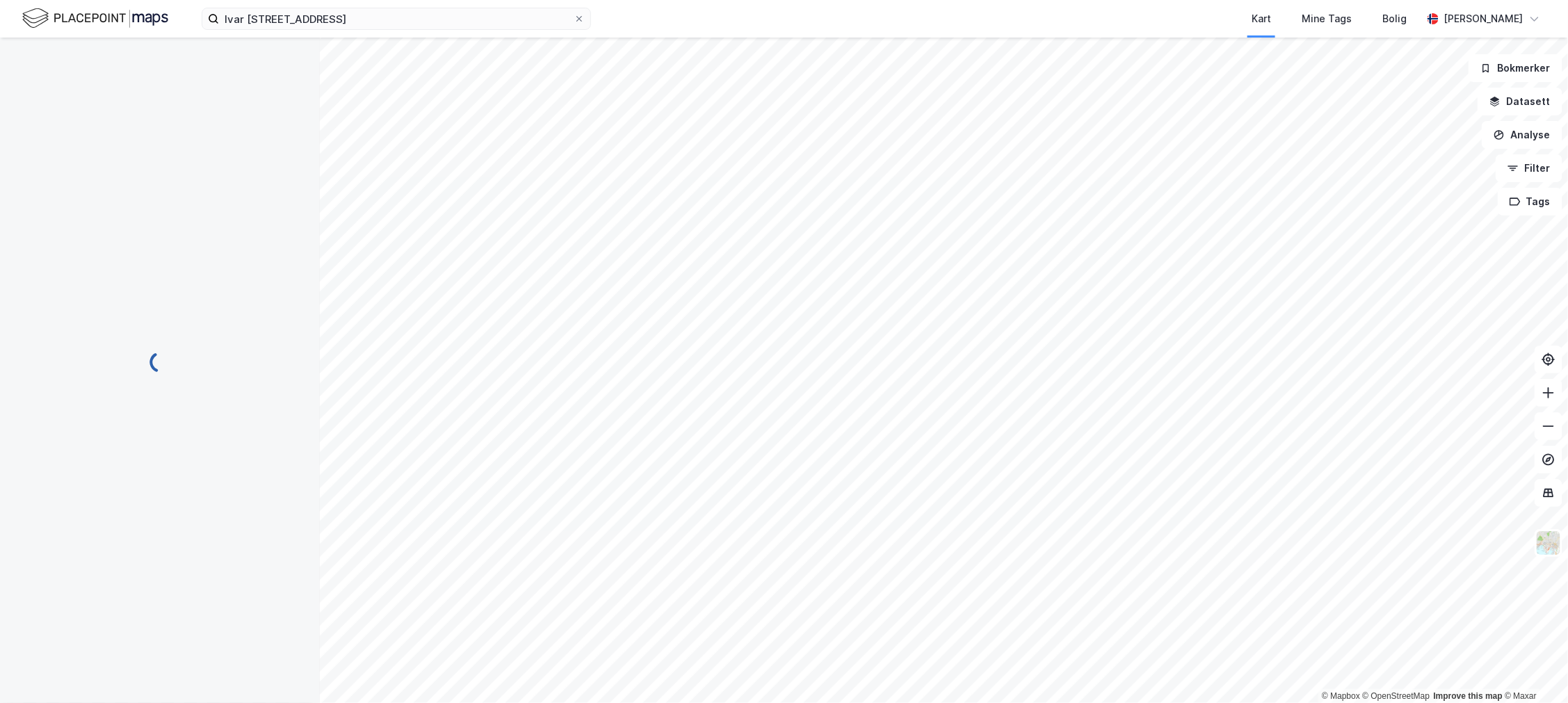
scroll to position [67, 0]
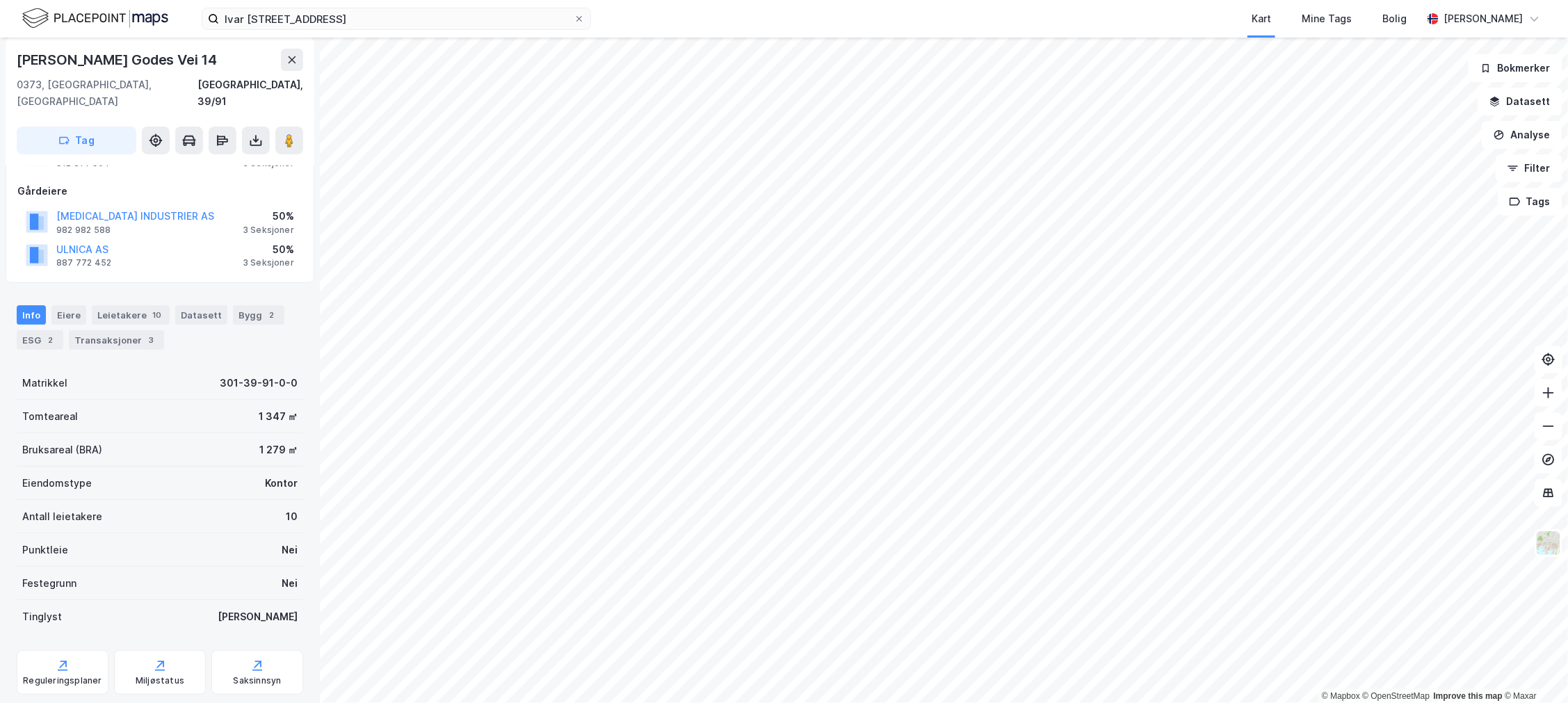
scroll to position [67, 0]
click at [298, 127] on button at bounding box center [289, 140] width 28 height 28
click at [266, 15] on input "Ivar [STREET_ADDRESS]" at bounding box center [396, 19] width 354 height 21
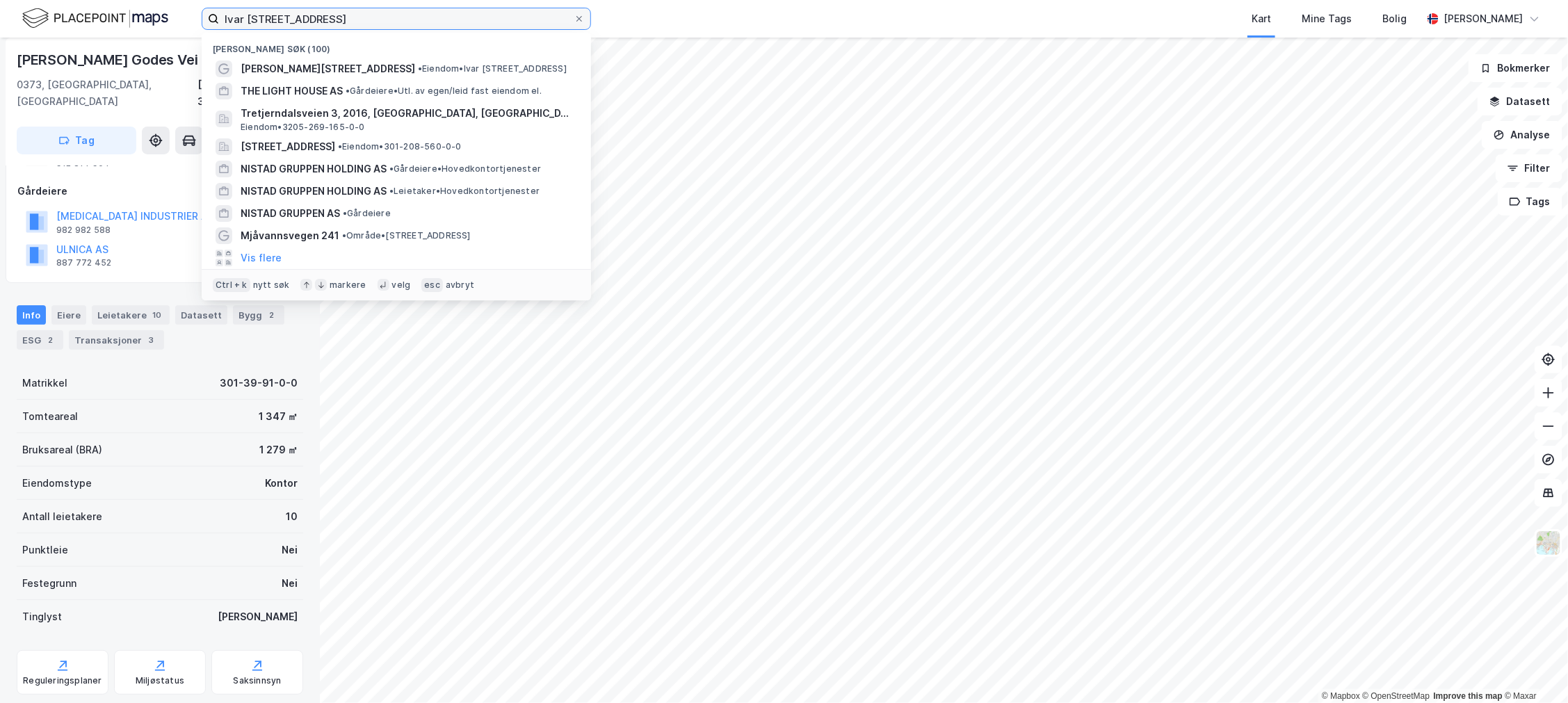
click at [266, 15] on input "Ivar [STREET_ADDRESS]" at bounding box center [396, 19] width 354 height 21
paste input "[STREET_ADDRESS]"
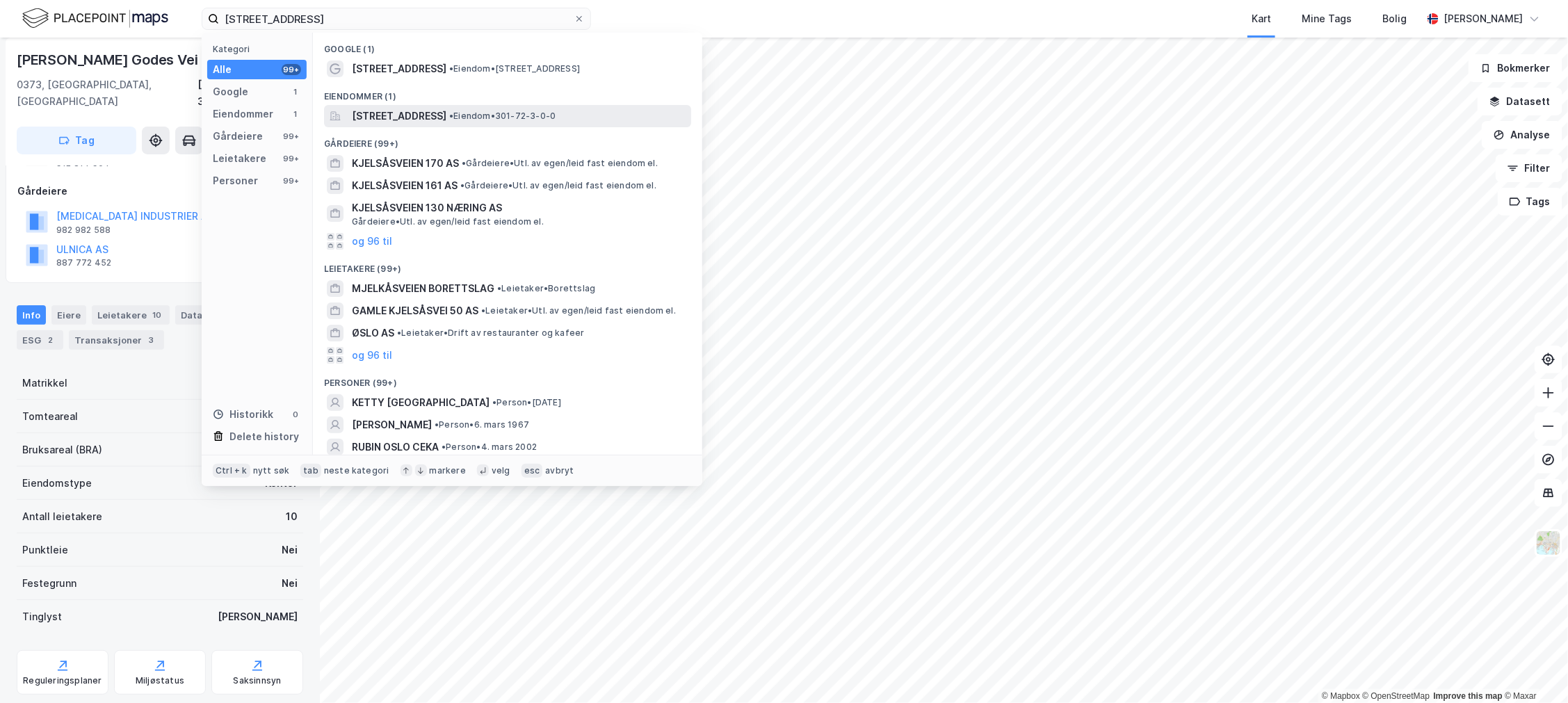
click at [385, 109] on span "[STREET_ADDRESS]" at bounding box center [398, 115] width 94 height 16
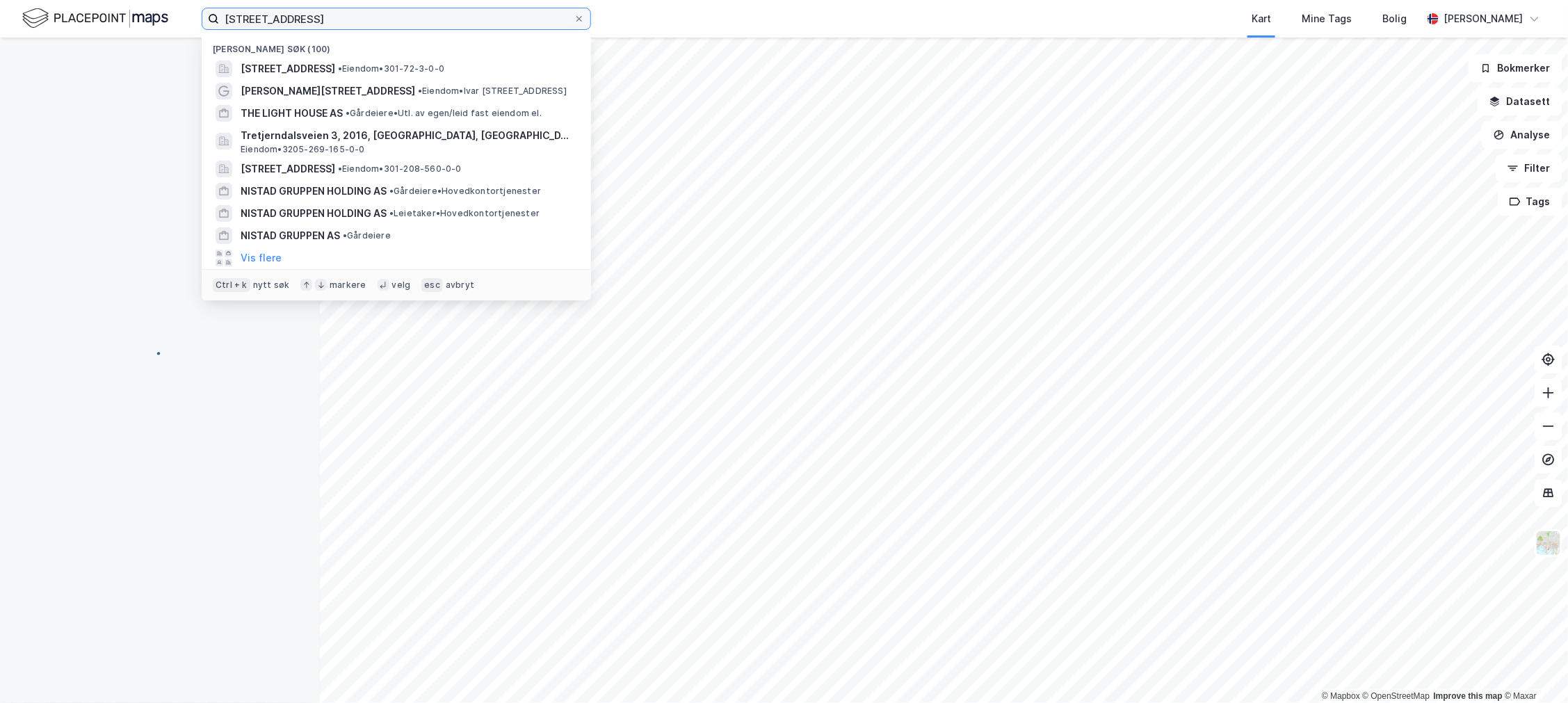
click at [357, 26] on input "[STREET_ADDRESS]" at bounding box center [396, 19] width 354 height 21
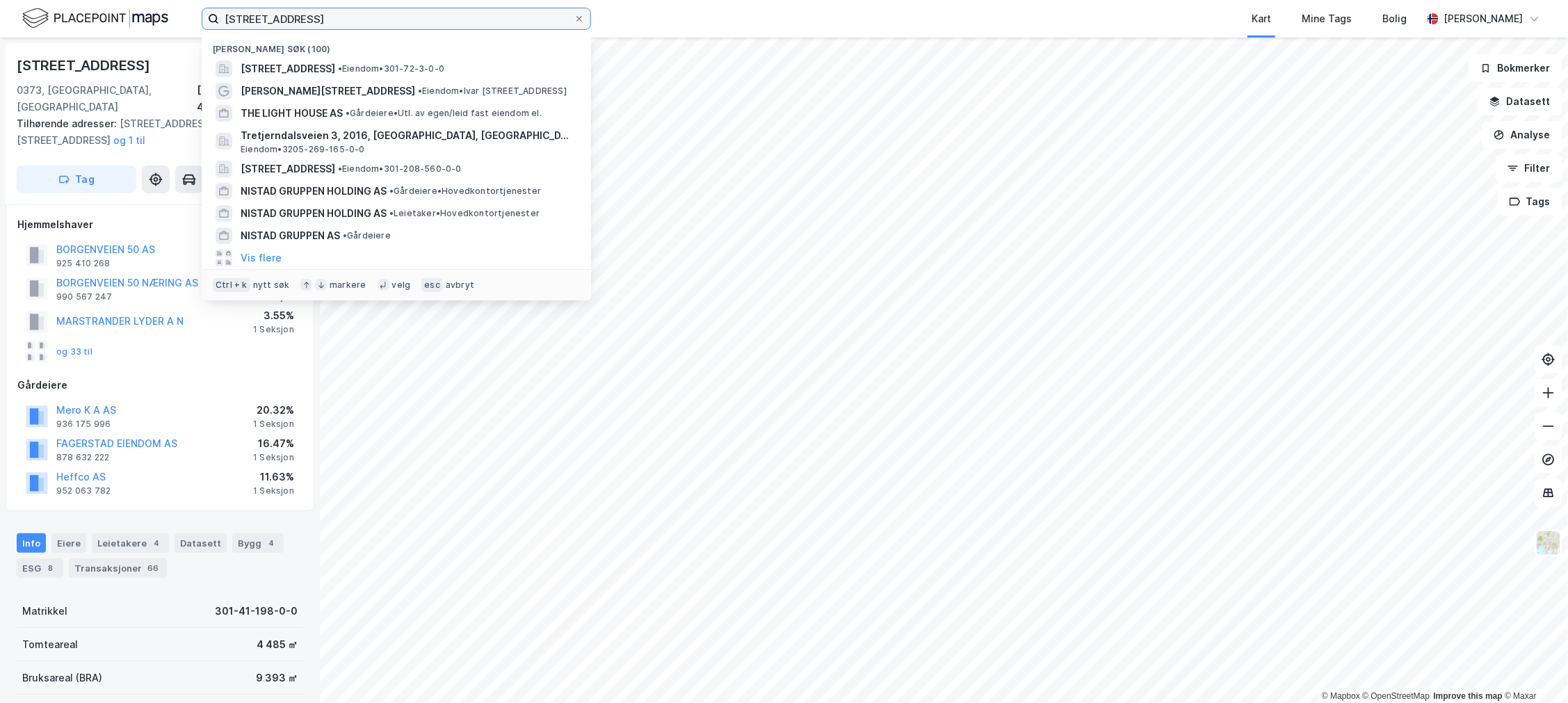
scroll to position [67, 0]
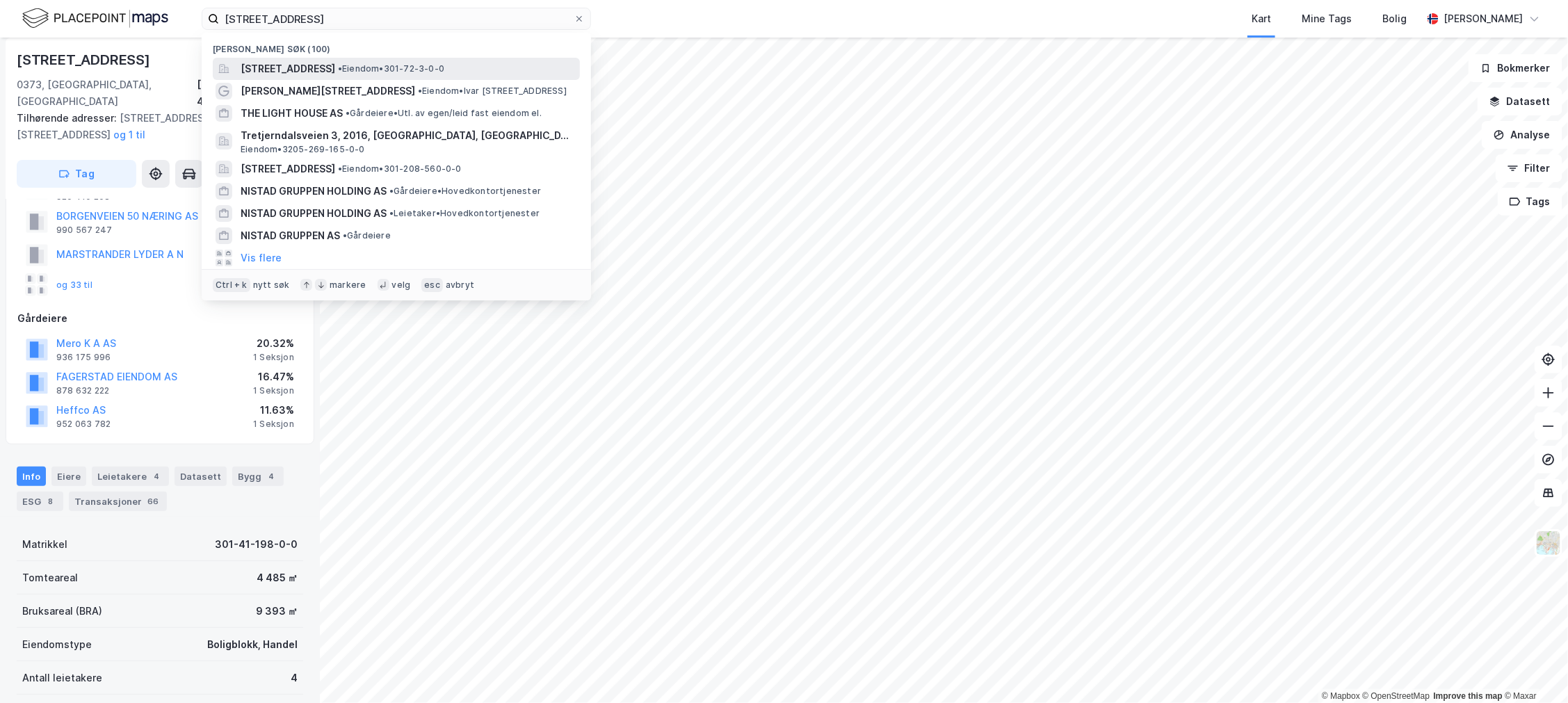
click at [335, 67] on span "[STREET_ADDRESS]" at bounding box center [288, 68] width 94 height 16
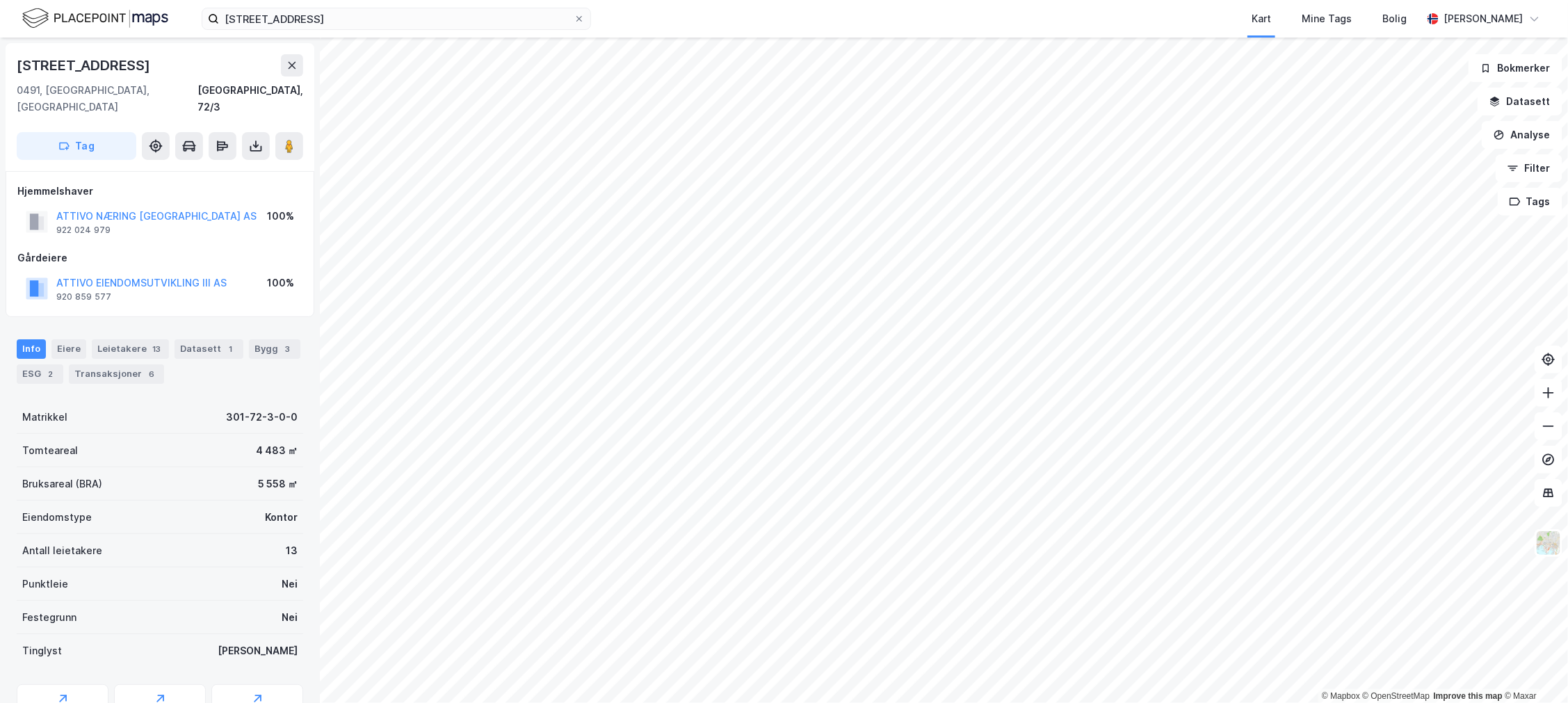
scroll to position [54, 0]
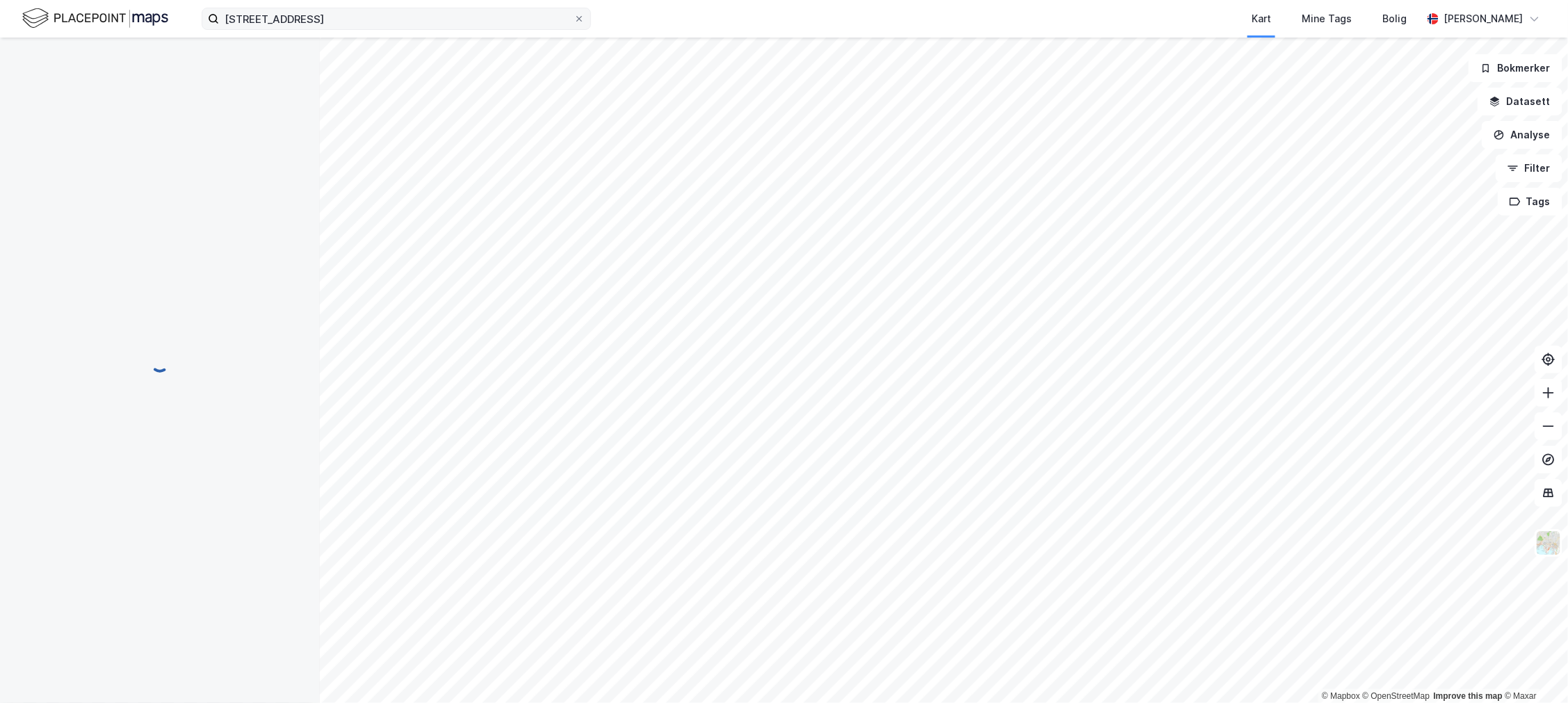
scroll to position [54, 0]
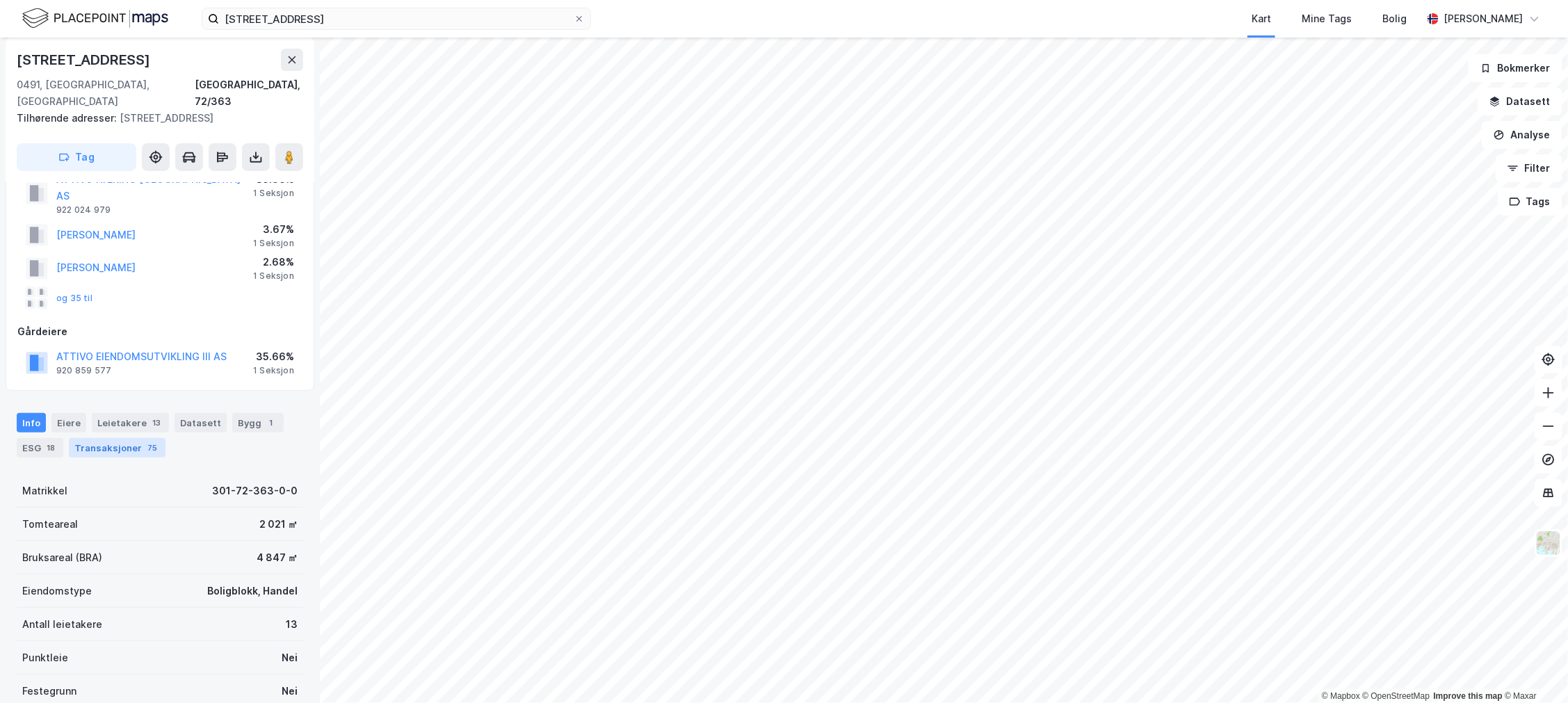
click at [146, 441] on div "75" at bounding box center [153, 448] width 15 height 13
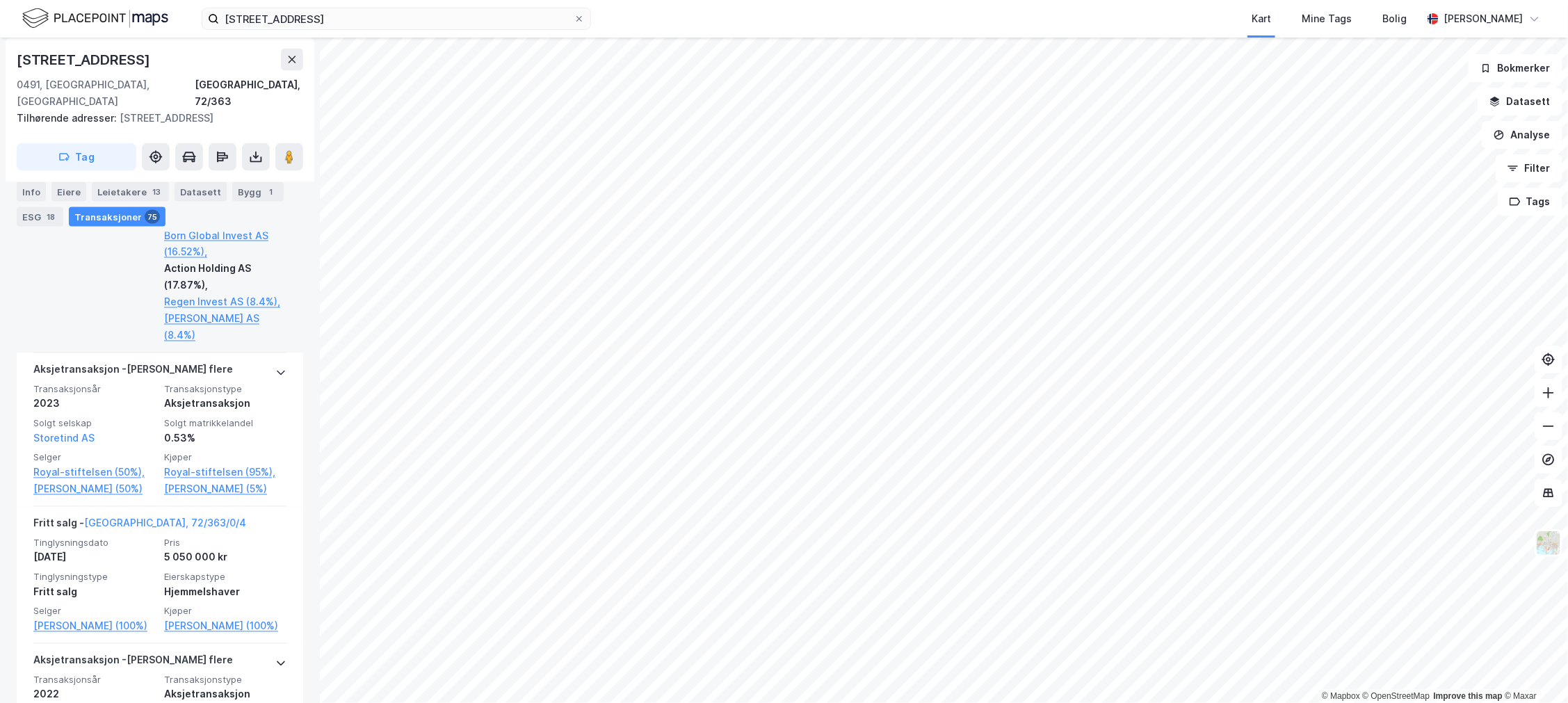
scroll to position [1213, 0]
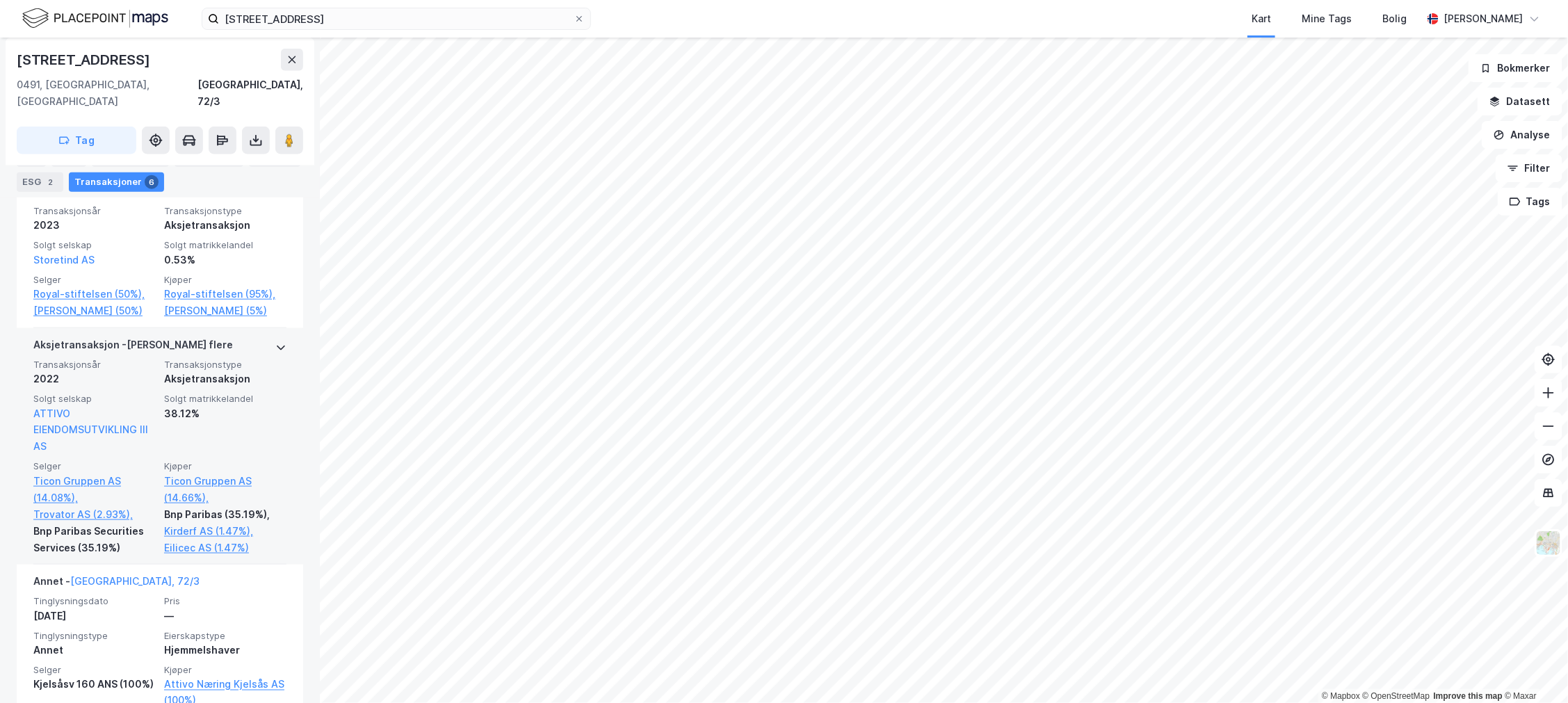
scroll to position [927, 0]
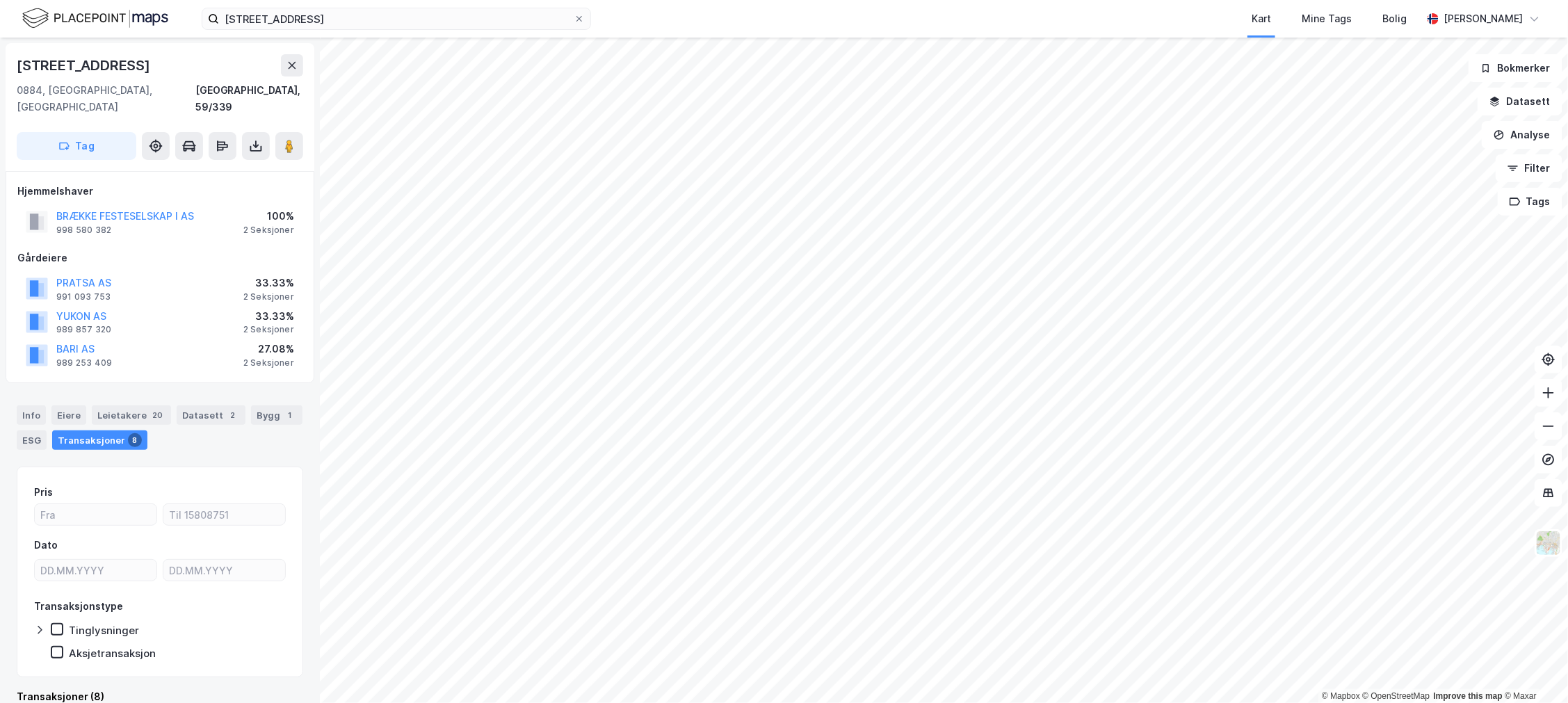
scroll to position [7, 0]
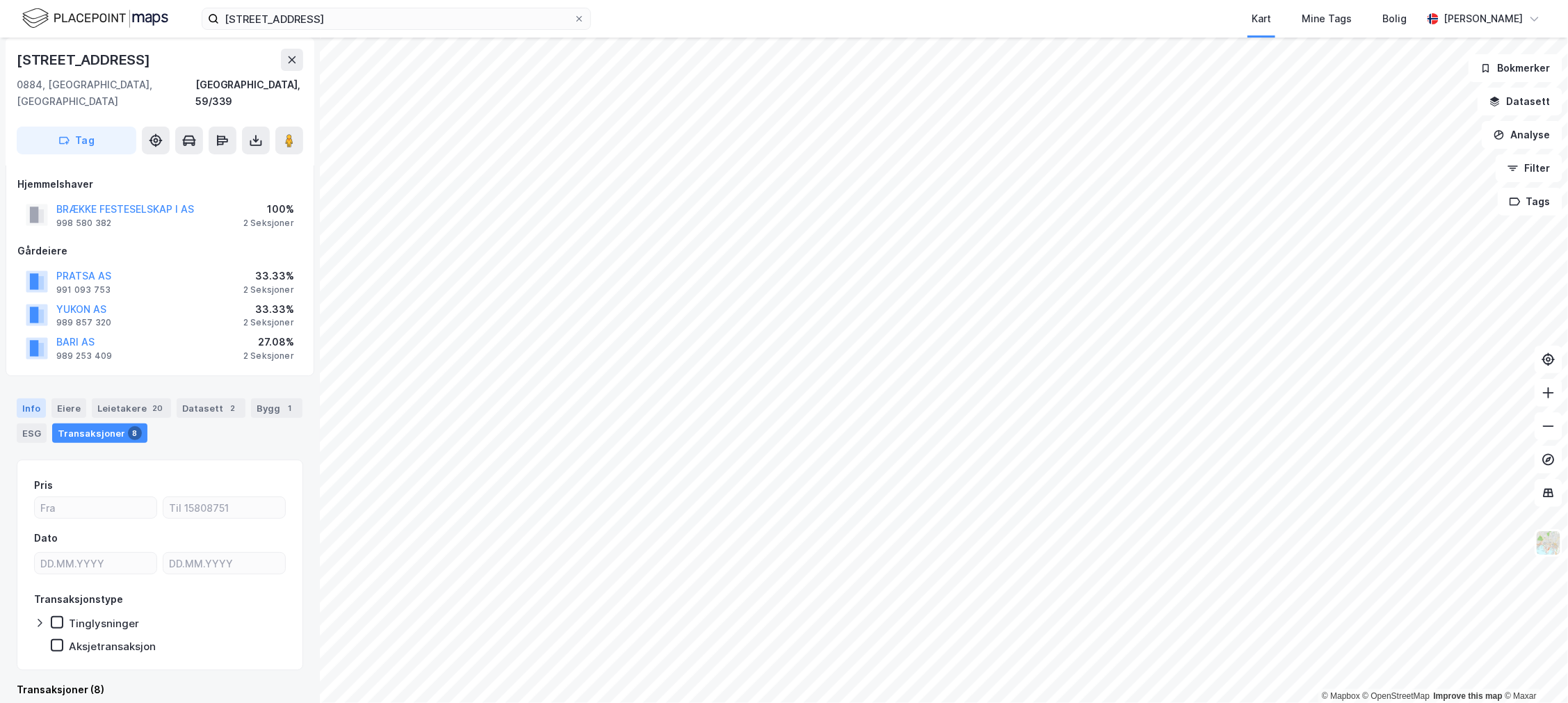
click at [29, 399] on div "Info" at bounding box center [31, 408] width 29 height 19
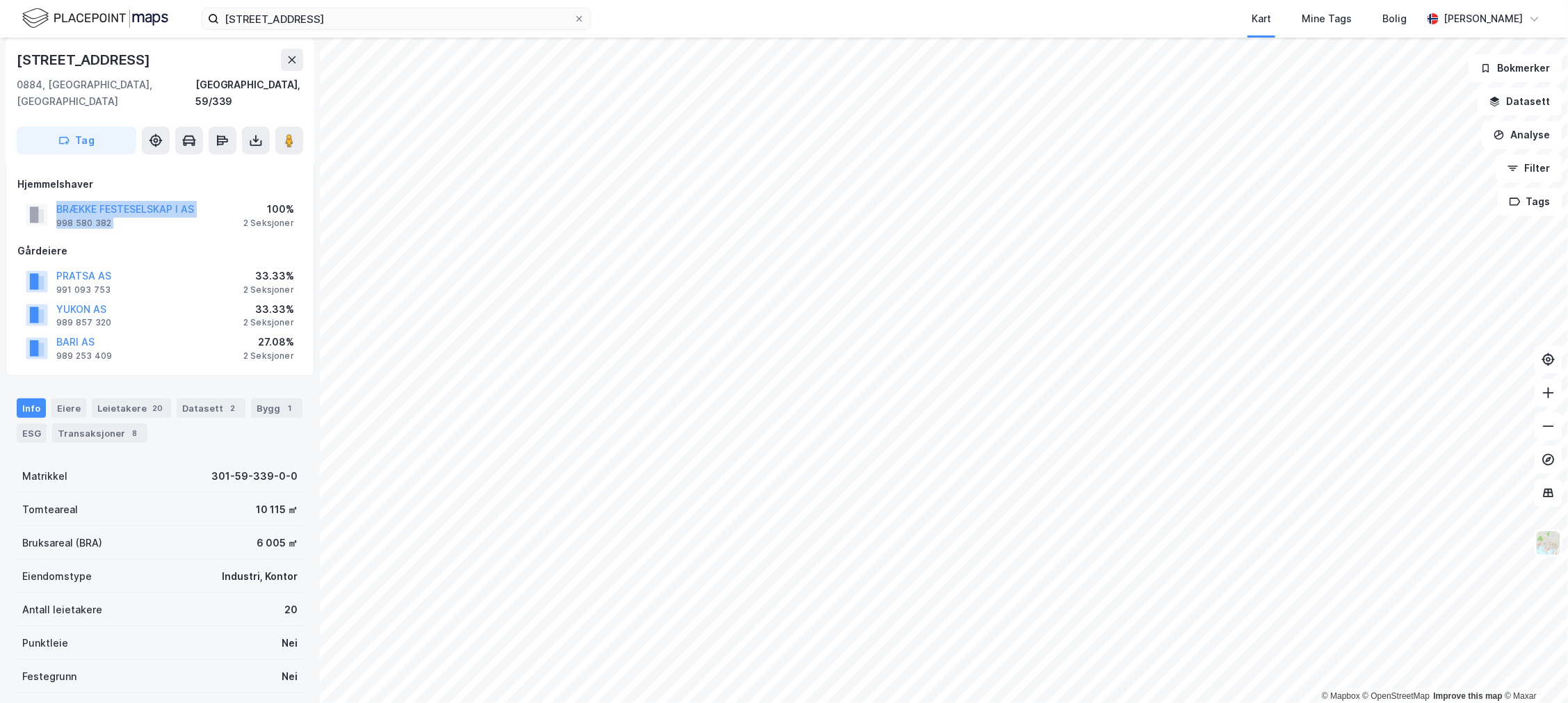
drag, startPoint x: 241, startPoint y: 188, endPoint x: 34, endPoint y: 206, distance: 207.8
click at [34, 206] on div "BRÆKKE FESTESELSKAP I AS 998 580 382 100% 2 Seksjoner" at bounding box center [159, 214] width 285 height 34
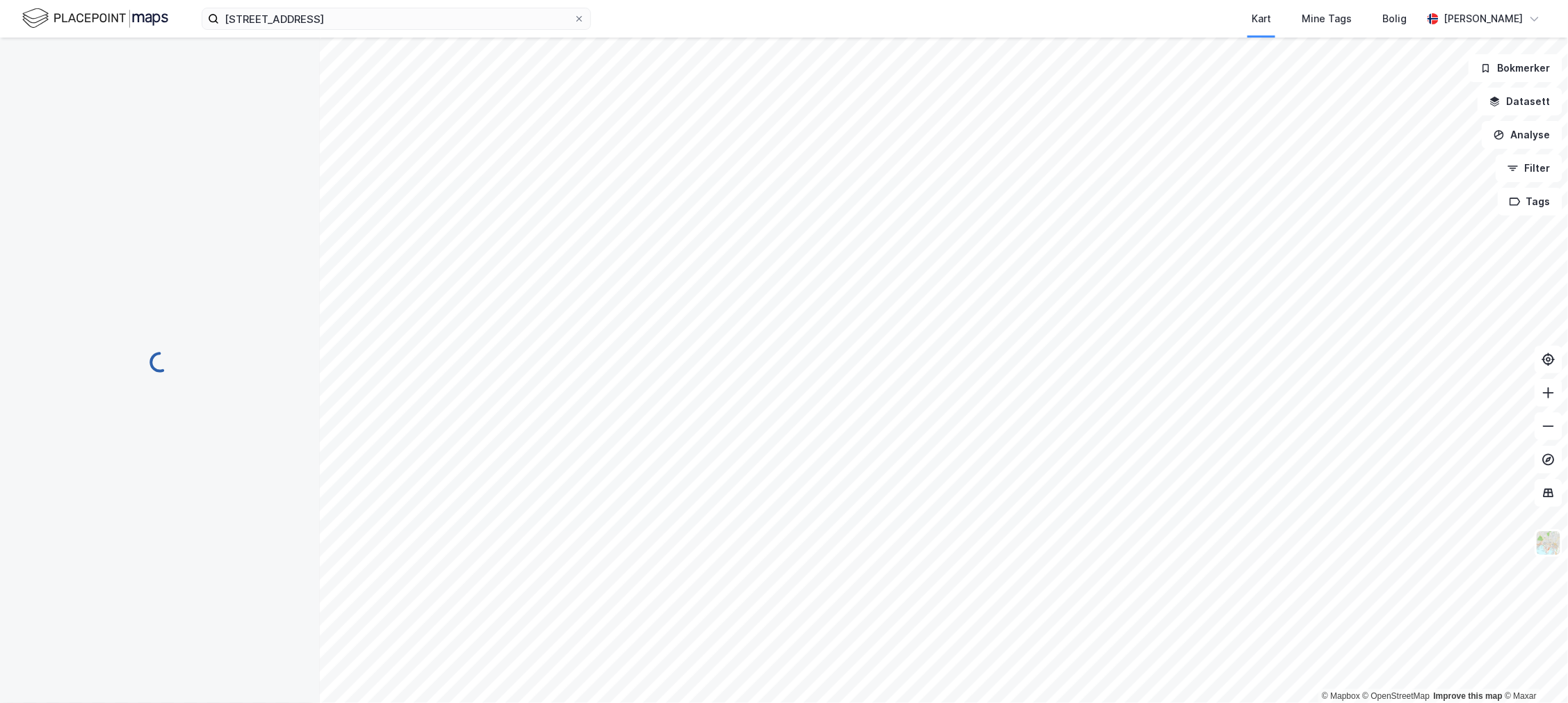
scroll to position [7, 0]
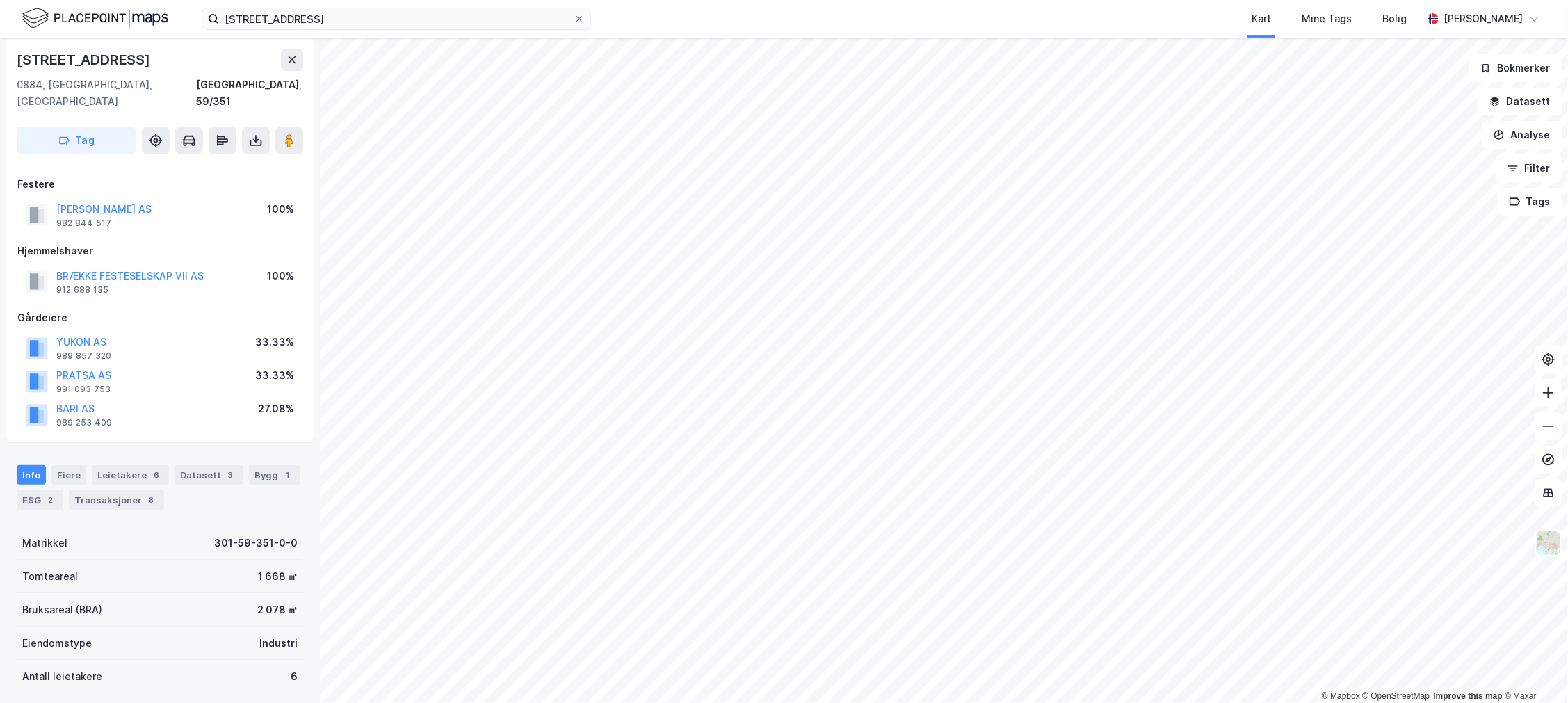
scroll to position [7, 0]
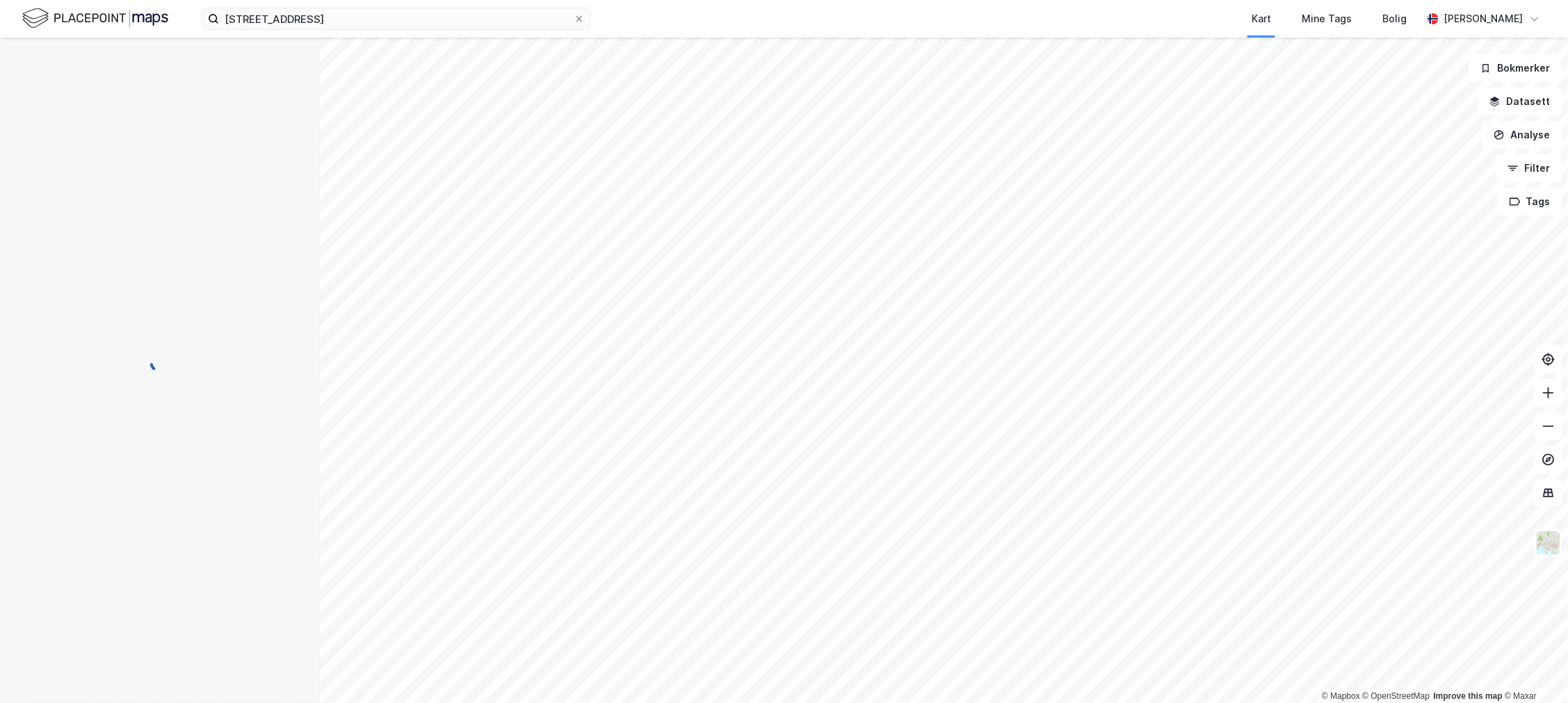
scroll to position [7, 0]
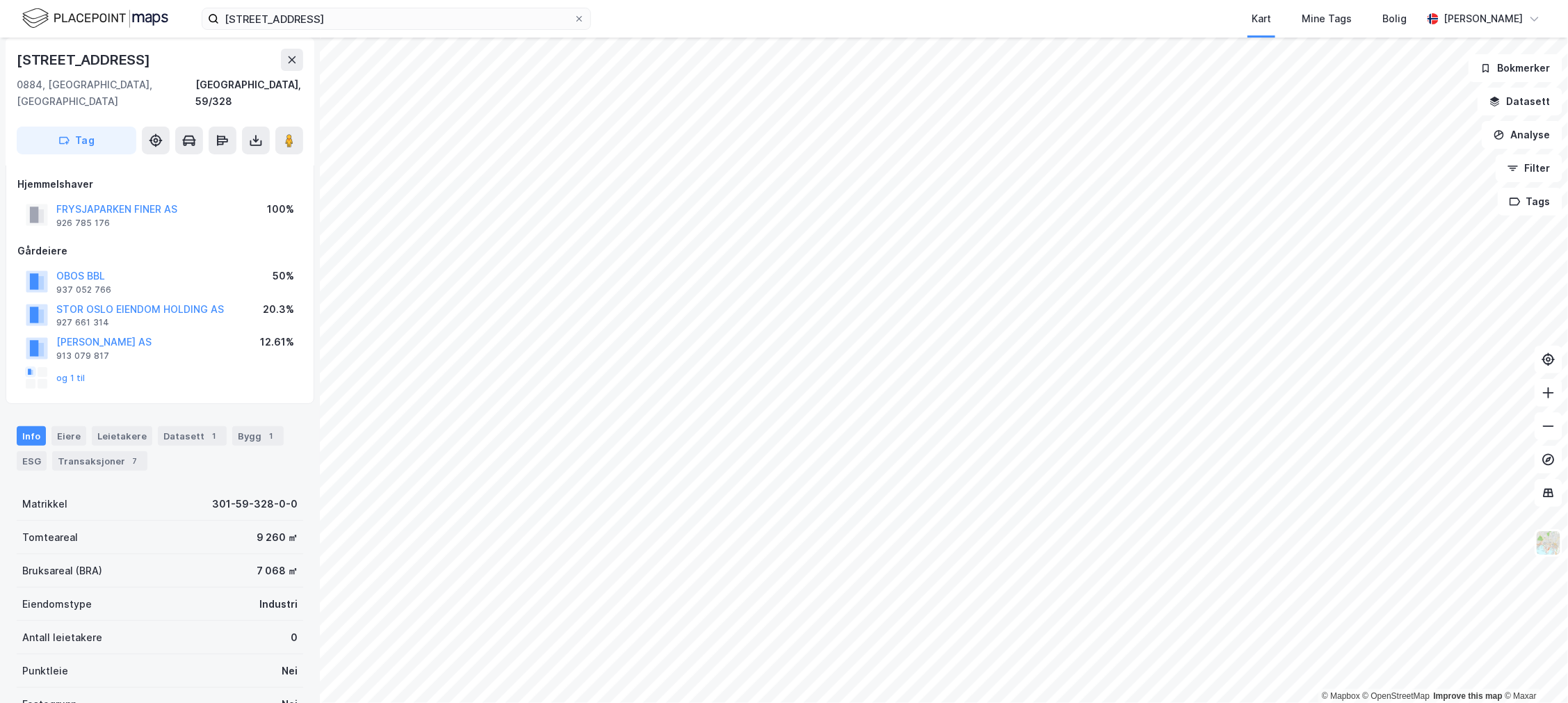
scroll to position [7, 0]
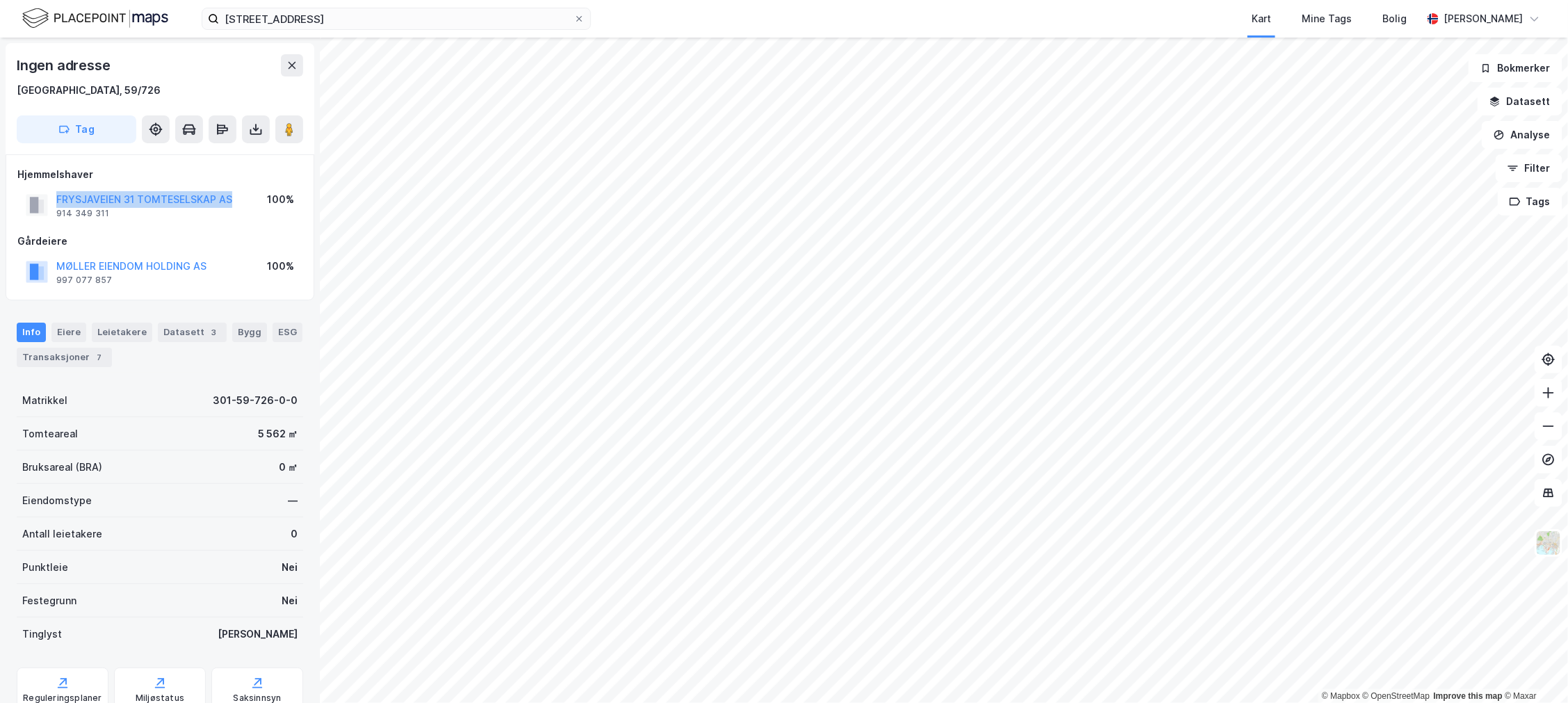
drag, startPoint x: 235, startPoint y: 193, endPoint x: 49, endPoint y: 201, distance: 186.2
click at [49, 201] on div "FRYSJAVEIEN 31 TOMTESELSKAP AS 914 349 311 100%" at bounding box center [159, 205] width 285 height 34
drag, startPoint x: 220, startPoint y: 264, endPoint x: 60, endPoint y: 266, distance: 160.0
click at [60, 266] on div "MØLLER EIENDOM HOLDING AS 997 077 857 100%" at bounding box center [159, 272] width 285 height 34
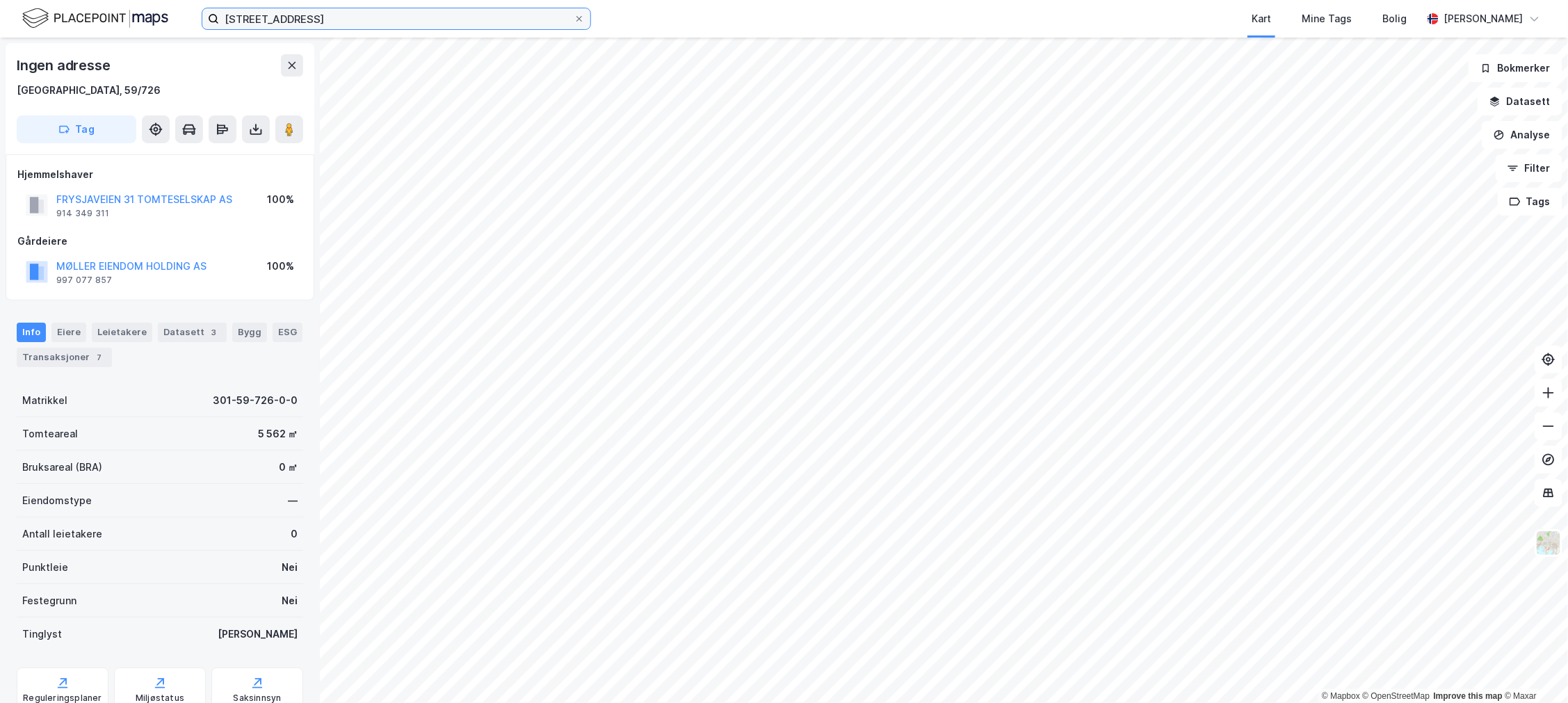
click at [331, 29] on input "[STREET_ADDRESS]" at bounding box center [396, 19] width 354 height 21
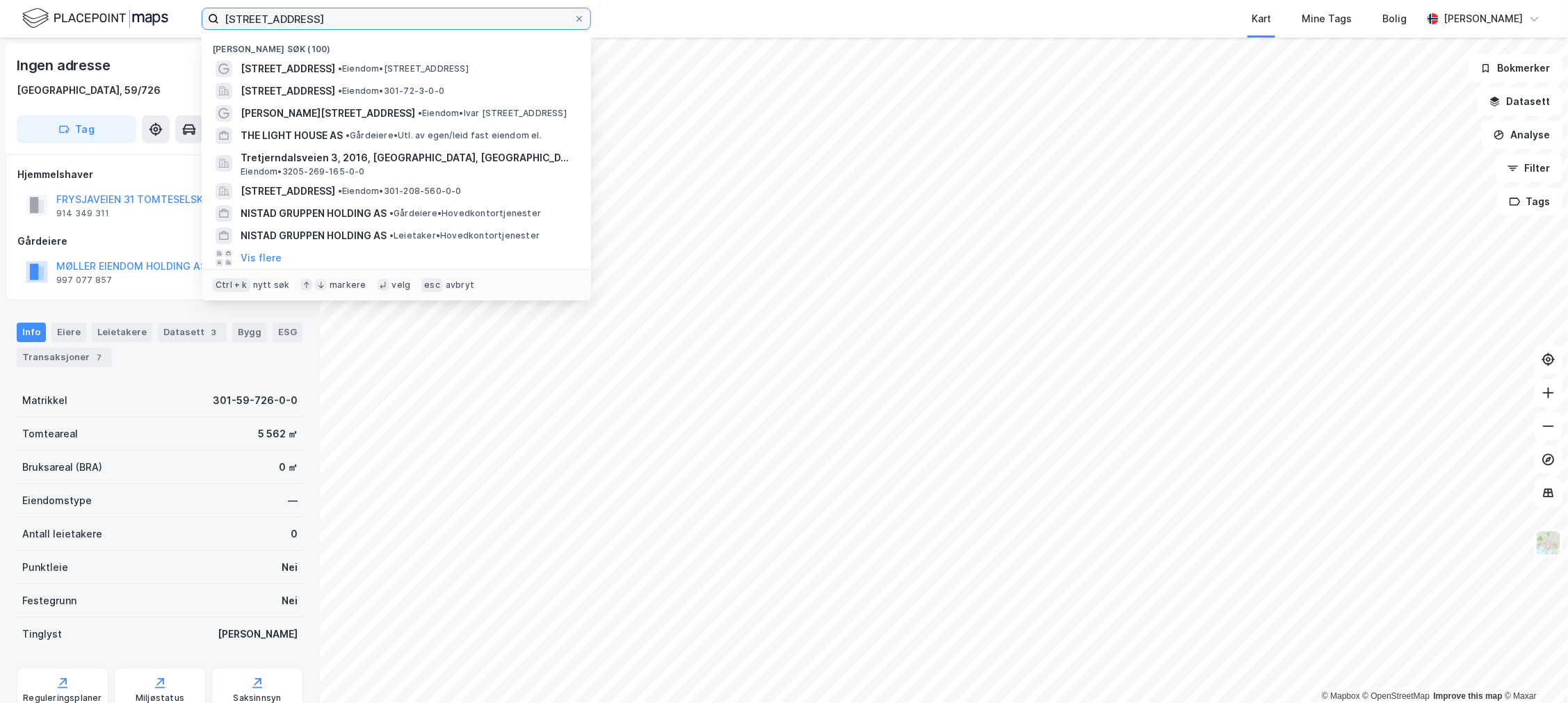
click at [331, 29] on input "[STREET_ADDRESS]" at bounding box center [396, 19] width 354 height 21
paste input "NØKKELINFO [STREET_ADDRESS]"
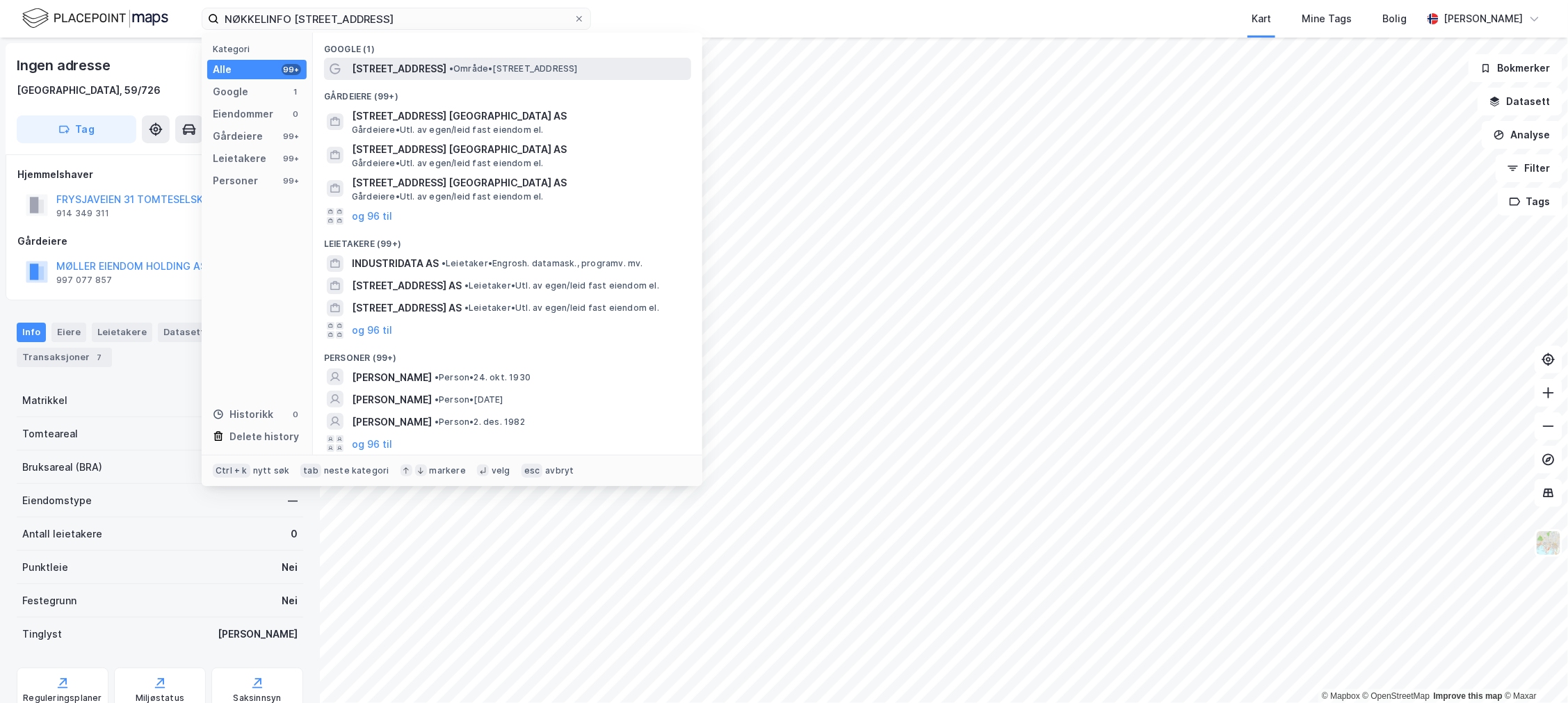
click at [341, 68] on div at bounding box center [334, 68] width 16 height 16
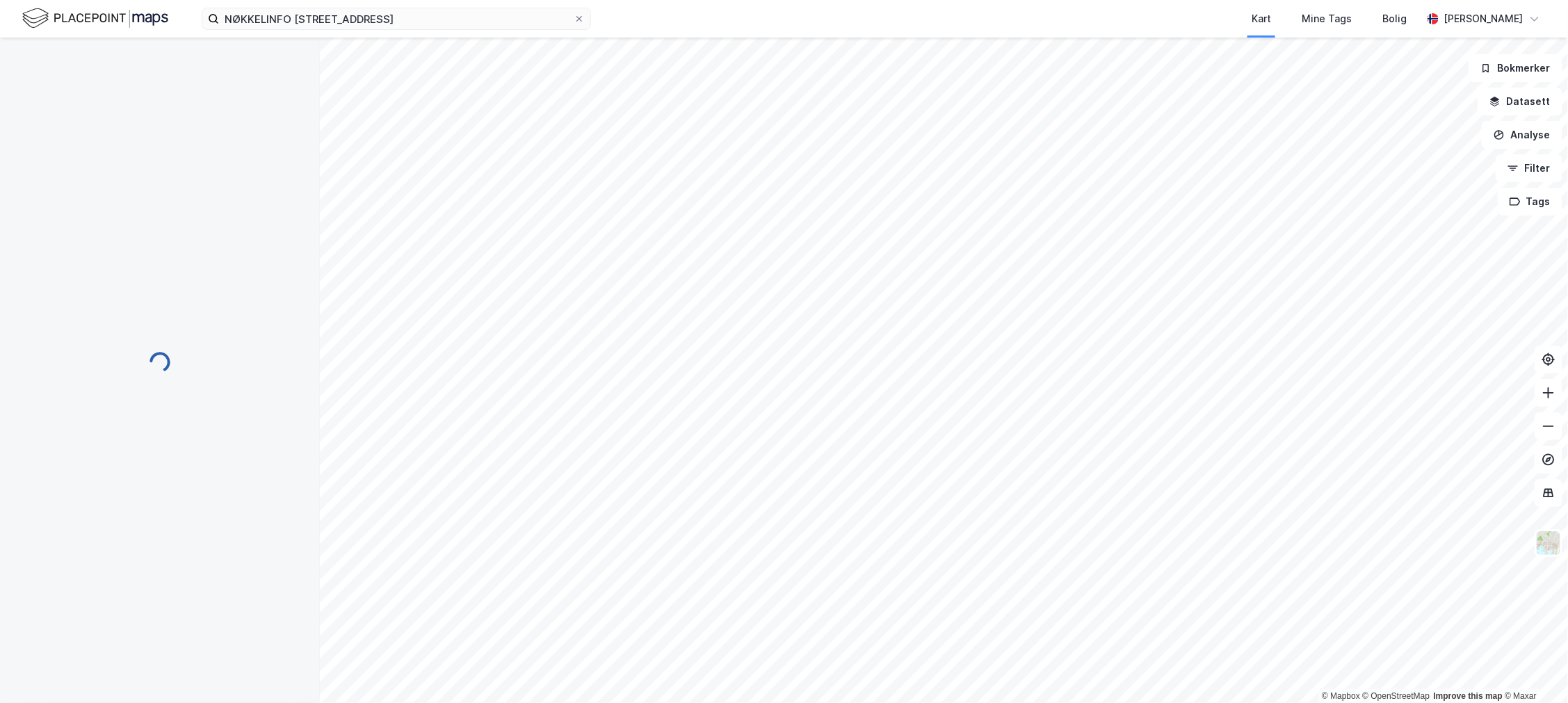
scroll to position [1, 0]
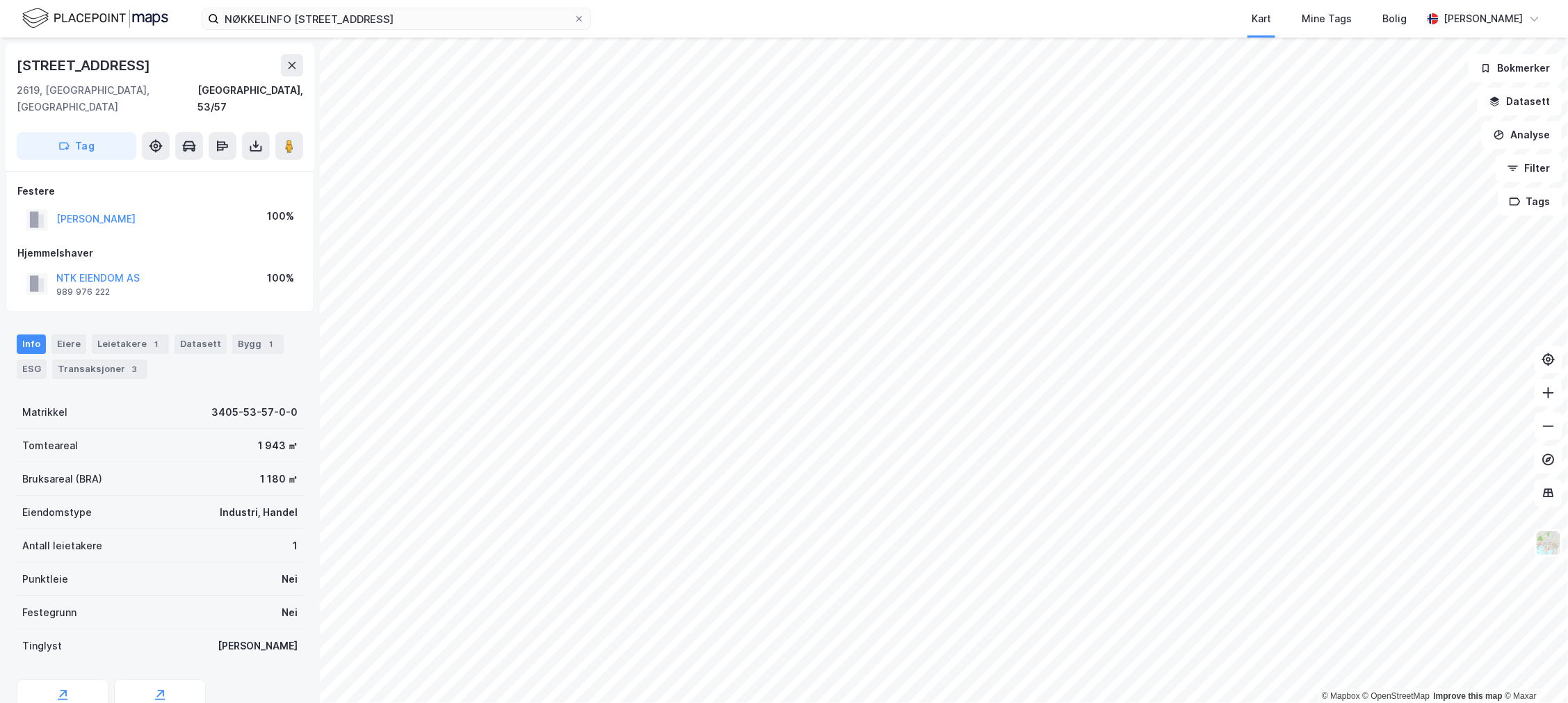
scroll to position [1, 0]
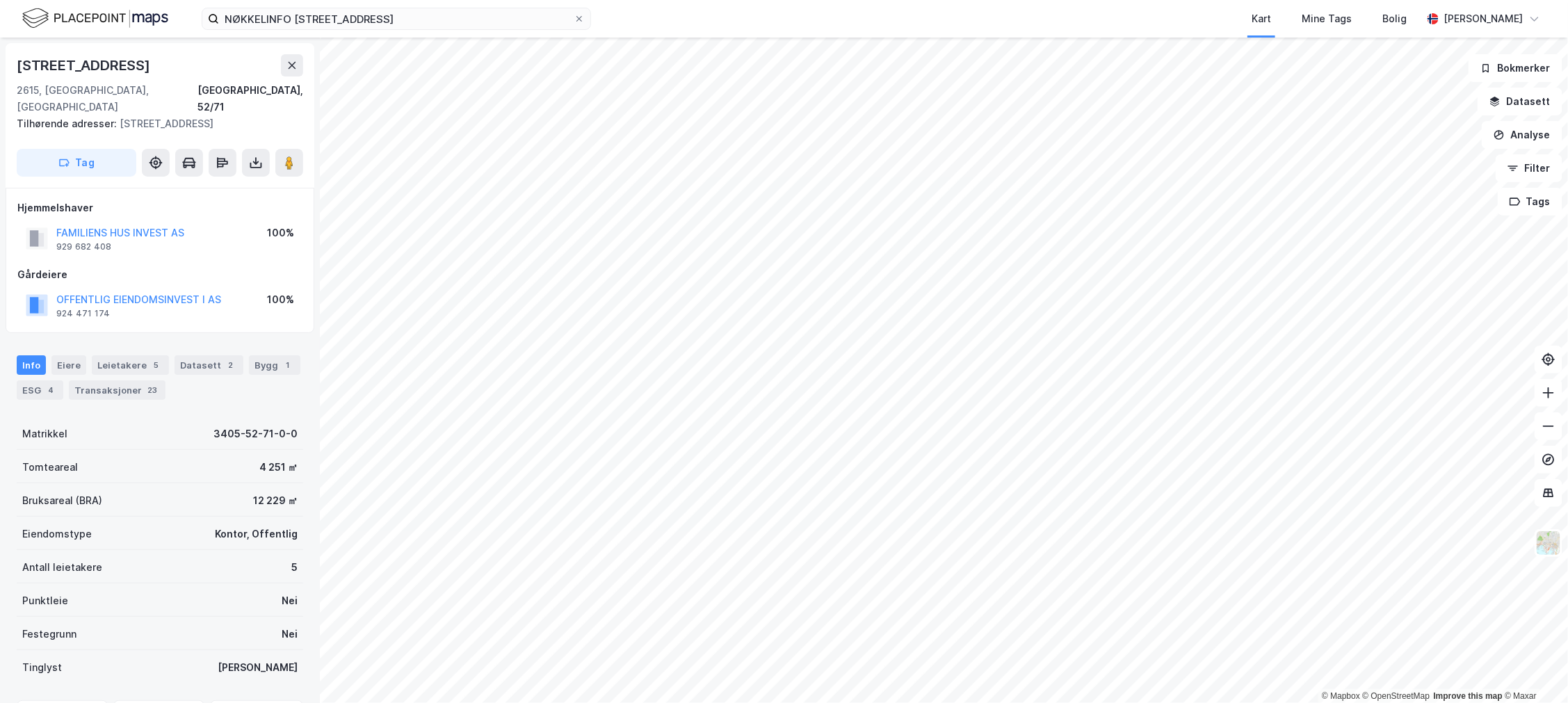
scroll to position [1, 0]
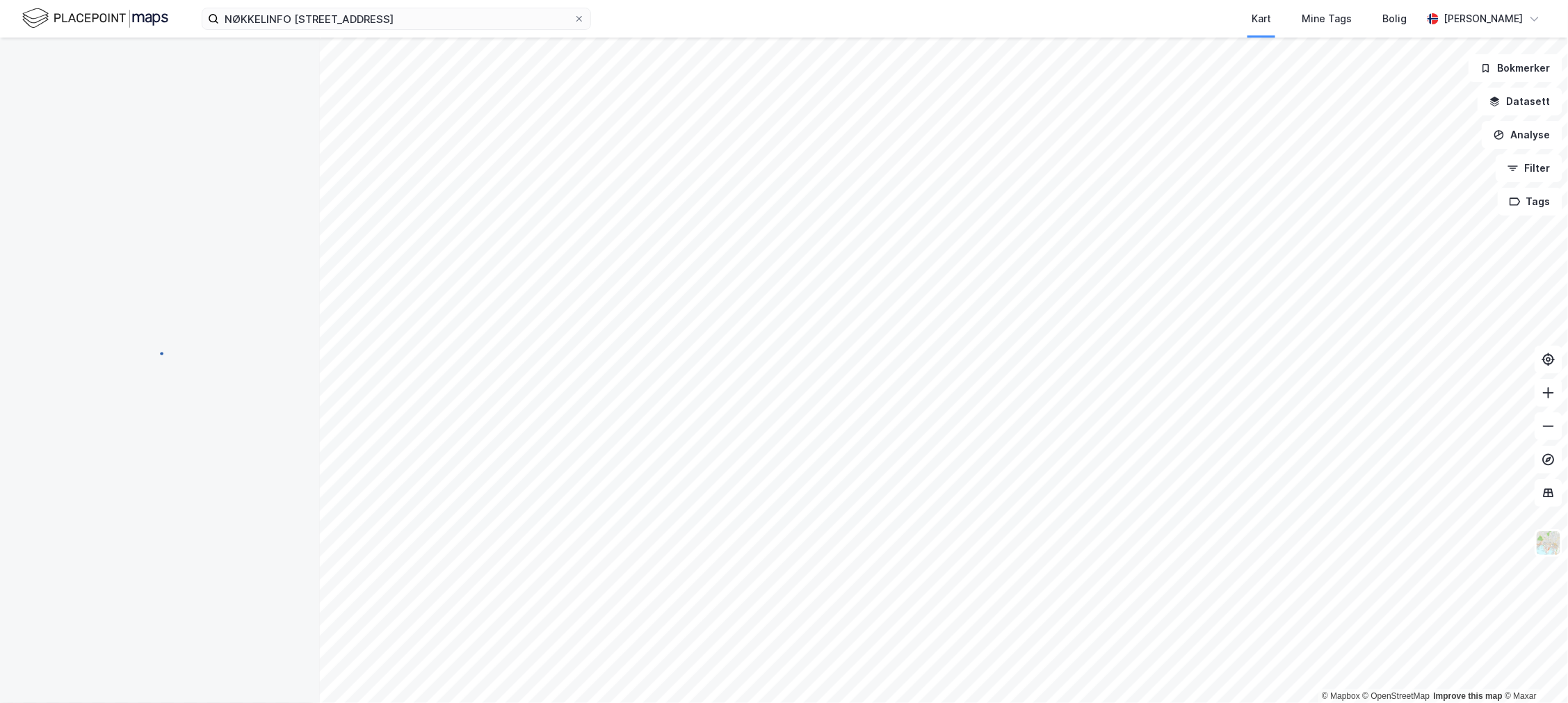
scroll to position [1, 0]
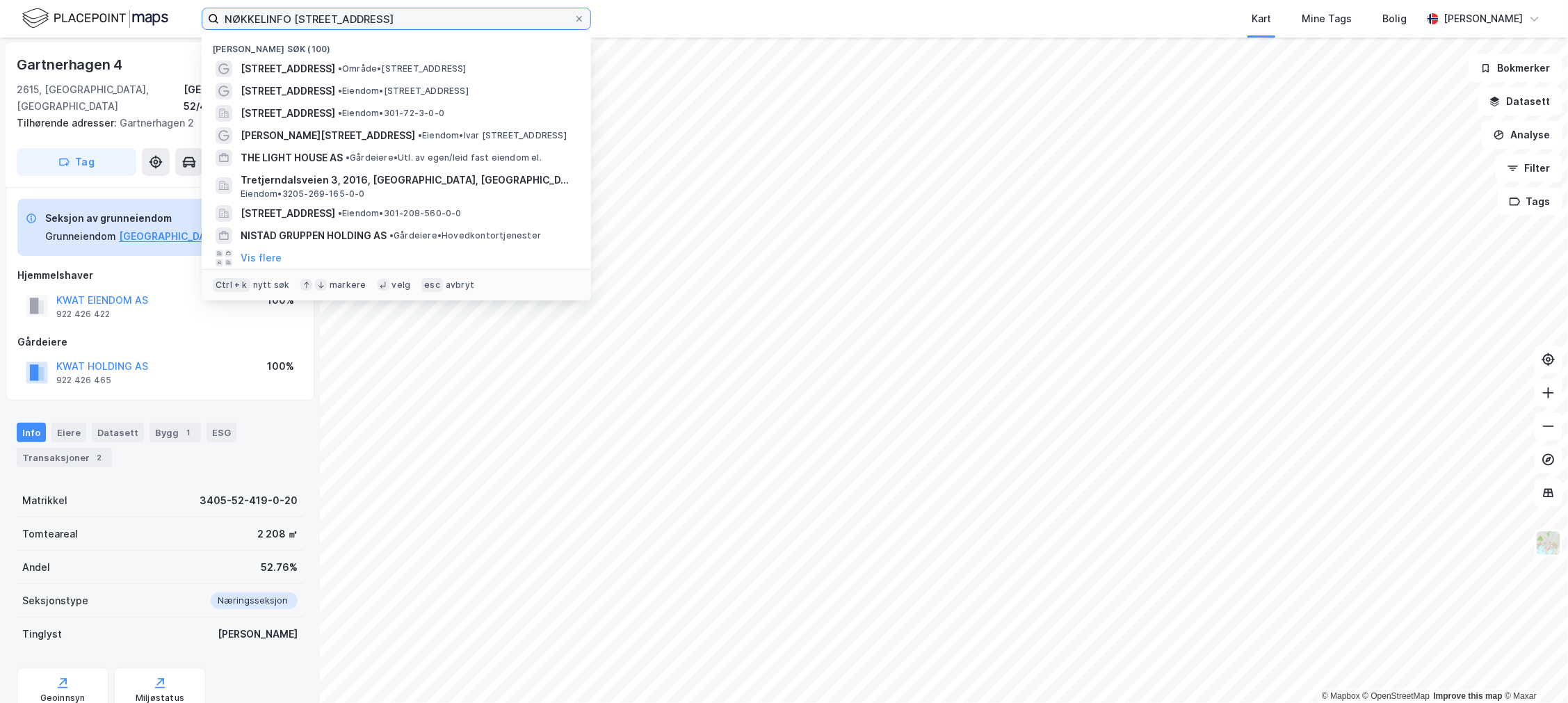
drag, startPoint x: 295, startPoint y: 25, endPoint x: 134, endPoint y: 12, distance: 161.5
click at [125, 14] on div "NØKKELINFO [STREET_ADDRESS] [GEOGRAPHIC_DATA] Nylige søk (100) [STREET_ADDRESS]…" at bounding box center [784, 18] width 1568 height 37
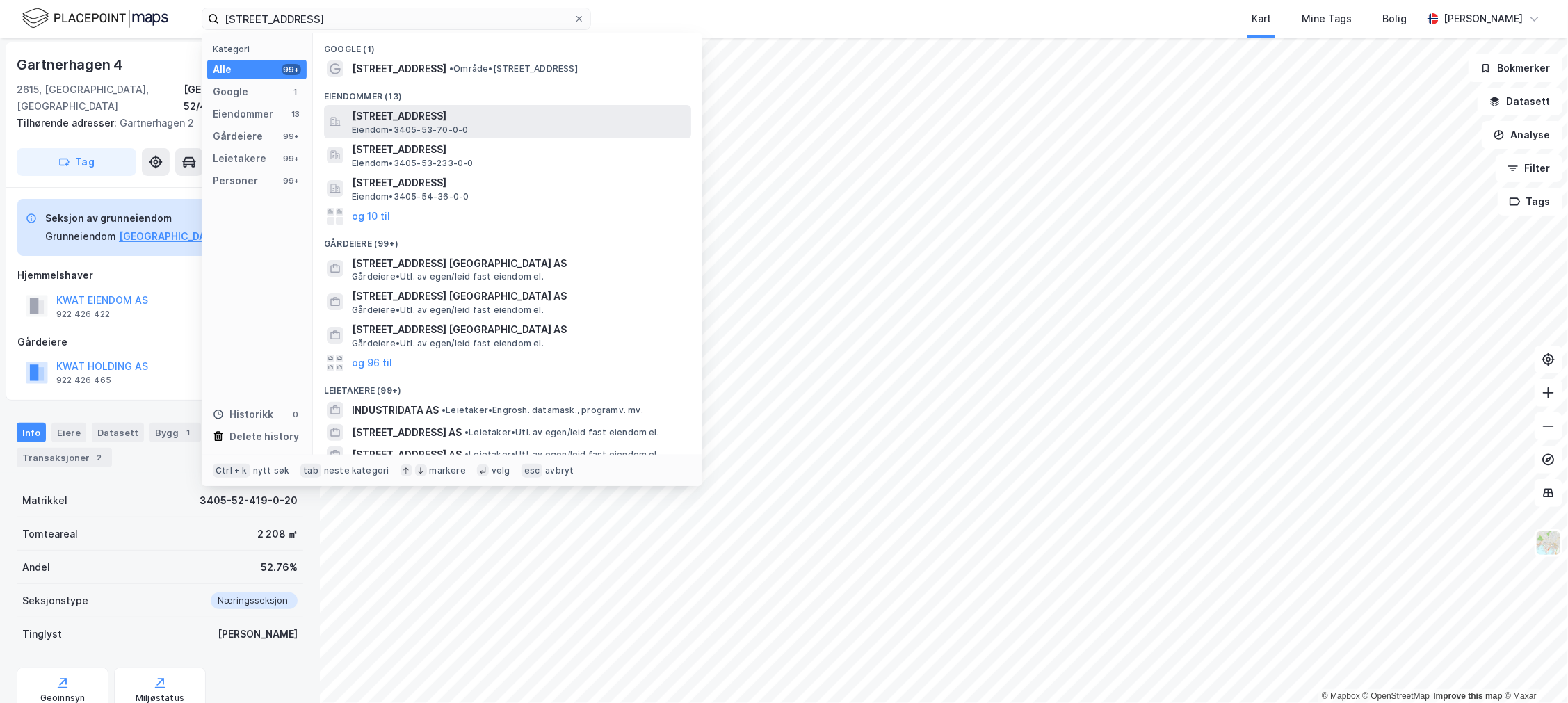
click at [363, 121] on span "[STREET_ADDRESS]" at bounding box center [519, 115] width 334 height 16
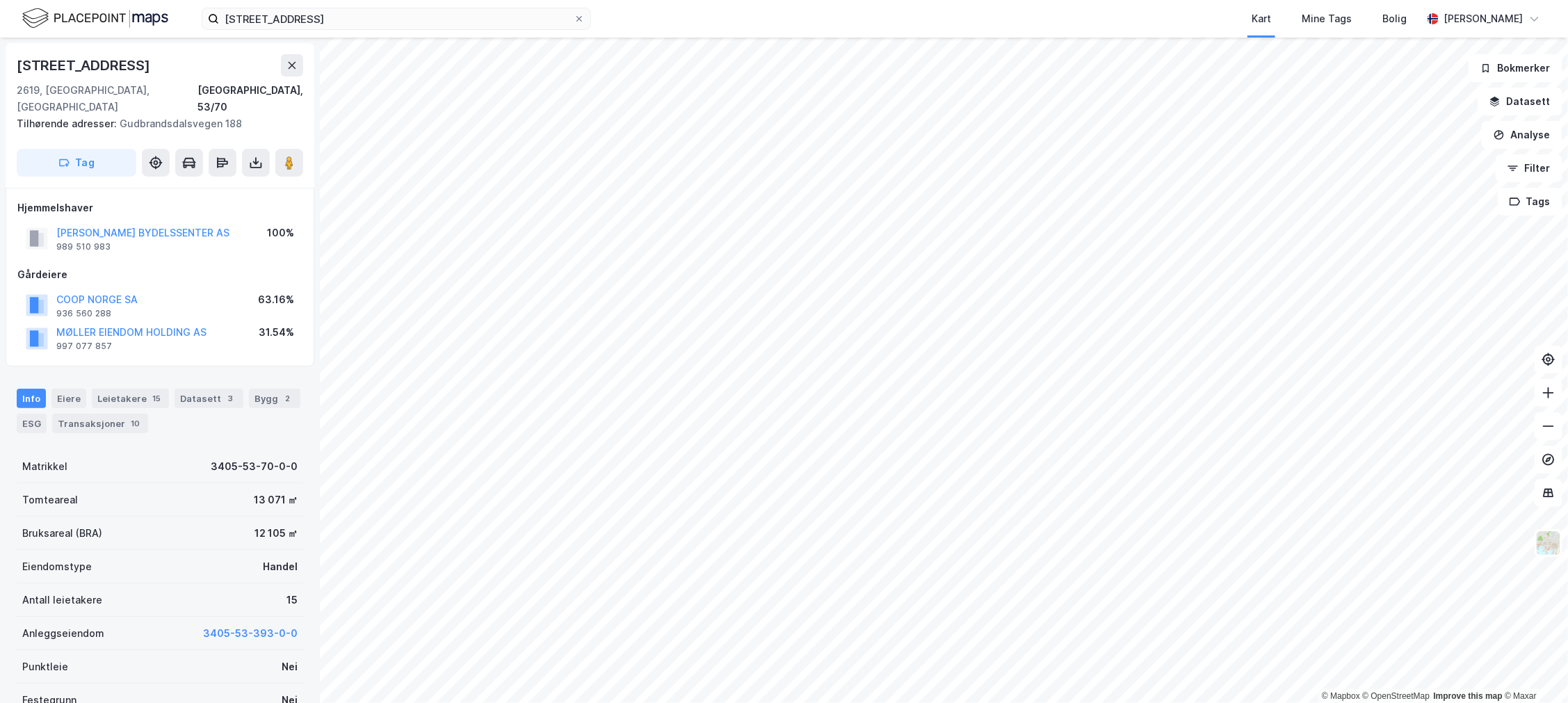
scroll to position [1, 0]
drag, startPoint x: 231, startPoint y: 210, endPoint x: 39, endPoint y: 210, distance: 192.0
click at [39, 221] on div "[PERSON_NAME] BYDELSSENTER AS 989 510 983 100%" at bounding box center [159, 237] width 285 height 34
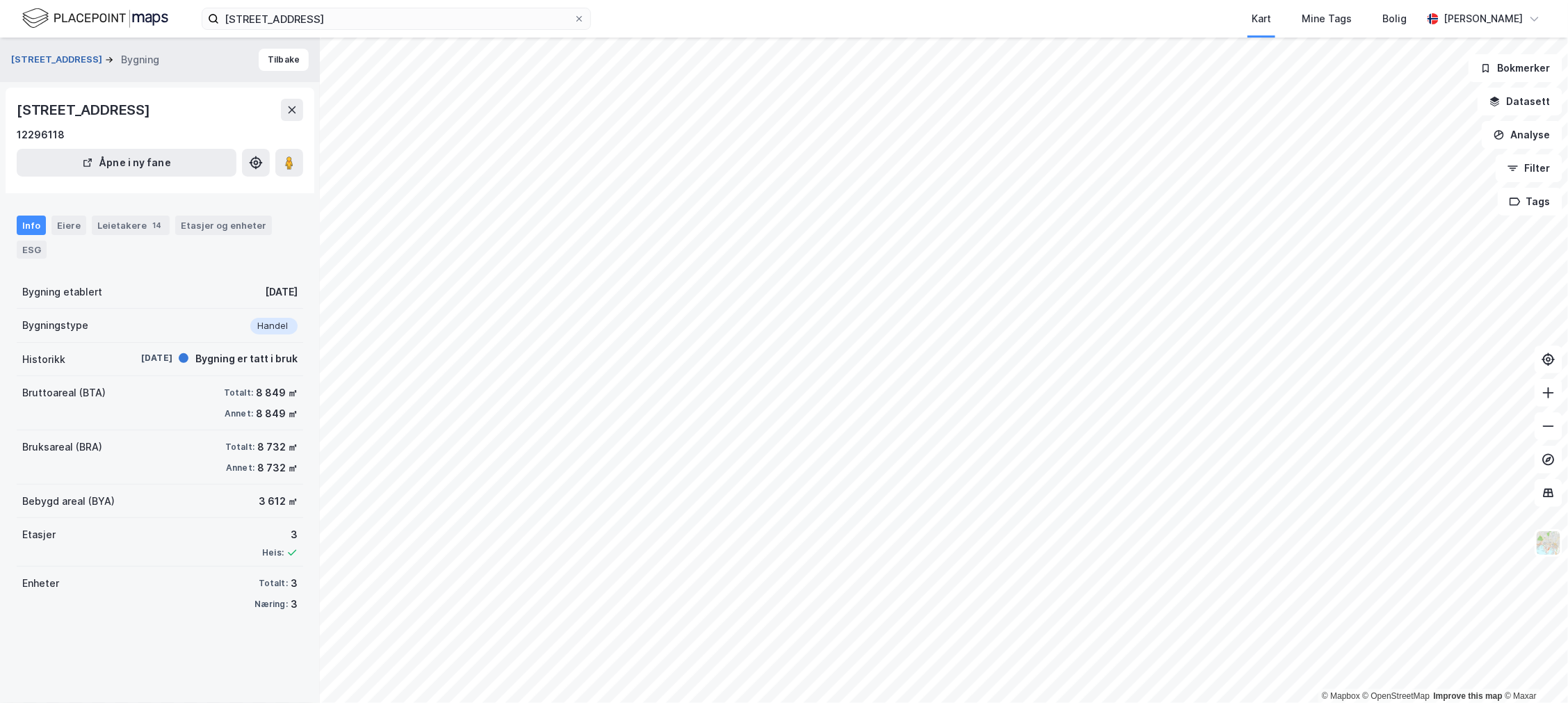
click at [59, 60] on button "[STREET_ADDRESS]" at bounding box center [59, 60] width 94 height 13
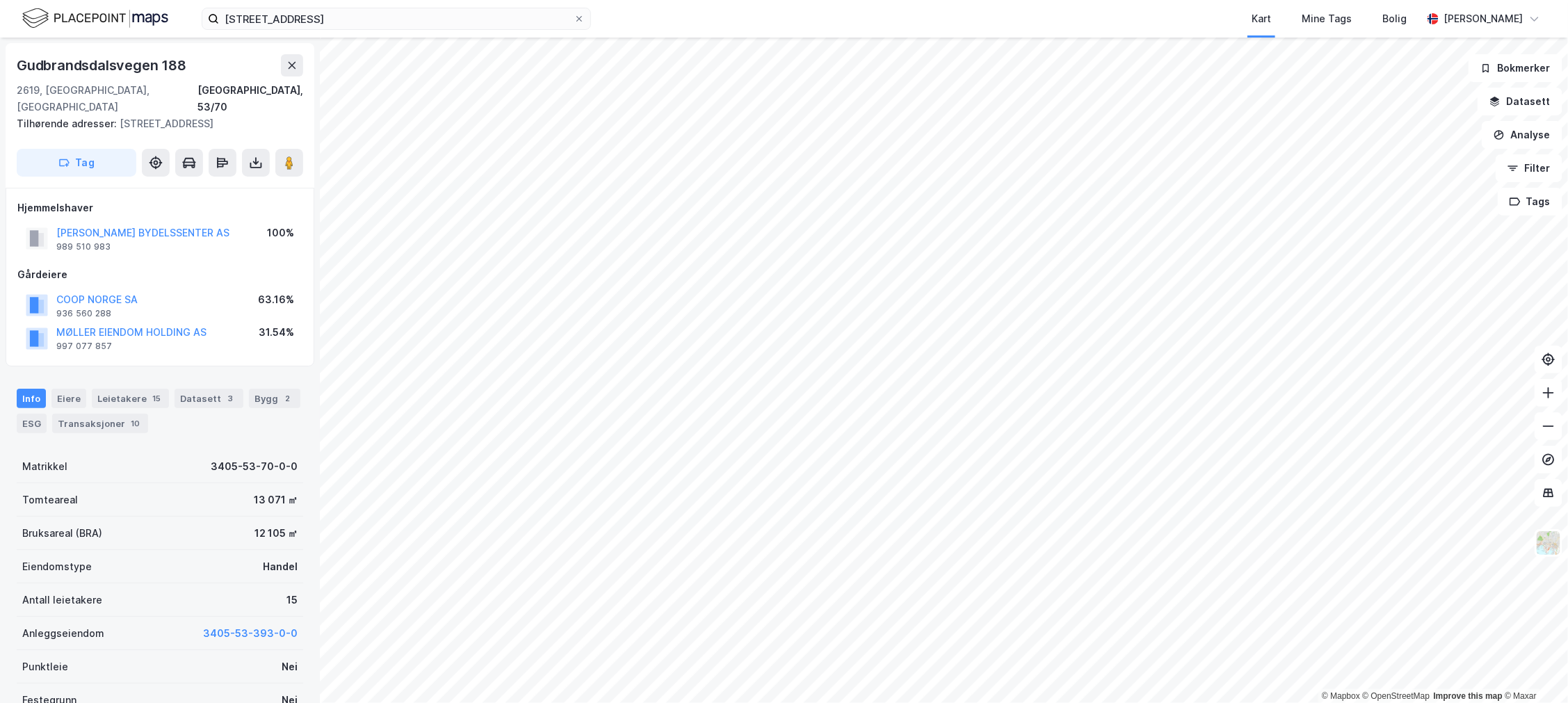
scroll to position [1, 0]
click at [107, 388] on div "Leietakere 15" at bounding box center [131, 398] width 77 height 19
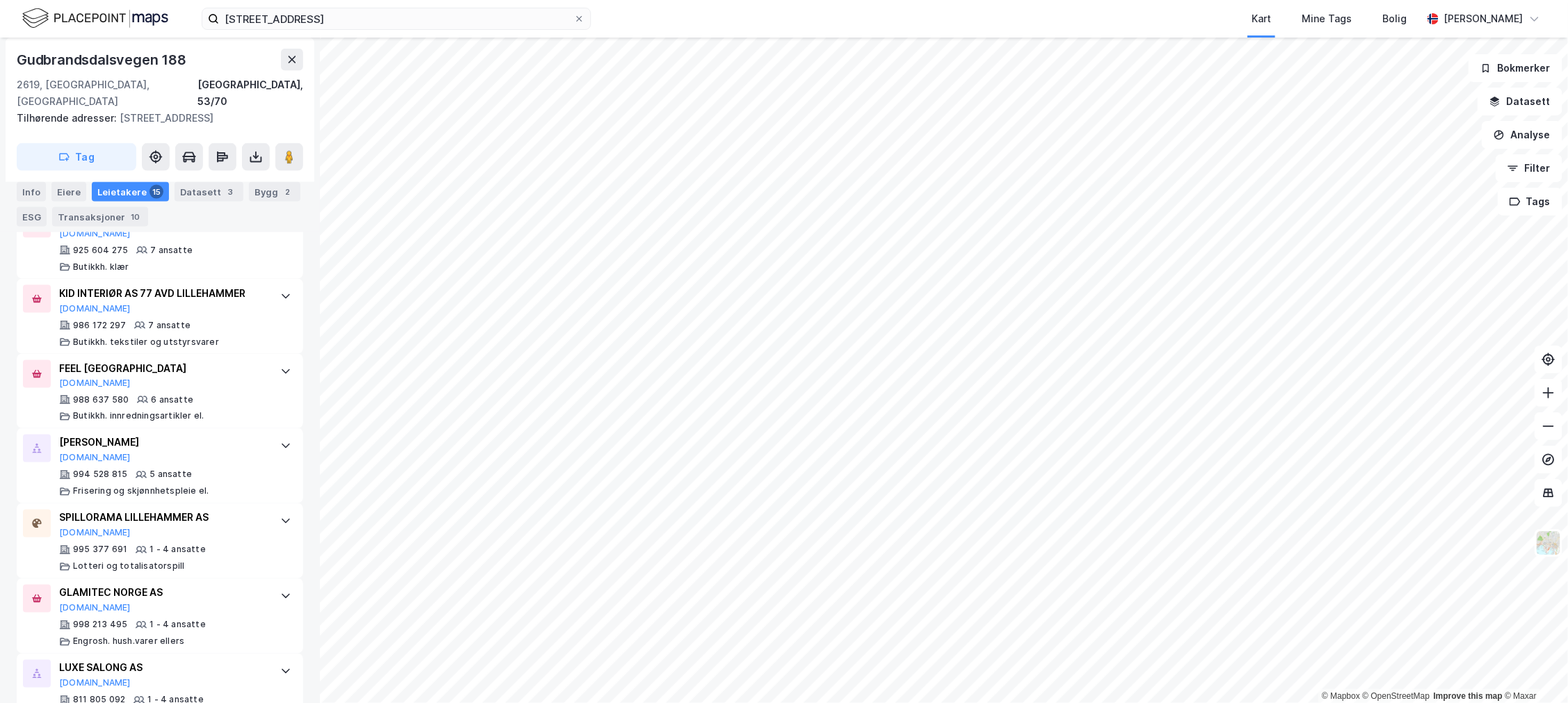
scroll to position [1142, 0]
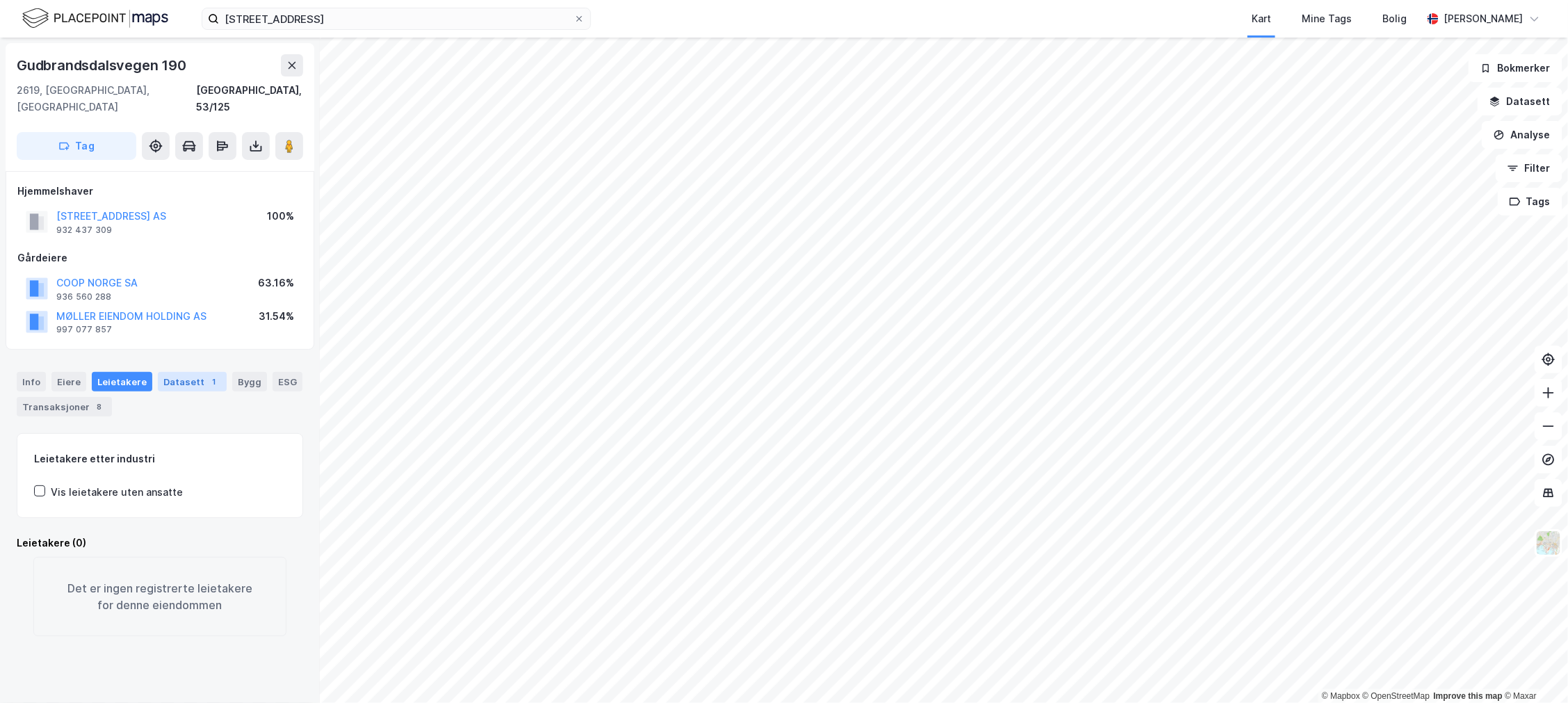
click at [182, 372] on div "Datasett 1" at bounding box center [192, 381] width 69 height 19
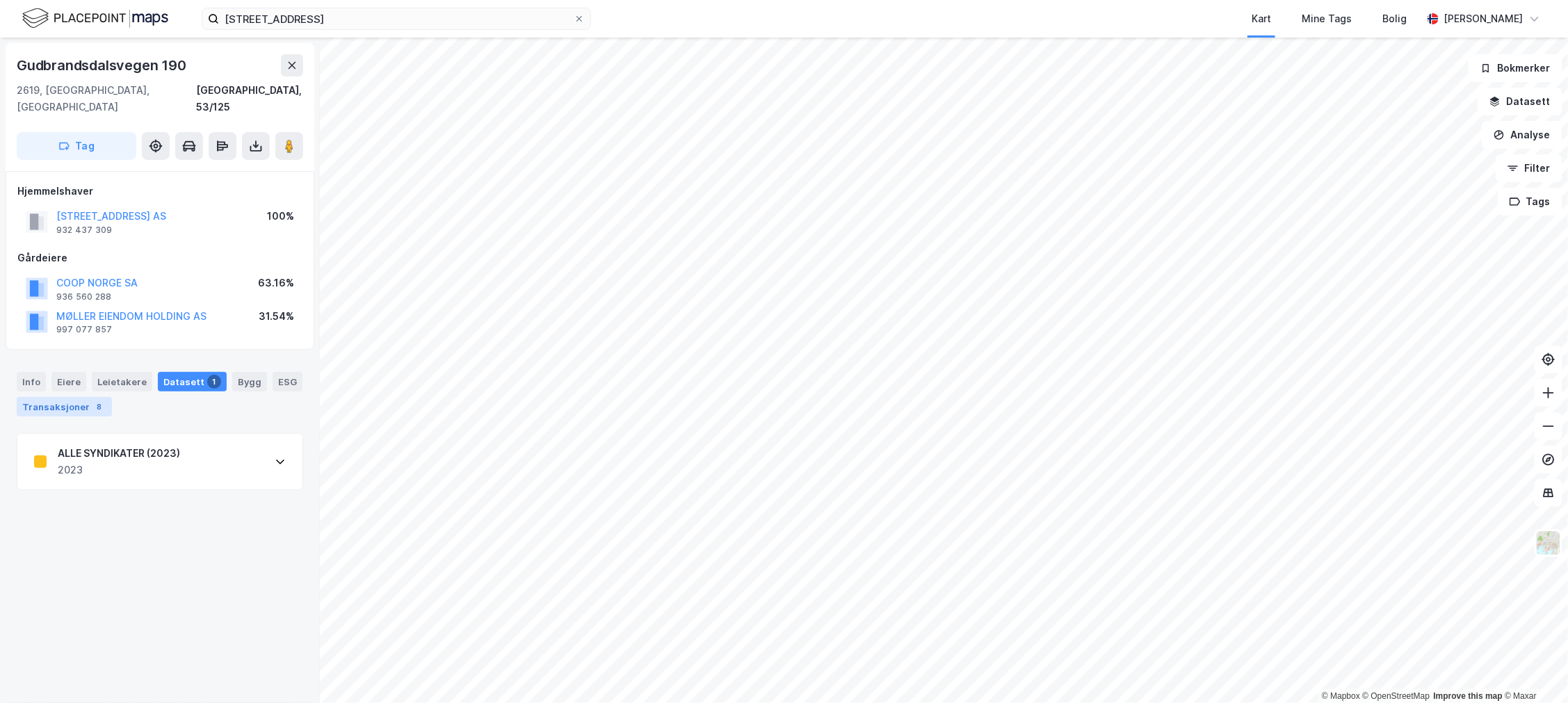
click at [47, 400] on div "Transaksjoner 8" at bounding box center [63, 407] width 95 height 19
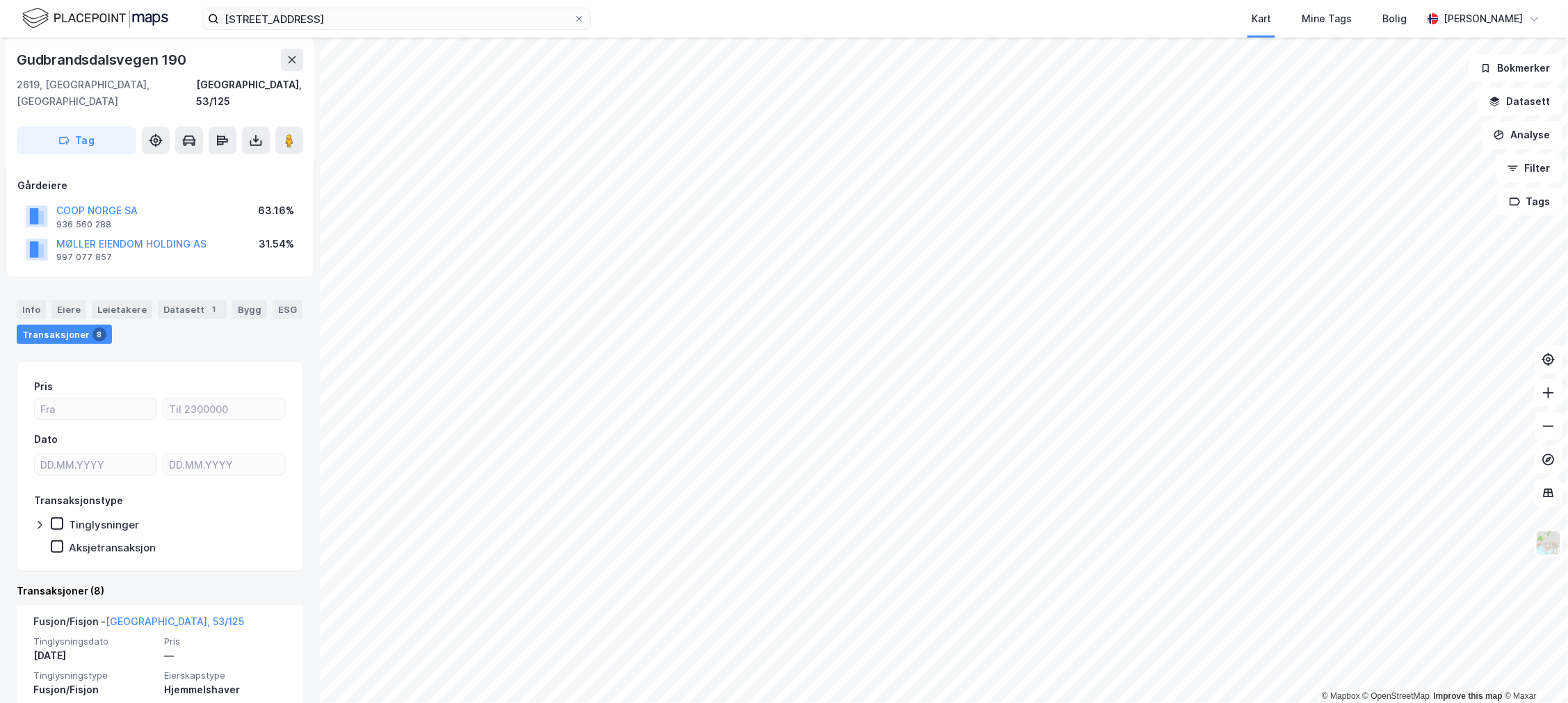
scroll to position [231, 0]
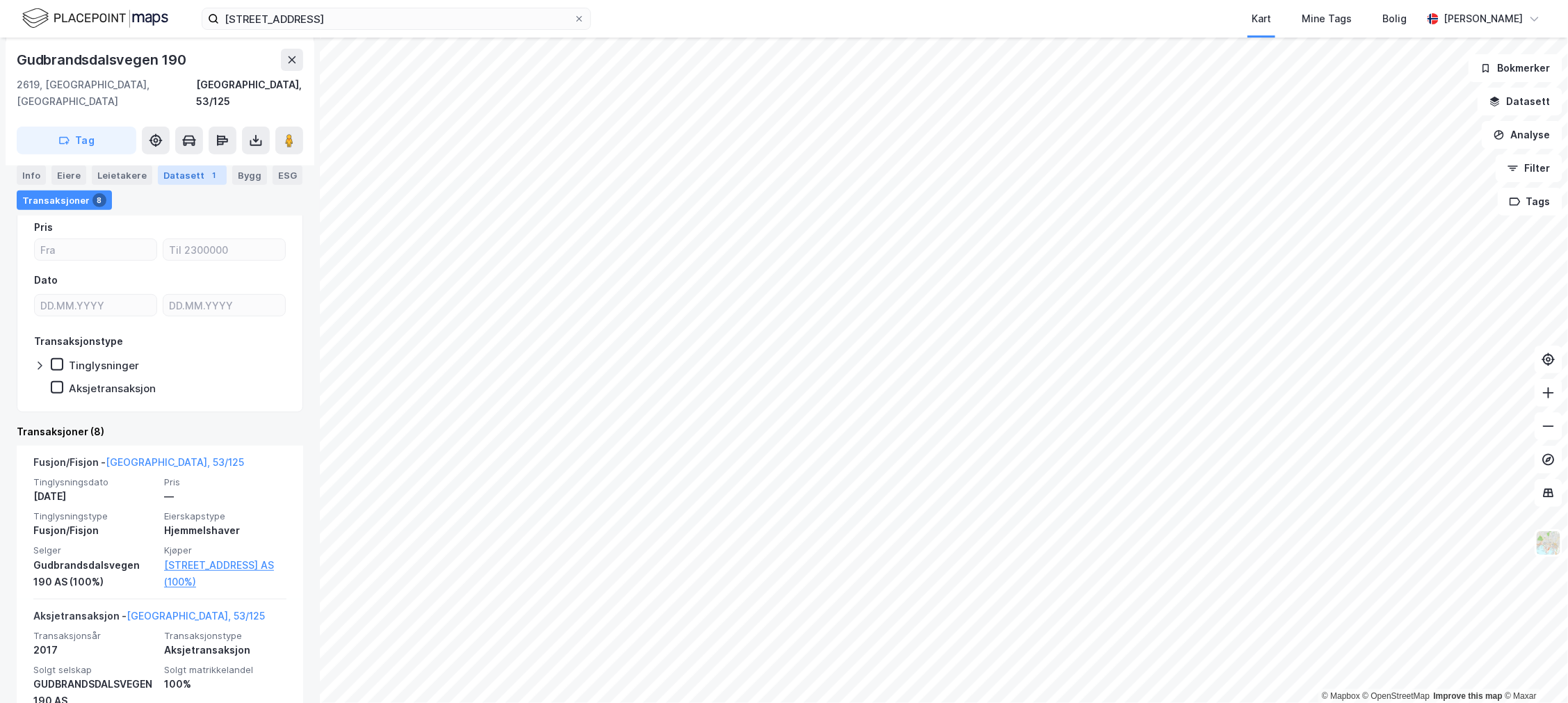
click at [193, 171] on div "Datasett 1" at bounding box center [192, 175] width 69 height 19
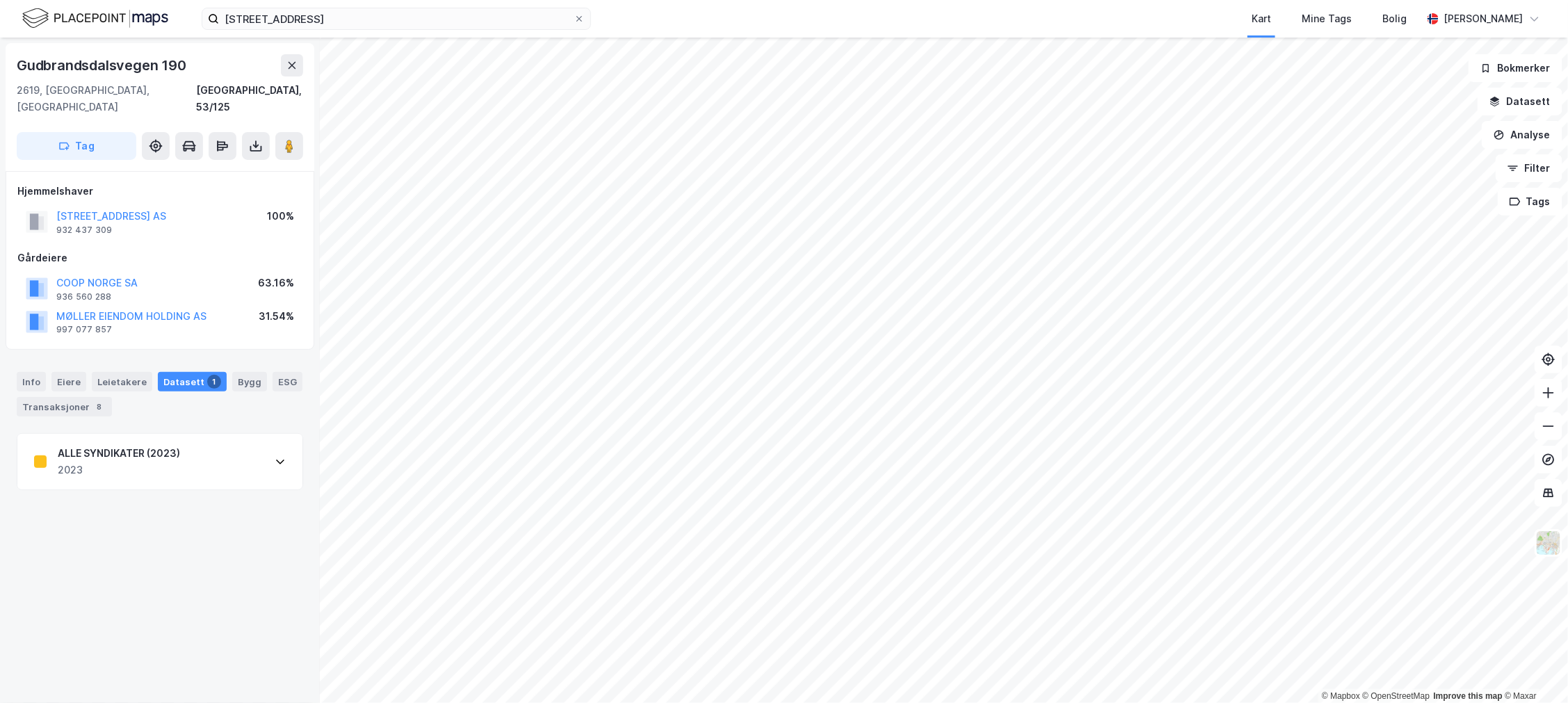
click at [66, 462] on div "2023" at bounding box center [118, 470] width 122 height 16
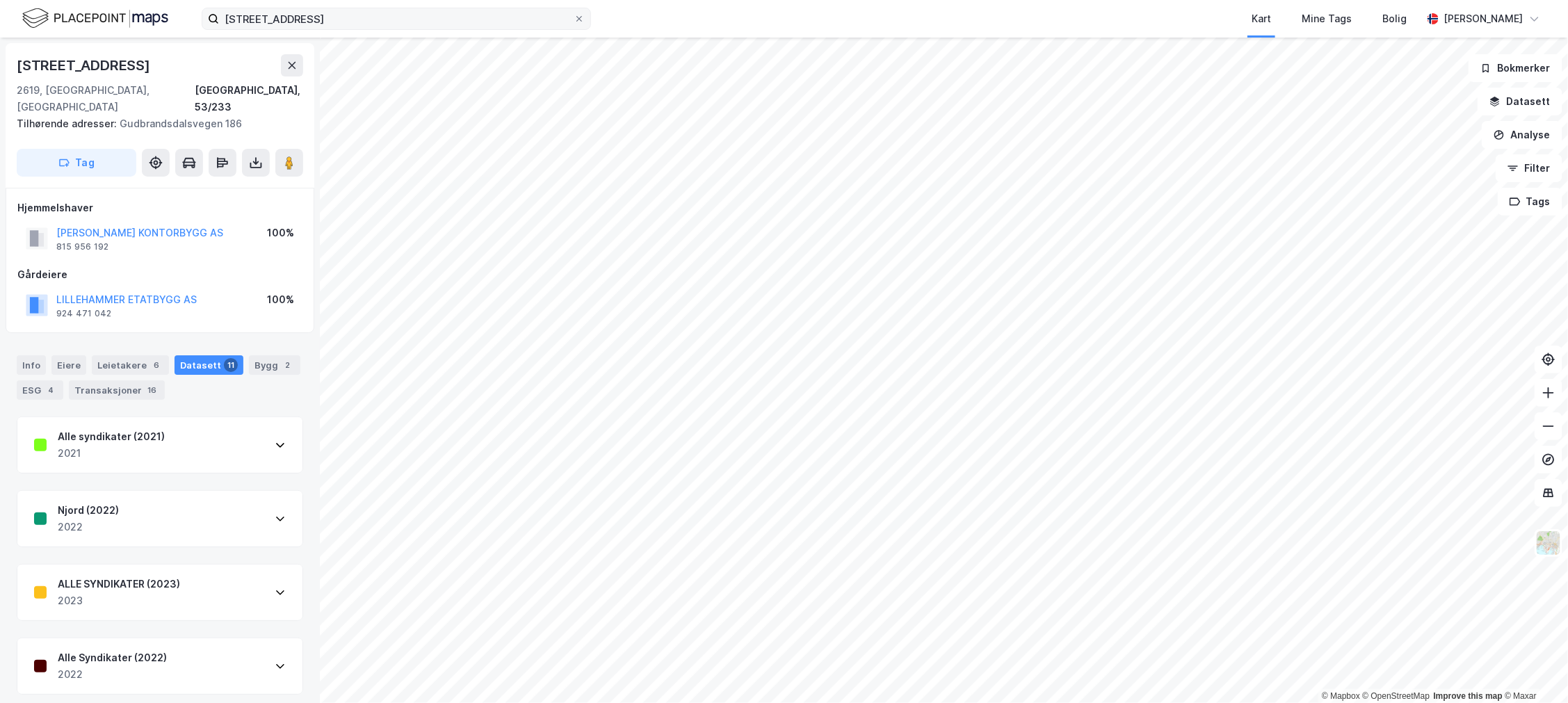
scroll to position [77, 0]
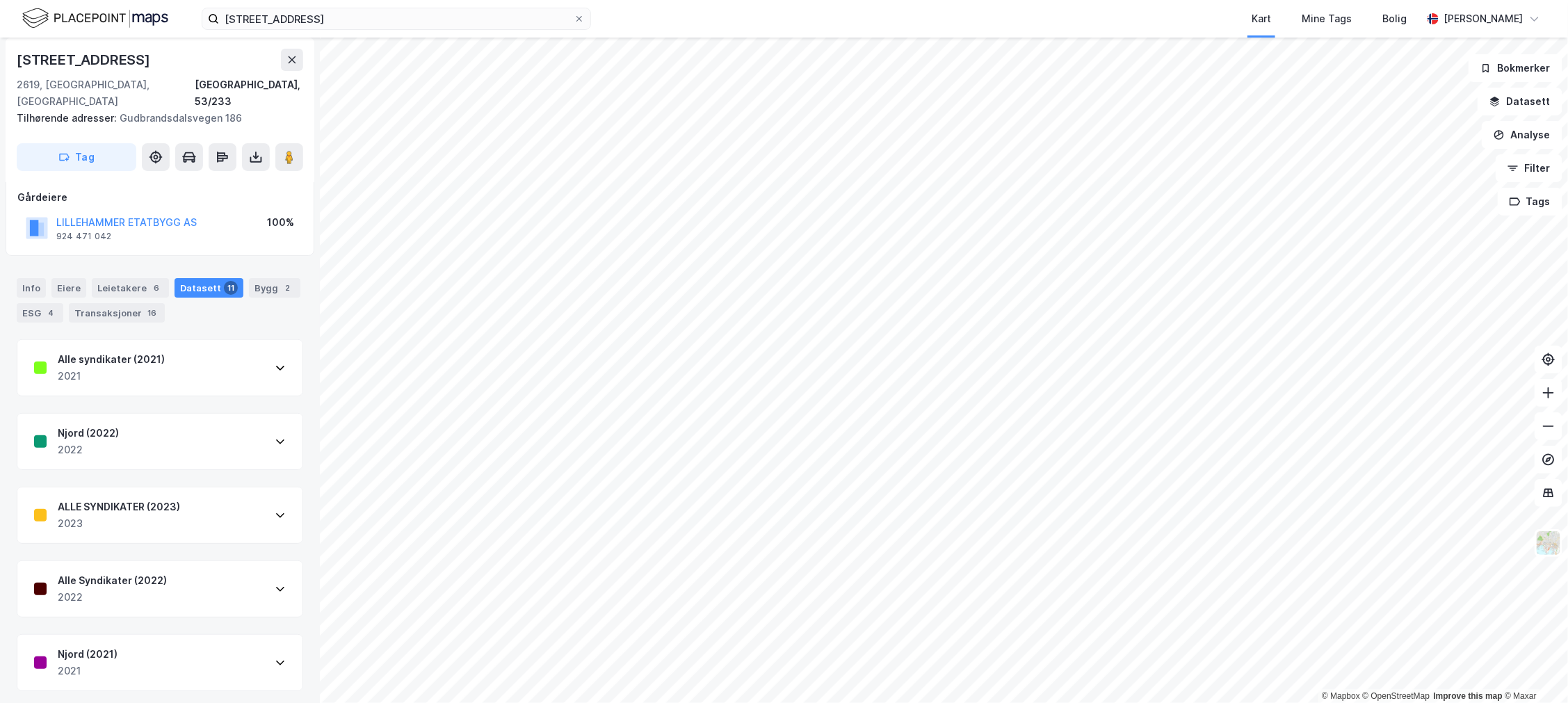
click at [173, 363] on div "Alle syndikater (2021) 2021" at bounding box center [159, 368] width 285 height 56
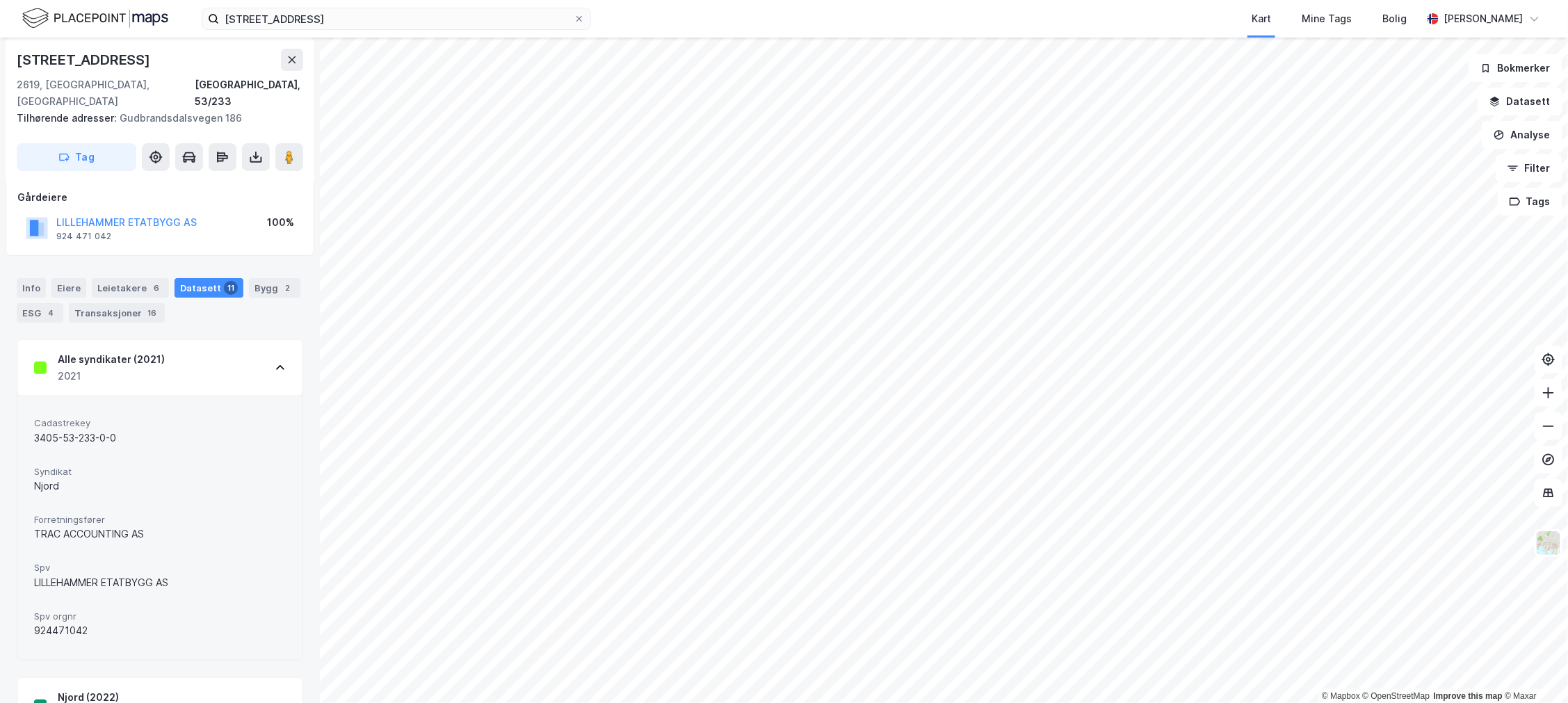
click at [173, 363] on div "Alle syndikater (2021) 2021" at bounding box center [159, 368] width 285 height 56
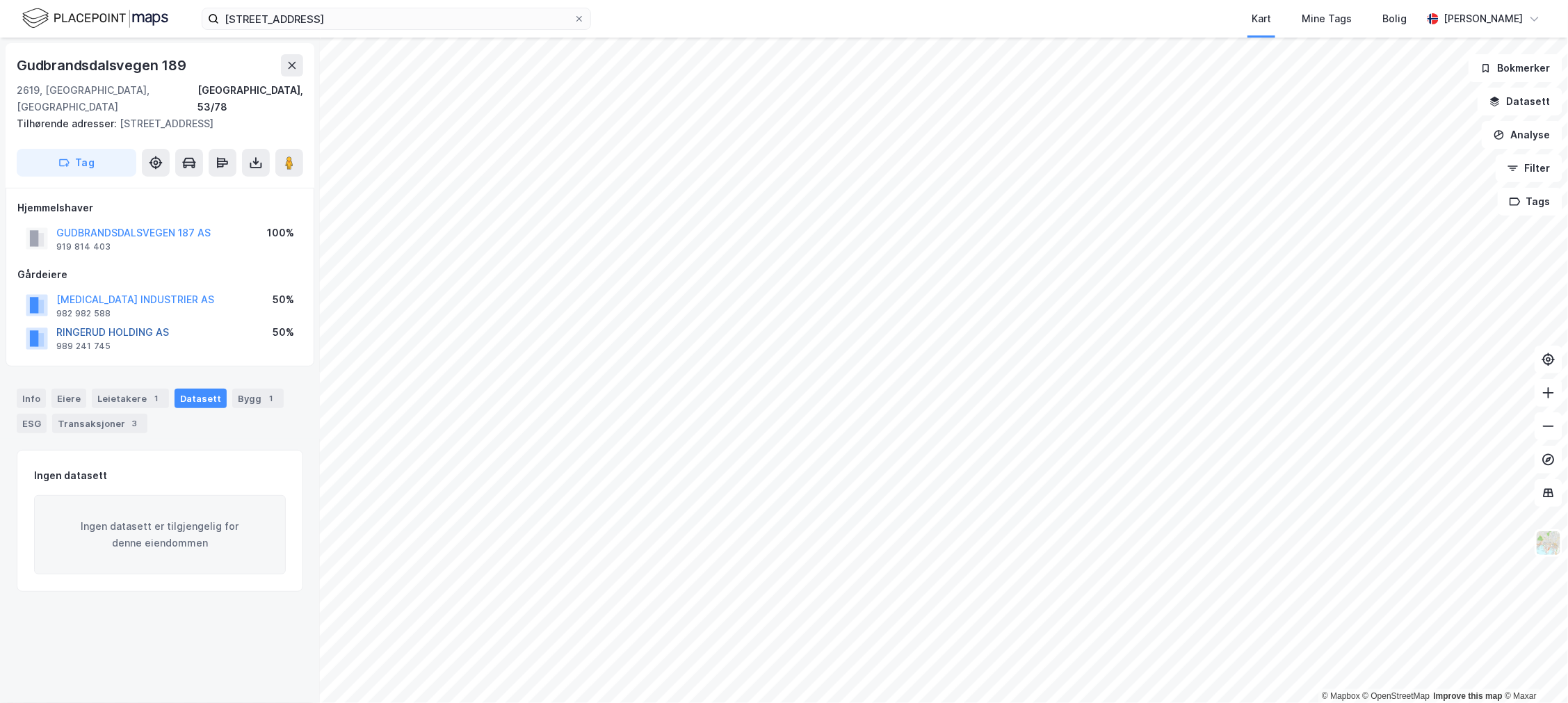
drag, startPoint x: 93, startPoint y: 334, endPoint x: 63, endPoint y: 334, distance: 30.0
click at [0, 0] on button "RINGERUD HOLDING AS" at bounding box center [0, 0] width 0 height 0
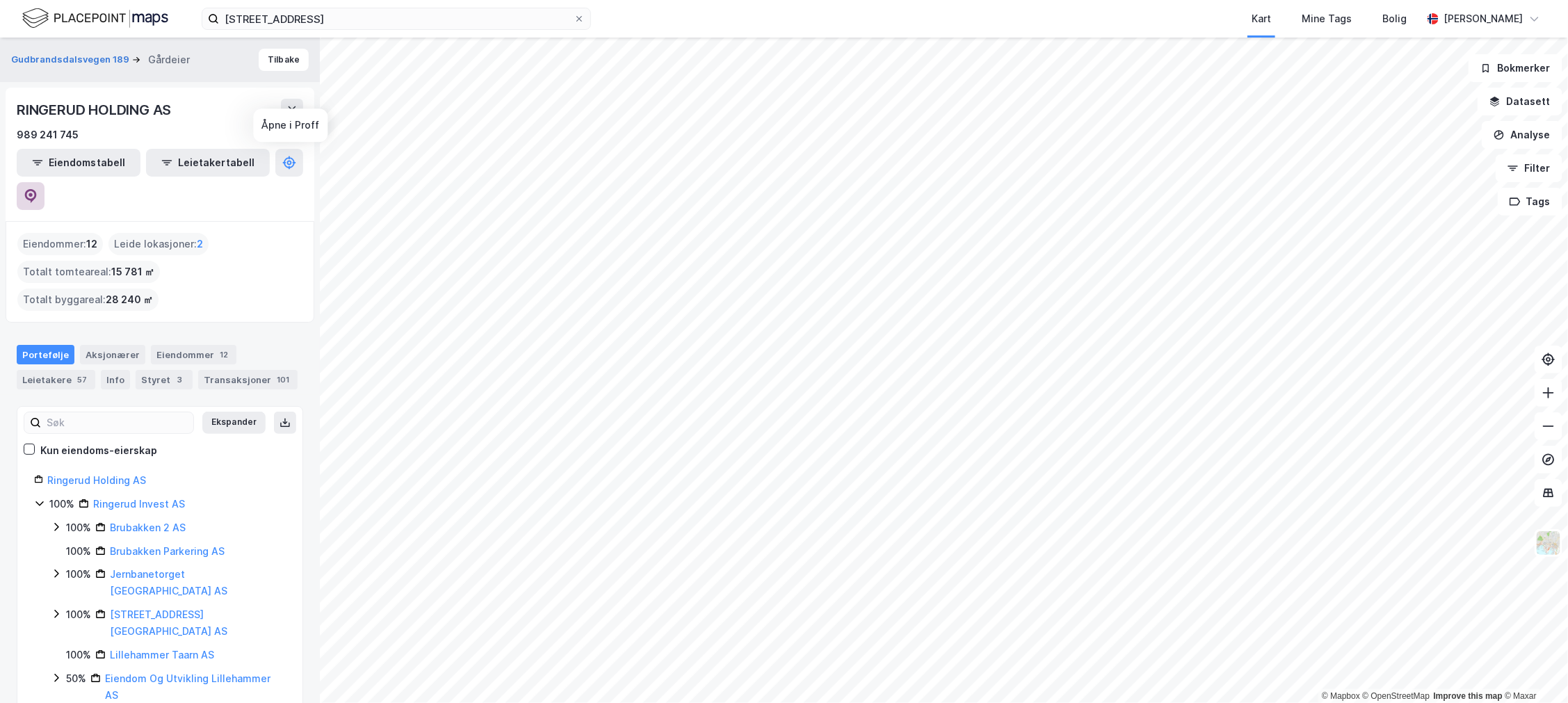
click at [36, 189] on icon at bounding box center [31, 196] width 12 height 13
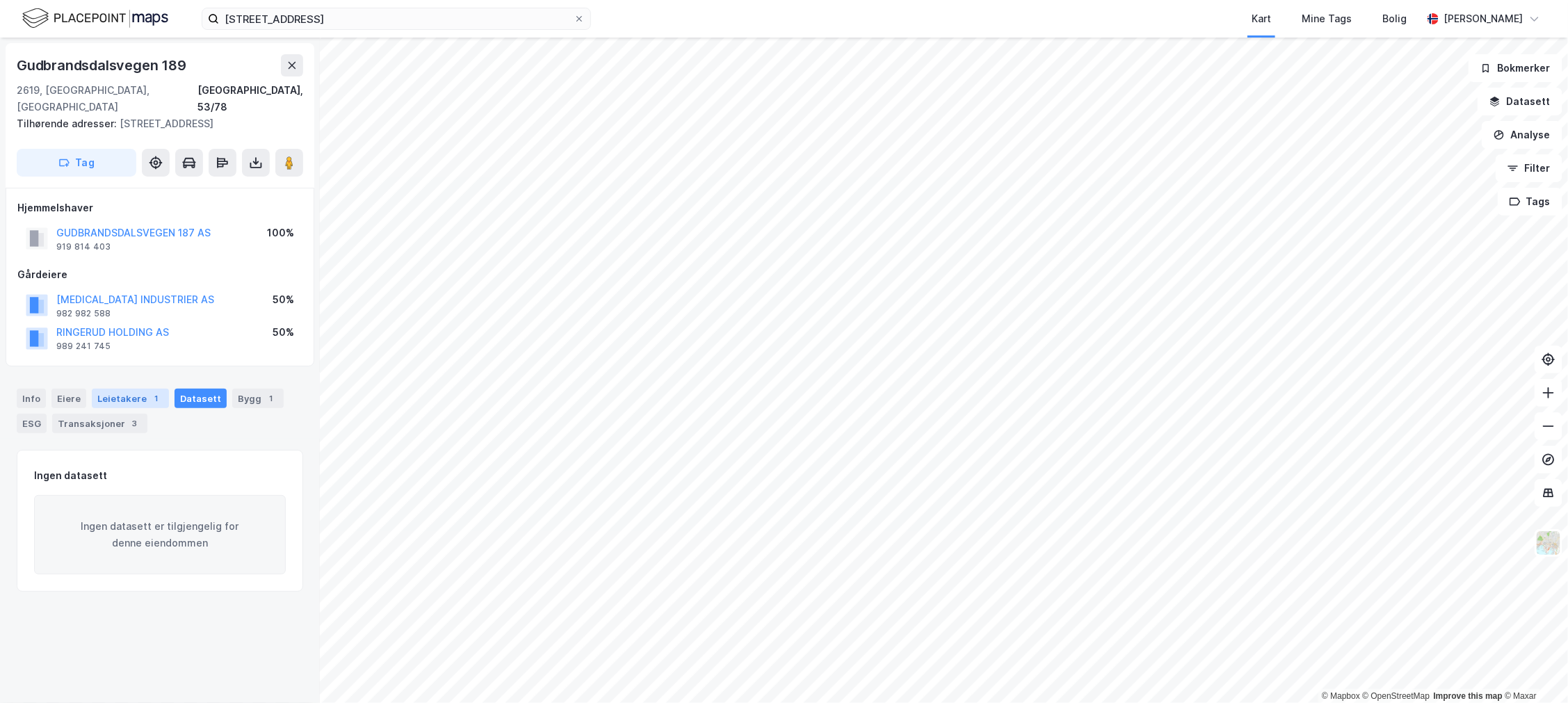
click at [111, 395] on div "Leietakere 1" at bounding box center [131, 399] width 77 height 19
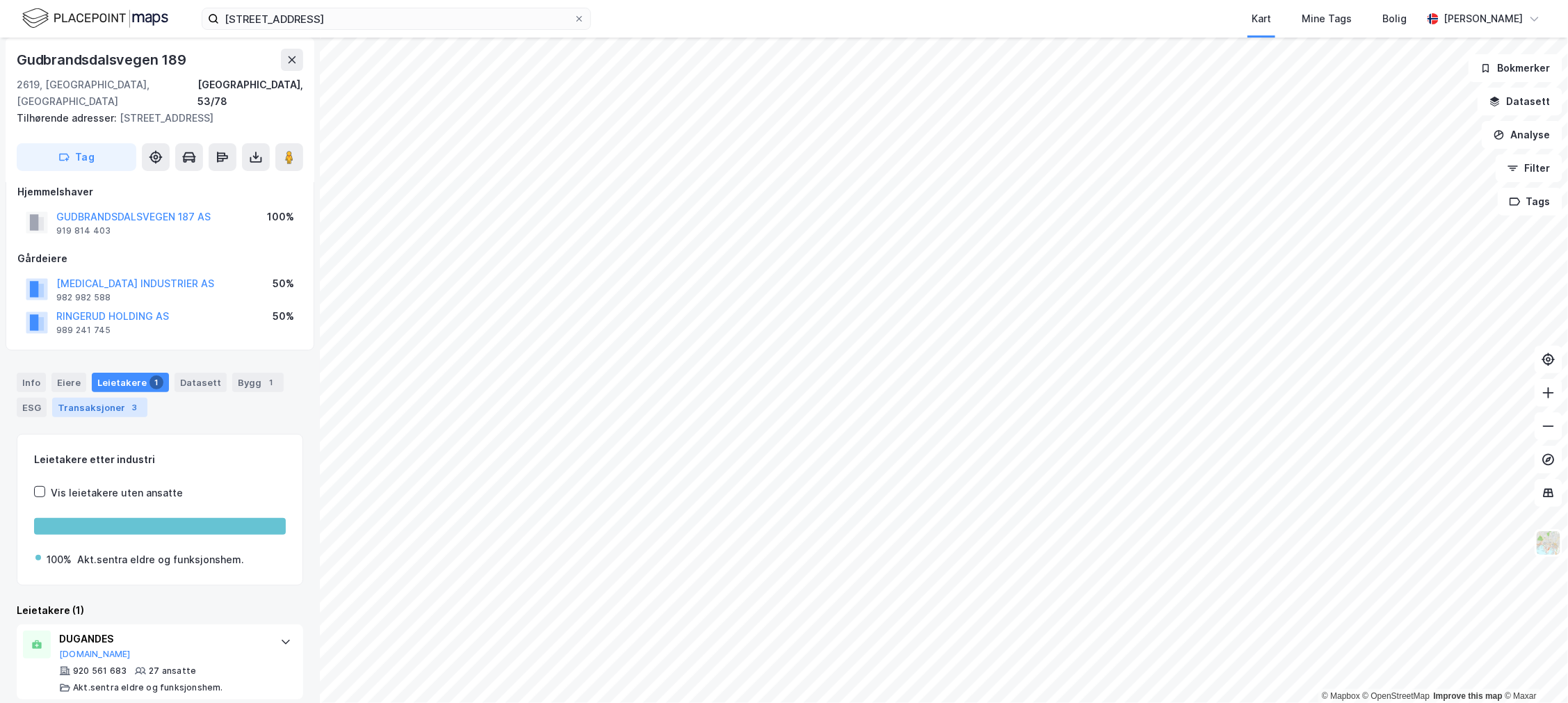
scroll to position [29, 0]
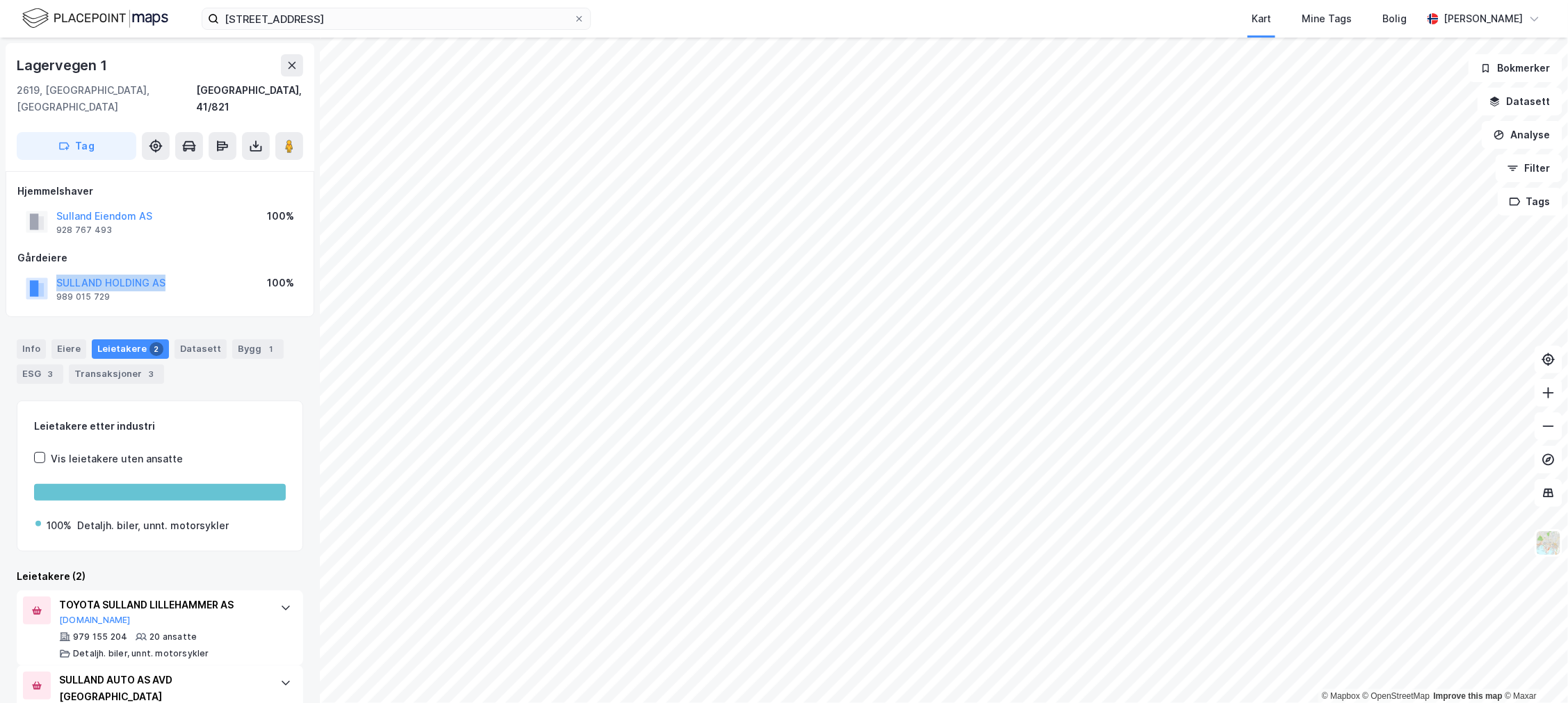
drag, startPoint x: 165, startPoint y: 261, endPoint x: 54, endPoint y: 270, distance: 111.4
click at [54, 272] on div "SULLAND HOLDING AS 989 015 729 100%" at bounding box center [159, 288] width 285 height 34
click at [245, 18] on input "[STREET_ADDRESS]" at bounding box center [396, 19] width 354 height 21
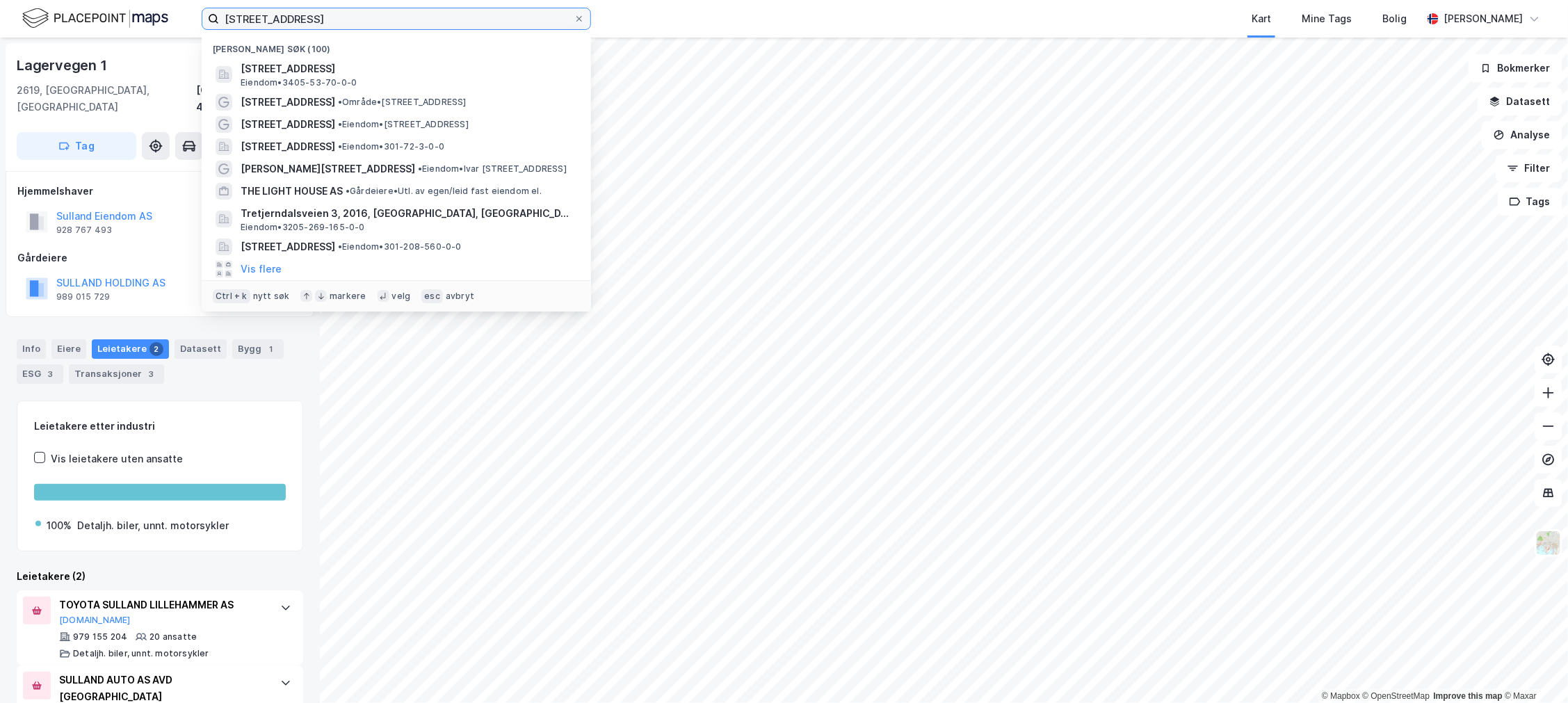
click at [245, 18] on input "[STREET_ADDRESS]" at bounding box center [396, 19] width 354 height 21
paste input "[STREET_ADDRESS]"
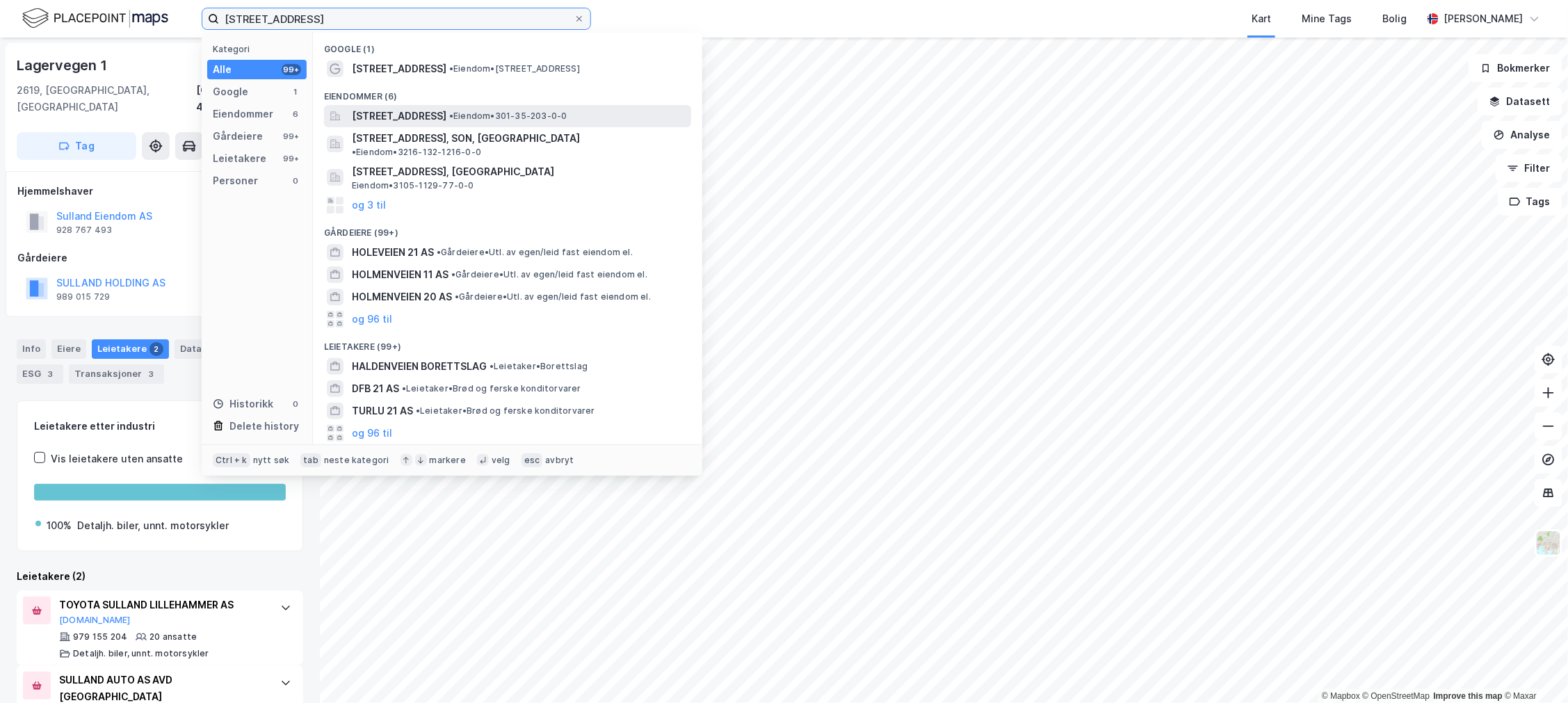
type input "[STREET_ADDRESS]"
click at [400, 119] on span "[STREET_ADDRESS]" at bounding box center [398, 115] width 94 height 16
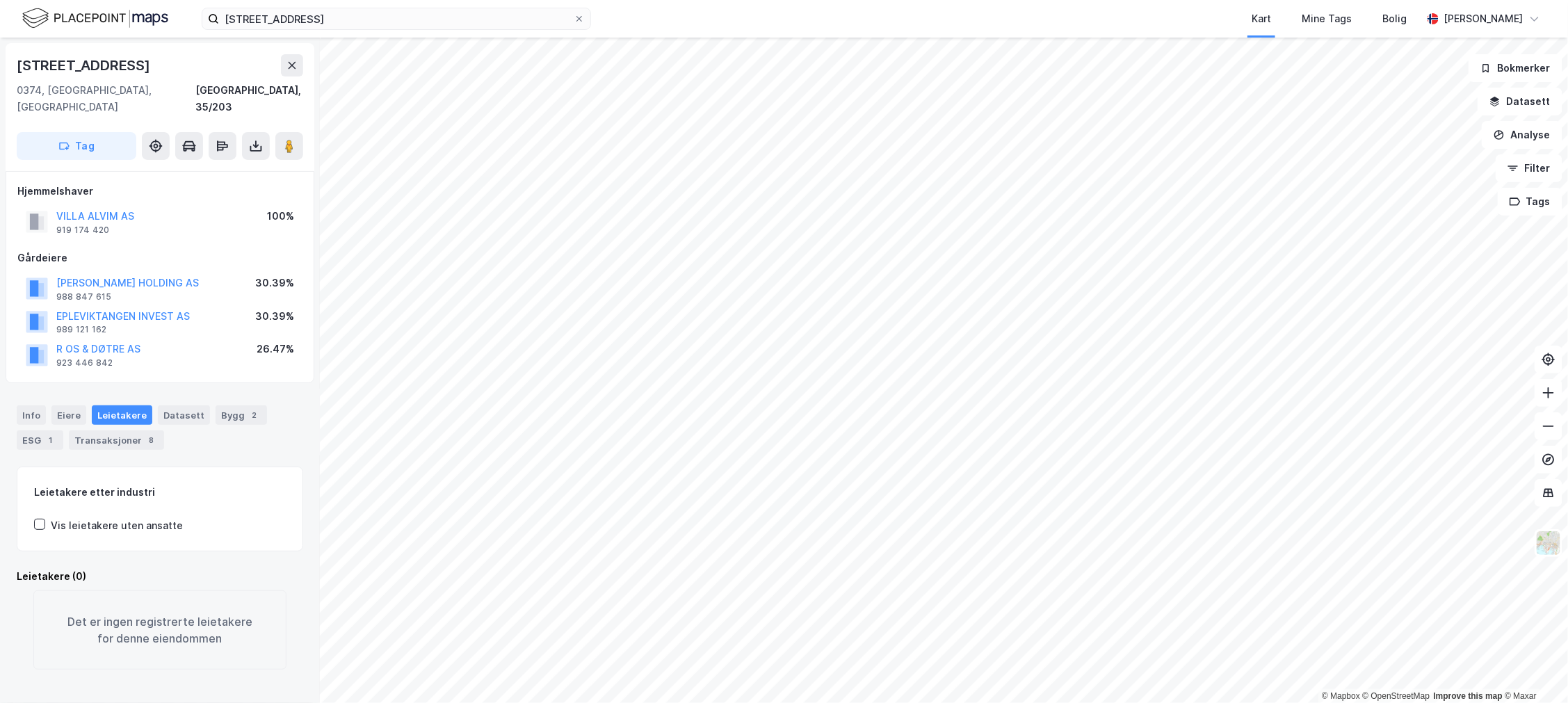
click at [421, 31] on div "[STREET_ADDRESS] Kart Mine Tags Bolig [PERSON_NAME]" at bounding box center [784, 18] width 1568 height 37
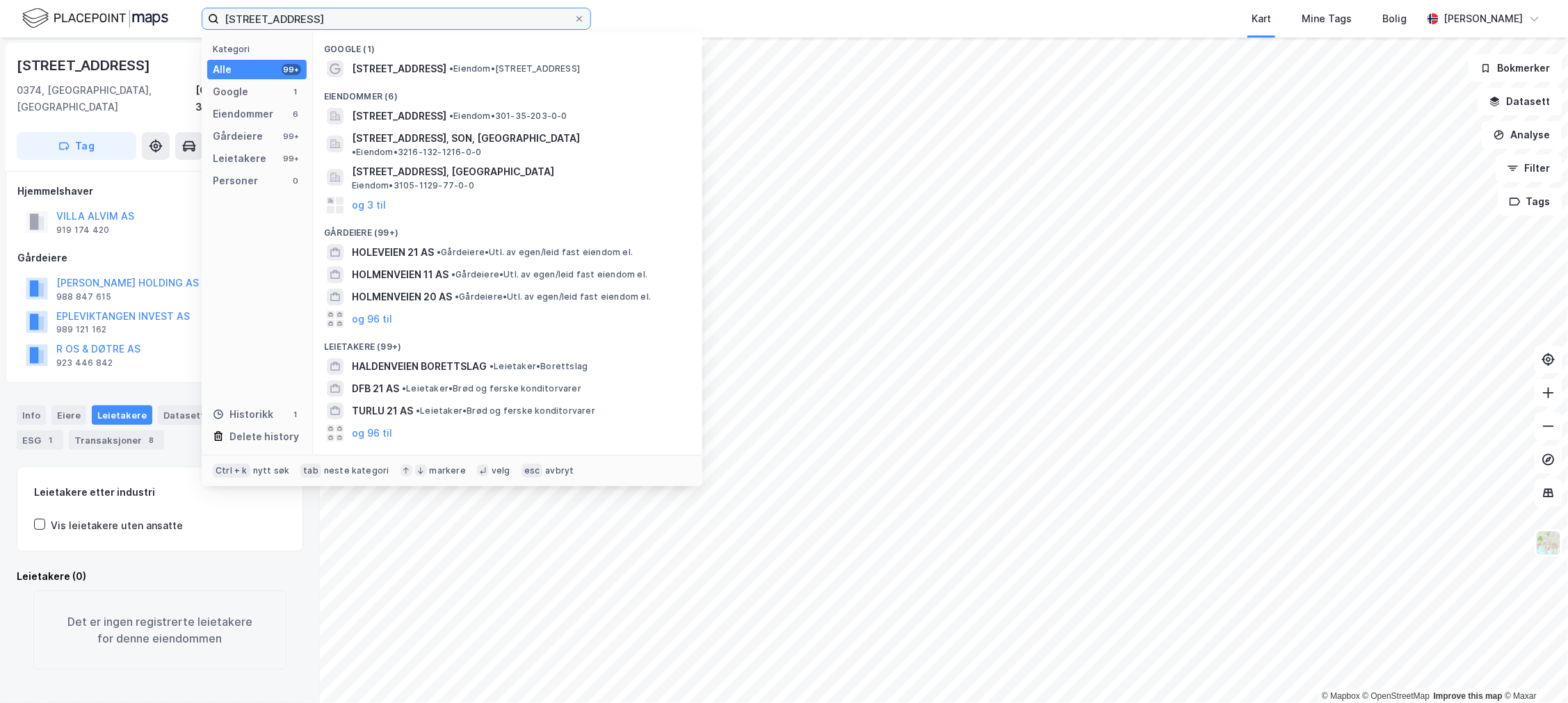
click at [422, 29] on input "[STREET_ADDRESS]" at bounding box center [396, 19] width 354 height 21
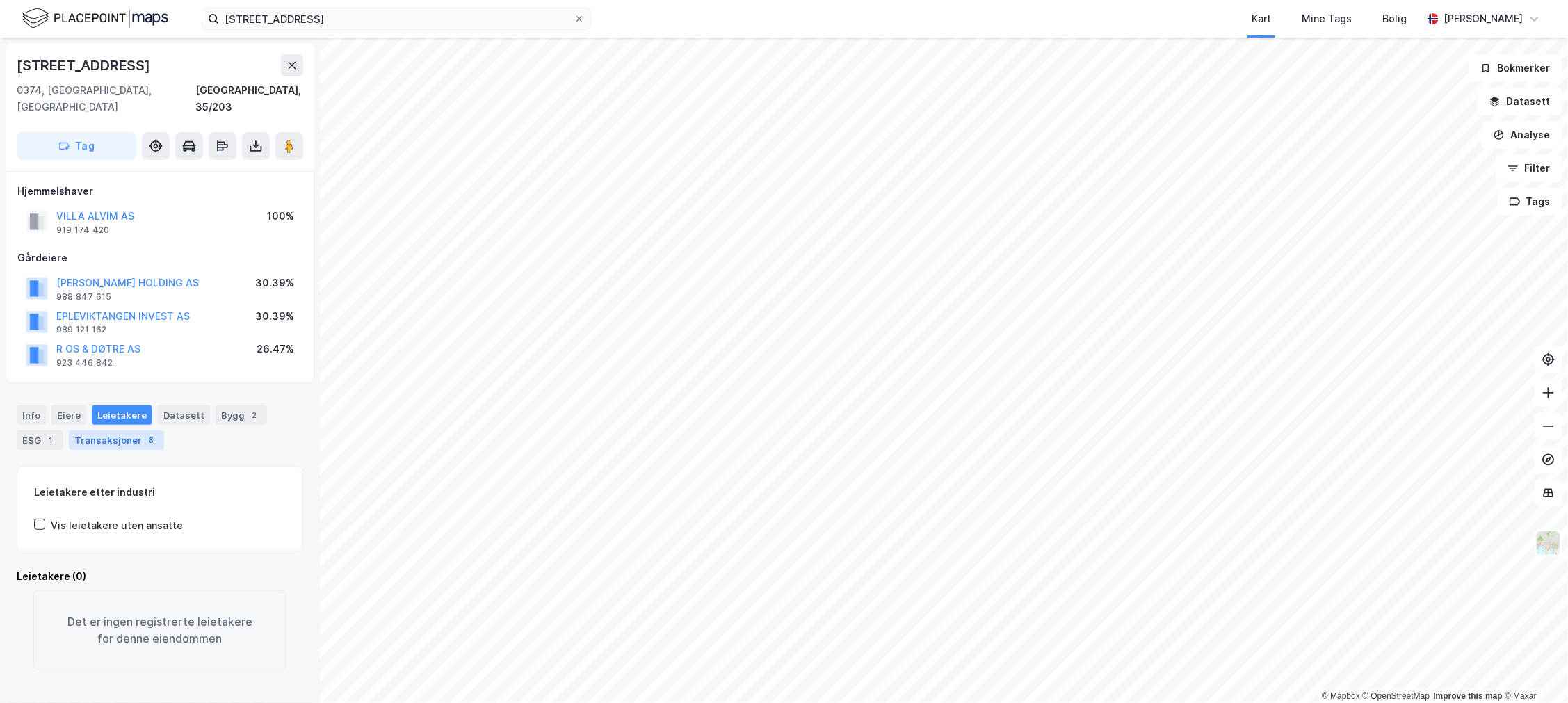
click at [135, 433] on div "Transaksjoner 8" at bounding box center [116, 440] width 95 height 19
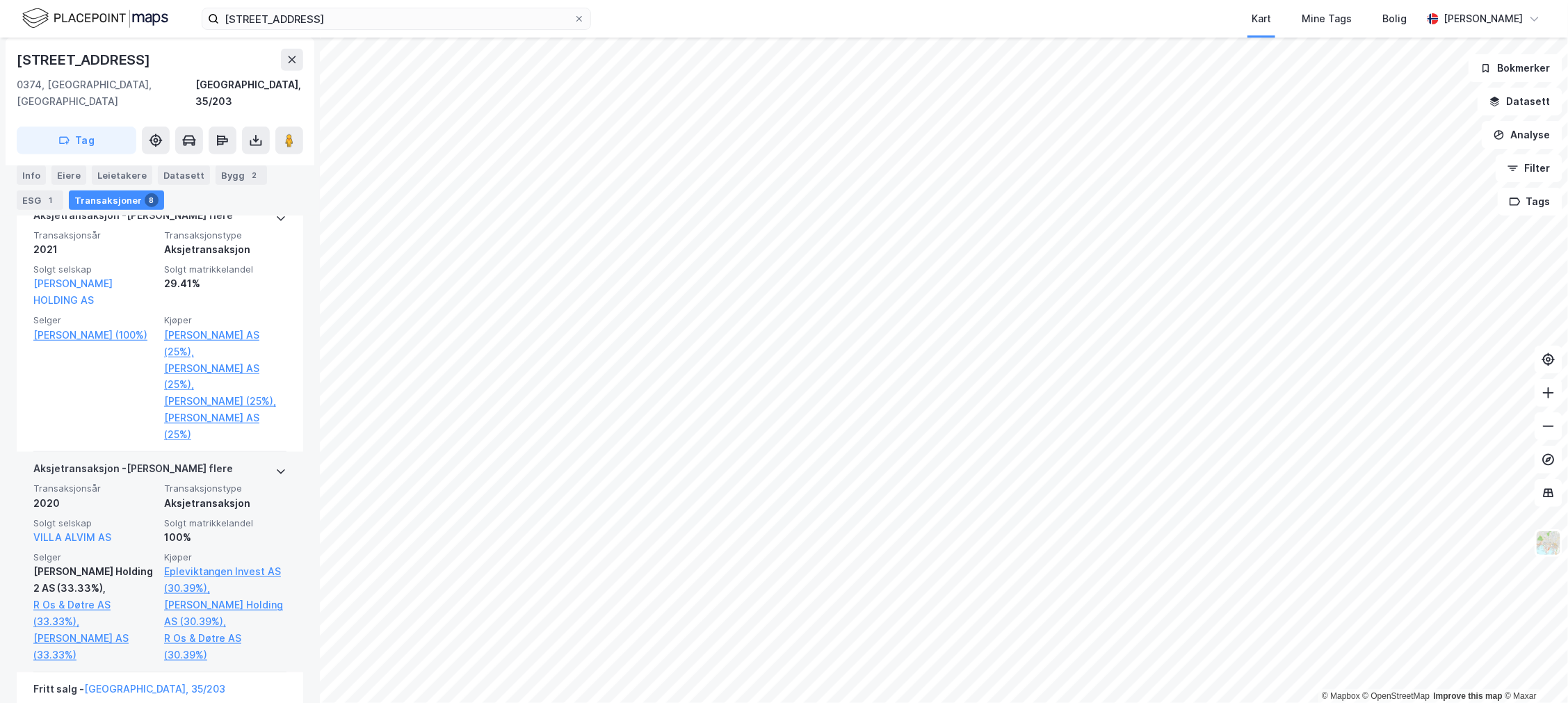
scroll to position [547, 0]
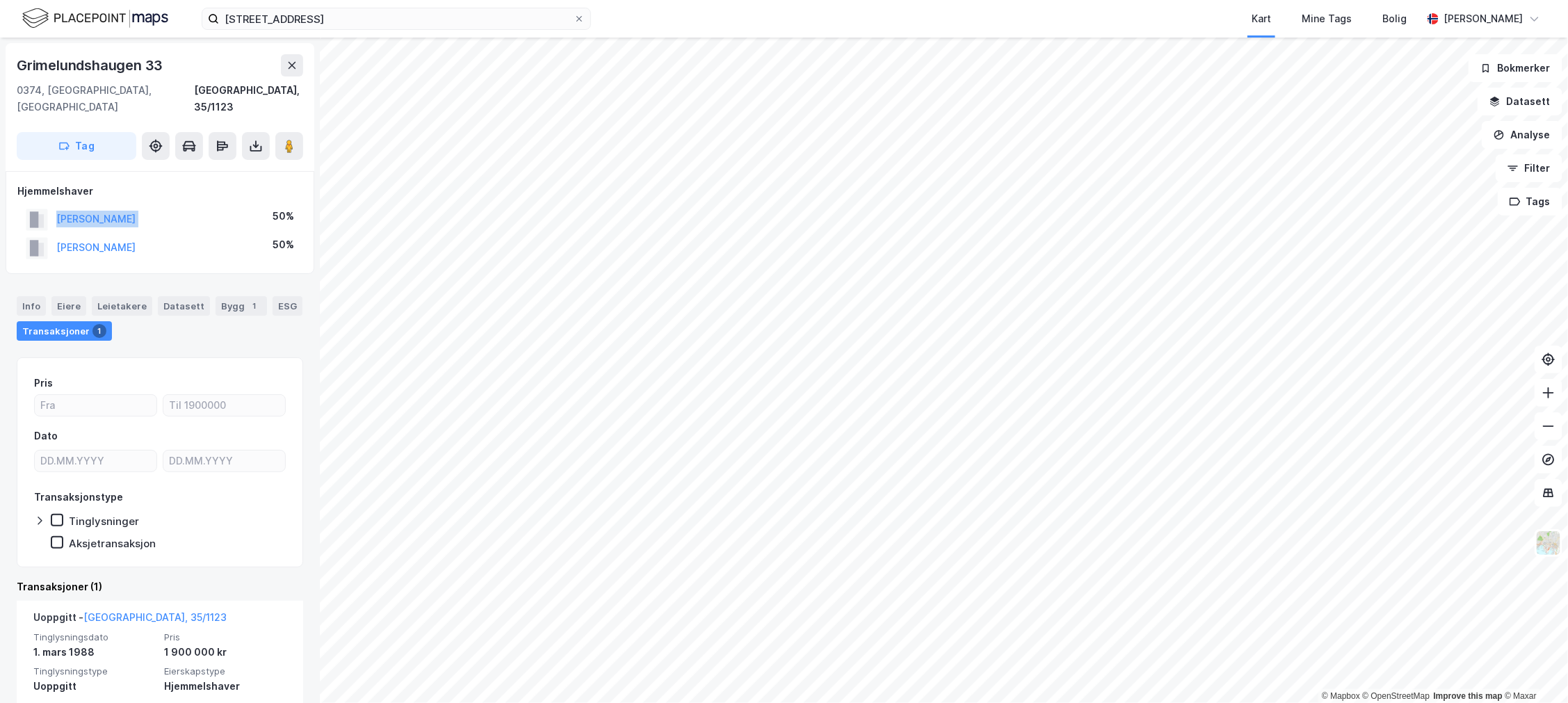
drag, startPoint x: 5, startPoint y: 195, endPoint x: 17, endPoint y: 193, distance: 12.2
click at [17, 206] on div "[PERSON_NAME] 50%" at bounding box center [159, 220] width 285 height 29
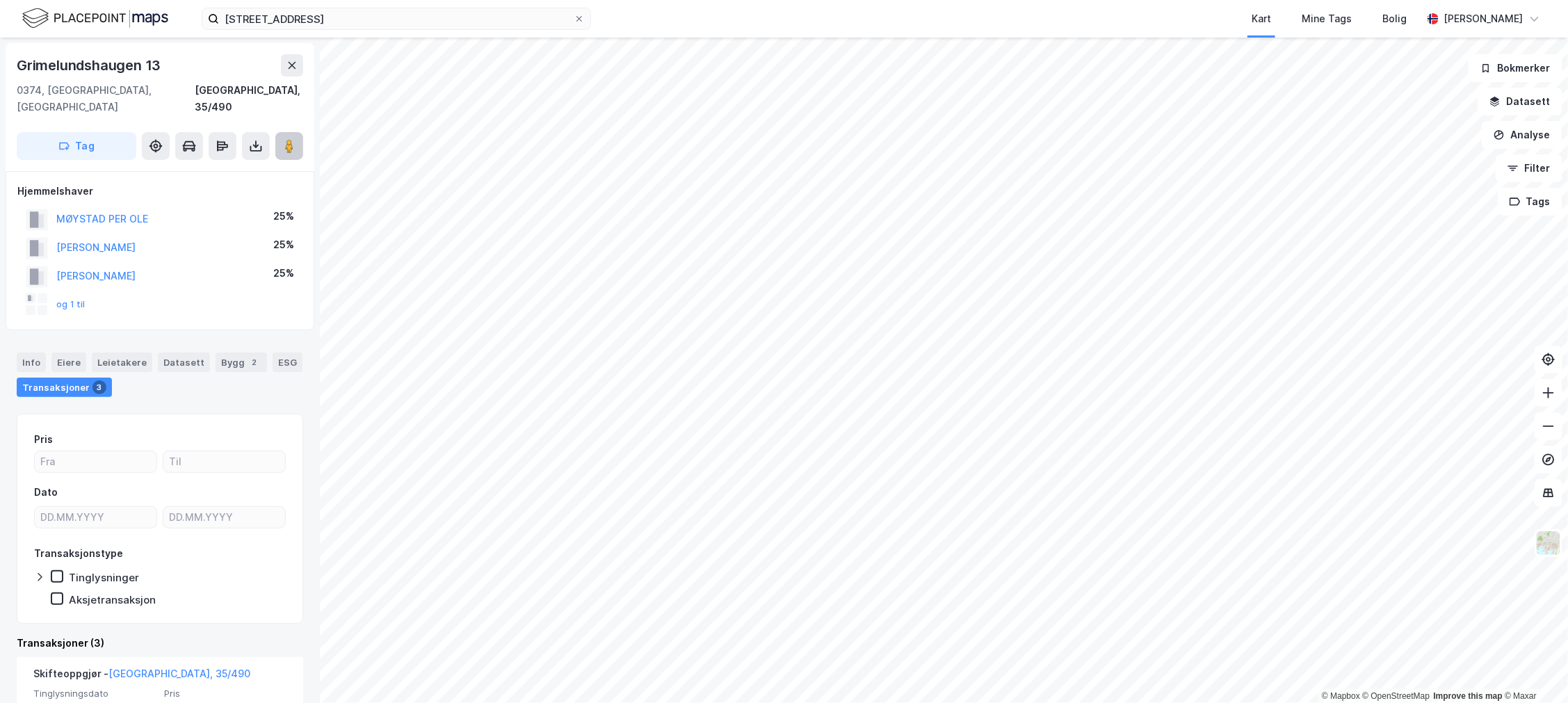
click at [297, 133] on button at bounding box center [289, 146] width 28 height 28
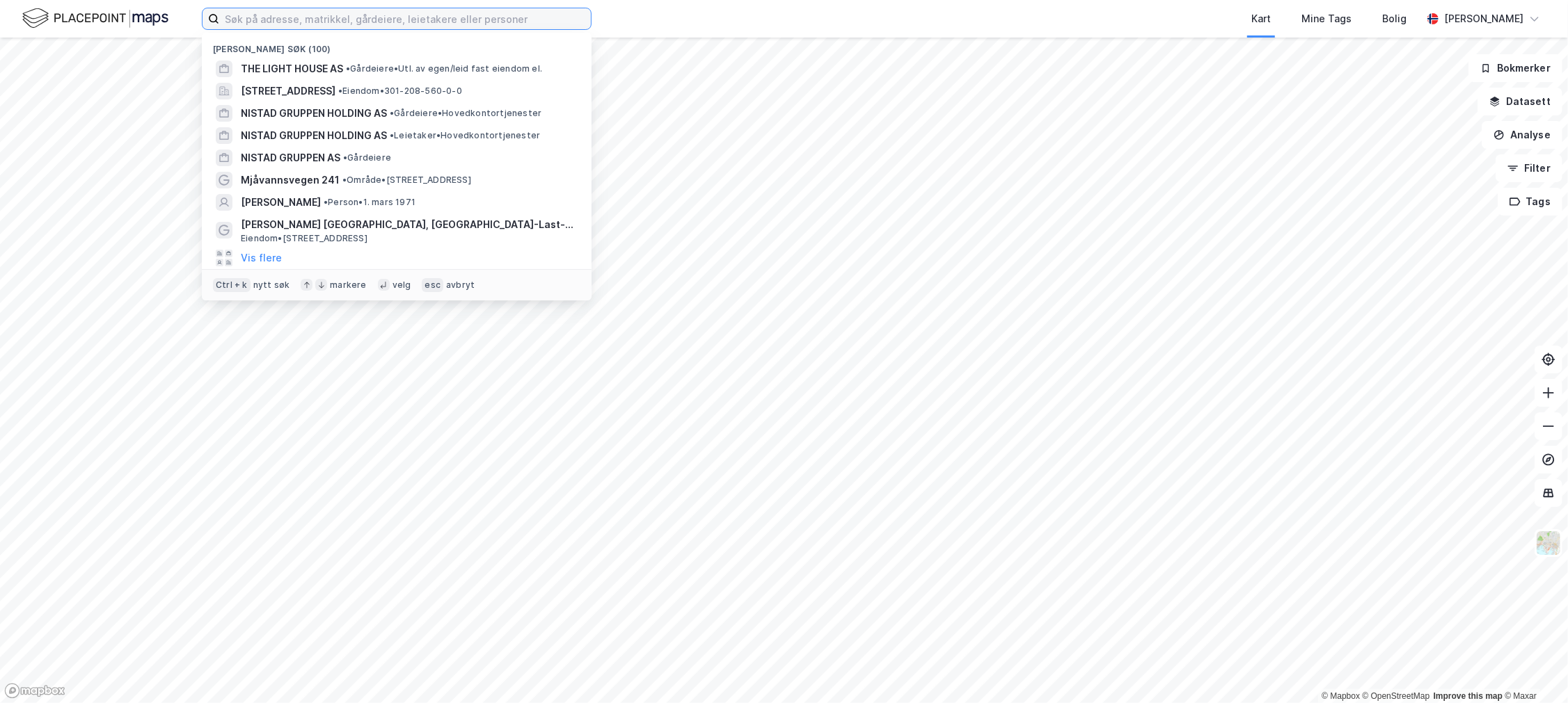
click at [273, 26] on input at bounding box center [404, 19] width 372 height 21
click at [306, 22] on input at bounding box center [404, 19] width 372 height 21
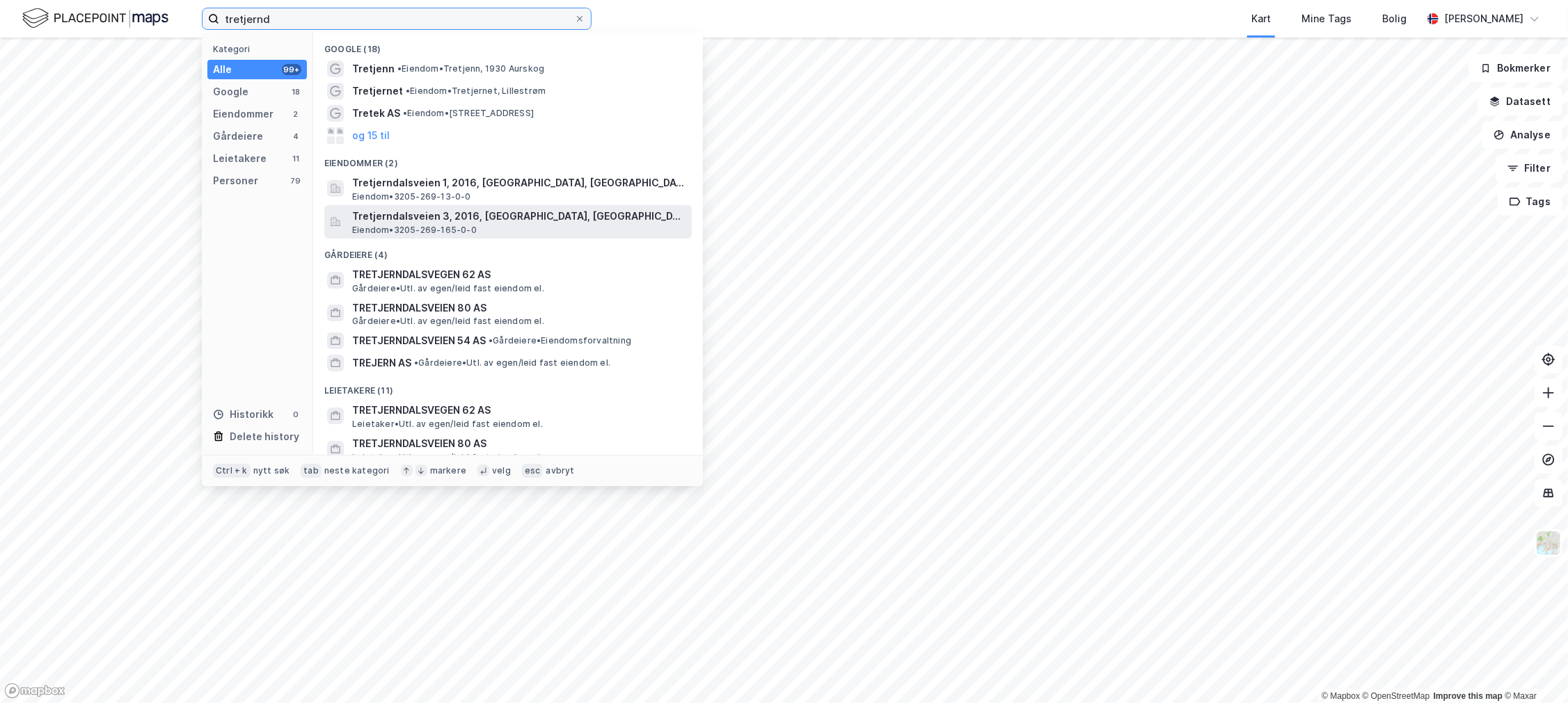
type input "tretjernd"
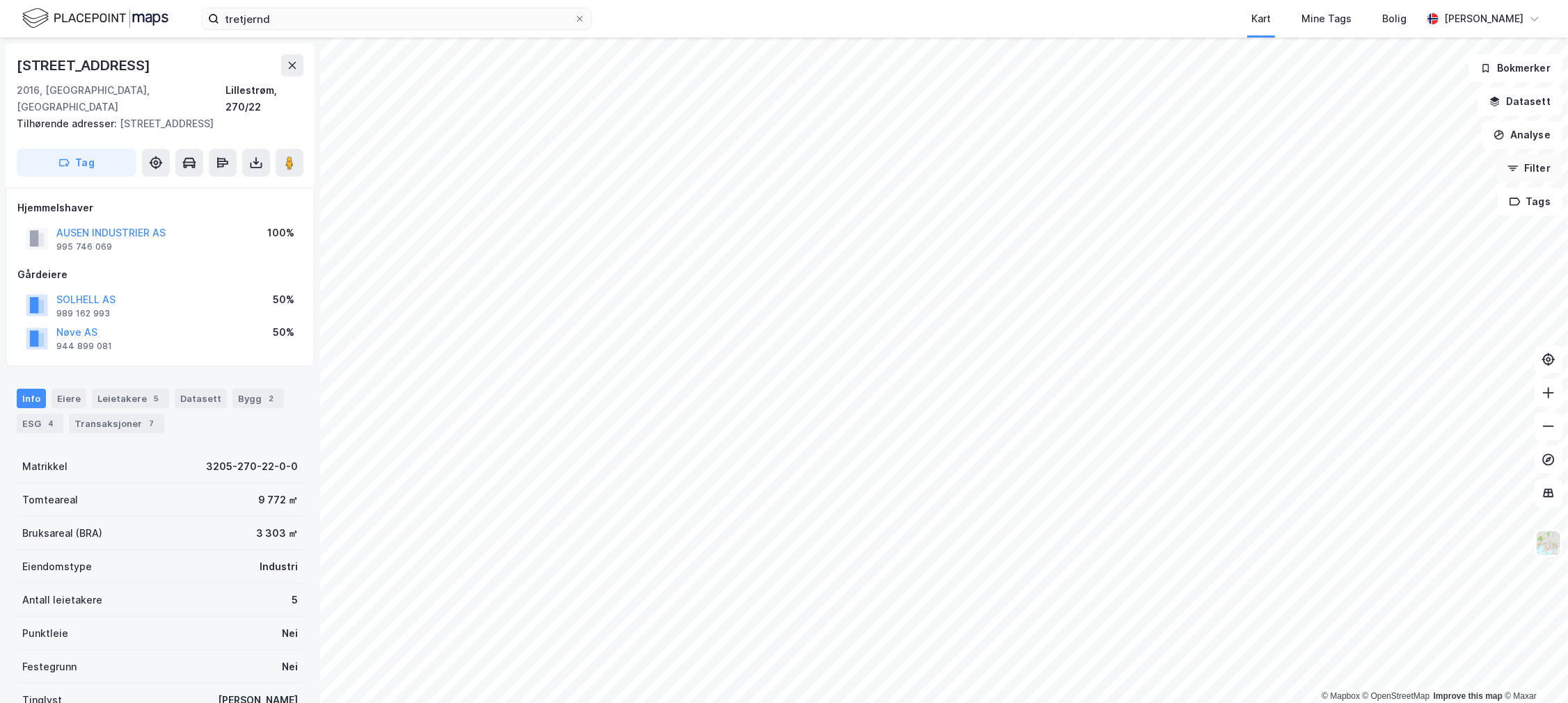
click at [1507, 163] on button "Filter" at bounding box center [1529, 168] width 67 height 28
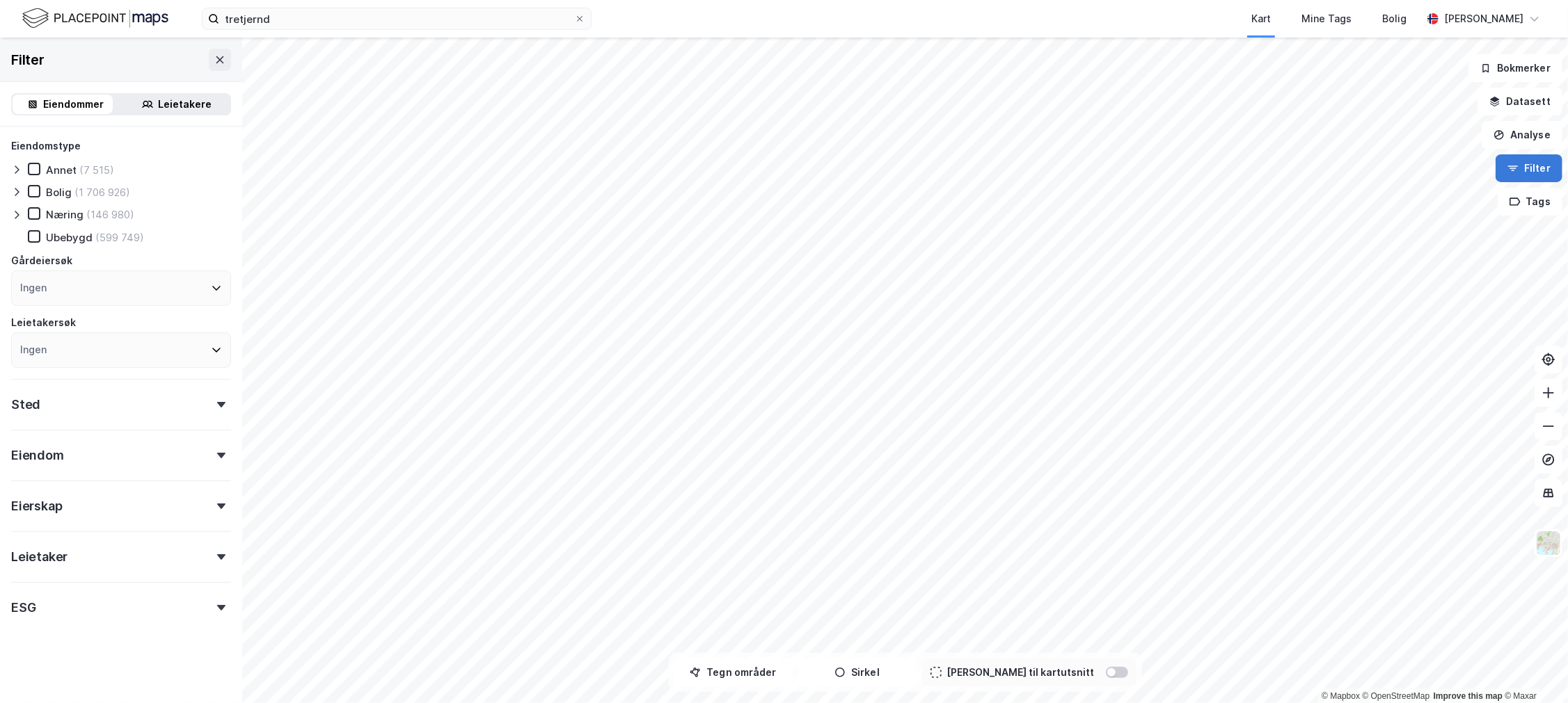
click at [1515, 161] on button "Filter" at bounding box center [1529, 168] width 67 height 28
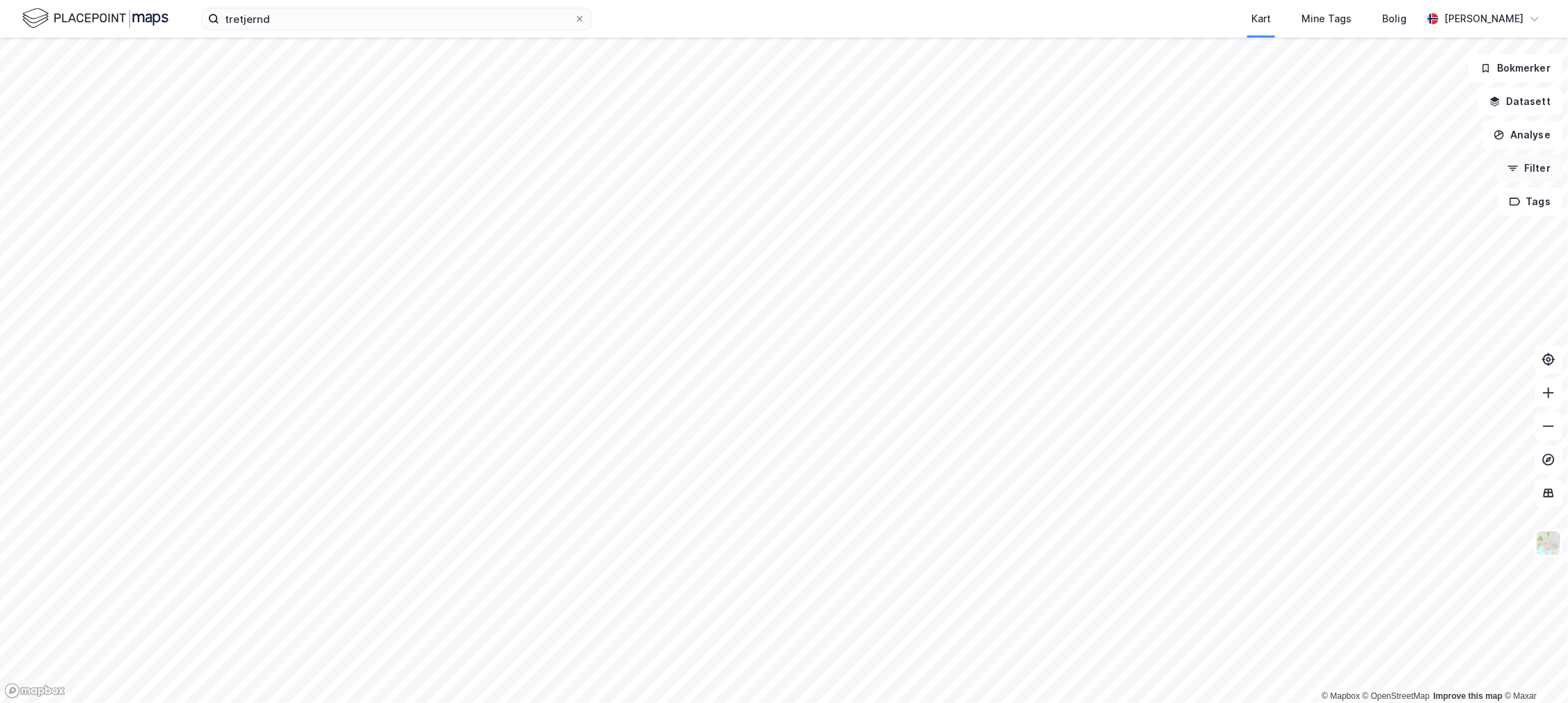
click at [1515, 161] on button "Filter" at bounding box center [1529, 168] width 67 height 28
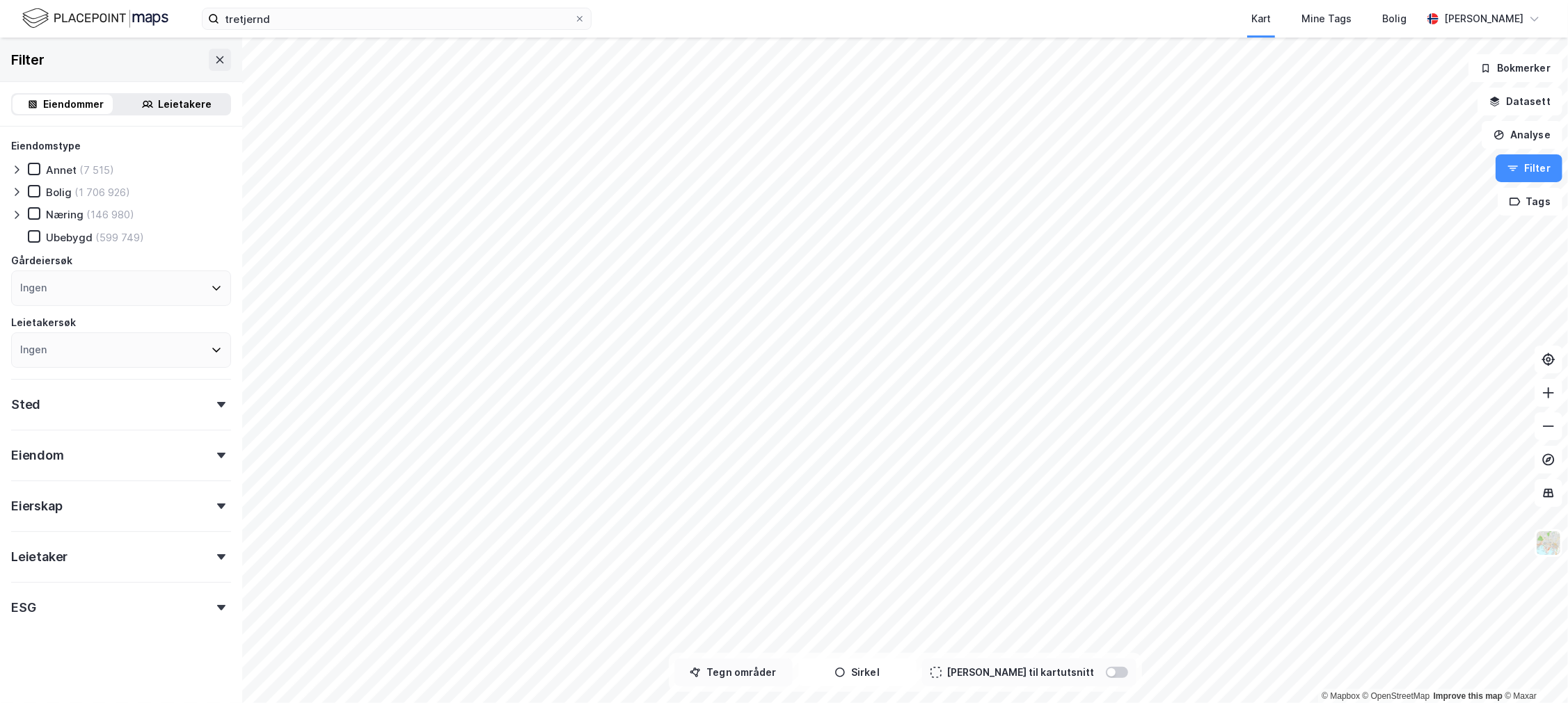
click at [752, 671] on button "Tegn områder" at bounding box center [733, 672] width 118 height 28
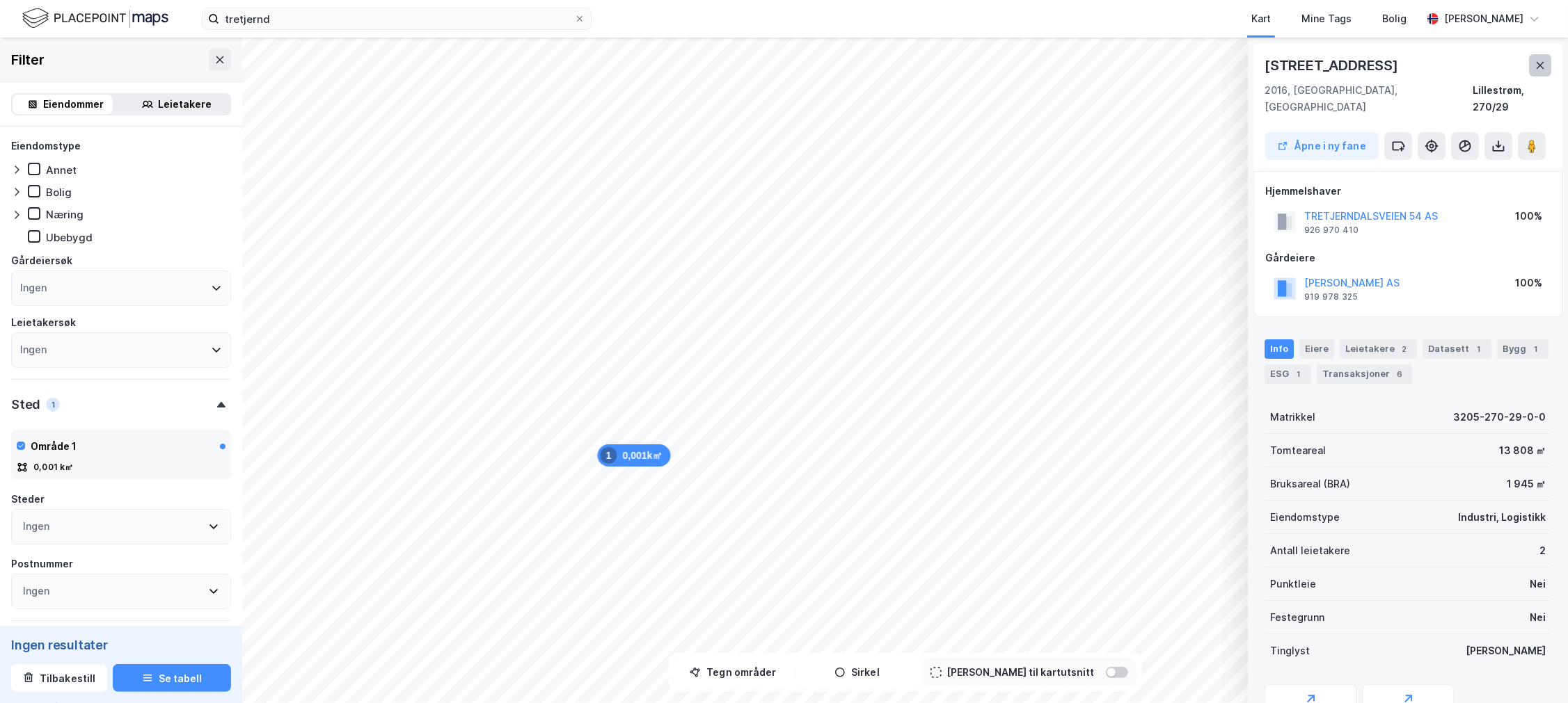
click at [1530, 65] on button at bounding box center [1539, 64] width 22 height 22
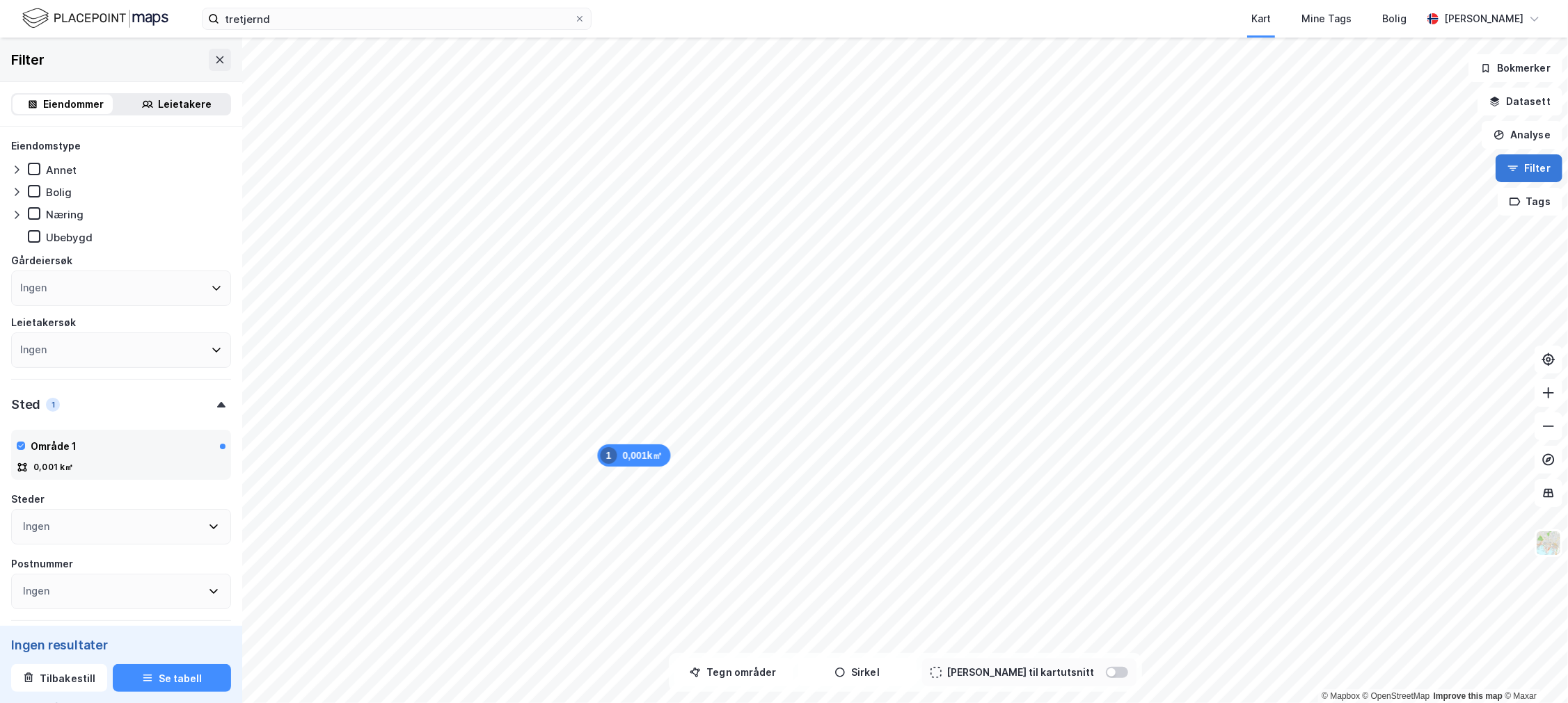
click at [1528, 169] on button "Filter" at bounding box center [1529, 168] width 67 height 28
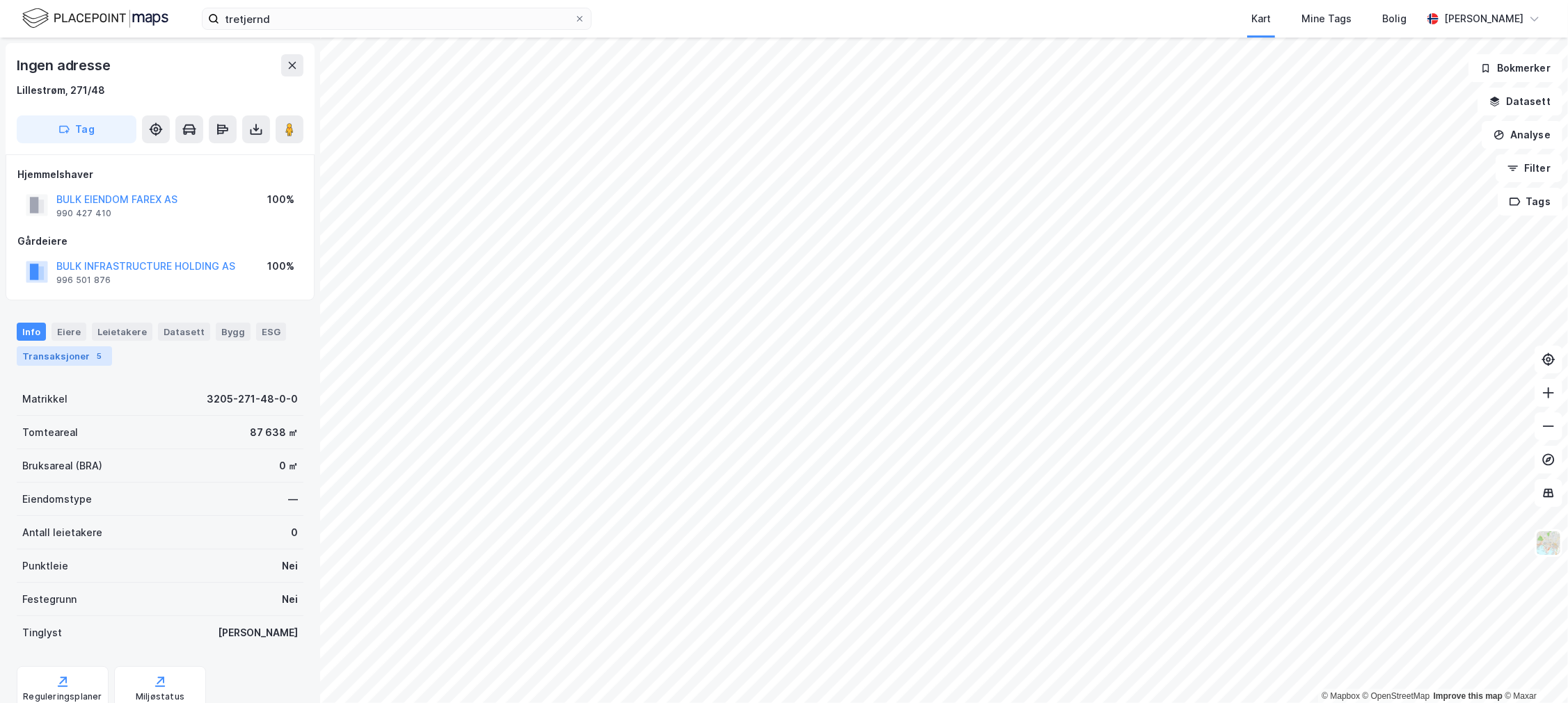
click at [92, 357] on div "5" at bounding box center [99, 356] width 13 height 13
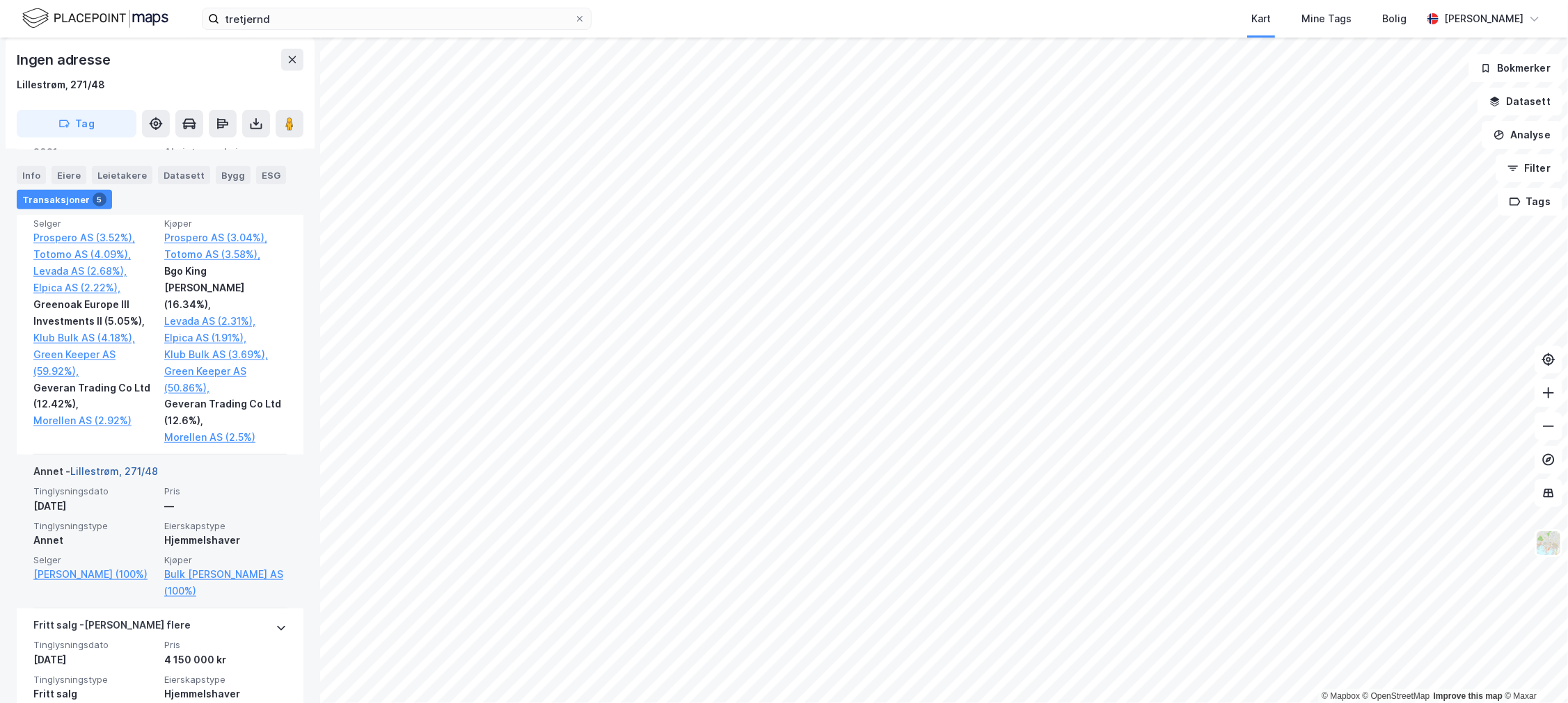
scroll to position [1139, 0]
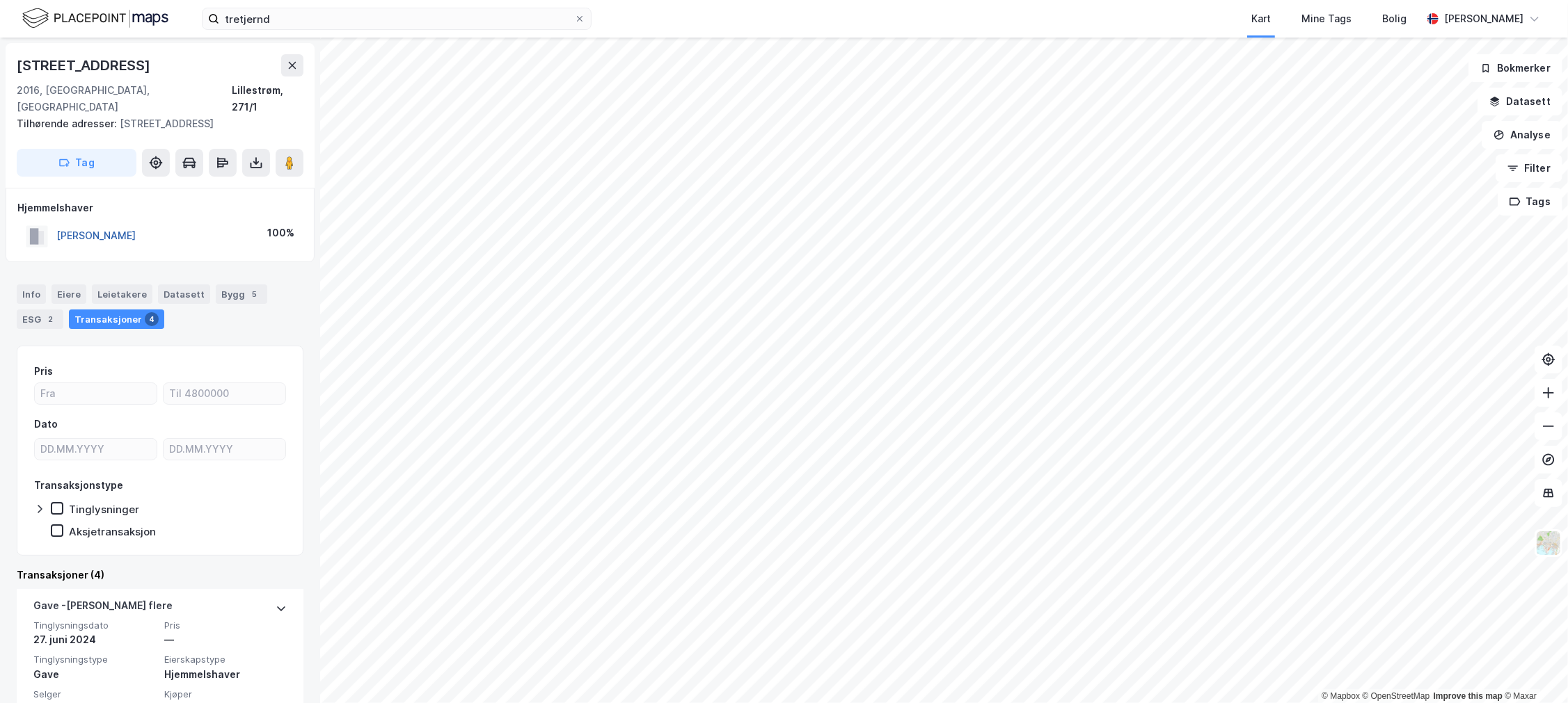
click at [0, 0] on button "KOPPERUD JAN" at bounding box center [0, 0] width 0 height 0
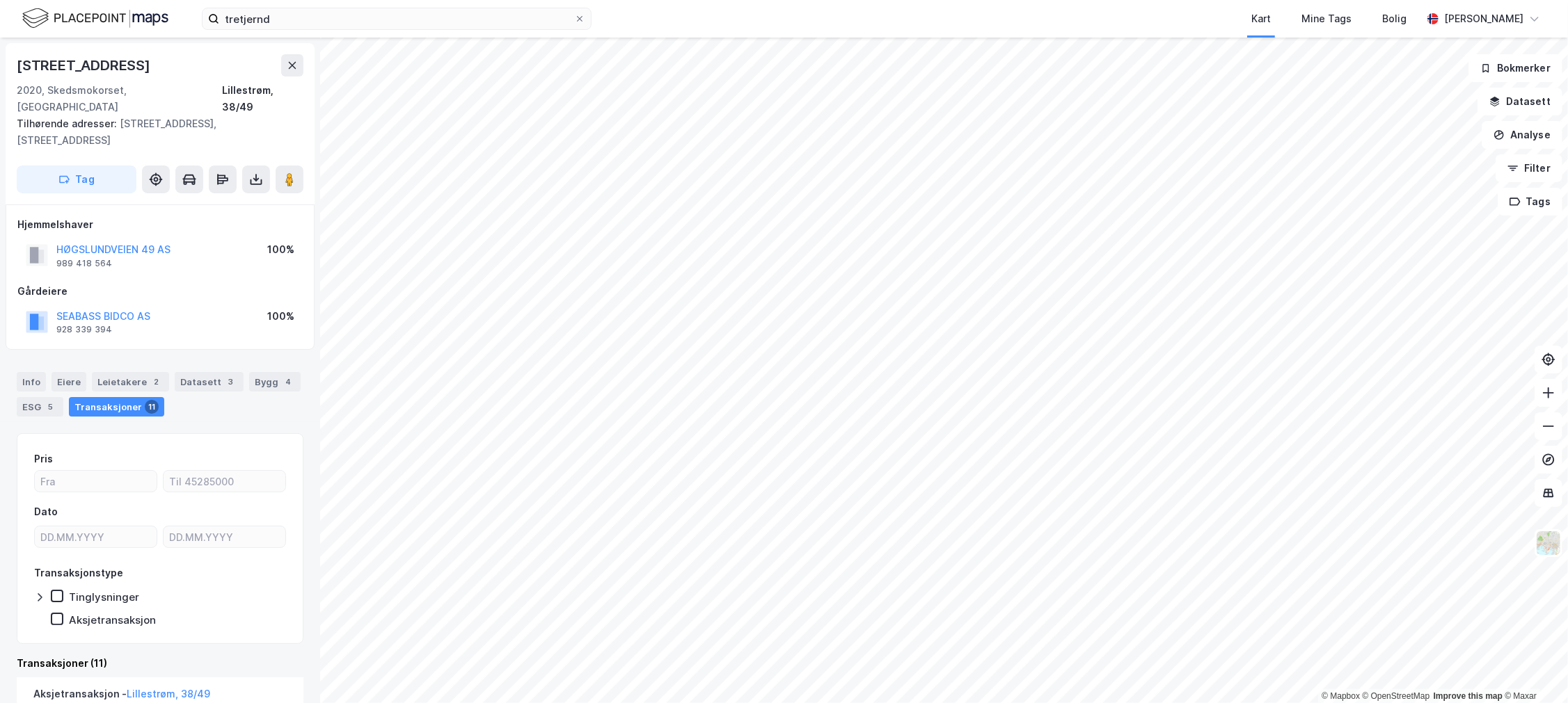
click at [819, 702] on html "tretjernd Kart Mine Tags Bolig Wilhelm Grøm © Mapbox © OpenStreetMap Improve th…" at bounding box center [784, 352] width 1568 height 703
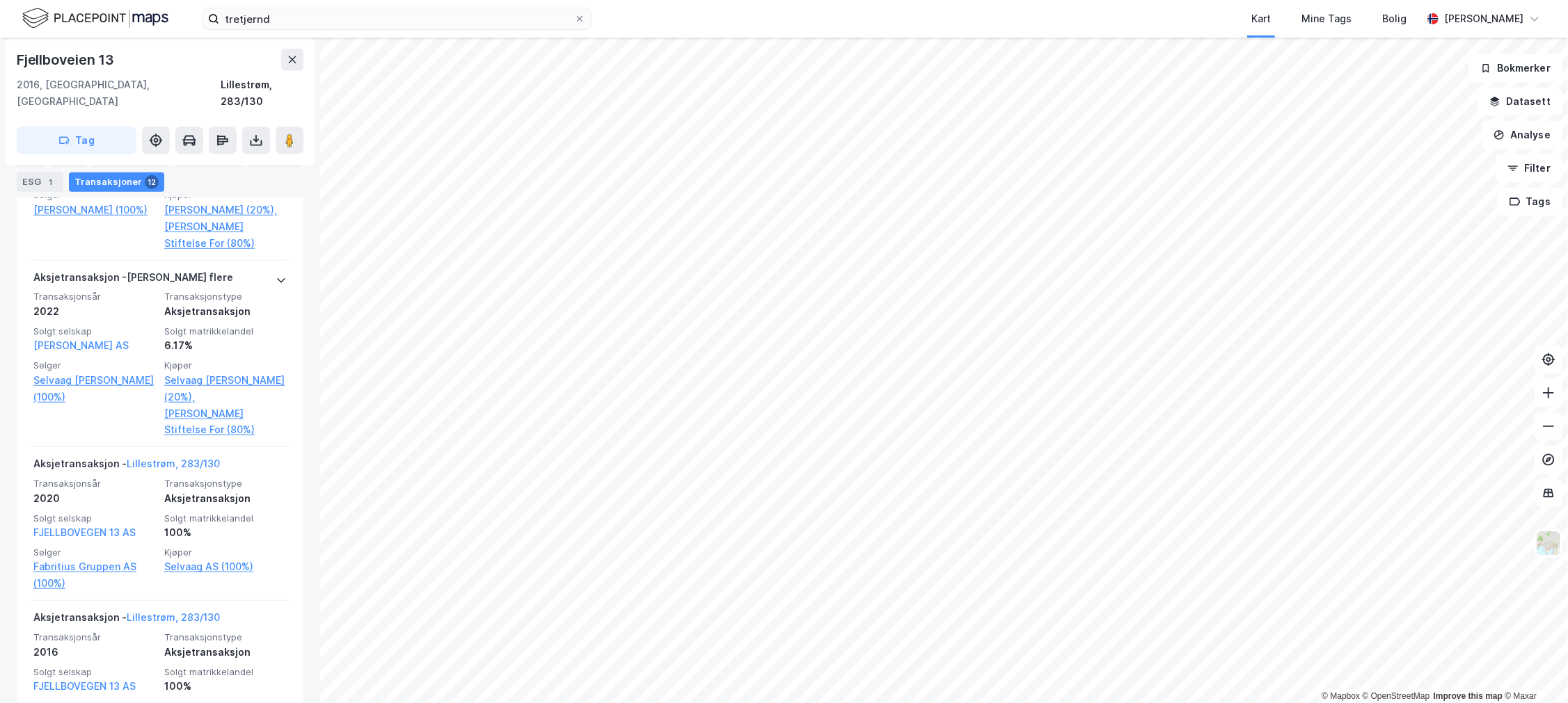
scroll to position [1005, 0]
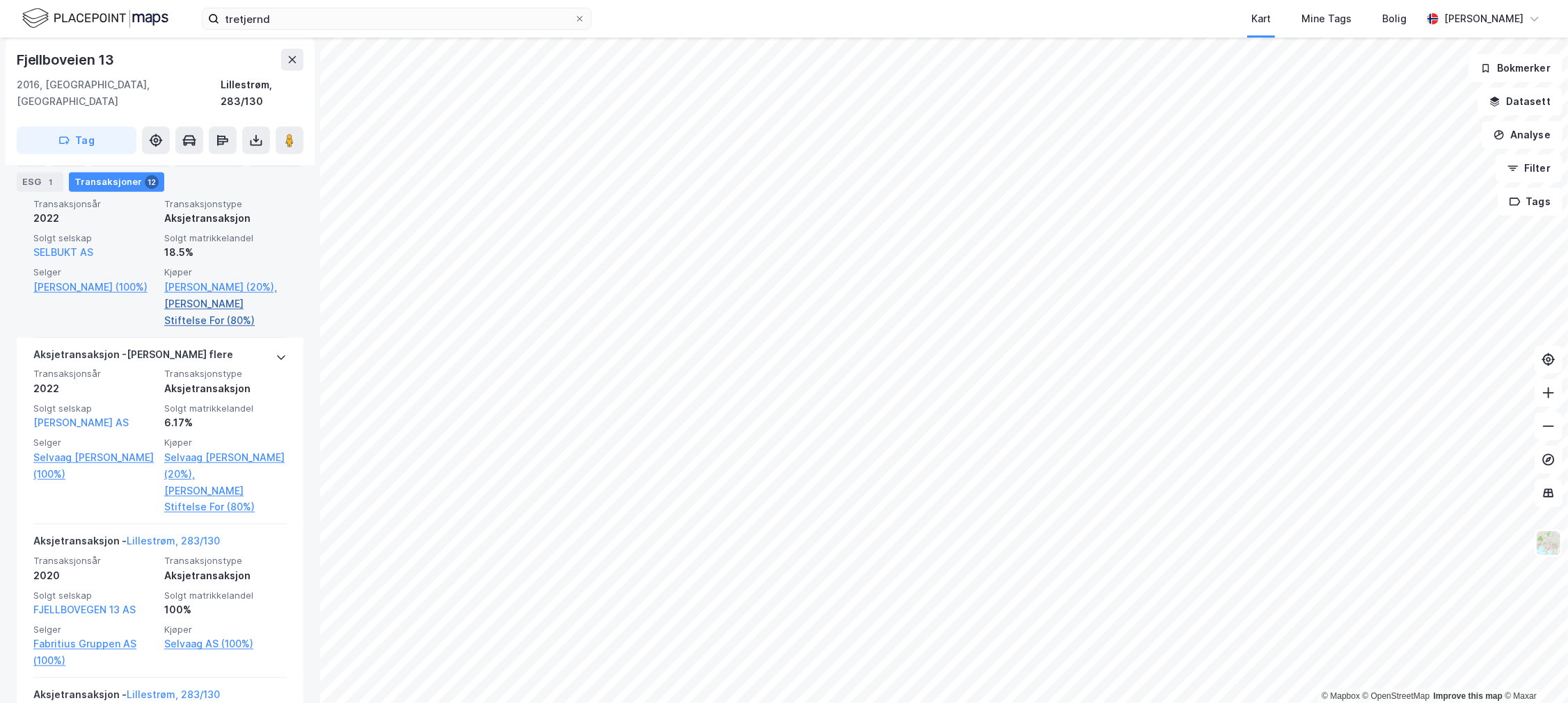
click at [185, 303] on link "[PERSON_NAME] Stiftelse For (80%)" at bounding box center [225, 312] width 122 height 34
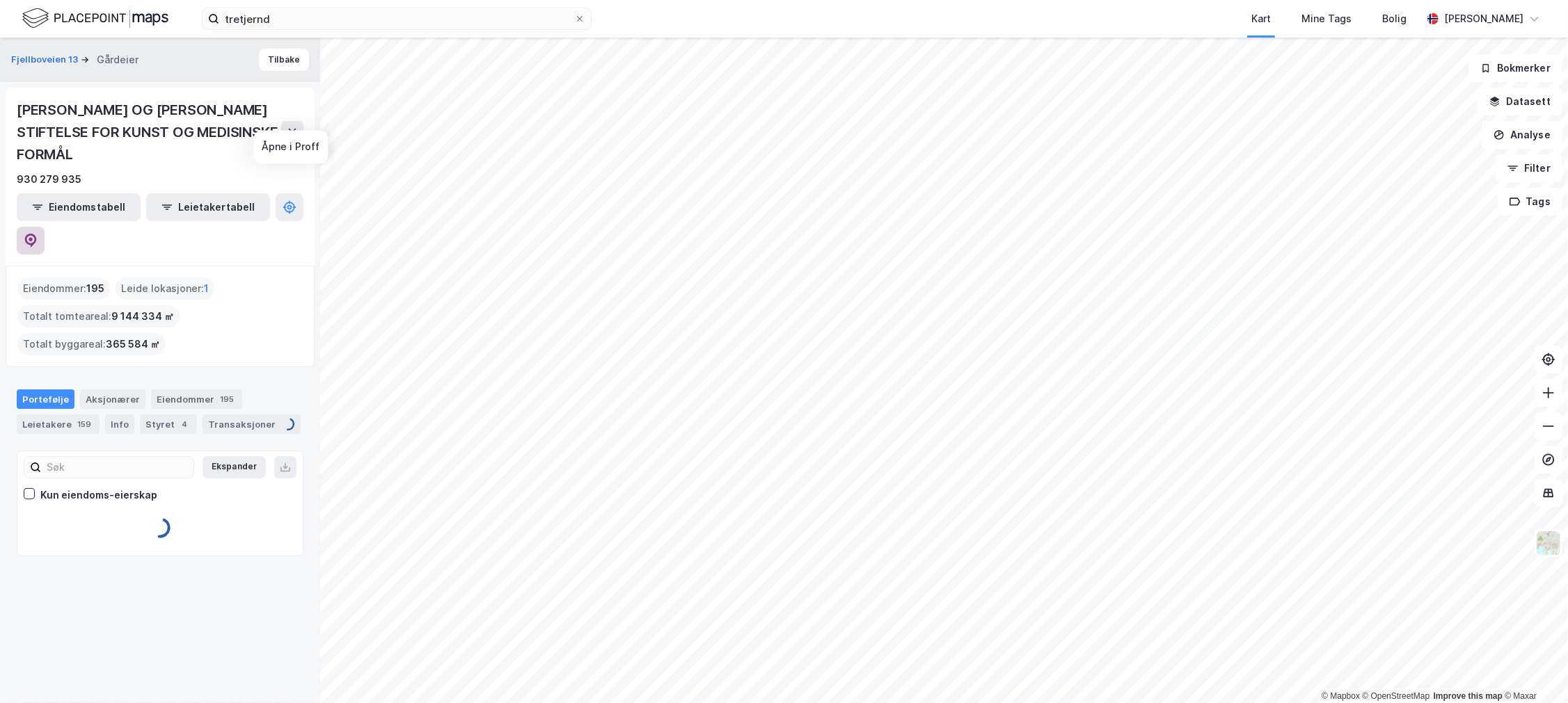
click at [37, 233] on icon at bounding box center [31, 240] width 13 height 13
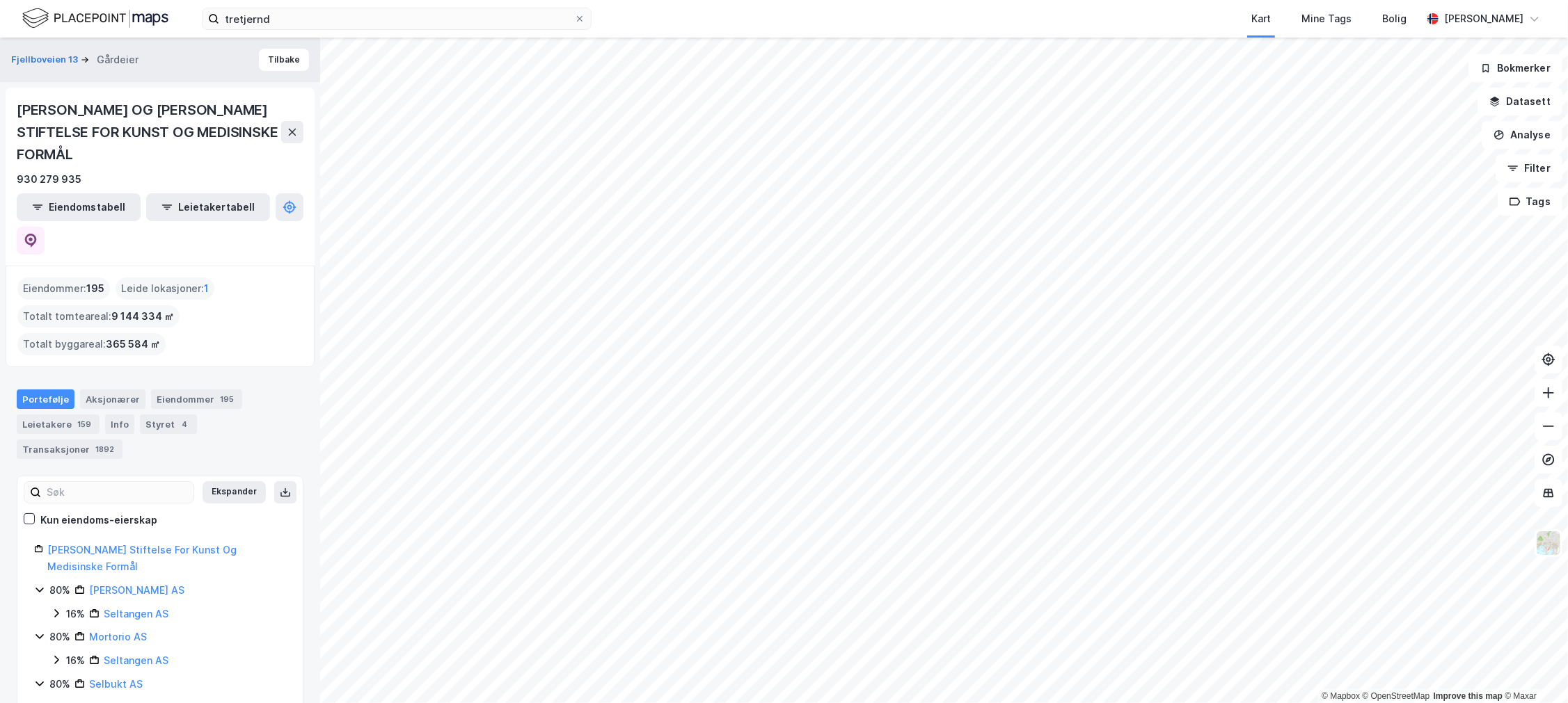
scroll to position [86, 0]
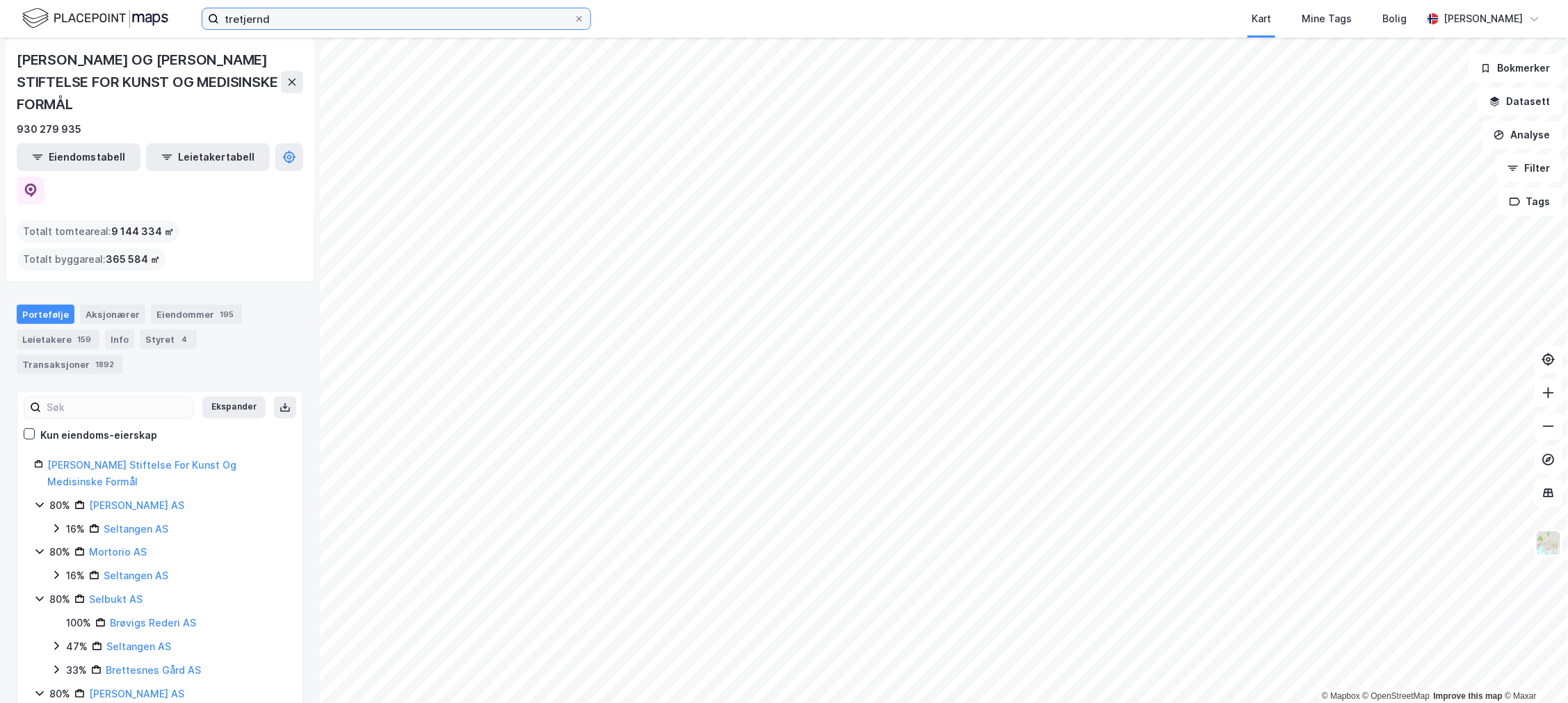
click at [257, 15] on input "tretjernd" at bounding box center [396, 19] width 354 height 21
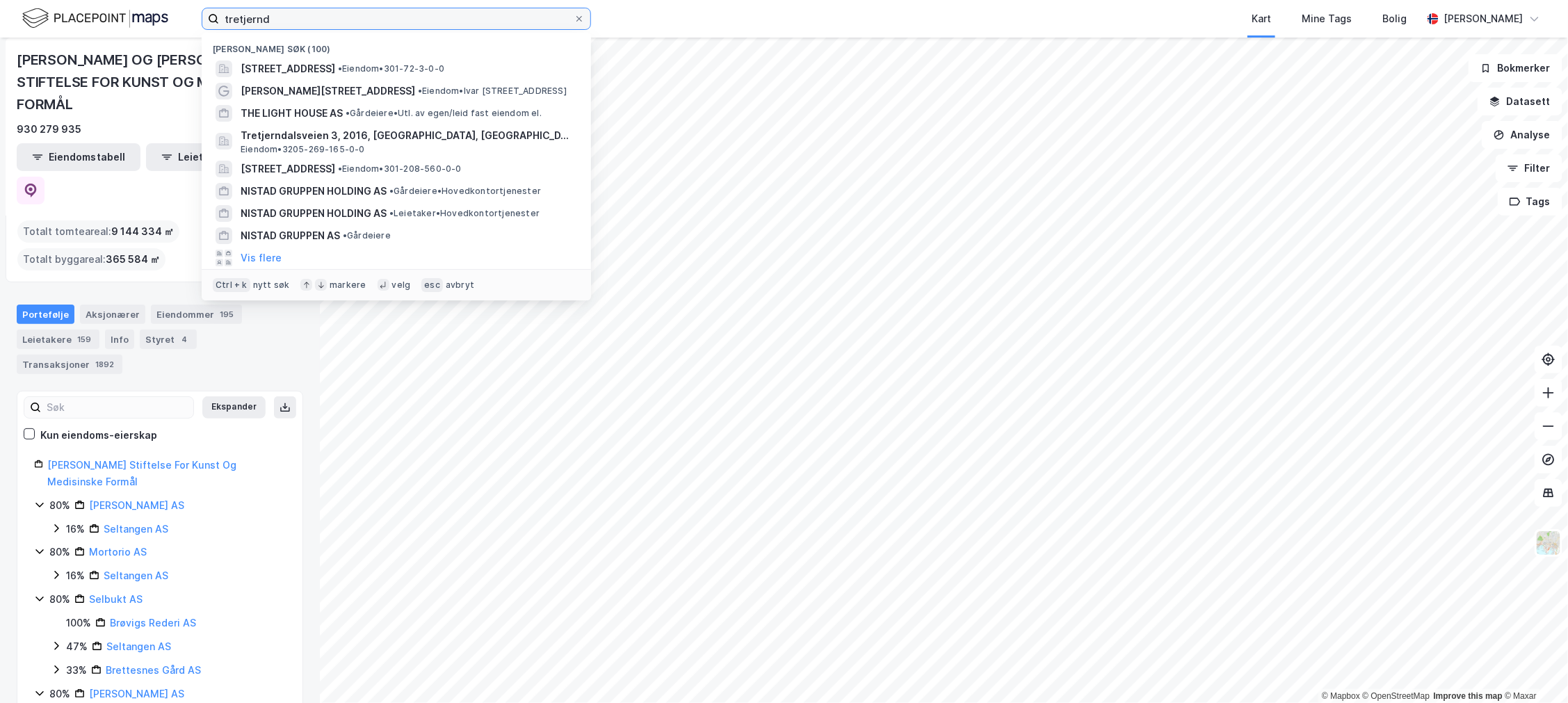
click at [257, 15] on input "tretjernd" at bounding box center [396, 19] width 354 height 21
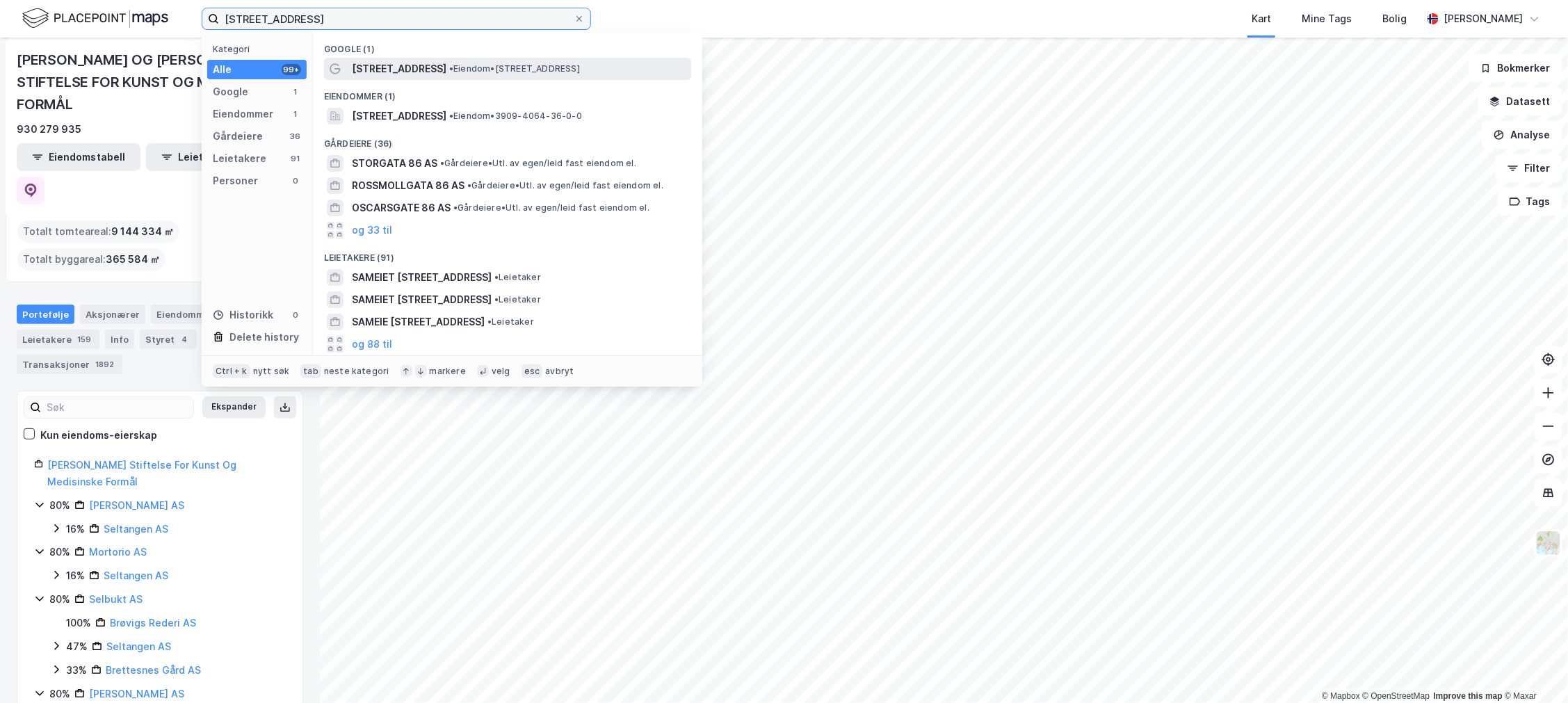
type input "kleiverveien 86"
